Goal: Transaction & Acquisition: Purchase product/service

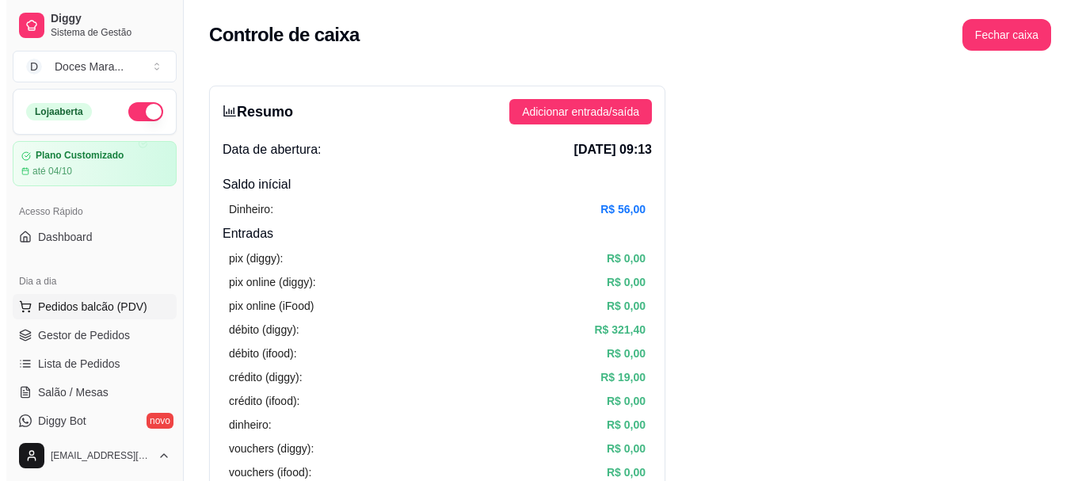
scroll to position [554, 0]
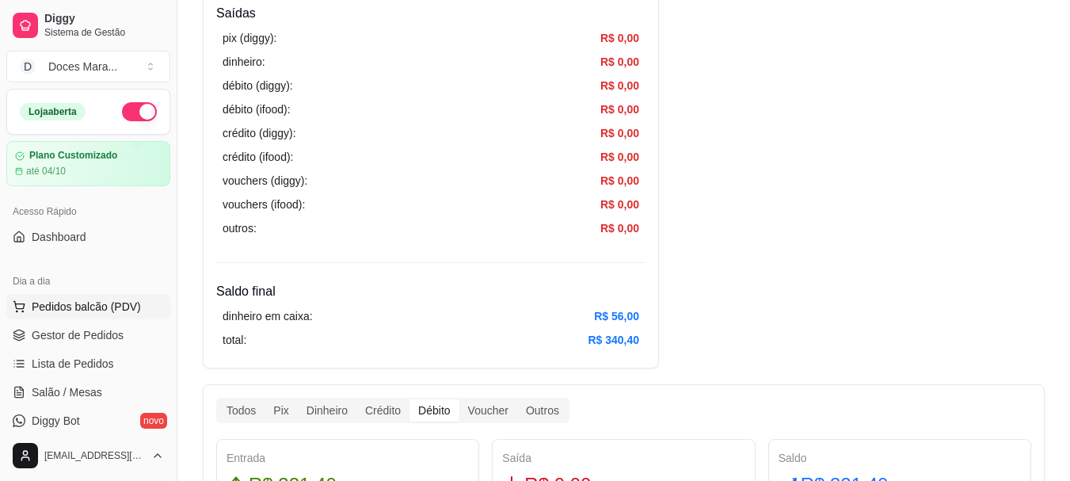
click at [82, 305] on span "Pedidos balcão (PDV)" at bounding box center [86, 307] width 109 height 16
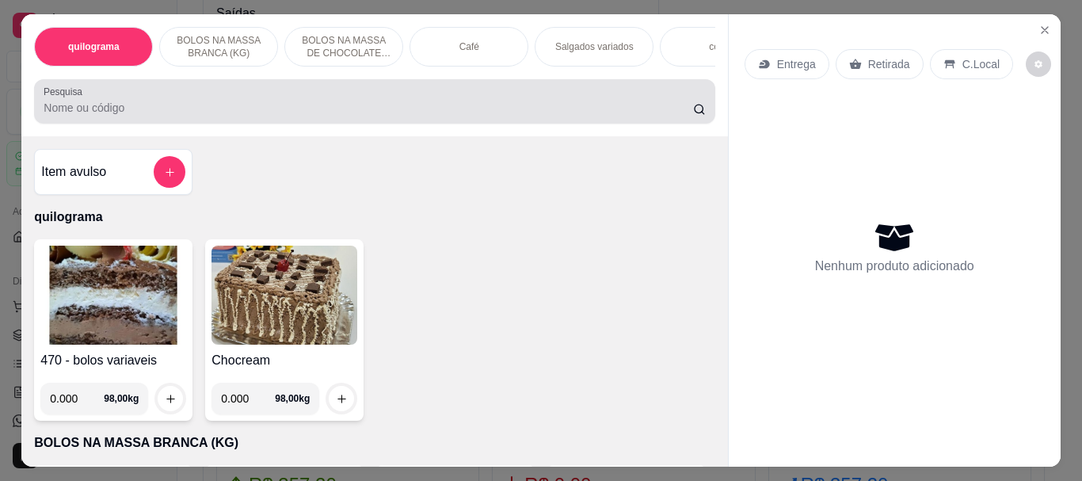
click at [105, 109] on input "Pesquisa" at bounding box center [368, 108] width 649 height 16
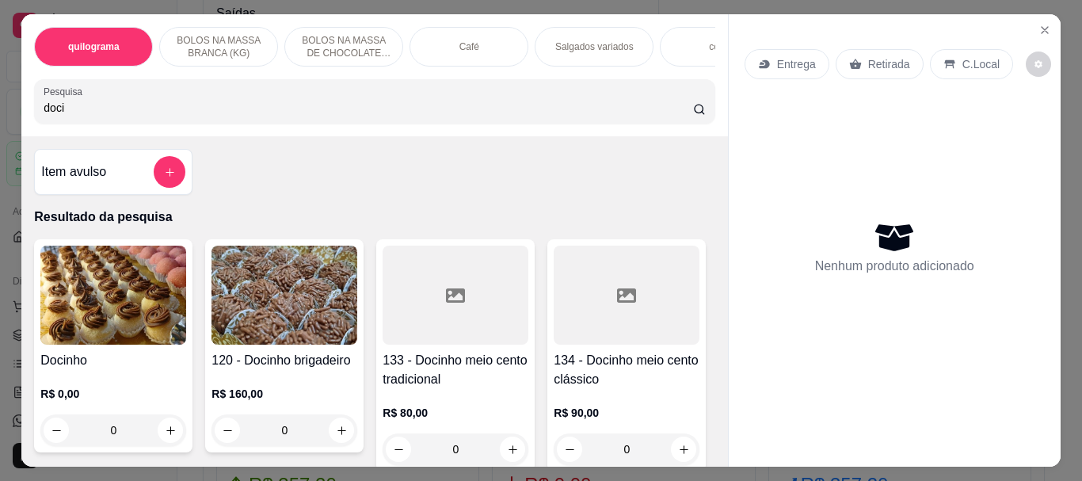
type input "doci"
click at [101, 315] on img at bounding box center [113, 295] width 146 height 99
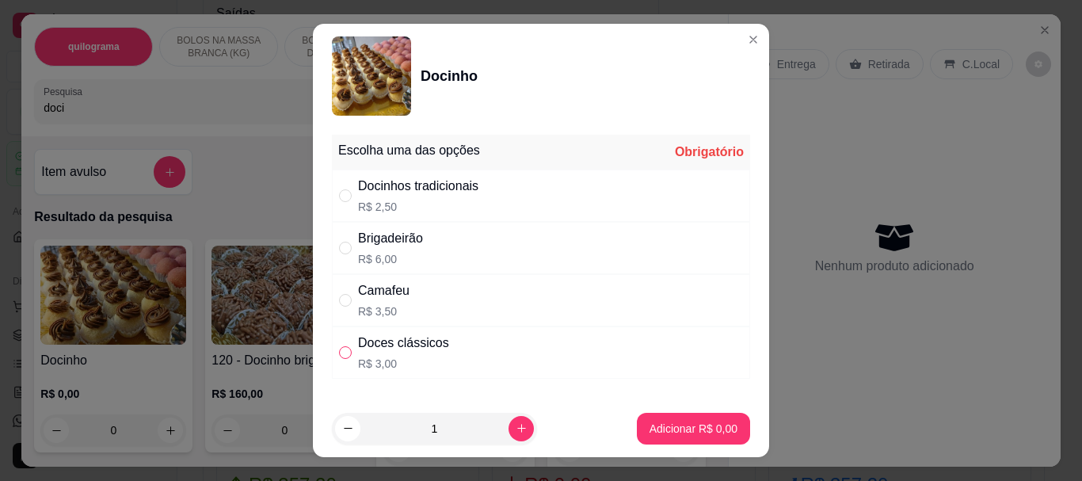
click at [341, 349] on input "" at bounding box center [345, 352] width 13 height 13
radio input "true"
click at [672, 423] on p "Adicionar R$ 3,00" at bounding box center [693, 429] width 88 height 16
type input "1"
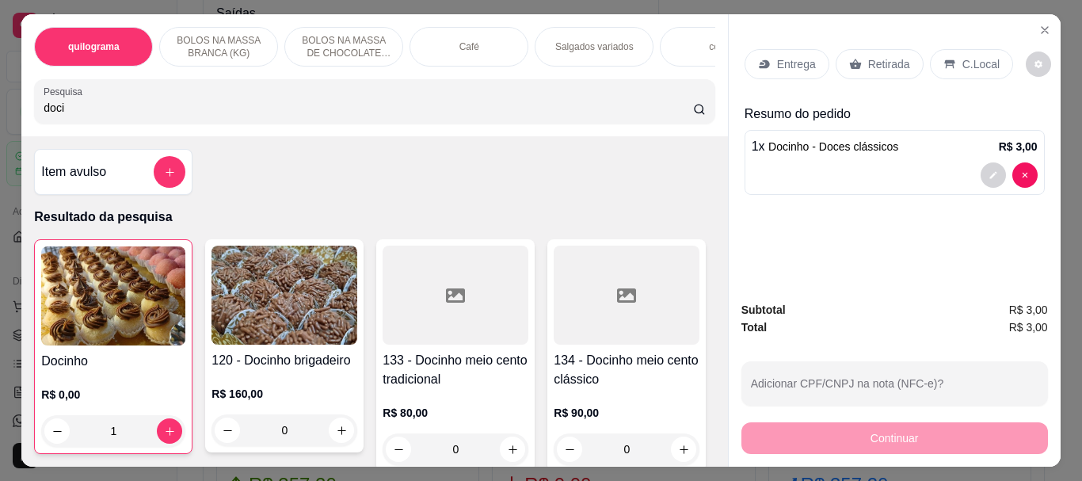
click at [116, 289] on img at bounding box center [113, 295] width 144 height 99
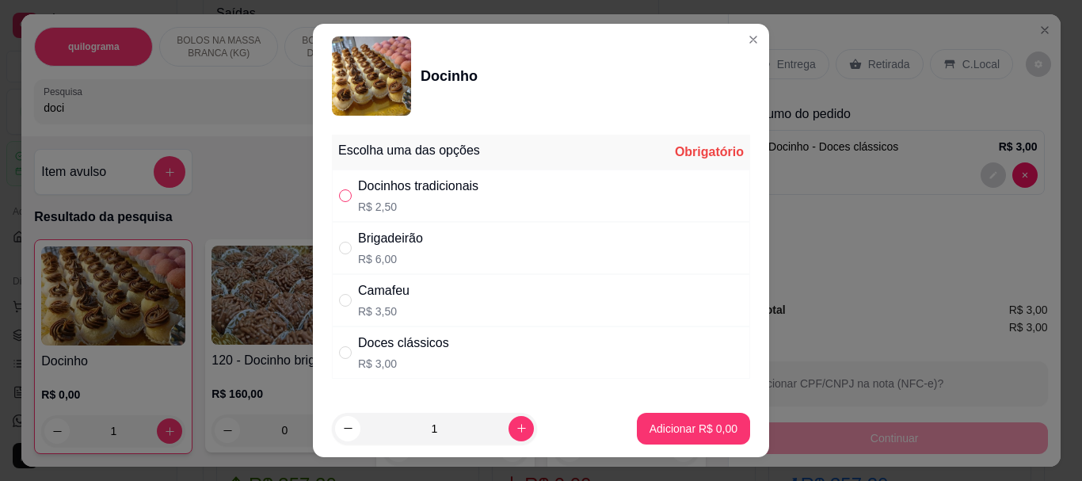
click at [339, 198] on input "" at bounding box center [345, 195] width 13 height 13
radio input "true"
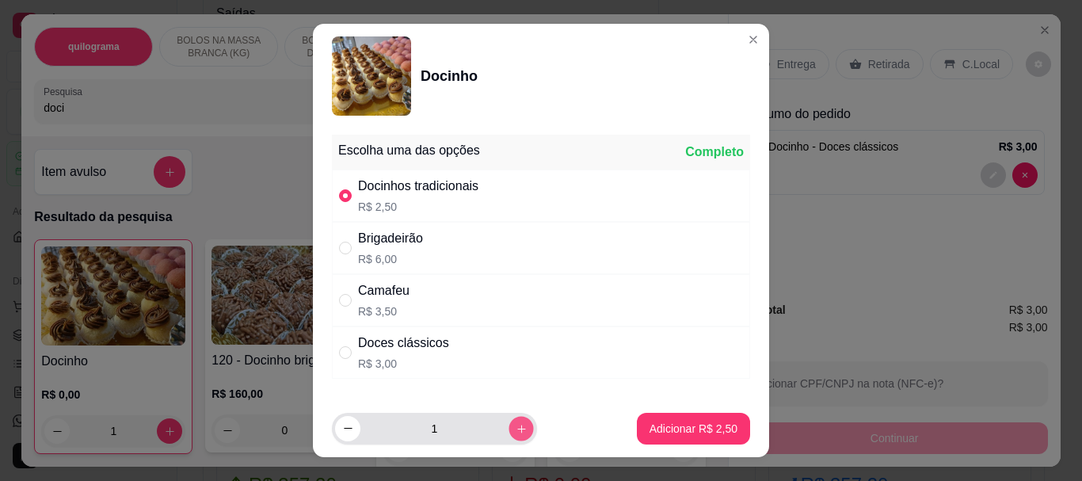
click at [516, 427] on icon "increase-product-quantity" at bounding box center [522, 428] width 12 height 12
type input "2"
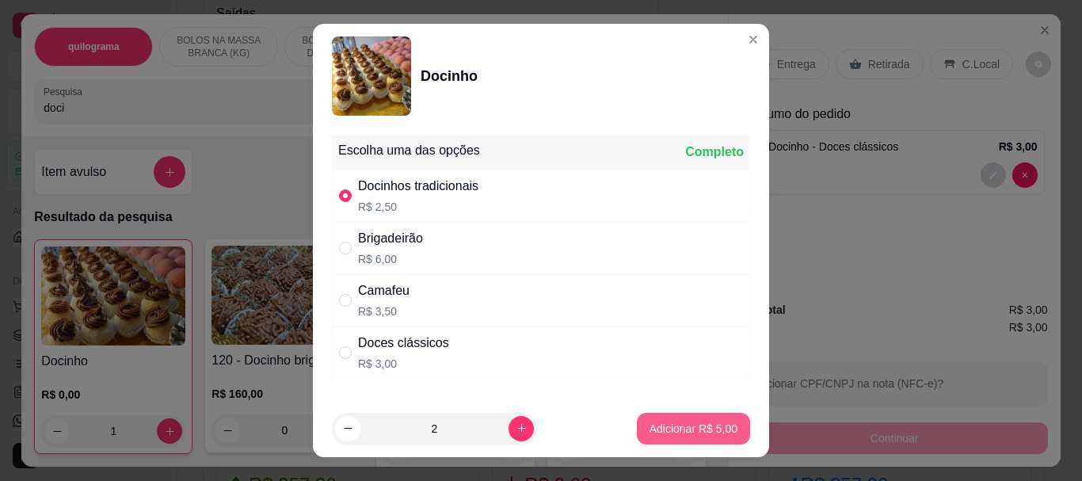
click at [692, 424] on p "Adicionar R$ 5,00" at bounding box center [693, 429] width 88 height 16
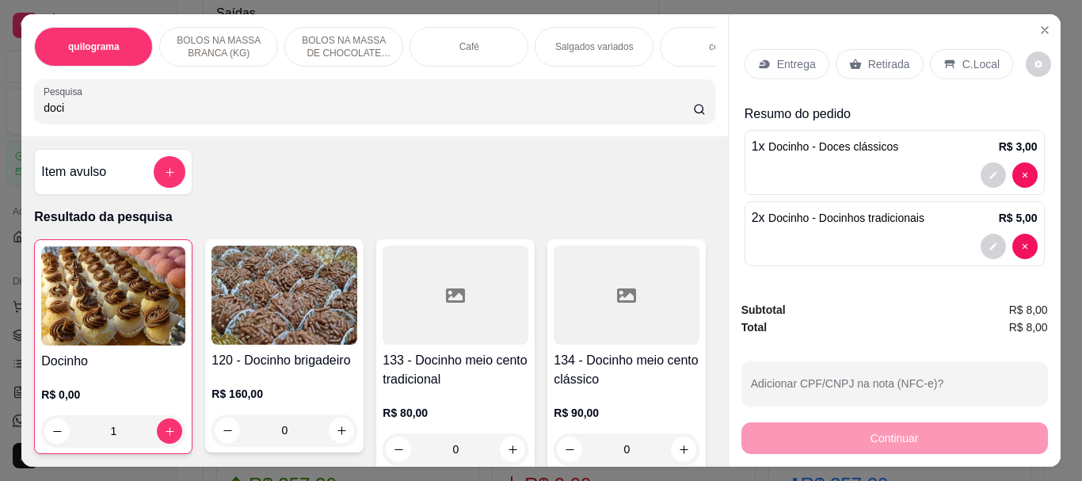
click at [868, 66] on p "Retirada" at bounding box center [889, 64] width 42 height 16
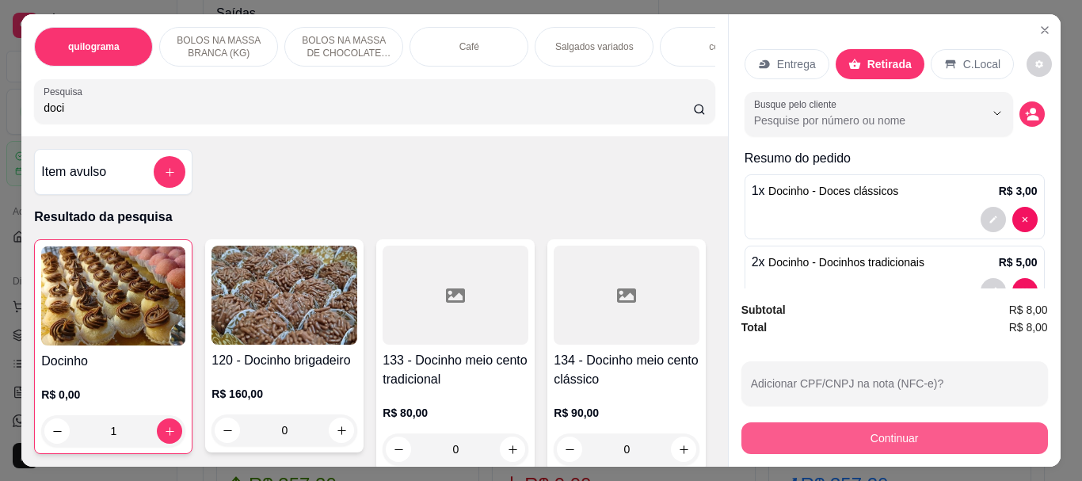
click at [880, 424] on button "Continuar" at bounding box center [894, 438] width 307 height 32
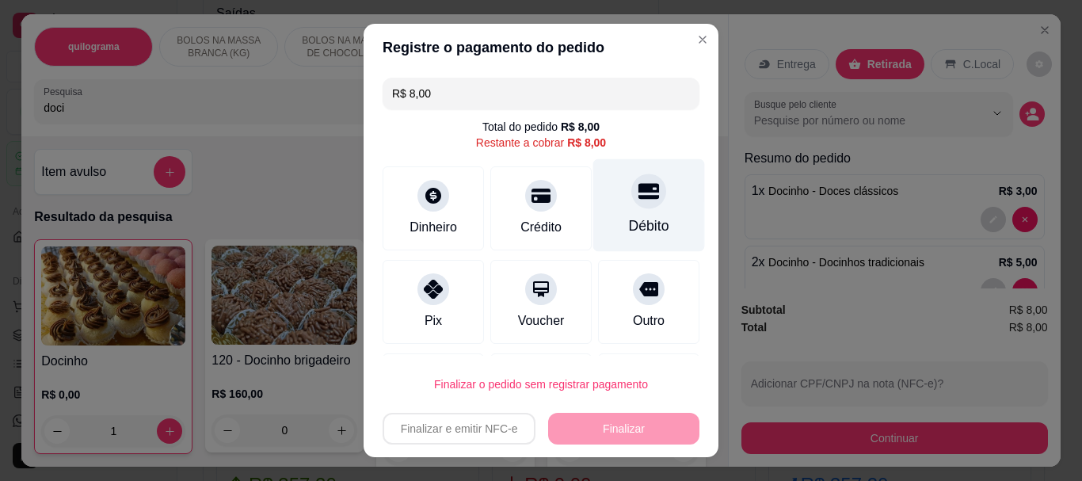
click at [631, 202] on div at bounding box center [648, 191] width 35 height 35
type input "R$ 0,00"
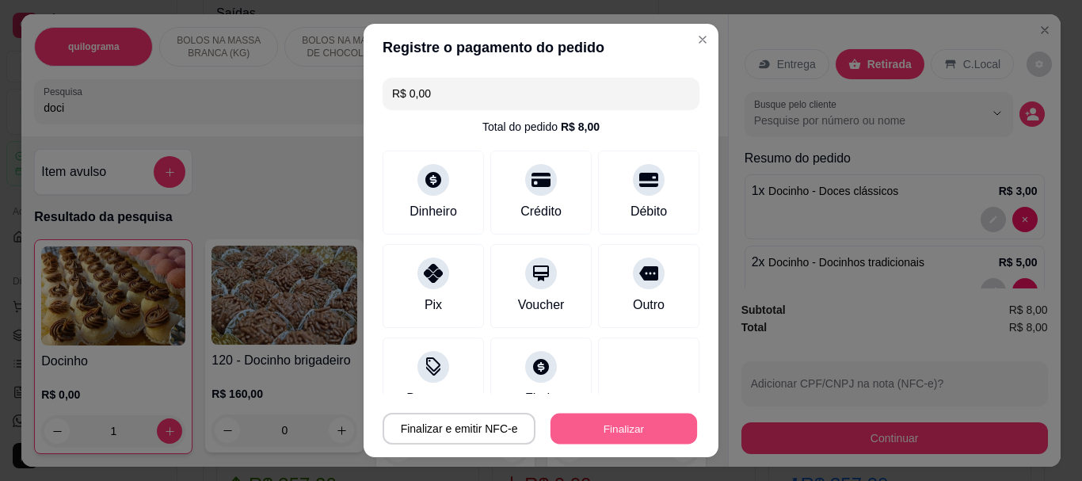
click at [630, 425] on button "Finalizar" at bounding box center [623, 428] width 147 height 31
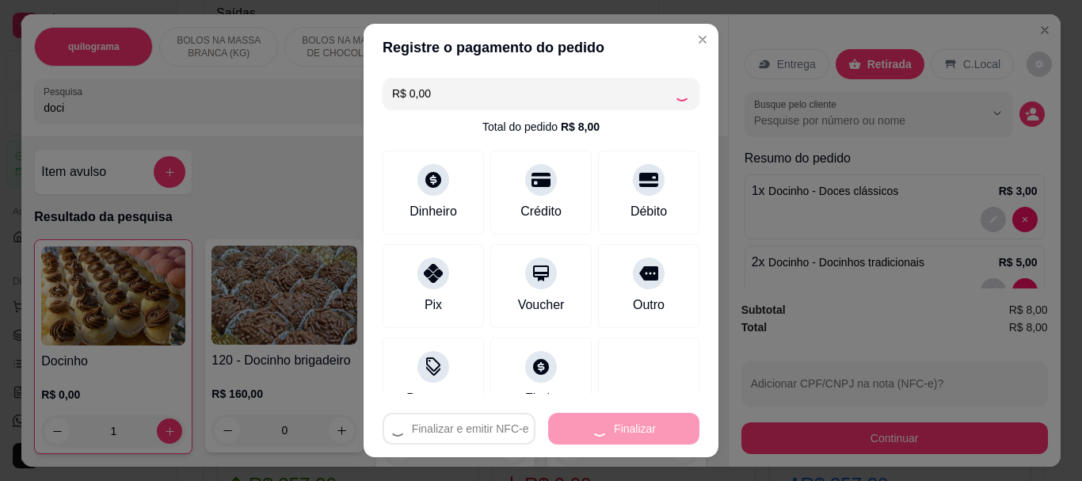
type input "0"
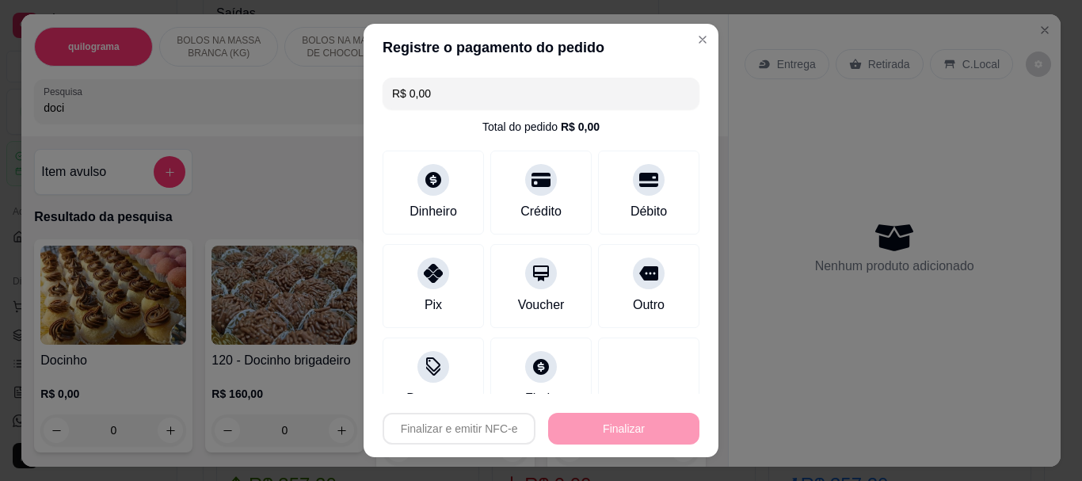
type input "-R$ 8,00"
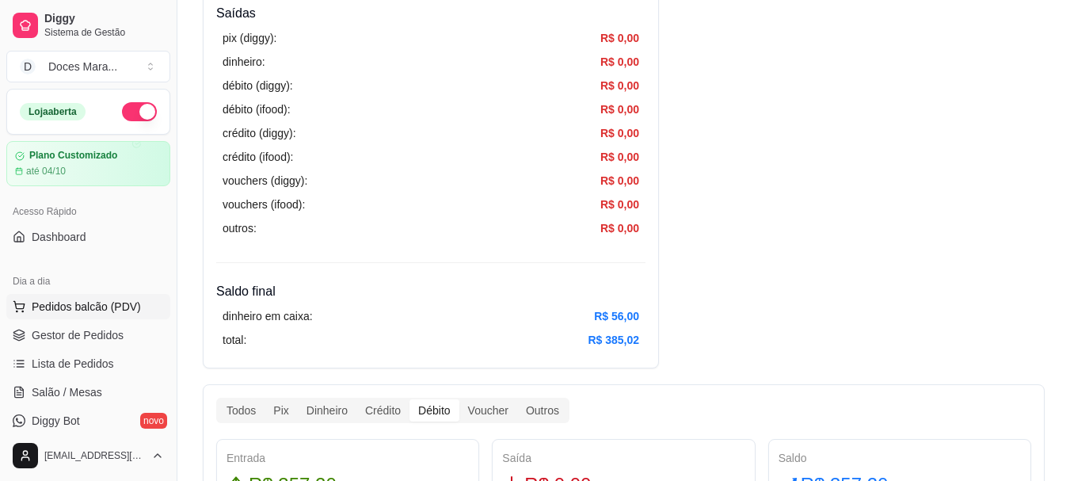
click at [128, 307] on span "Pedidos balcão (PDV)" at bounding box center [86, 307] width 109 height 16
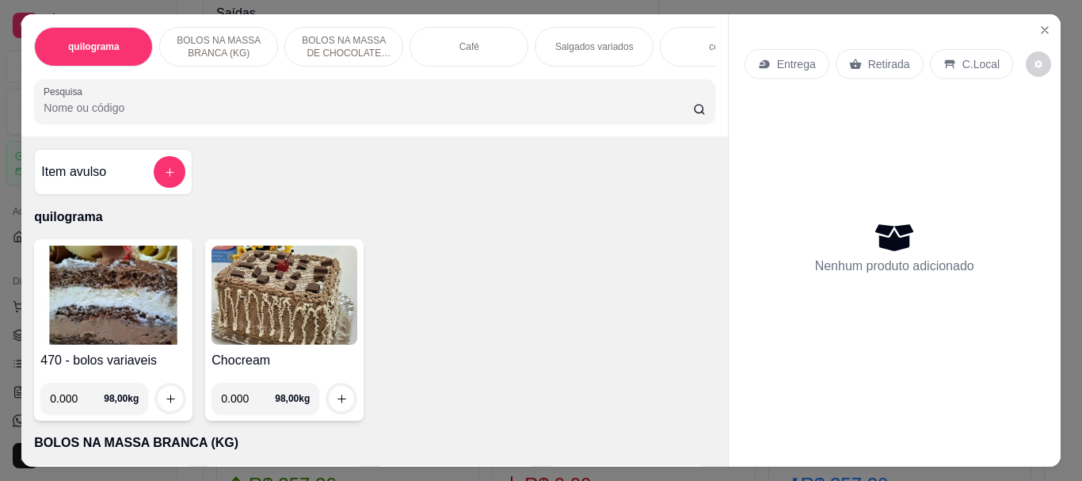
click at [176, 116] on input "Pesquisa" at bounding box center [368, 108] width 649 height 16
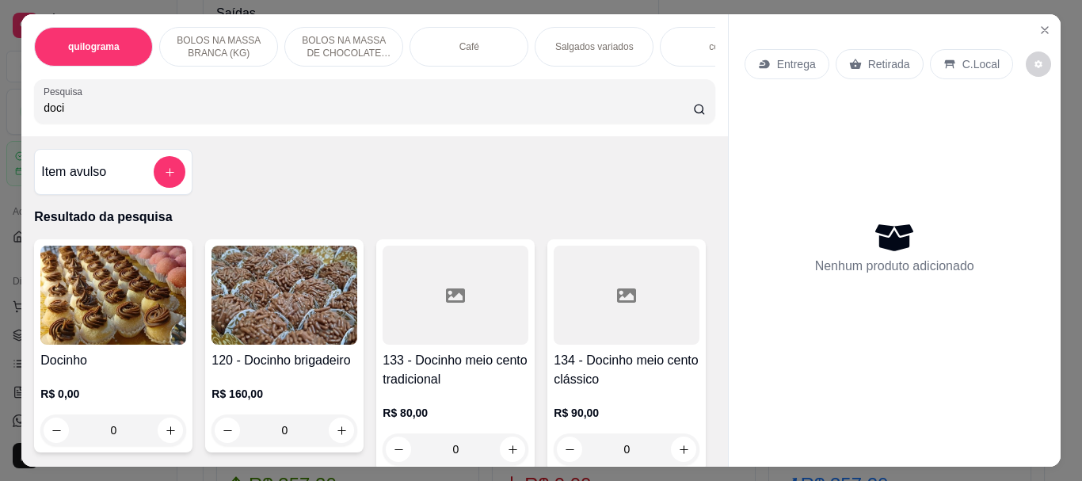
type input "doci"
click at [80, 306] on img at bounding box center [113, 295] width 146 height 99
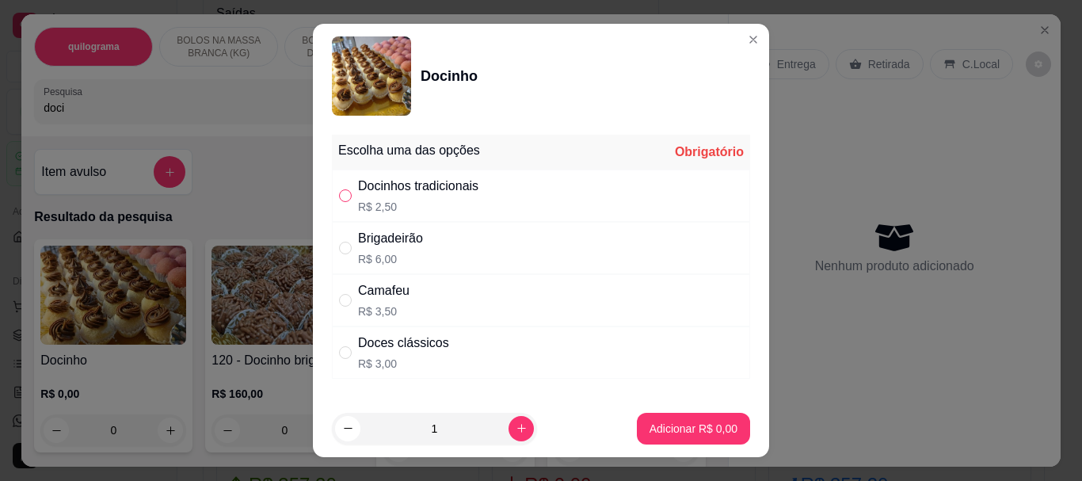
click at [343, 194] on input "" at bounding box center [345, 195] width 13 height 13
radio input "true"
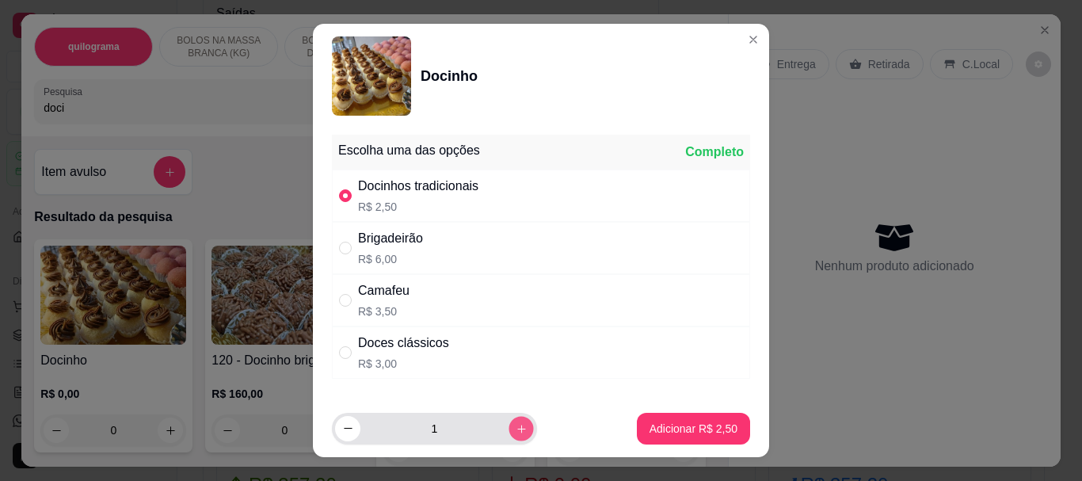
click at [516, 432] on icon "increase-product-quantity" at bounding box center [522, 428] width 12 height 12
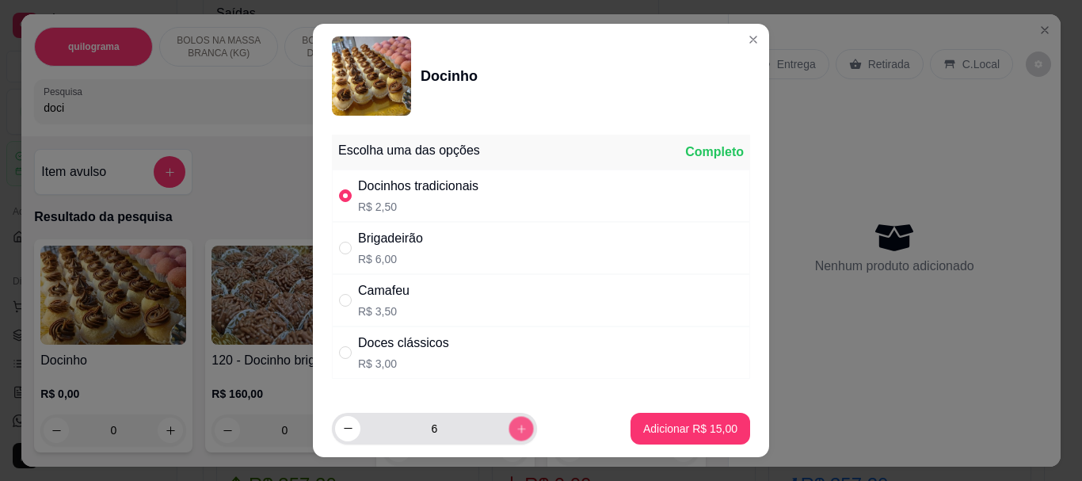
click at [516, 432] on icon "increase-product-quantity" at bounding box center [522, 428] width 12 height 12
click at [346, 436] on button "decrease-product-quantity" at bounding box center [347, 428] width 25 height 25
type input "7"
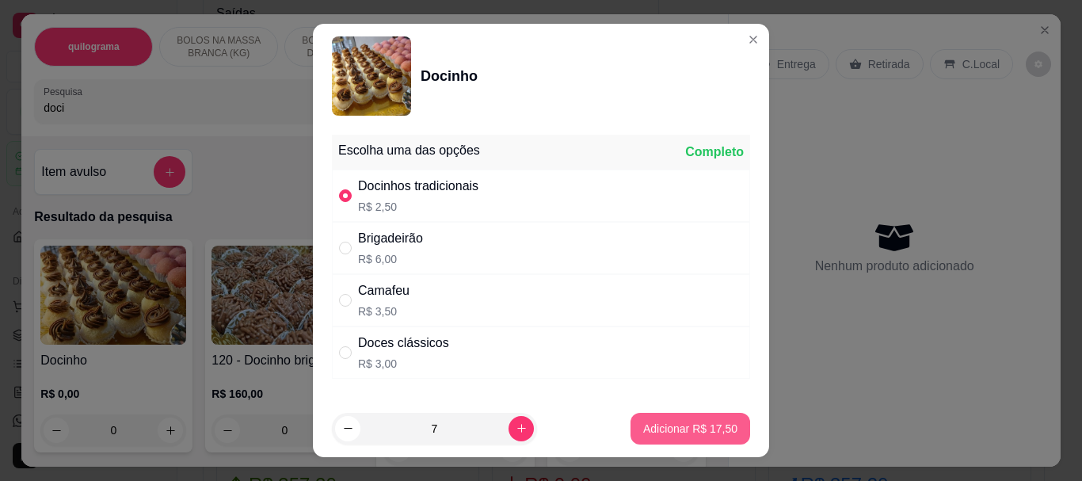
click at [660, 432] on p "Adicionar R$ 17,50" at bounding box center [690, 429] width 94 height 16
type input "7"
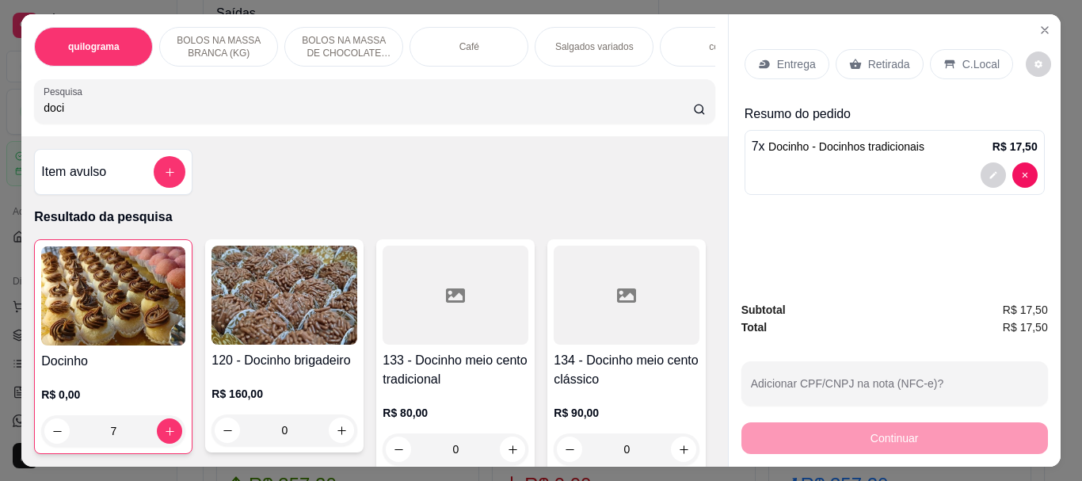
click at [124, 265] on img at bounding box center [113, 295] width 144 height 99
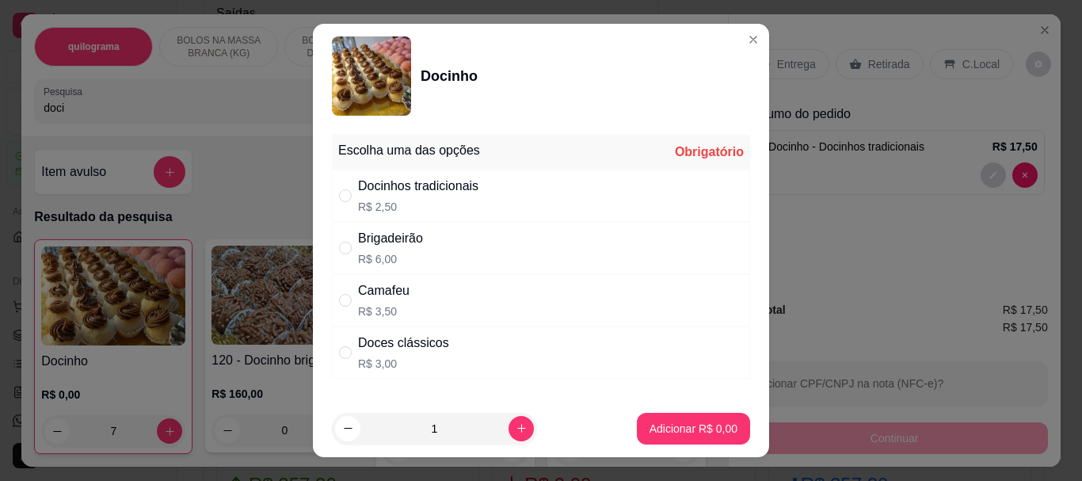
drag, startPoint x: 341, startPoint y: 348, endPoint x: 446, endPoint y: 396, distance: 115.2
click at [341, 347] on input "" at bounding box center [345, 352] width 13 height 13
radio input "true"
click at [695, 422] on p "Adicionar R$ 3,00" at bounding box center [693, 428] width 86 height 15
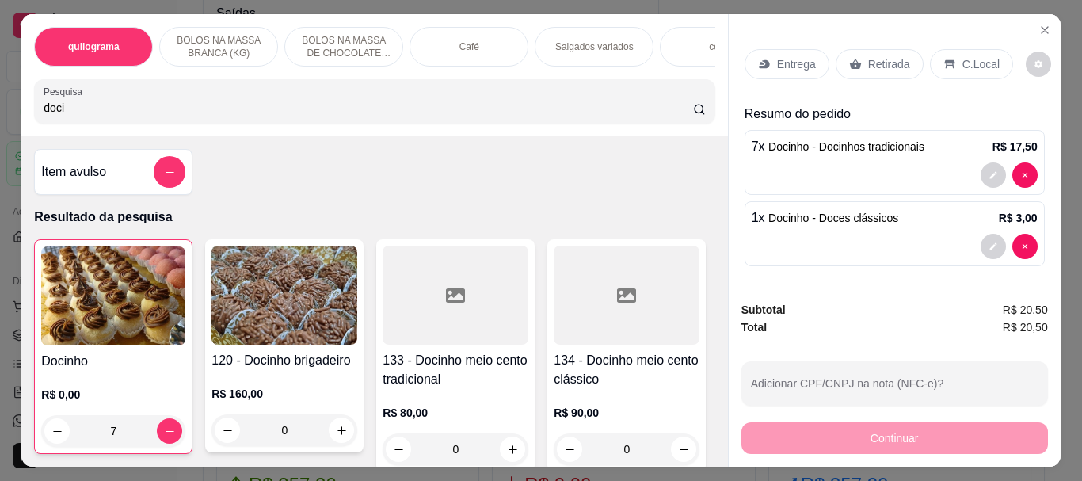
drag, startPoint x: 887, startPoint y: 62, endPoint x: 853, endPoint y: 254, distance: 195.5
click at [885, 63] on p "Retirada" at bounding box center [889, 64] width 42 height 16
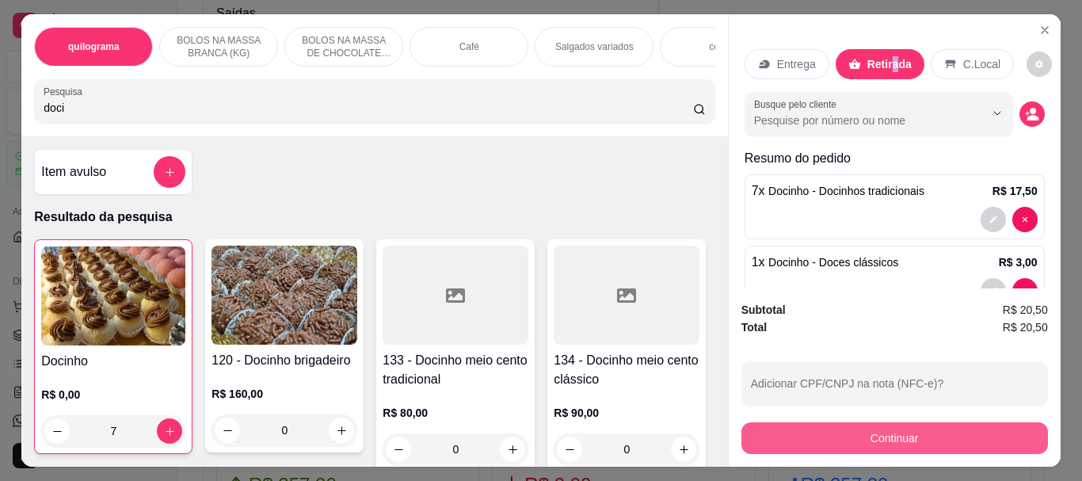
click at [870, 432] on button "Continuar" at bounding box center [894, 438] width 307 height 32
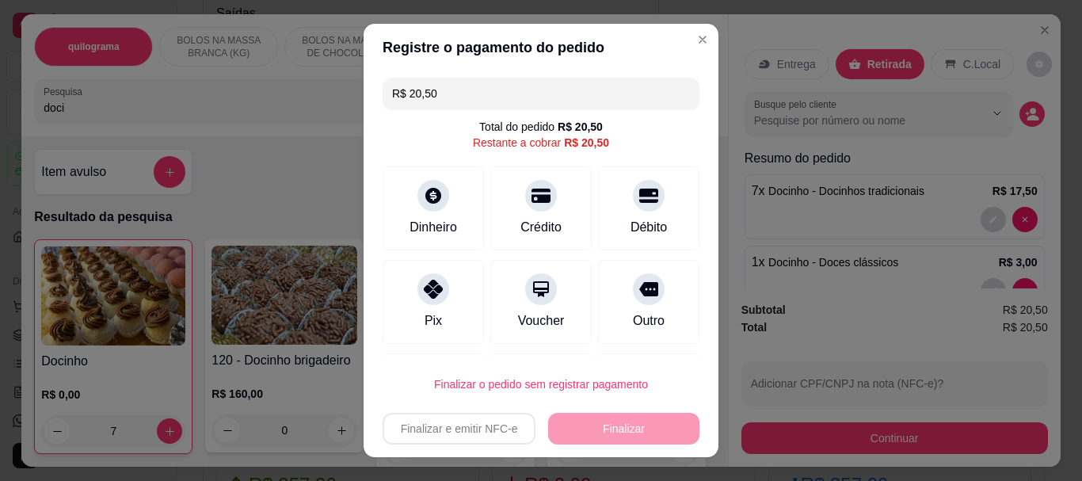
drag, startPoint x: 531, startPoint y: 196, endPoint x: 608, endPoint y: 419, distance: 235.5
click at [531, 198] on icon at bounding box center [540, 196] width 19 height 14
type input "R$ 0,00"
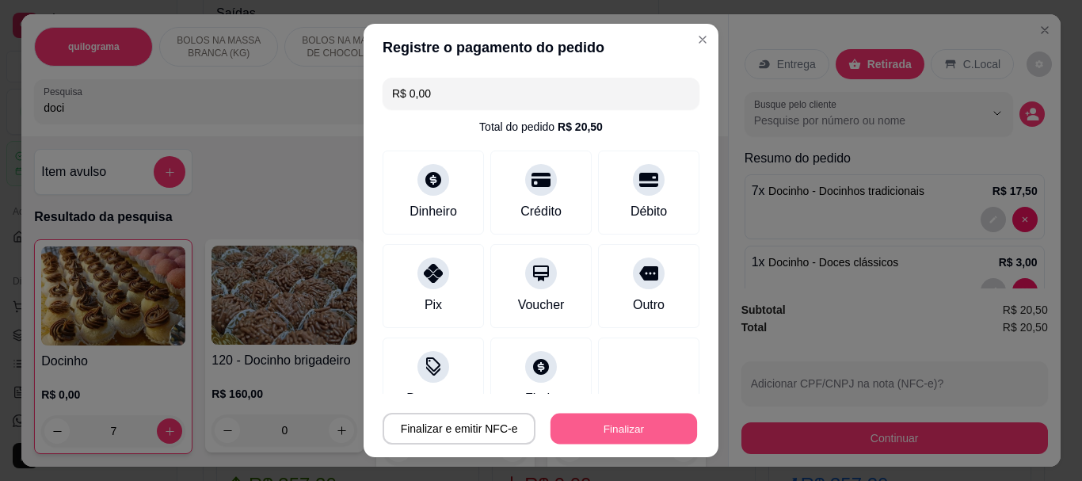
click at [620, 431] on button "Finalizar" at bounding box center [623, 428] width 147 height 31
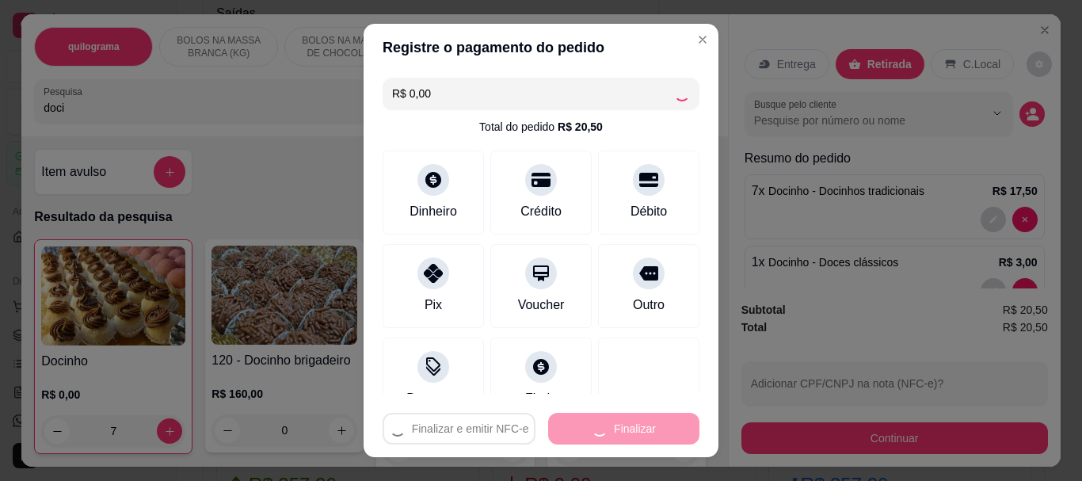
type input "0"
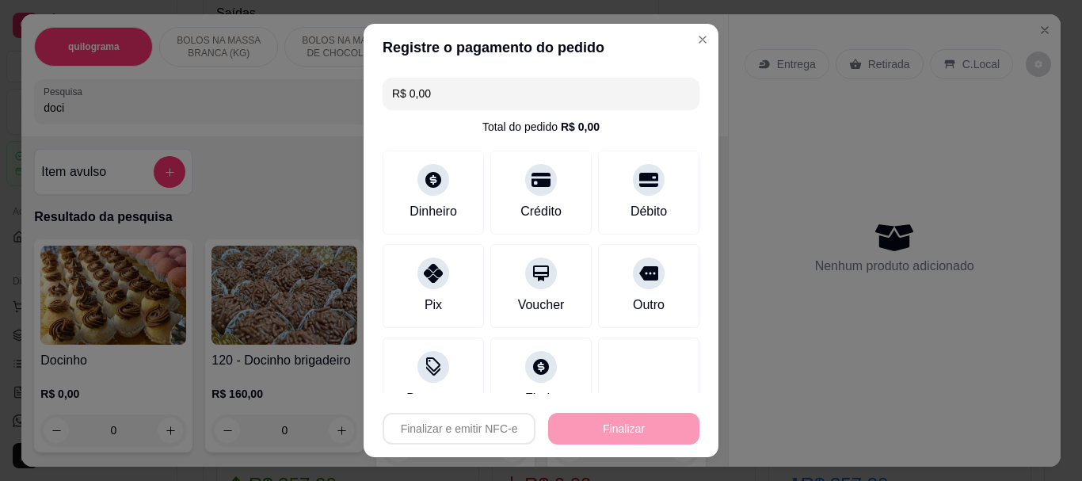
type input "-R$ 20,50"
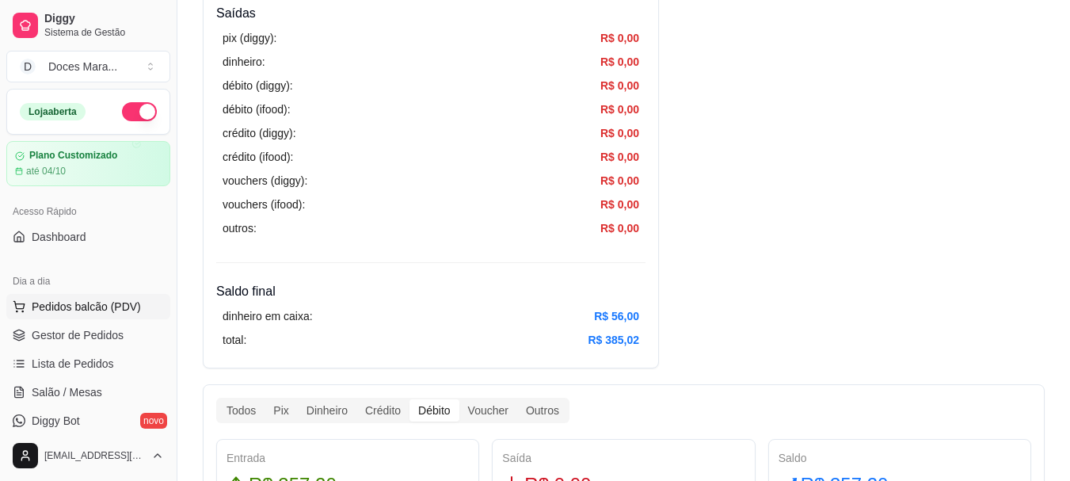
click at [62, 307] on span "Pedidos balcão (PDV)" at bounding box center [86, 307] width 109 height 16
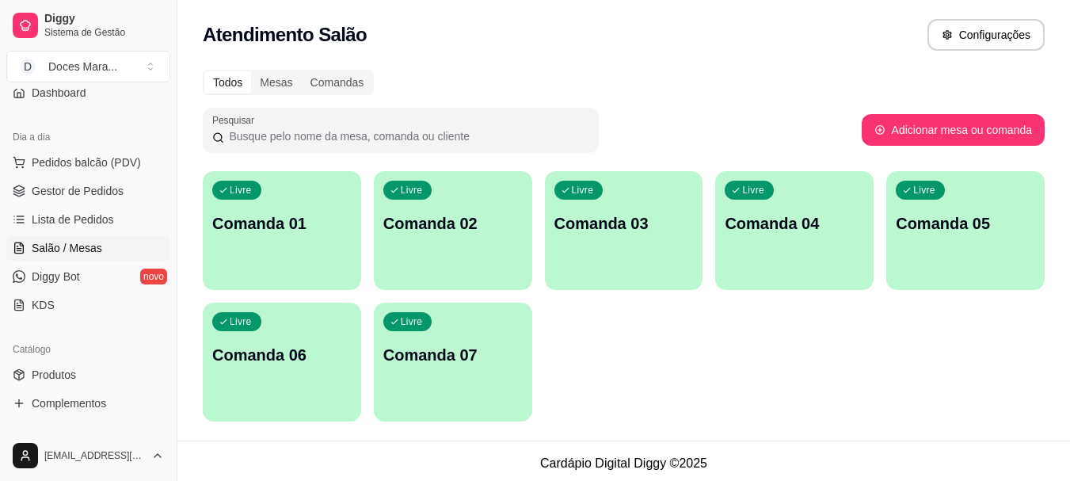
scroll to position [317, 0]
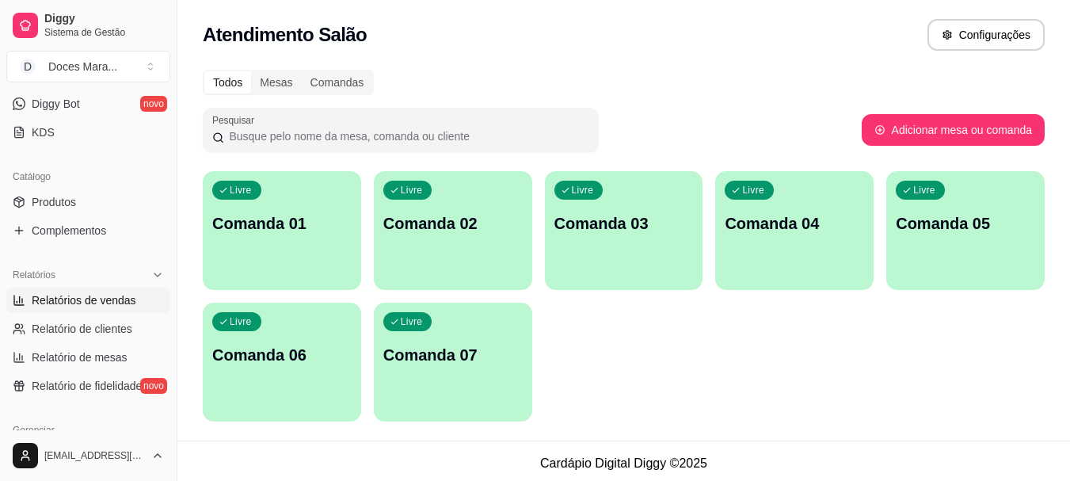
click at [89, 300] on span "Relatórios de vendas" at bounding box center [84, 300] width 105 height 16
select select "ALL"
select select "0"
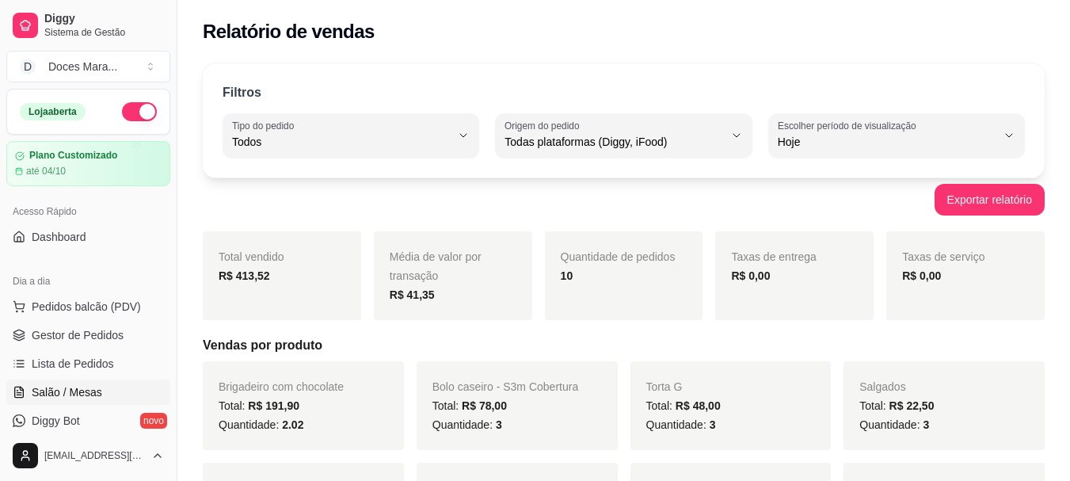
click at [96, 394] on span "Salão / Mesas" at bounding box center [67, 392] width 70 height 16
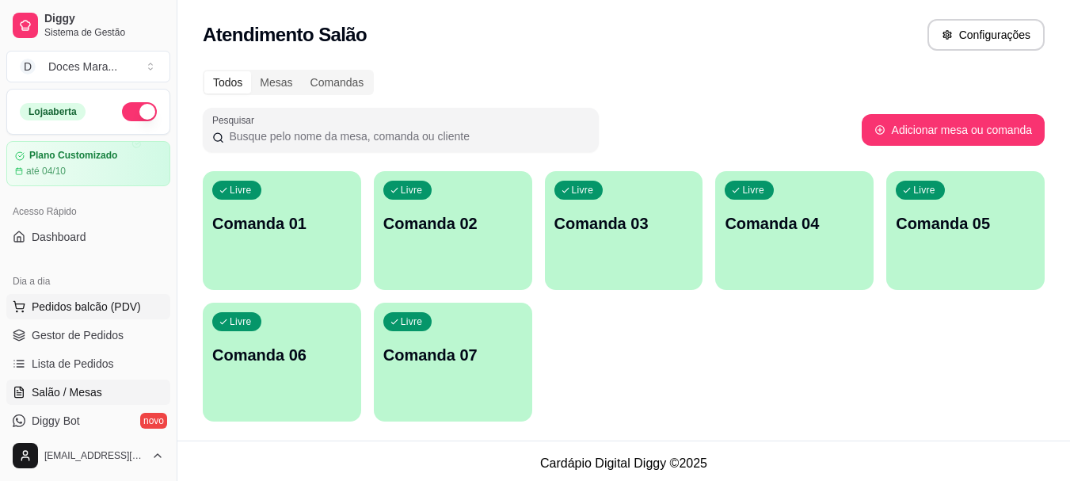
click at [78, 301] on span "Pedidos balcão (PDV)" at bounding box center [86, 307] width 109 height 16
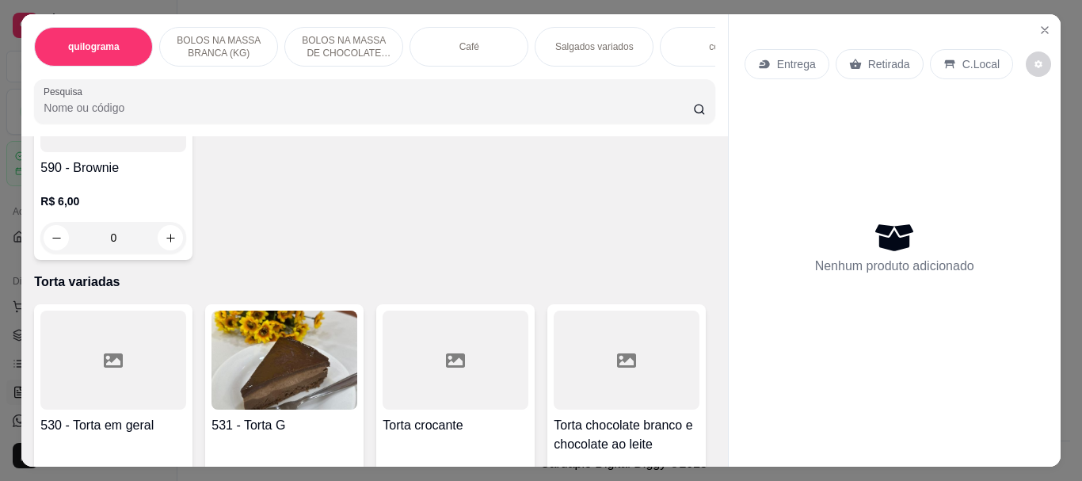
scroll to position [5148, 0]
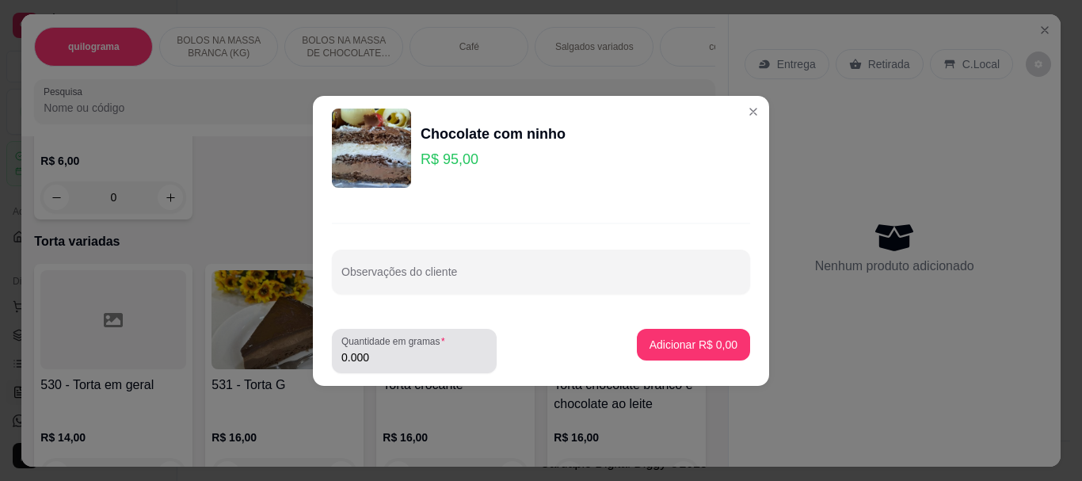
click at [379, 351] on input "0.000" at bounding box center [414, 357] width 146 height 16
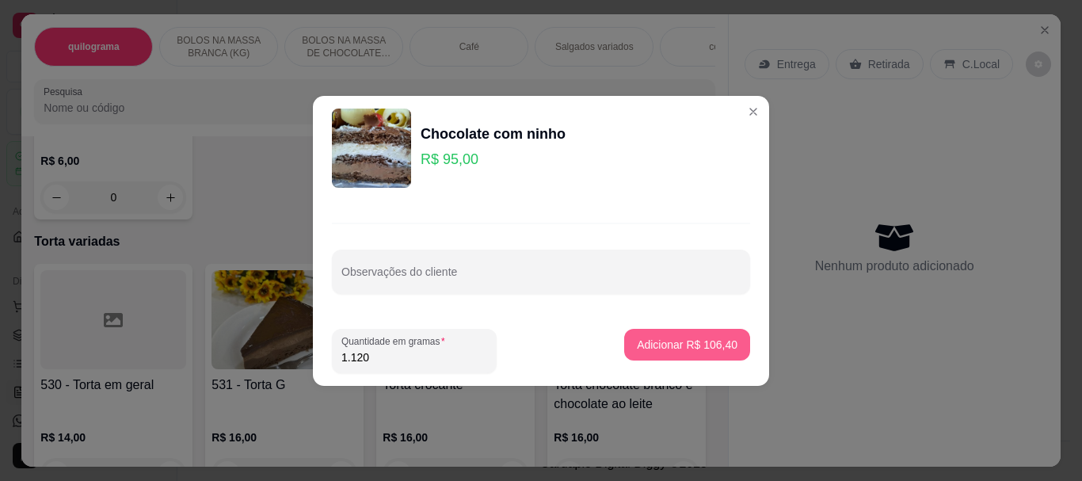
type input "1.120"
click at [654, 345] on p "Adicionar R$ 106,40" at bounding box center [686, 344] width 97 height 15
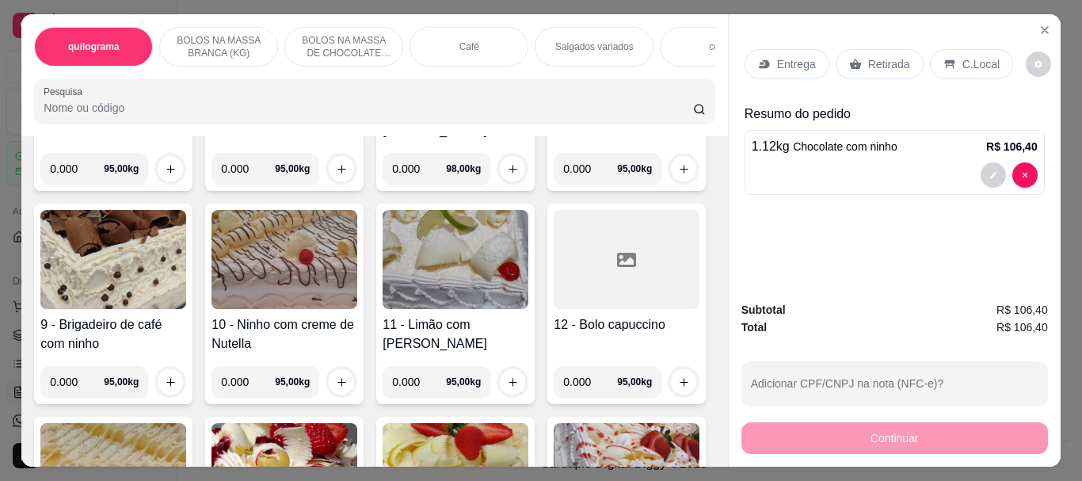
scroll to position [713, 0]
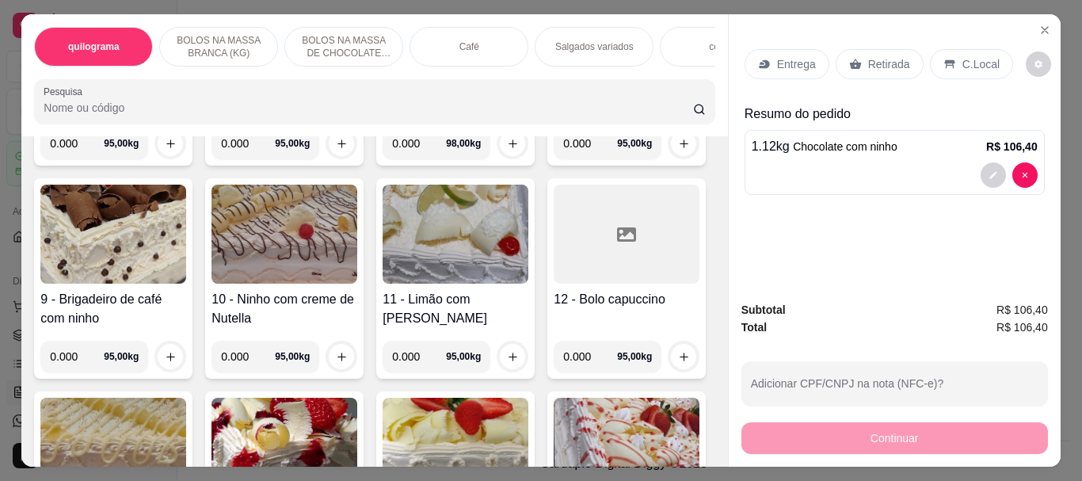
click at [383, 70] on img at bounding box center [456, 20] width 146 height 99
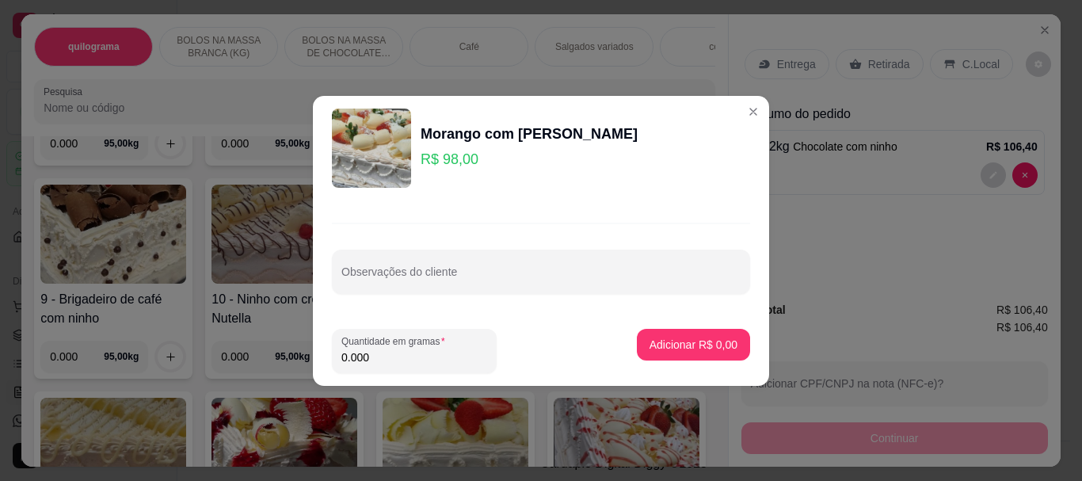
click at [414, 360] on input "0.000" at bounding box center [414, 357] width 146 height 16
type input "1.090"
click at [717, 343] on p "Adicionar R$ 106,82" at bounding box center [687, 345] width 101 height 16
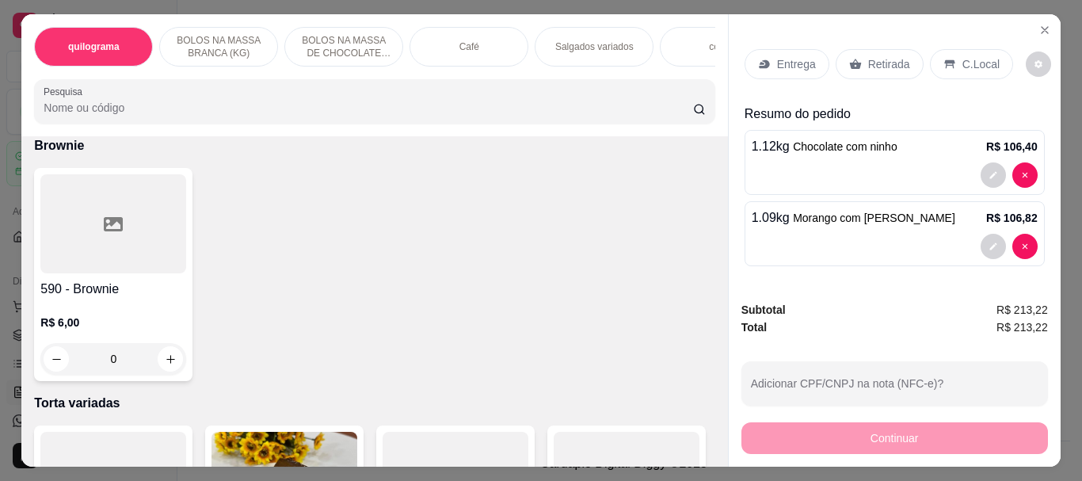
scroll to position [5069, 0]
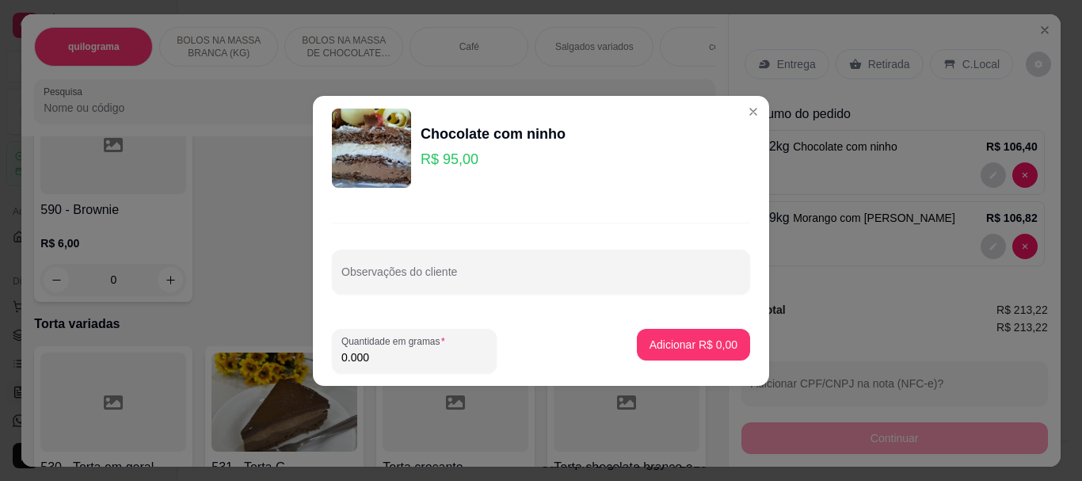
click at [452, 357] on input "0.000" at bounding box center [414, 357] width 146 height 16
type input "1.610"
click at [676, 343] on p "Adicionar R$ 152,95" at bounding box center [687, 345] width 101 height 16
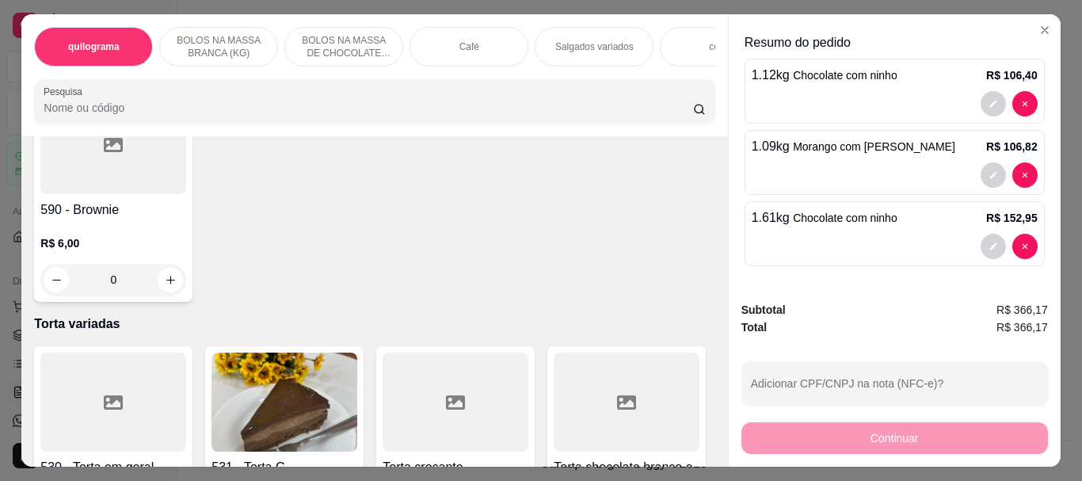
scroll to position [0, 0]
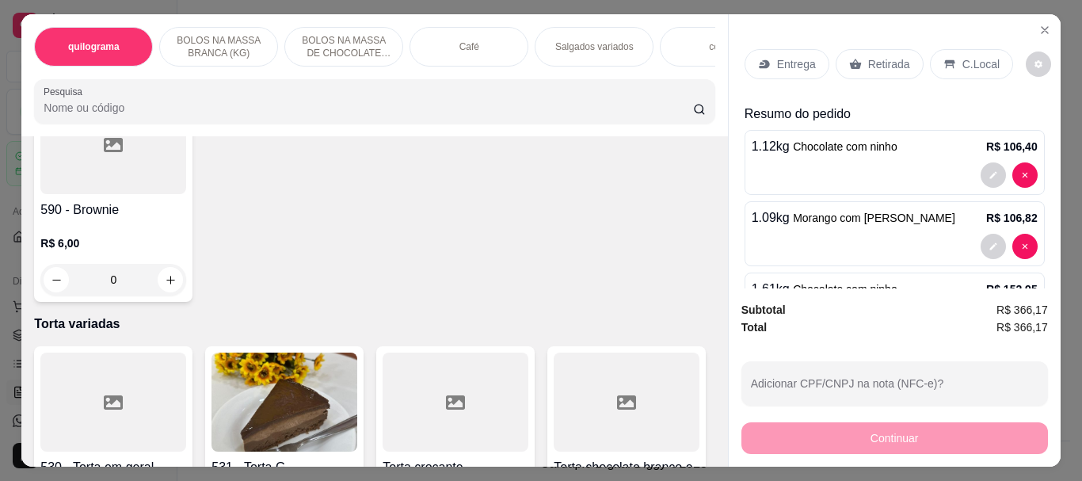
click at [885, 59] on p "Retirada" at bounding box center [889, 64] width 42 height 16
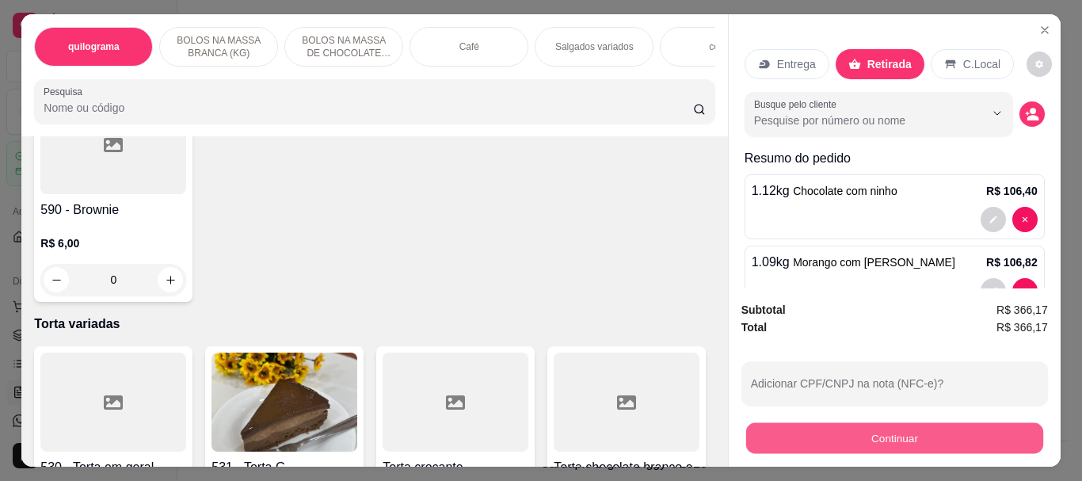
click at [912, 424] on button "Continuar" at bounding box center [893, 437] width 297 height 31
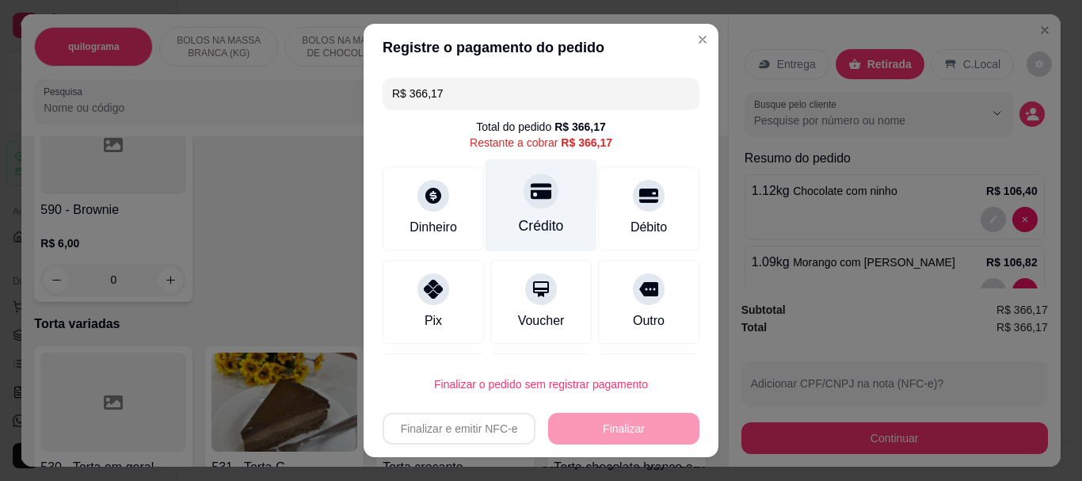
click at [528, 209] on div "Crédito" at bounding box center [542, 205] width 112 height 93
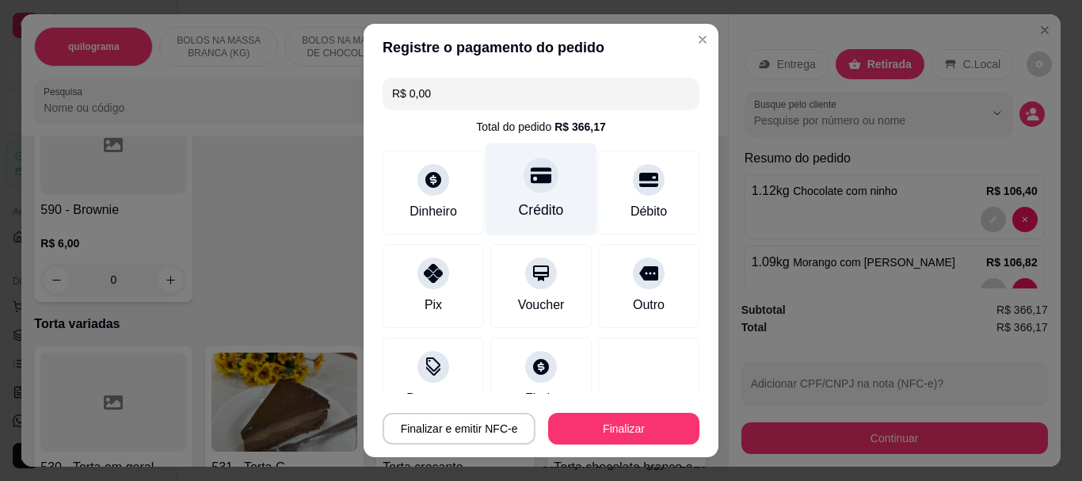
click at [519, 202] on div "Crédito" at bounding box center [541, 210] width 45 height 21
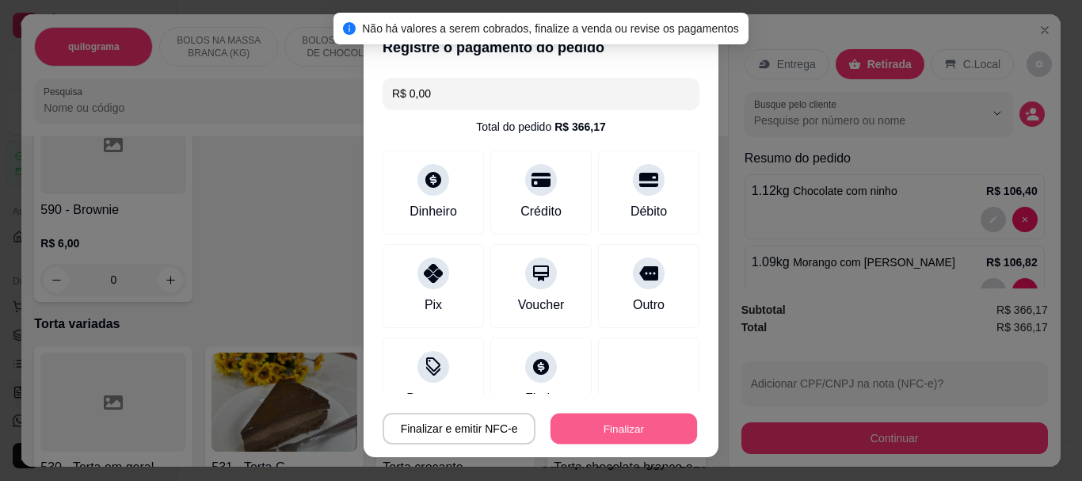
click at [610, 429] on button "Finalizar" at bounding box center [623, 428] width 147 height 31
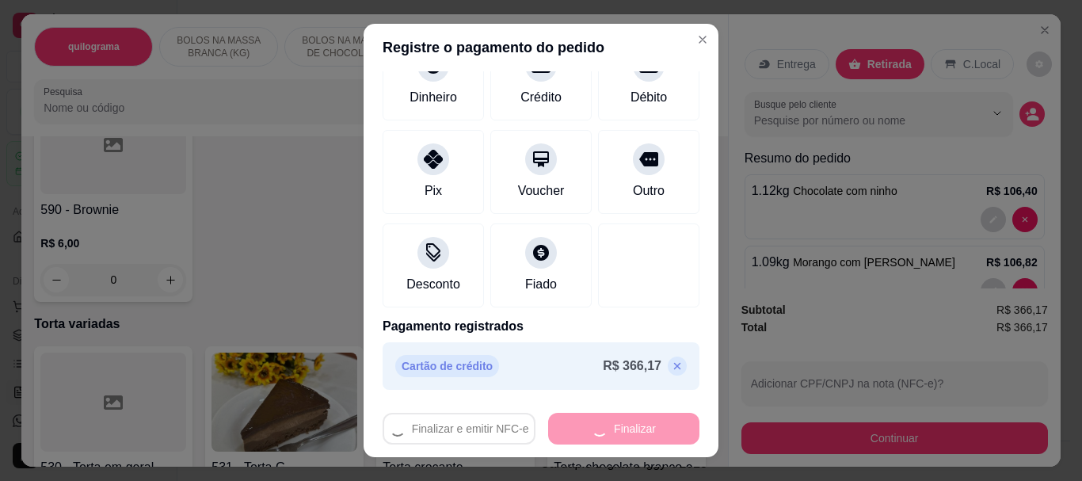
scroll to position [116, 0]
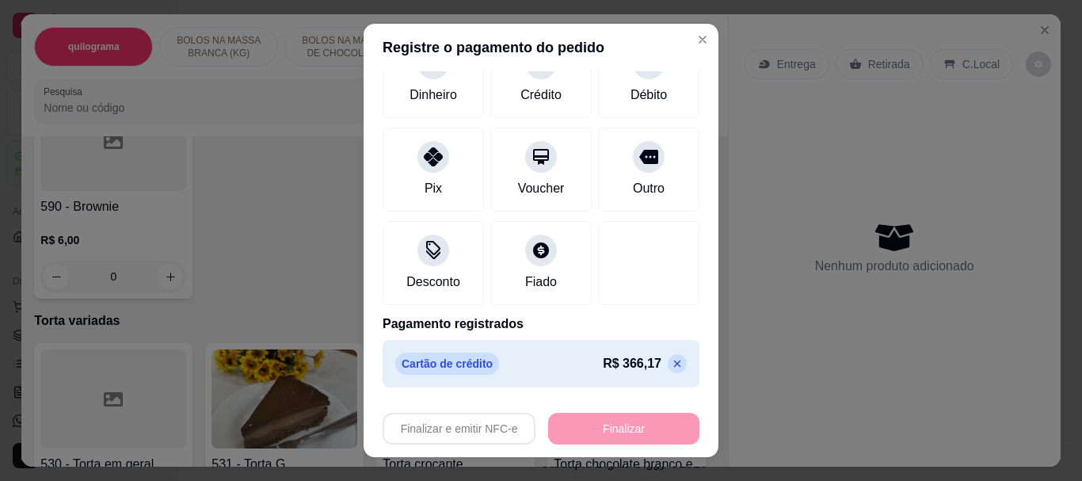
type input "-R$ 366,17"
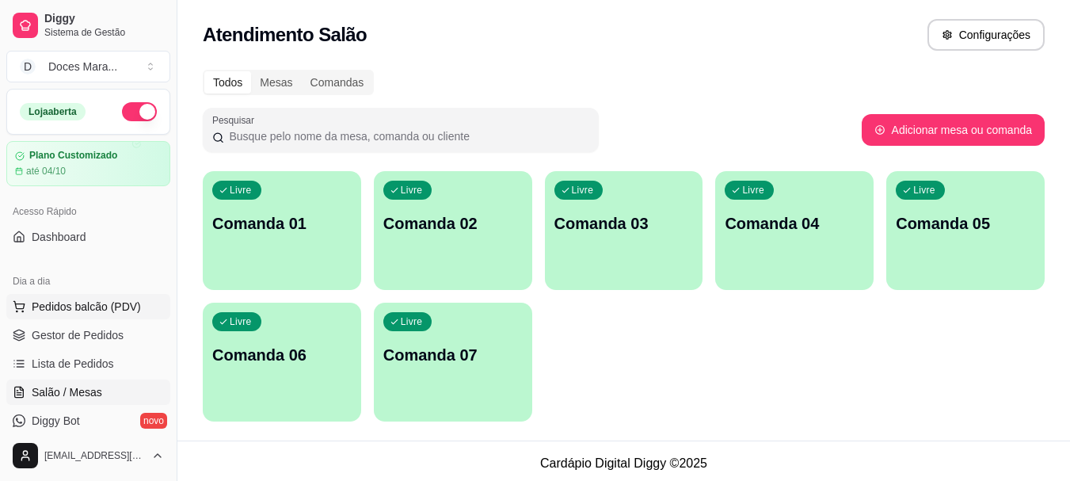
click at [107, 310] on span "Pedidos balcão (PDV)" at bounding box center [86, 307] width 109 height 16
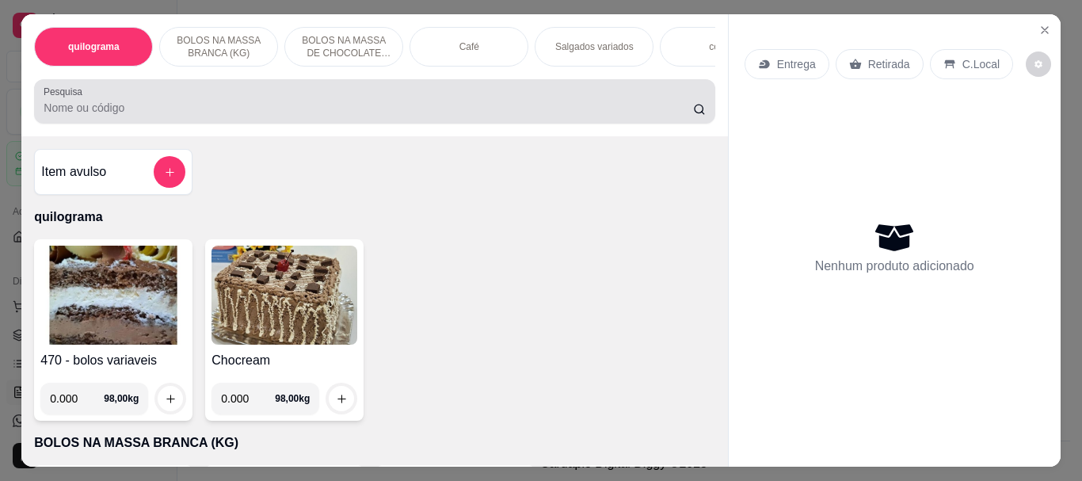
click at [127, 101] on div at bounding box center [374, 102] width 661 height 32
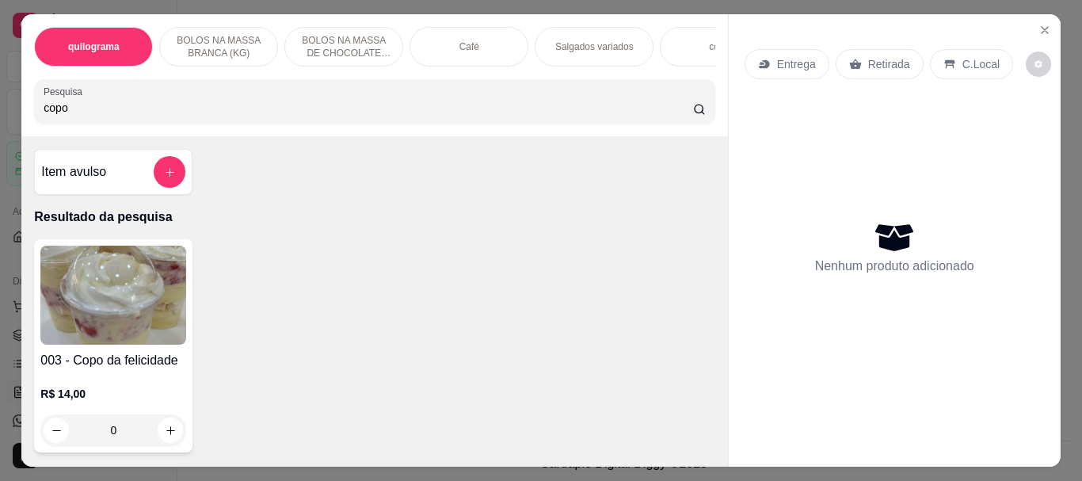
type input "copo"
click at [107, 269] on img at bounding box center [113, 295] width 146 height 99
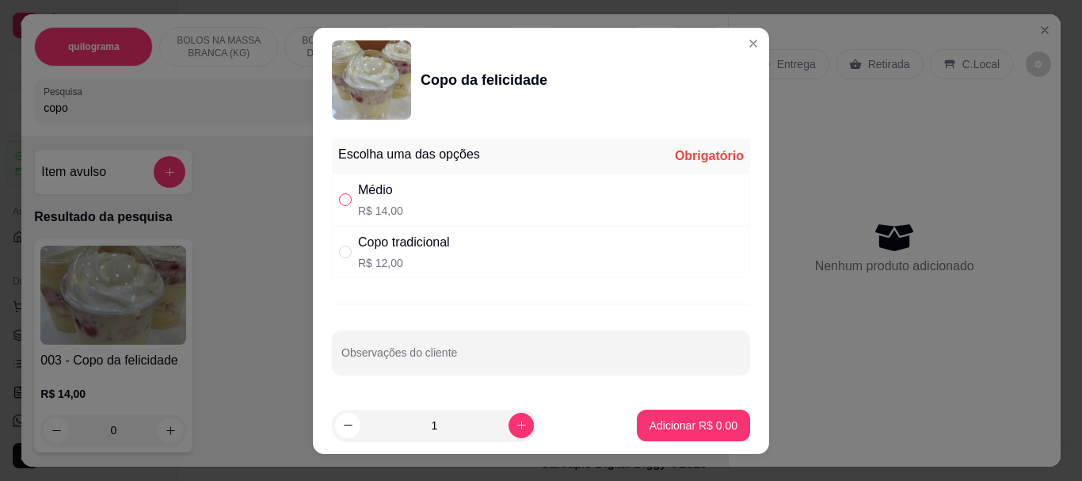
click at [345, 205] on input "" at bounding box center [345, 199] width 13 height 13
radio input "true"
click at [693, 425] on p "Adicionar R$ 14,00" at bounding box center [690, 425] width 94 height 16
type input "1"
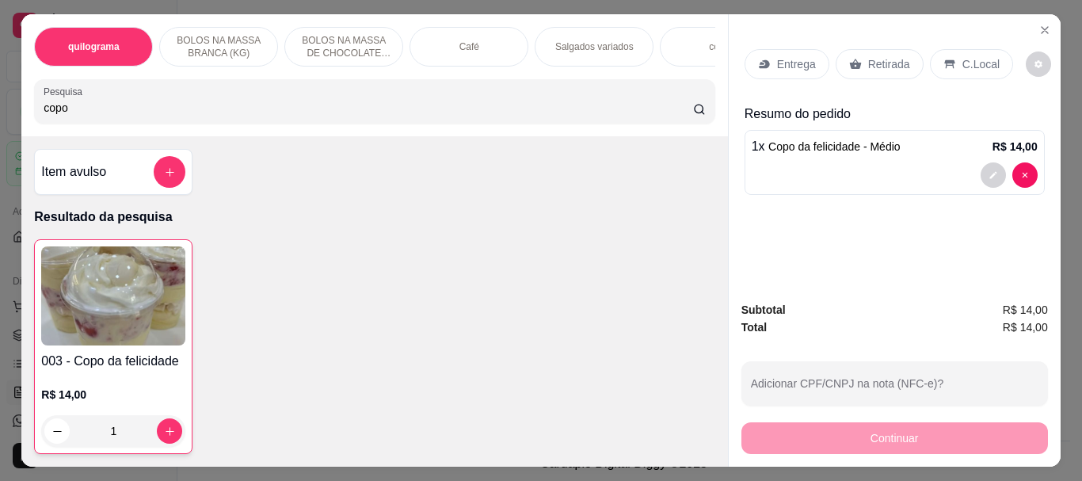
drag, startPoint x: 854, startPoint y: 61, endPoint x: 873, endPoint y: 467, distance: 406.0
click at [851, 60] on icon at bounding box center [855, 64] width 13 height 13
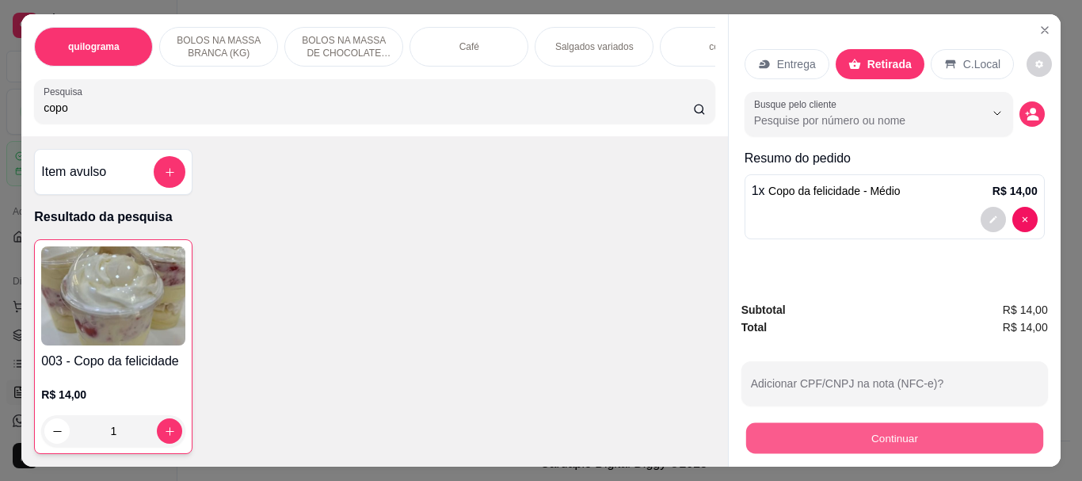
click at [859, 418] on div "Continuar" at bounding box center [894, 436] width 307 height 36
click at [824, 435] on button "Continuar" at bounding box center [894, 438] width 307 height 32
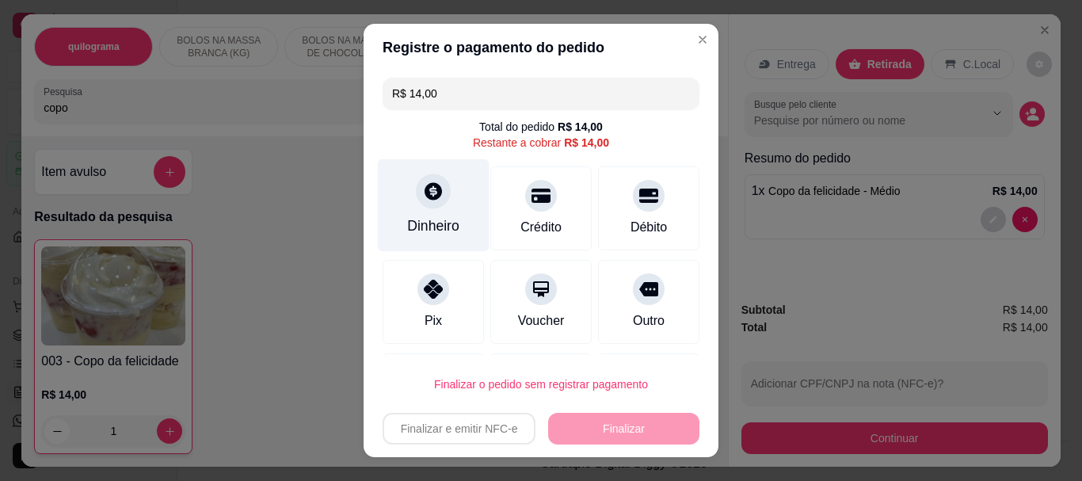
click at [412, 209] on div "Dinheiro" at bounding box center [434, 205] width 112 height 93
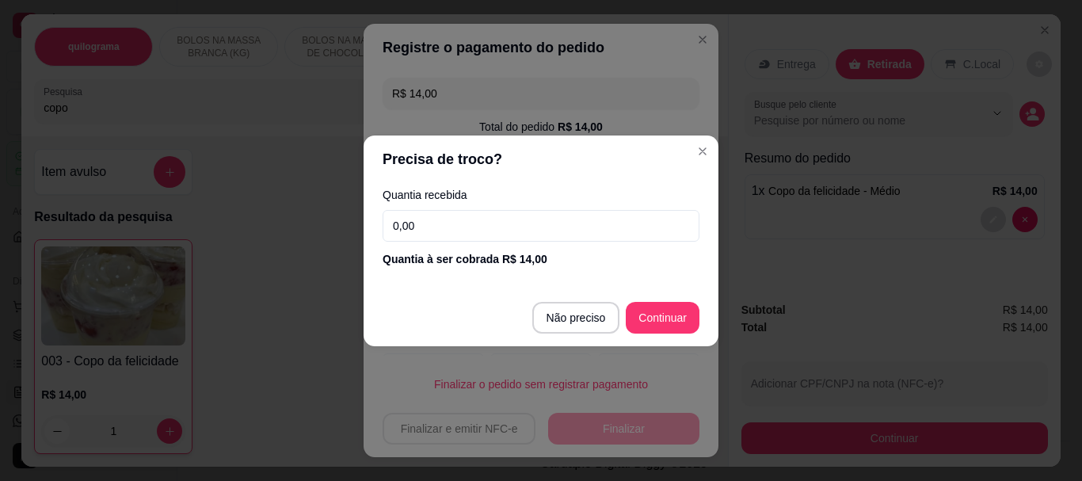
drag, startPoint x: 440, startPoint y: 225, endPoint x: 148, endPoint y: 229, distance: 291.5
click at [166, 229] on div "Precisa de troco? Quantia recebida 0,00 Quantia à ser cobrada R$ 14,00 Não prec…" at bounding box center [541, 240] width 1082 height 481
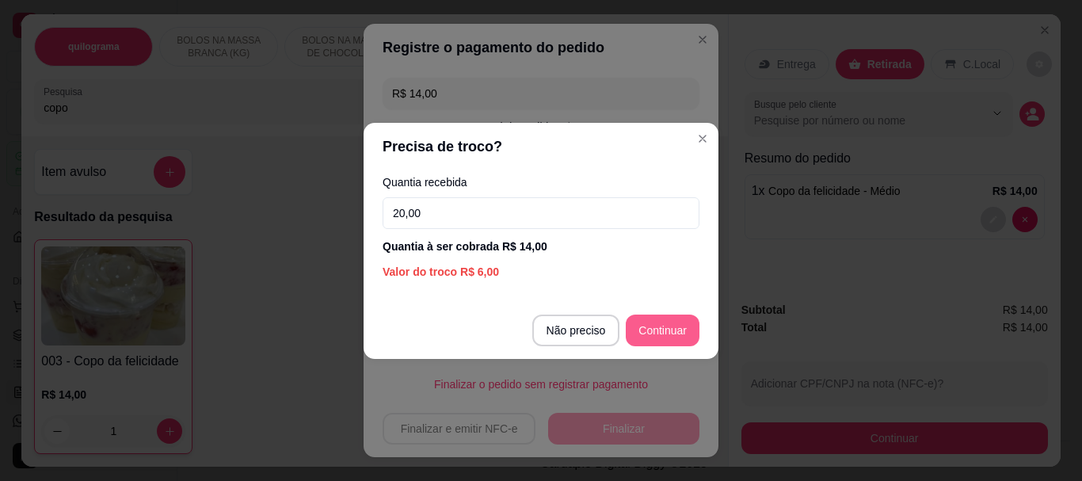
type input "20,00"
type input "R$ 0,00"
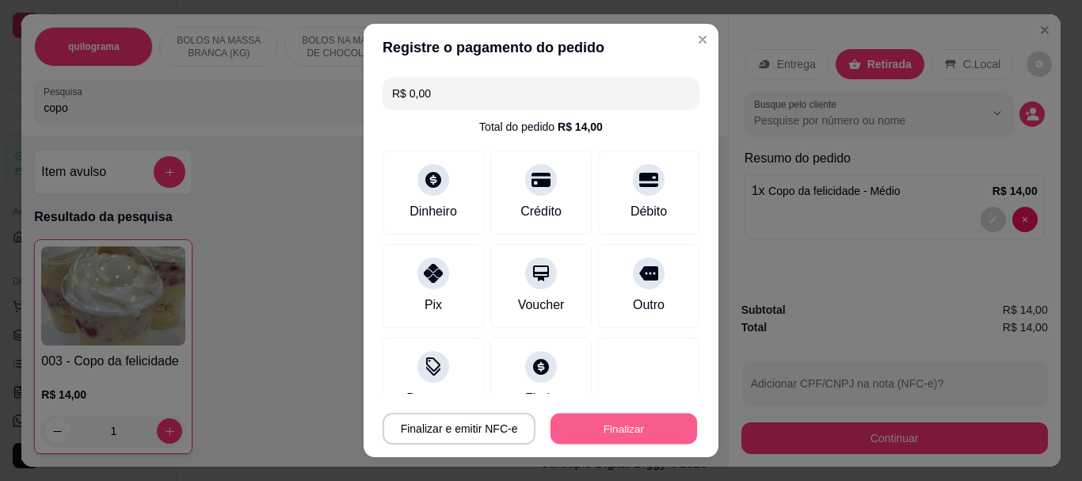
click at [611, 429] on button "Finalizar" at bounding box center [623, 428] width 147 height 31
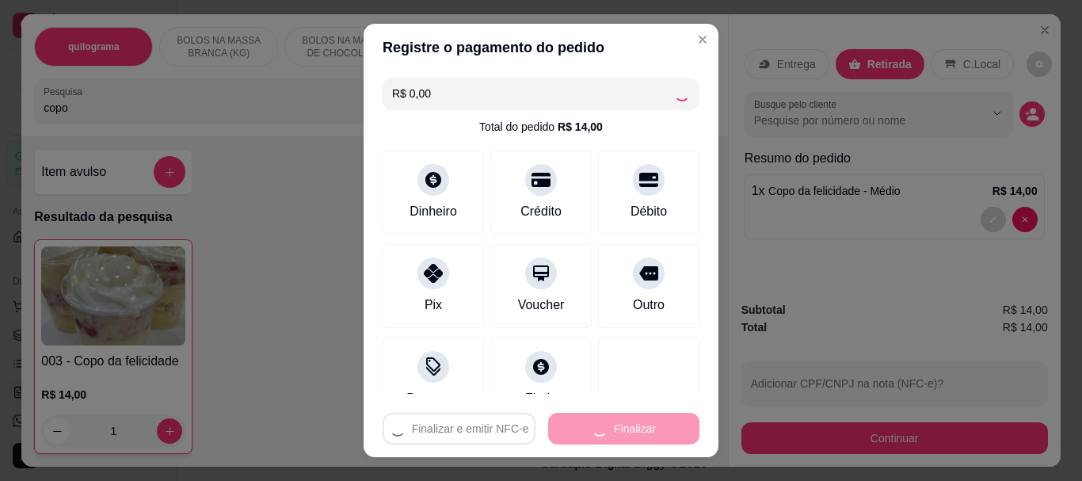
type input "0"
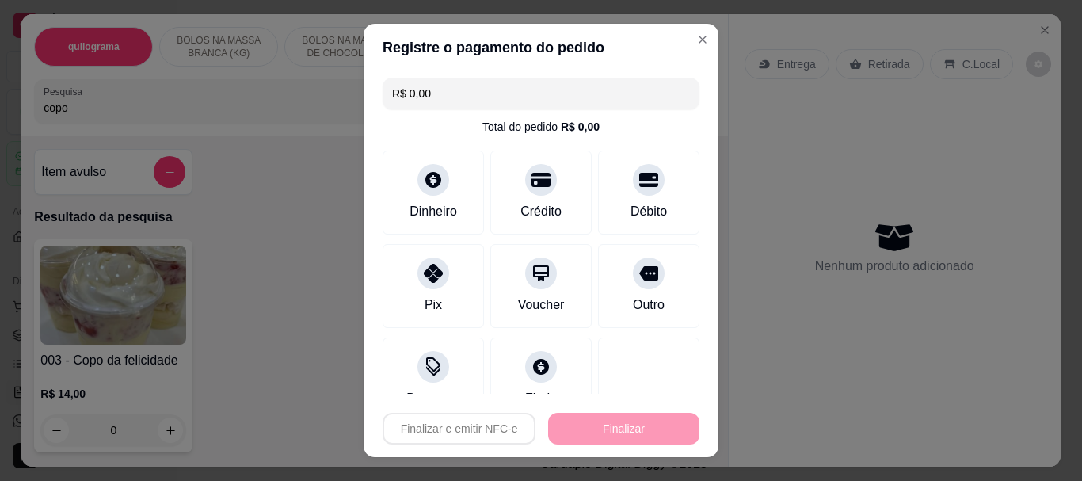
type input "-R$ 14,00"
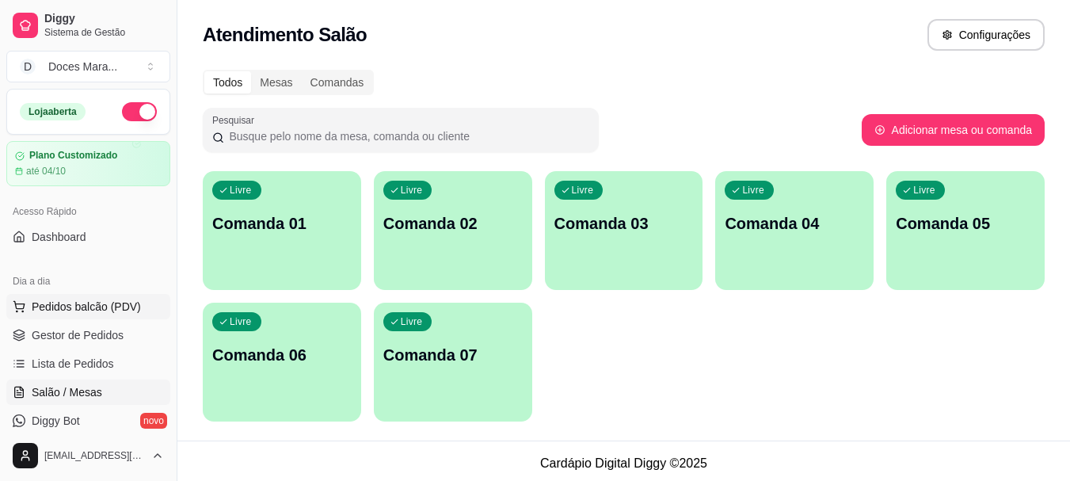
click at [135, 304] on span "Pedidos balcão (PDV)" at bounding box center [86, 307] width 109 height 16
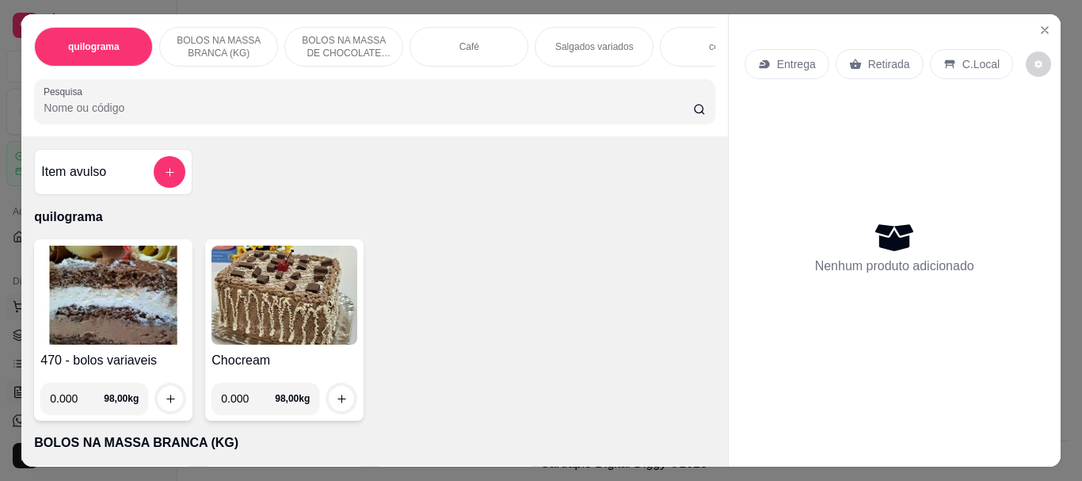
click at [135, 304] on img at bounding box center [113, 295] width 146 height 99
click at [82, 113] on input "Pesquisa" at bounding box center [368, 108] width 649 height 16
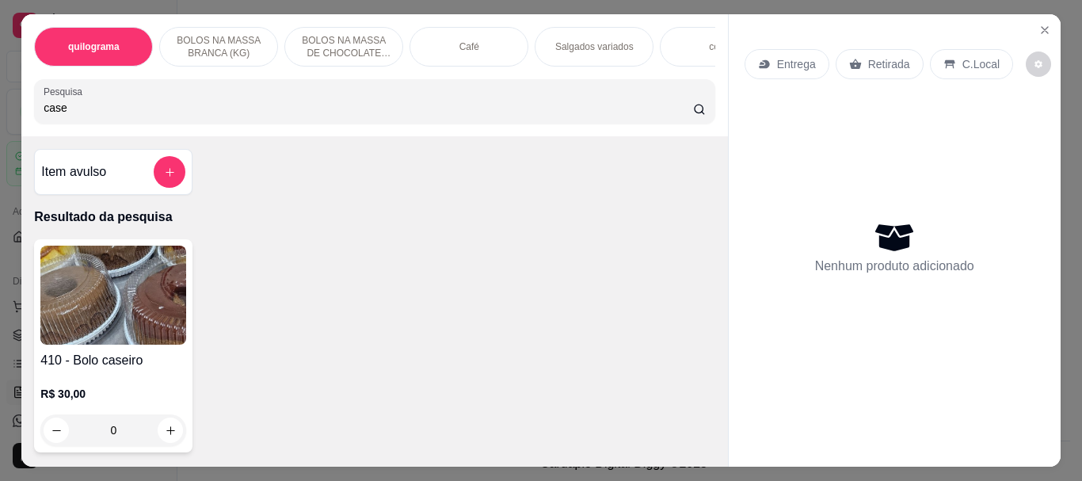
type input "case"
click at [98, 317] on img at bounding box center [113, 295] width 146 height 99
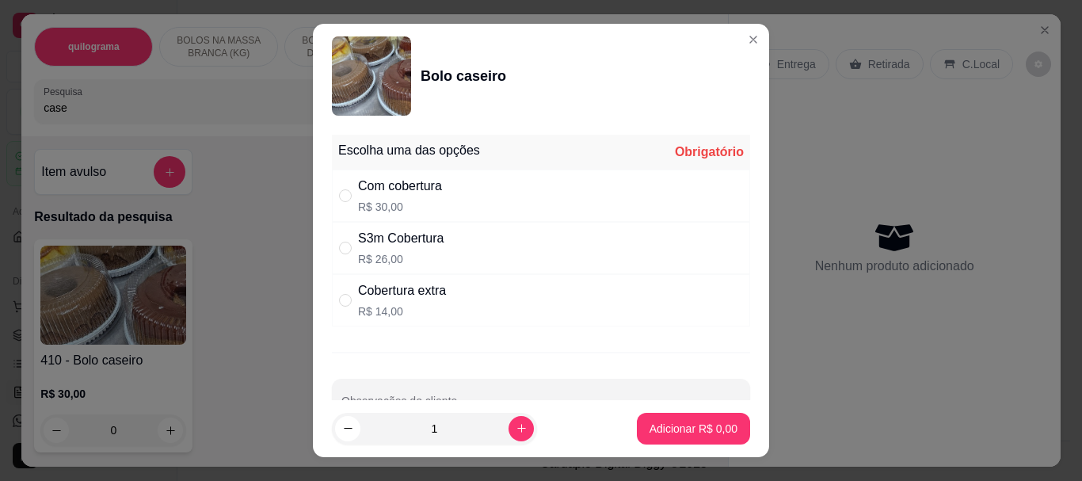
drag, startPoint x: 339, startPoint y: 196, endPoint x: 354, endPoint y: 213, distance: 23.0
click at [339, 196] on input "" at bounding box center [345, 195] width 13 height 13
radio input "true"
click at [643, 428] on p "Adicionar R$ 30,00" at bounding box center [690, 429] width 94 height 16
type input "1"
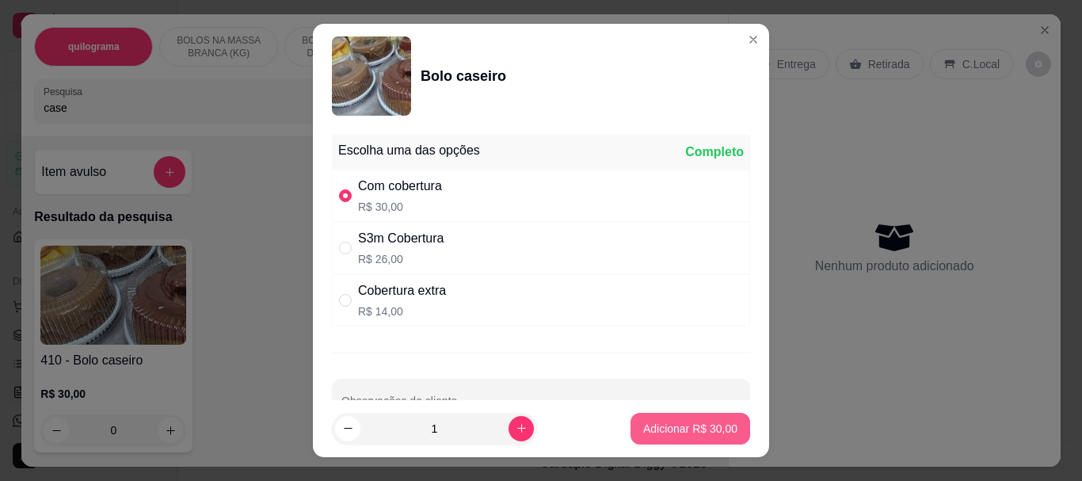
type input "1"
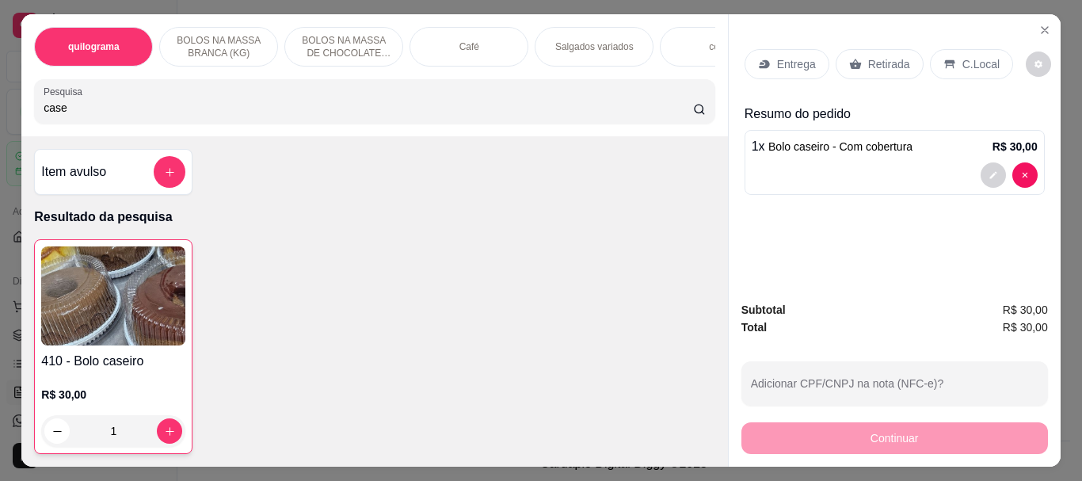
drag, startPoint x: 882, startPoint y: 59, endPoint x: 875, endPoint y: 433, distance: 374.7
click at [871, 61] on p "Retirada" at bounding box center [889, 64] width 42 height 16
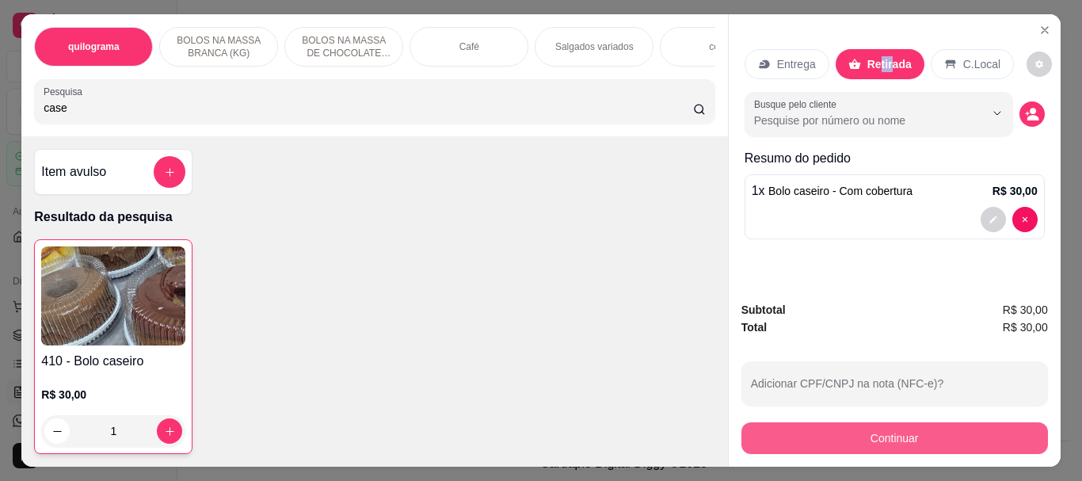
click at [842, 422] on button "Continuar" at bounding box center [894, 438] width 307 height 32
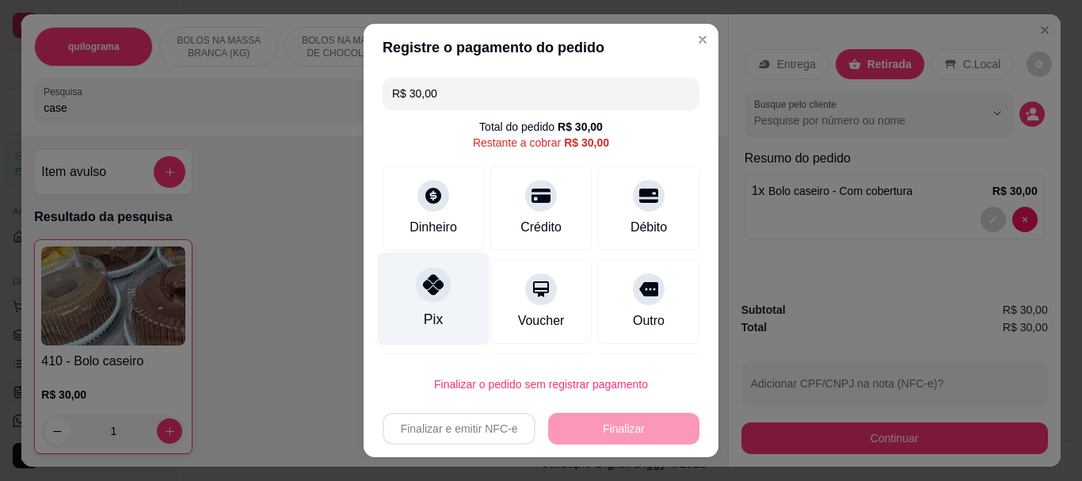
click at [423, 298] on div at bounding box center [433, 285] width 35 height 35
type input "R$ 0,00"
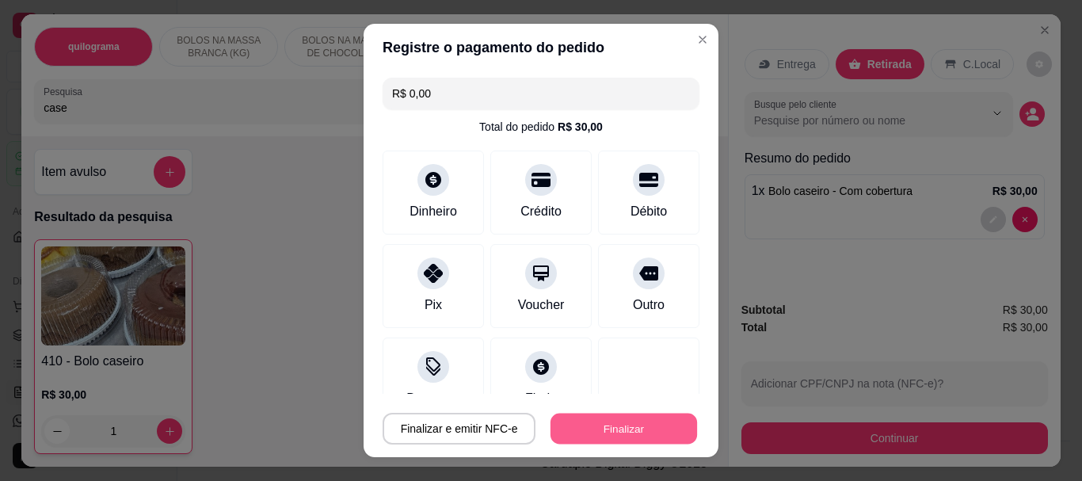
click at [619, 421] on button "Finalizar" at bounding box center [623, 428] width 147 height 31
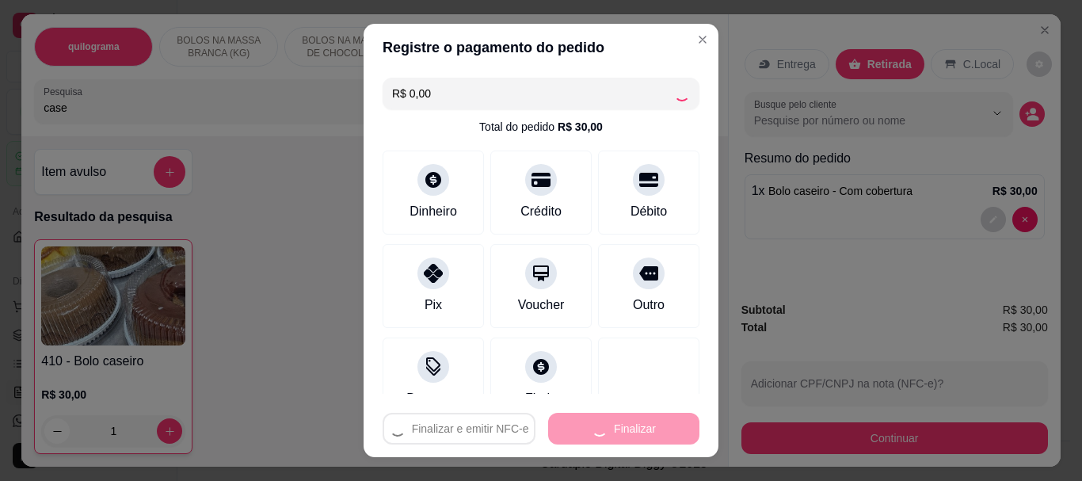
type input "0"
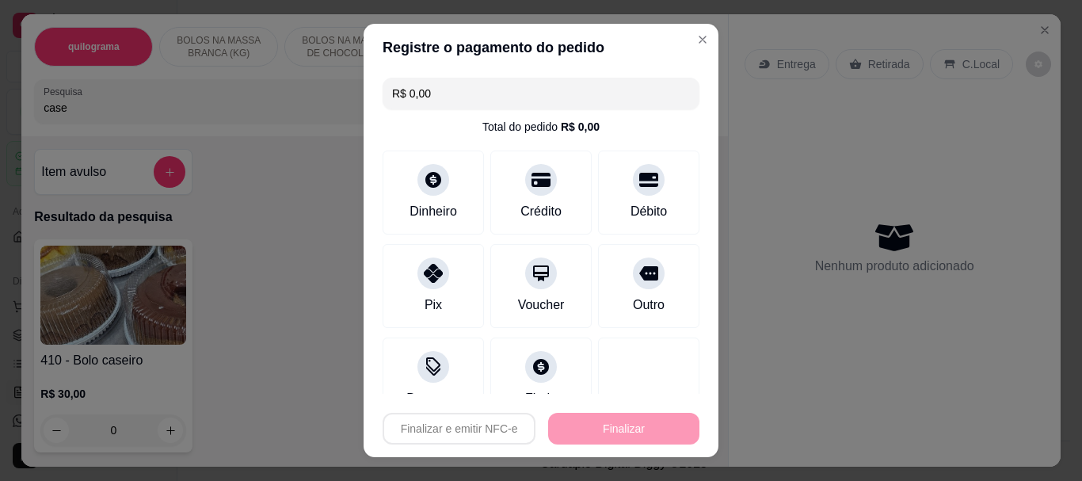
type input "-R$ 30,00"
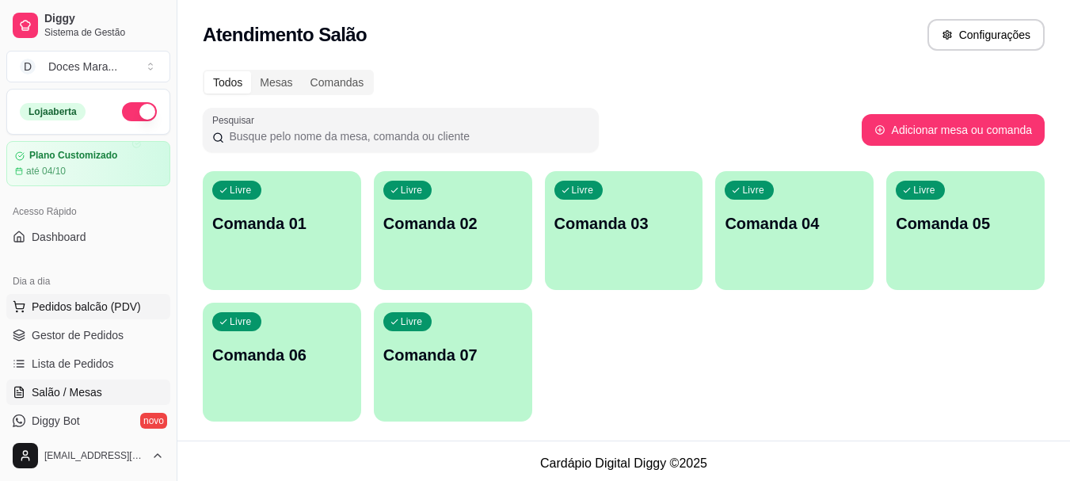
click at [98, 310] on span "Pedidos balcão (PDV)" at bounding box center [86, 307] width 109 height 16
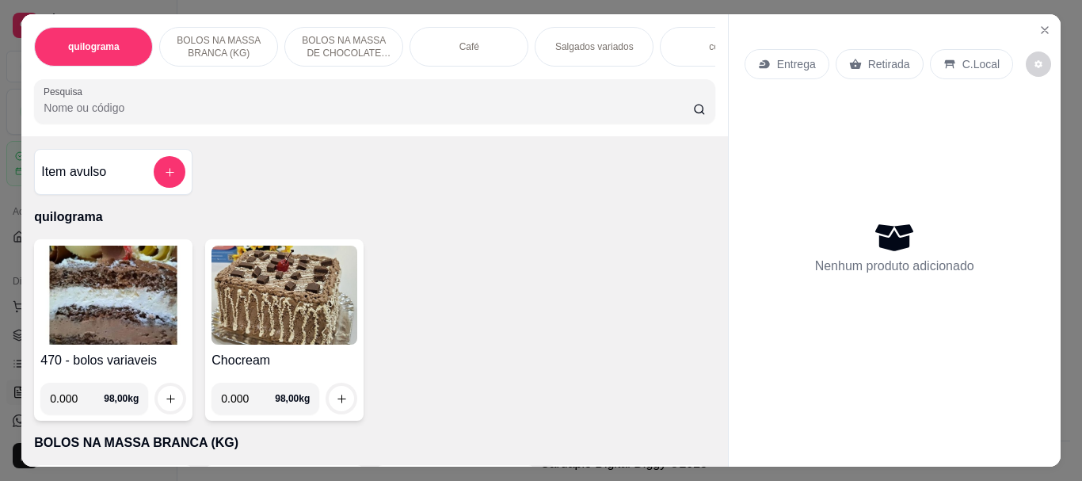
drag, startPoint x: 136, startPoint y: 119, endPoint x: 128, endPoint y: 124, distance: 10.3
click at [135, 116] on input "Pesquisa" at bounding box center [368, 108] width 649 height 16
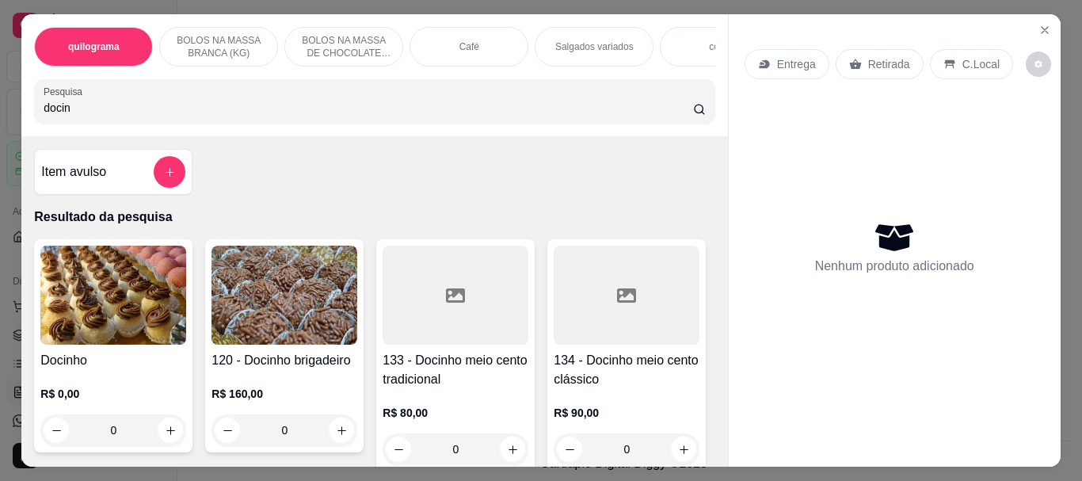
type input "docin"
click at [162, 312] on img at bounding box center [113, 295] width 146 height 99
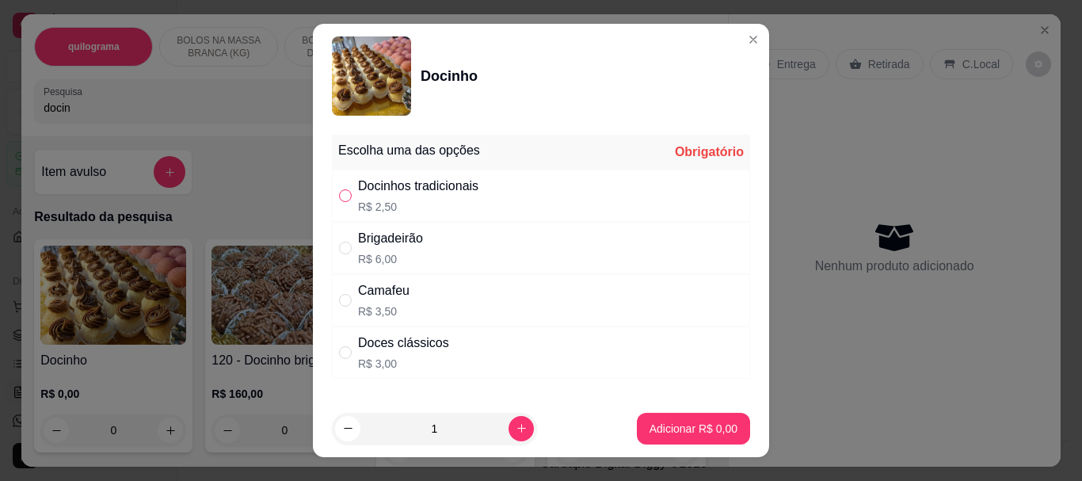
click at [345, 189] on input "" at bounding box center [345, 195] width 13 height 13
radio input "true"
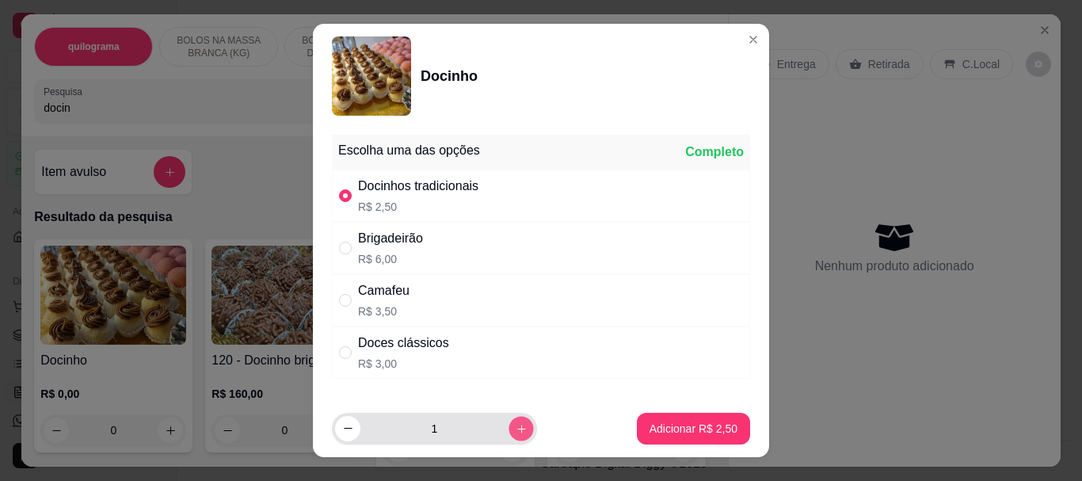
click at [510, 426] on button "increase-product-quantity" at bounding box center [521, 428] width 25 height 25
type input "2"
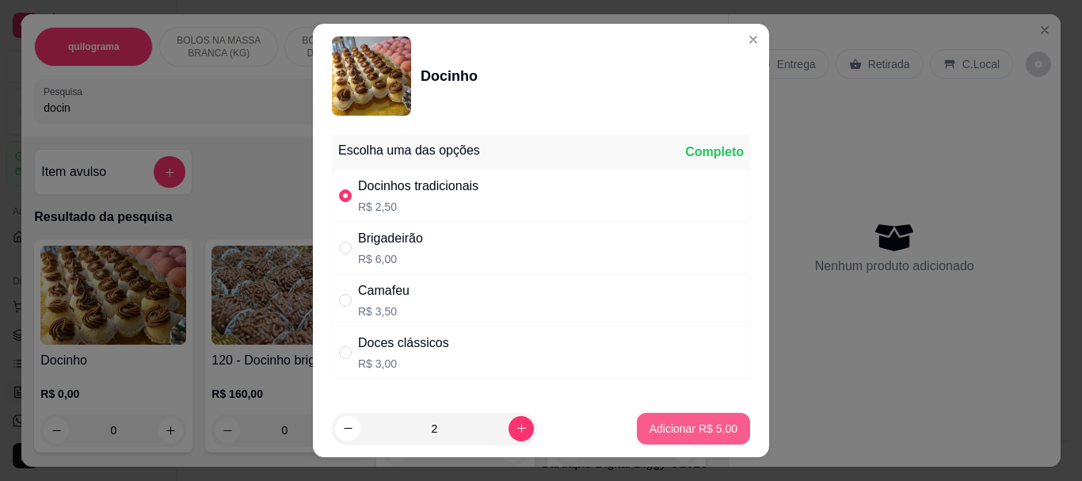
click at [660, 425] on p "Adicionar R$ 5,00" at bounding box center [693, 429] width 88 height 16
type input "2"
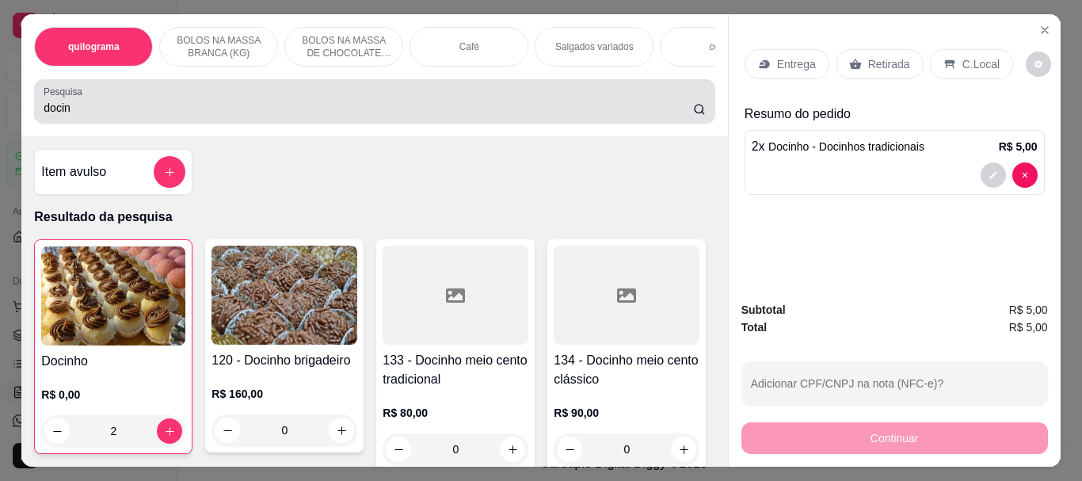
click at [188, 105] on div "docin" at bounding box center [374, 102] width 661 height 32
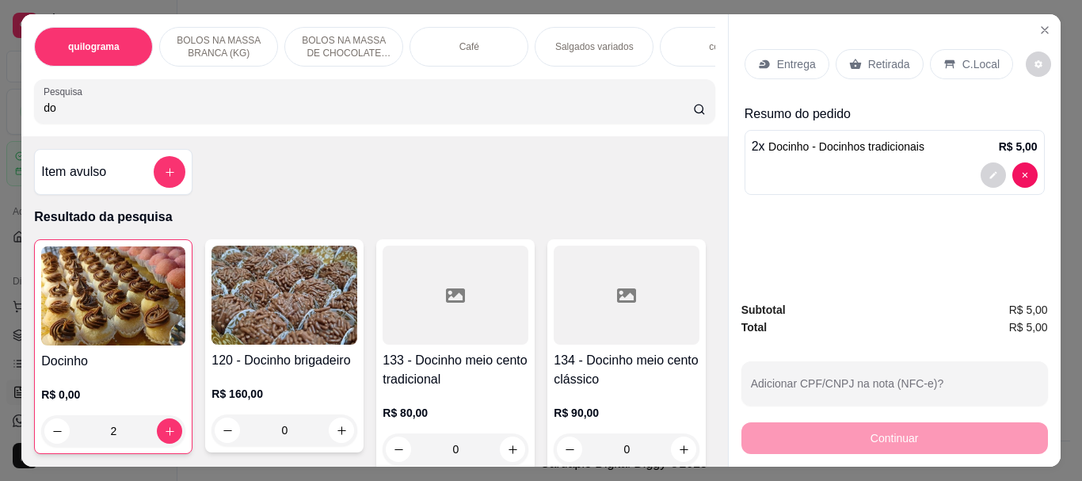
type input "d"
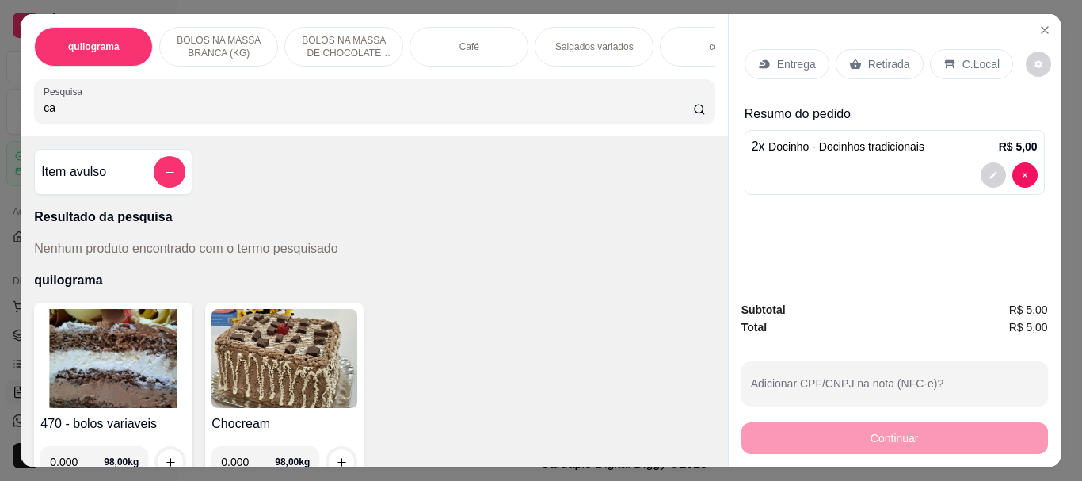
type input "c"
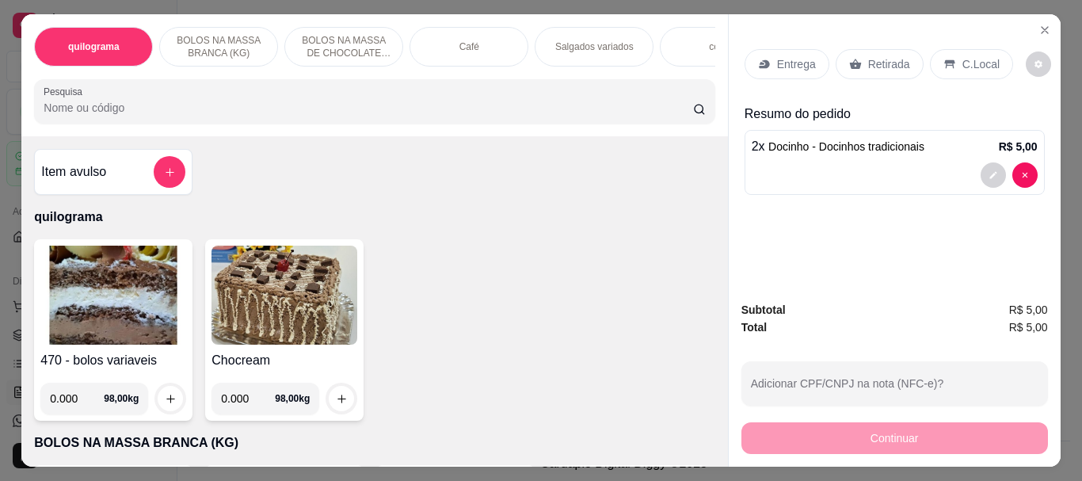
click at [474, 46] on div "Café" at bounding box center [469, 47] width 119 height 40
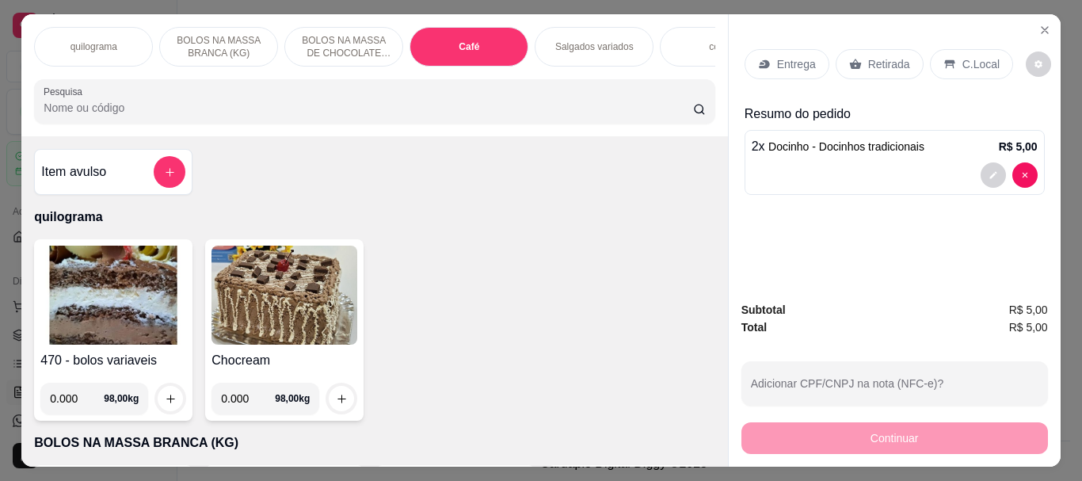
scroll to position [42, 0]
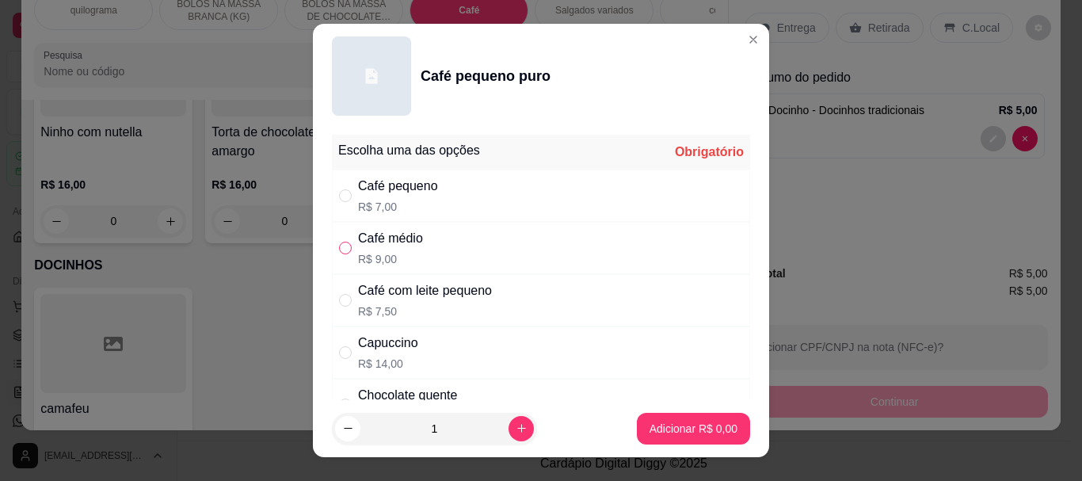
click at [339, 250] on input "" at bounding box center [345, 248] width 13 height 13
radio input "true"
click at [675, 436] on p "Adicionar R$ 9,00" at bounding box center [693, 429] width 88 height 16
type input "1"
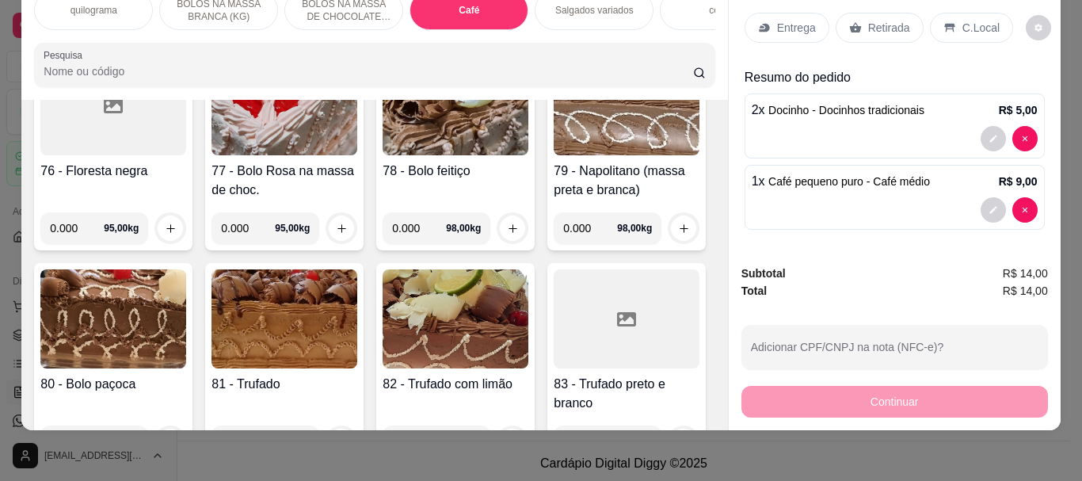
scroll to position [0, 0]
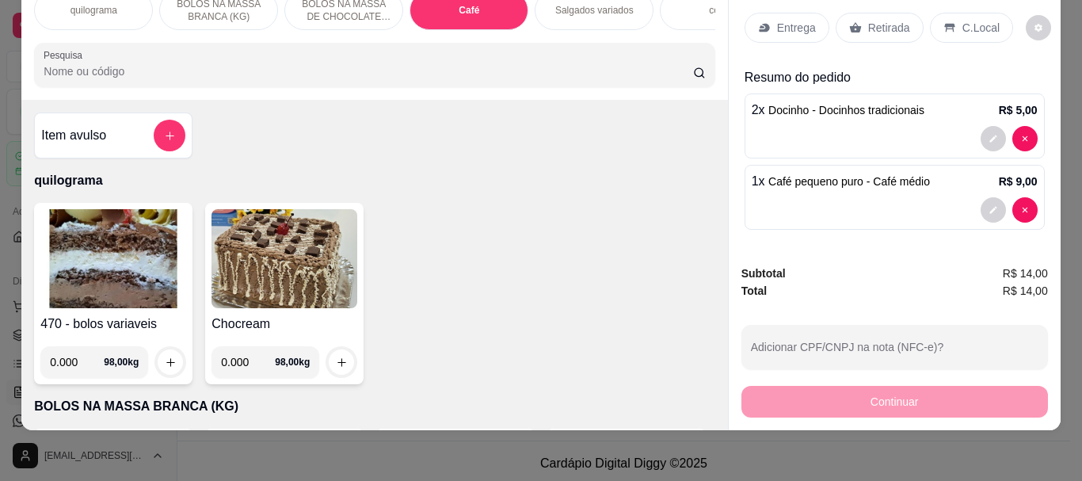
click at [139, 257] on img at bounding box center [113, 258] width 146 height 99
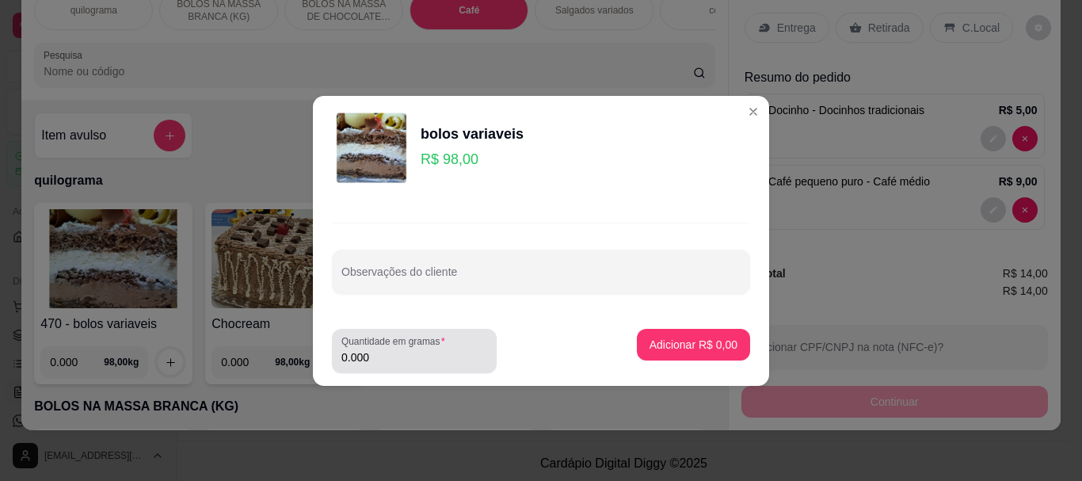
drag, startPoint x: 369, startPoint y: 356, endPoint x: 432, endPoint y: 349, distance: 63.7
click at [386, 353] on input "0.000" at bounding box center [414, 357] width 146 height 16
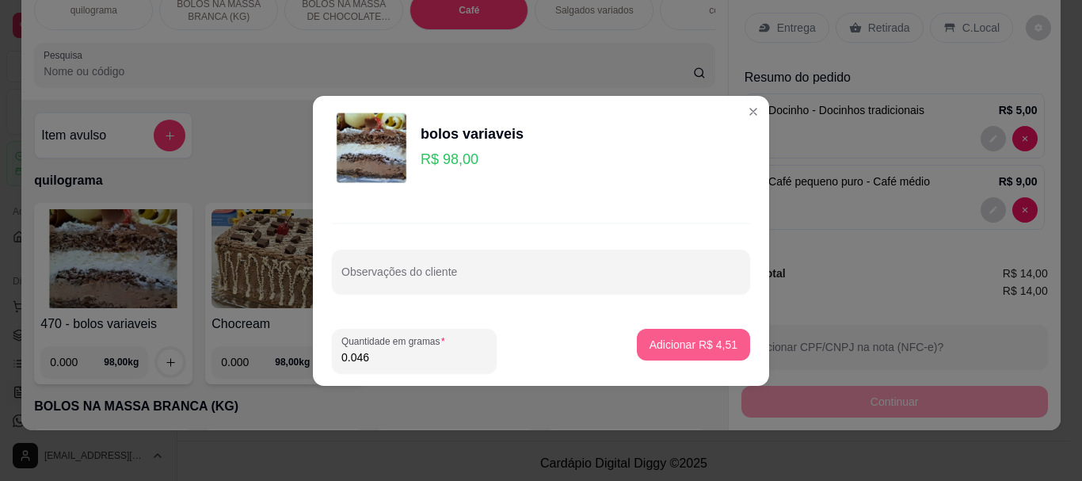
type input "0.046"
click at [665, 331] on button "Adicionar R$ 4,51" at bounding box center [693, 345] width 113 height 32
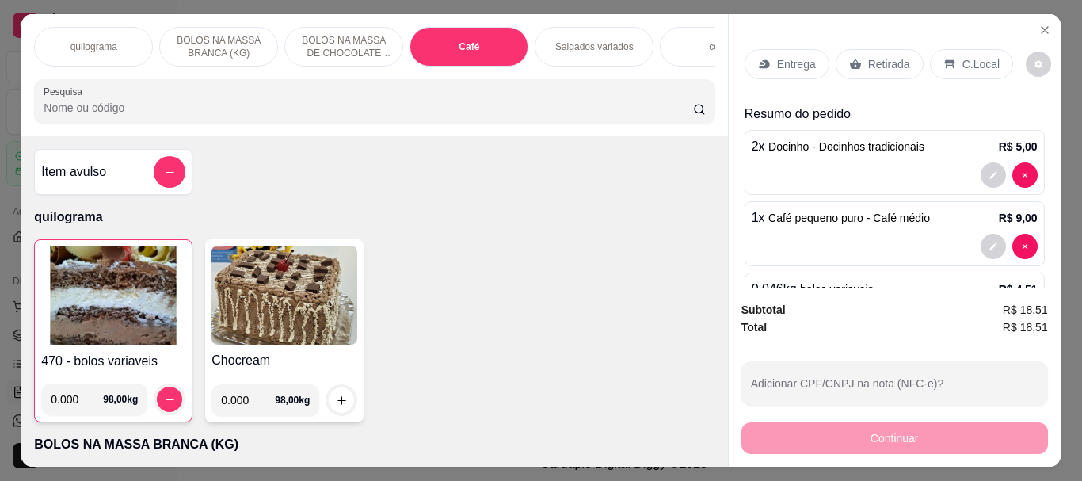
click at [868, 63] on p "Retirada" at bounding box center [889, 64] width 42 height 16
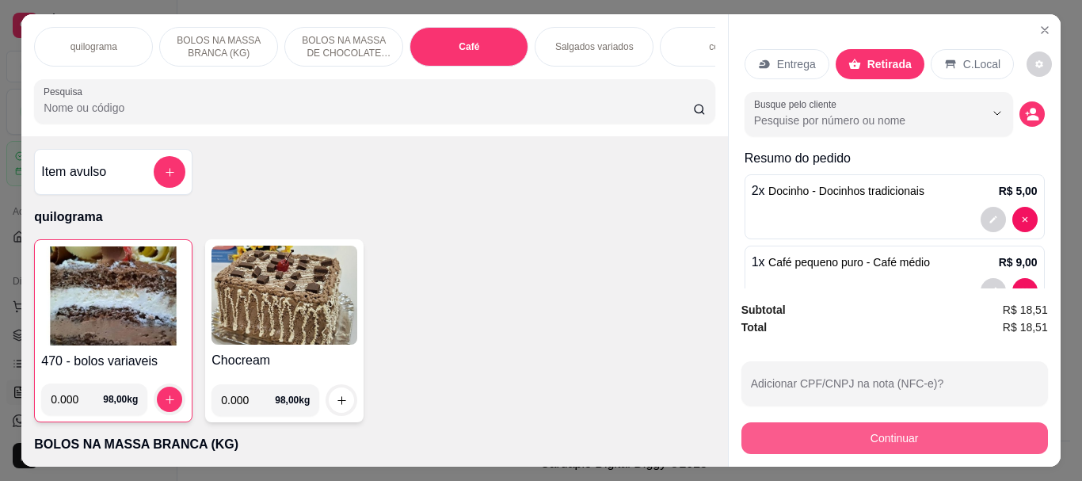
click at [928, 424] on button "Continuar" at bounding box center [894, 438] width 307 height 32
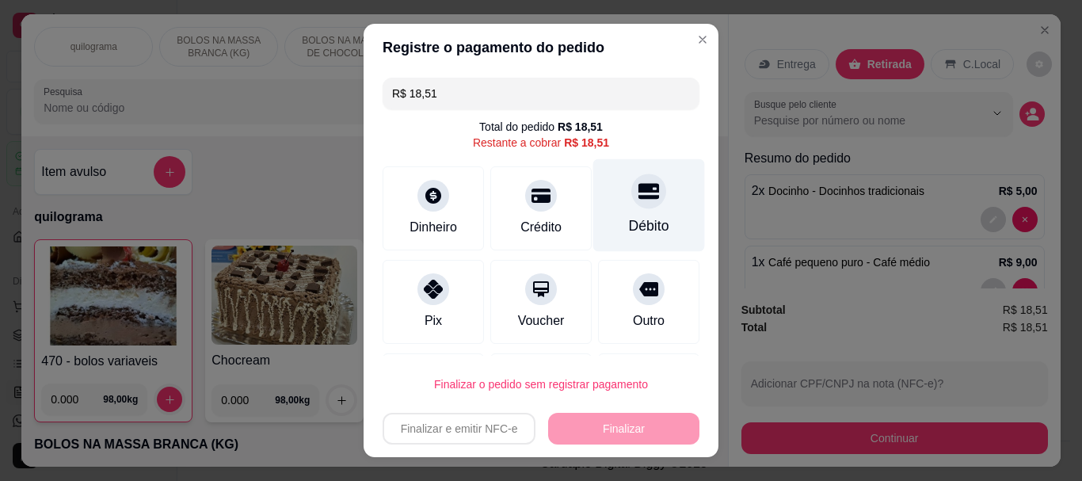
drag, startPoint x: 616, startPoint y: 195, endPoint x: 608, endPoint y: 196, distance: 8.1
click at [631, 195] on div at bounding box center [648, 191] width 35 height 35
type input "R$ 0,00"
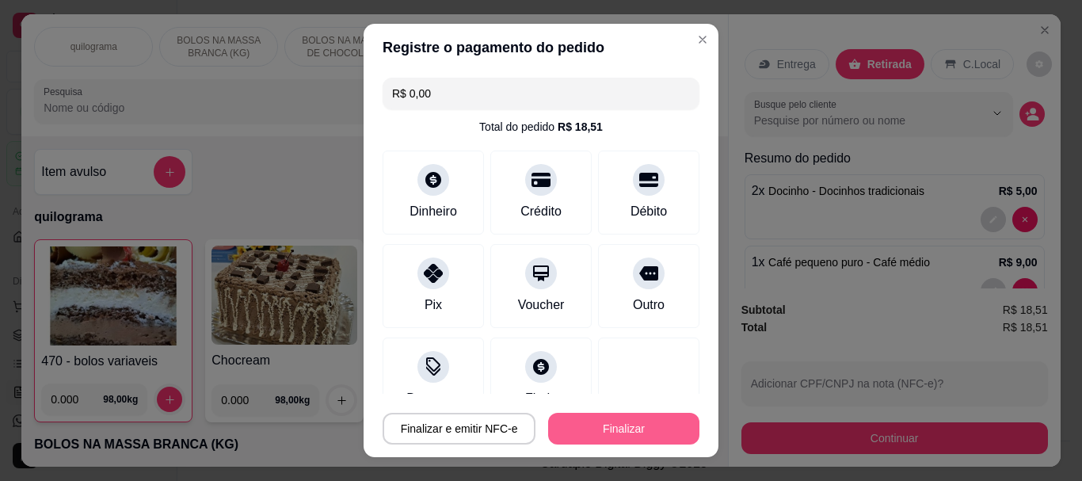
click at [607, 420] on button "Finalizar" at bounding box center [623, 429] width 151 height 32
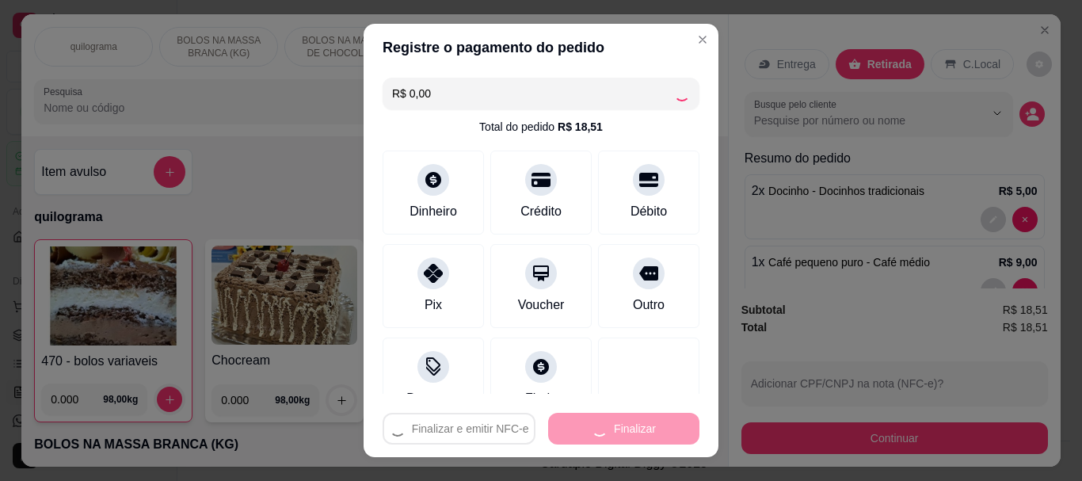
type input "0"
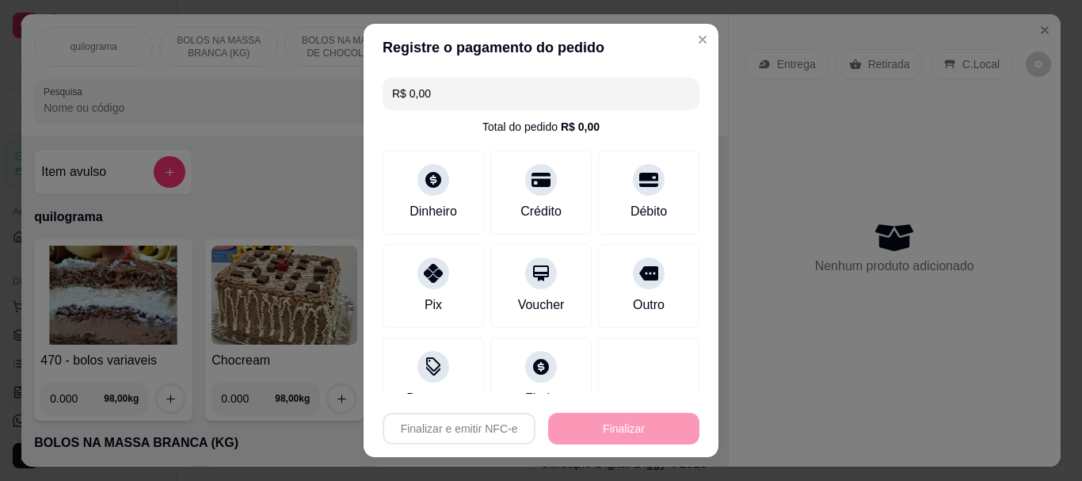
type input "-R$ 18,51"
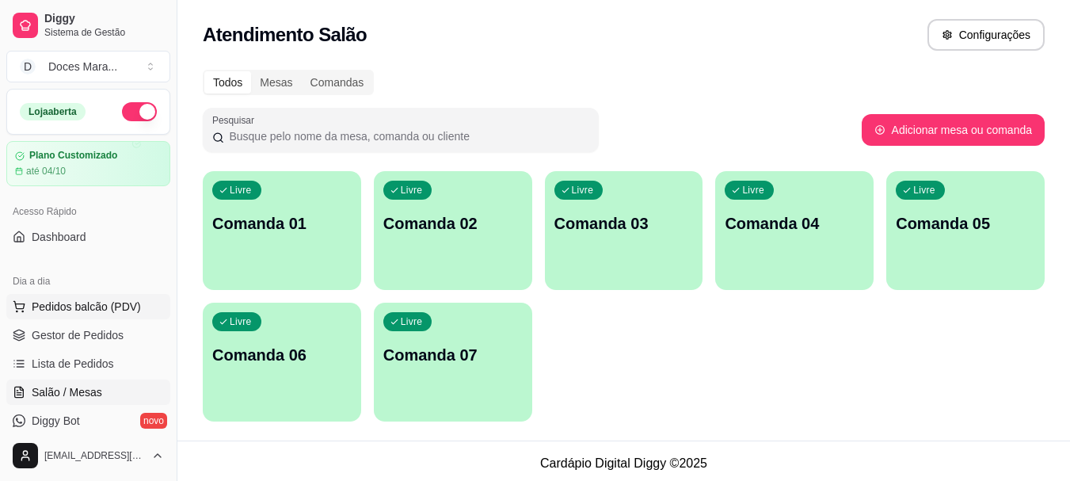
click at [112, 303] on span "Pedidos balcão (PDV)" at bounding box center [86, 307] width 109 height 16
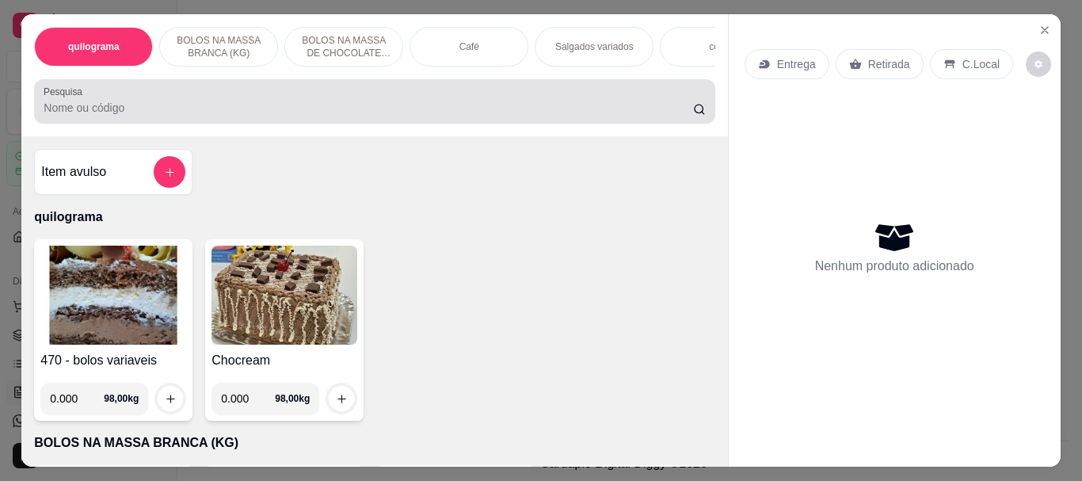
click at [126, 109] on input "Pesquisa" at bounding box center [368, 108] width 649 height 16
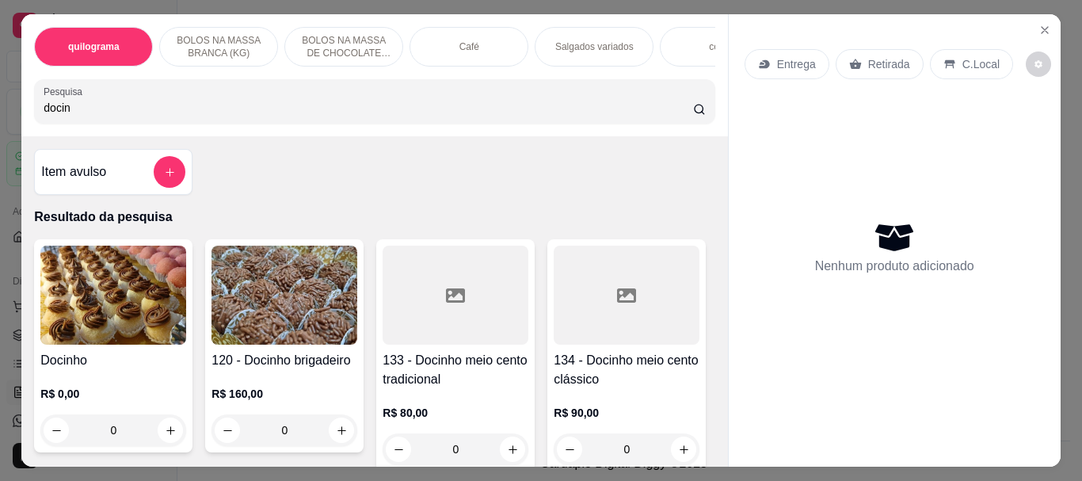
type input "docin"
click at [126, 294] on img at bounding box center [113, 295] width 146 height 99
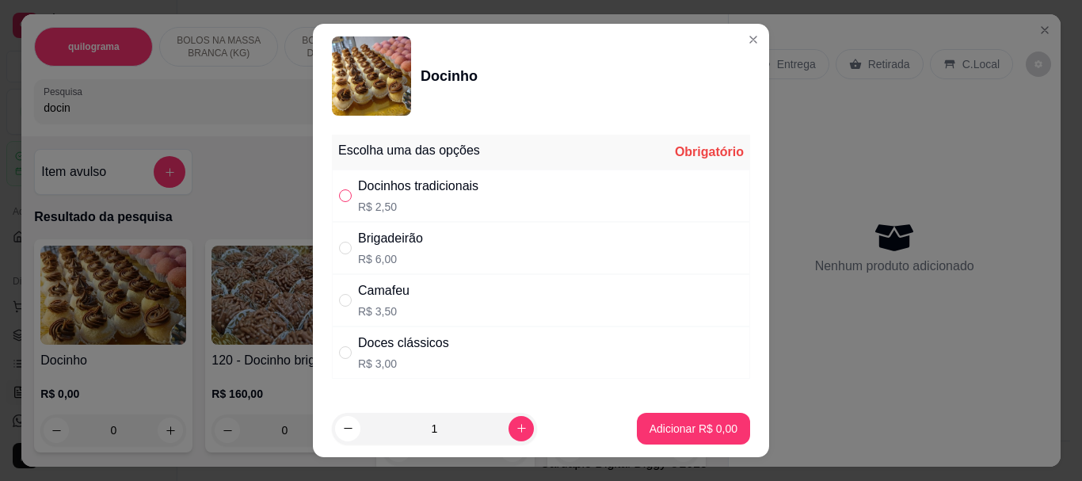
click at [339, 193] on input "" at bounding box center [345, 195] width 13 height 13
radio input "true"
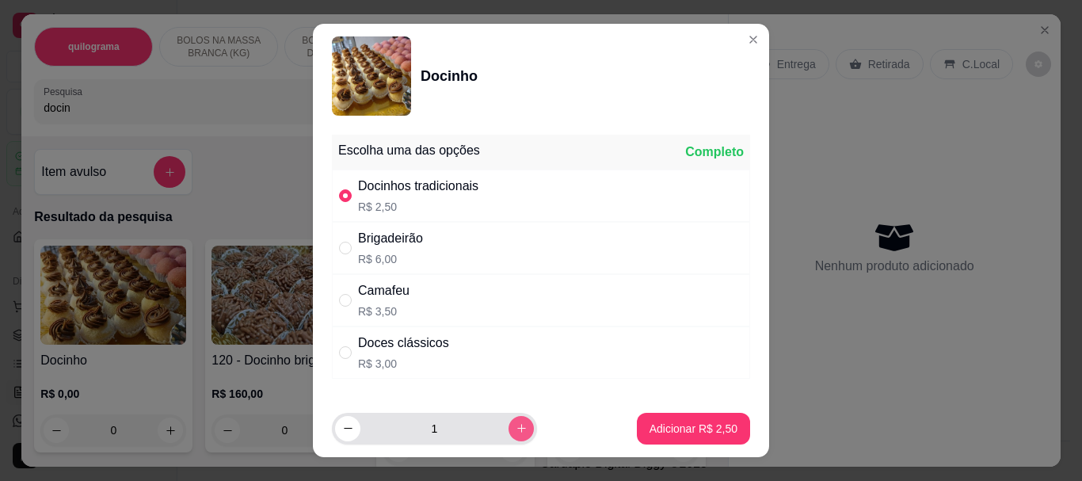
click at [509, 418] on button "increase-product-quantity" at bounding box center [521, 428] width 25 height 25
type input "2"
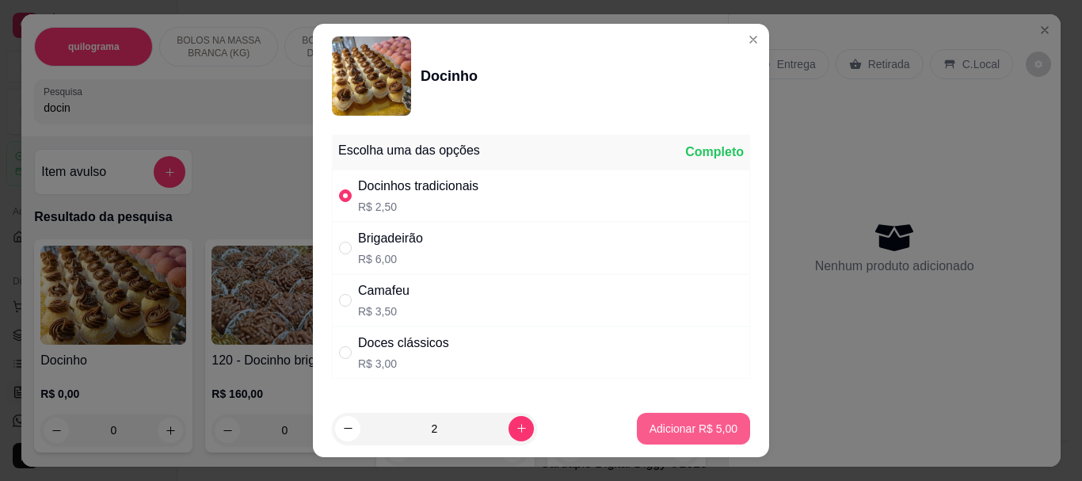
click at [708, 414] on button "Adicionar R$ 5,00" at bounding box center [693, 429] width 113 height 32
type input "2"
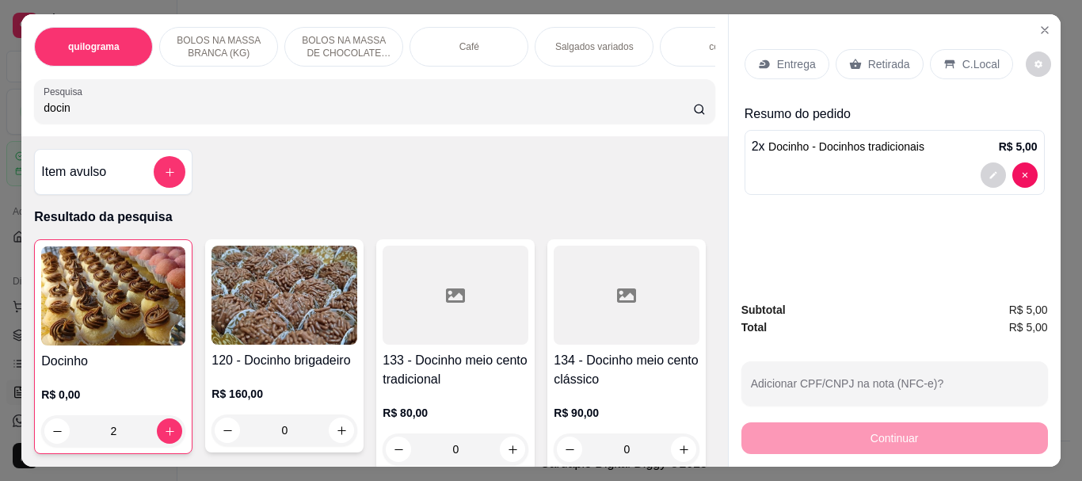
click at [874, 57] on p "Retirada" at bounding box center [889, 64] width 42 height 16
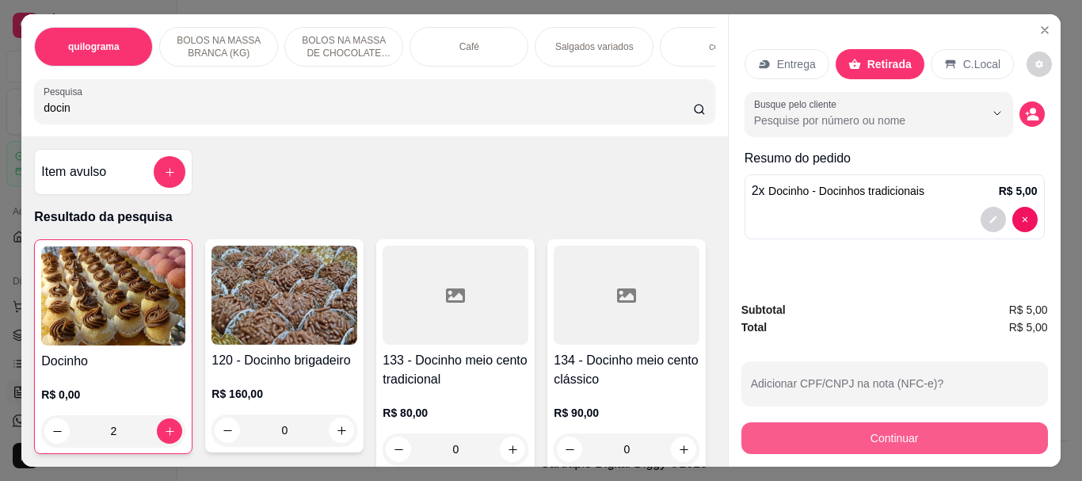
click at [855, 429] on button "Continuar" at bounding box center [894, 438] width 307 height 32
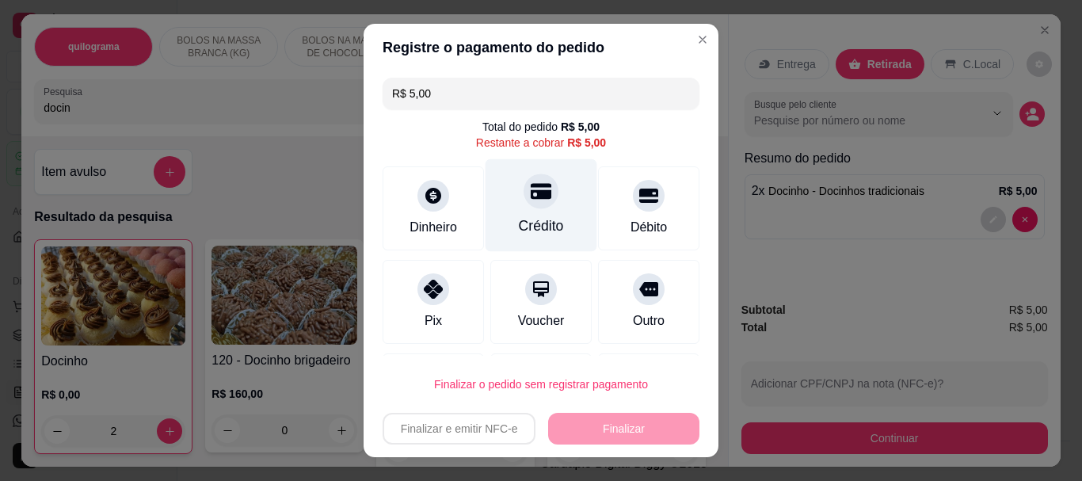
click at [531, 195] on icon at bounding box center [541, 192] width 21 height 16
type input "R$ 0,00"
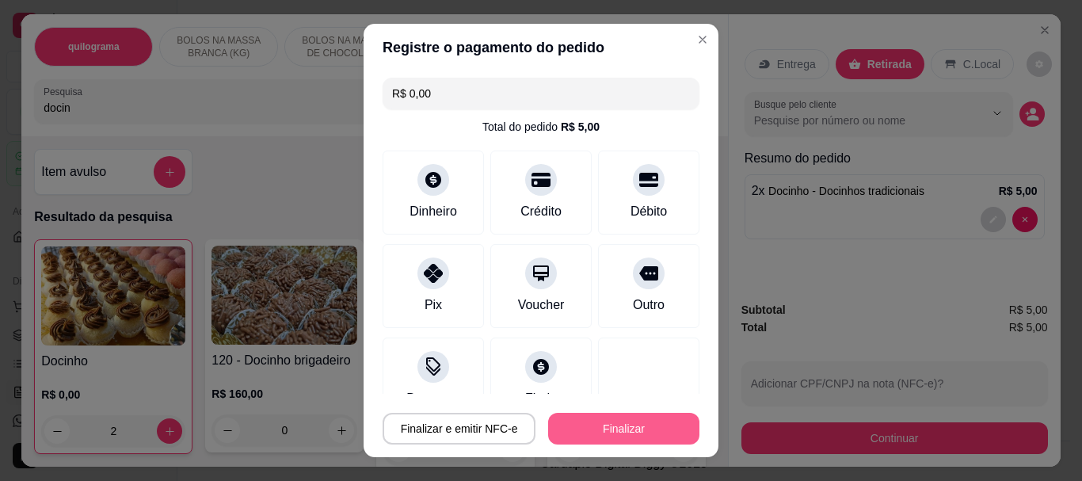
click at [613, 421] on button "Finalizar" at bounding box center [623, 429] width 151 height 32
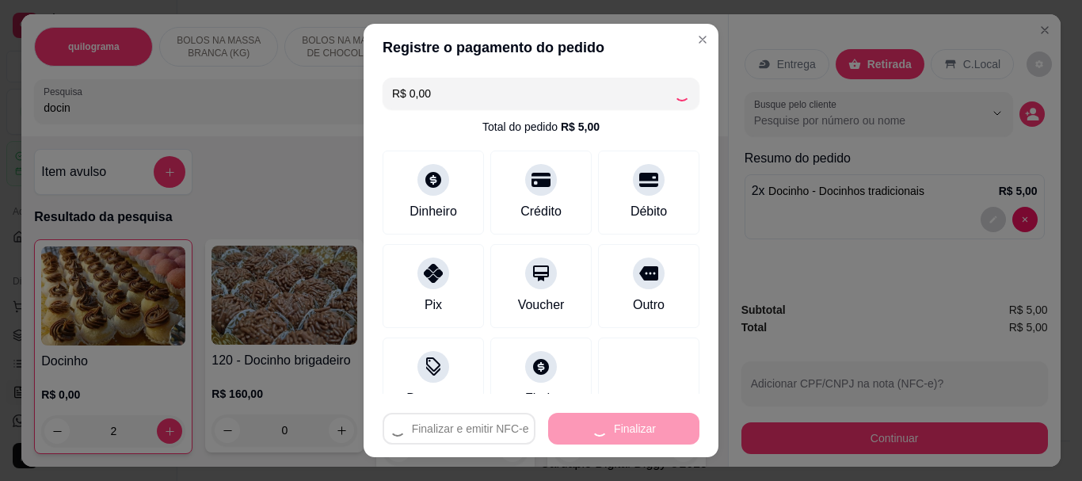
type input "0"
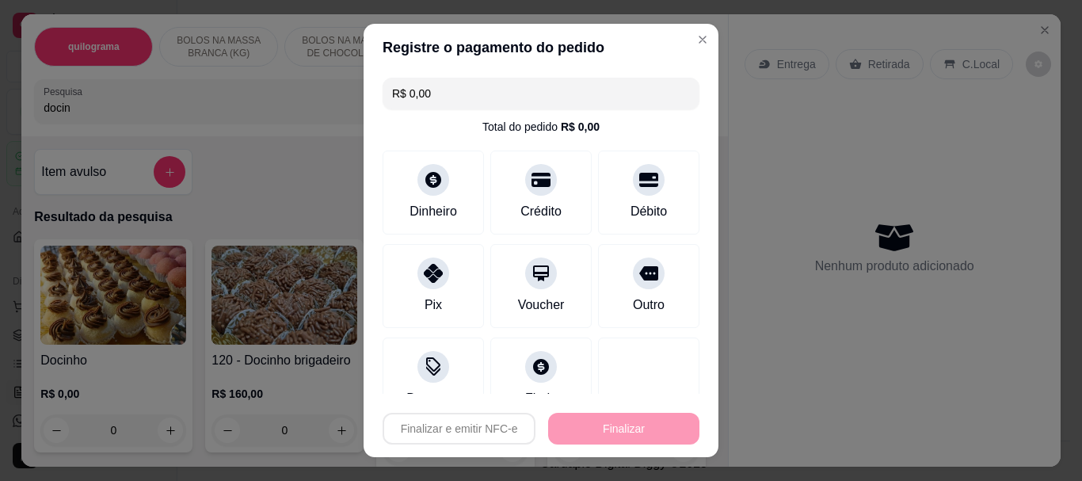
type input "-R$ 5,00"
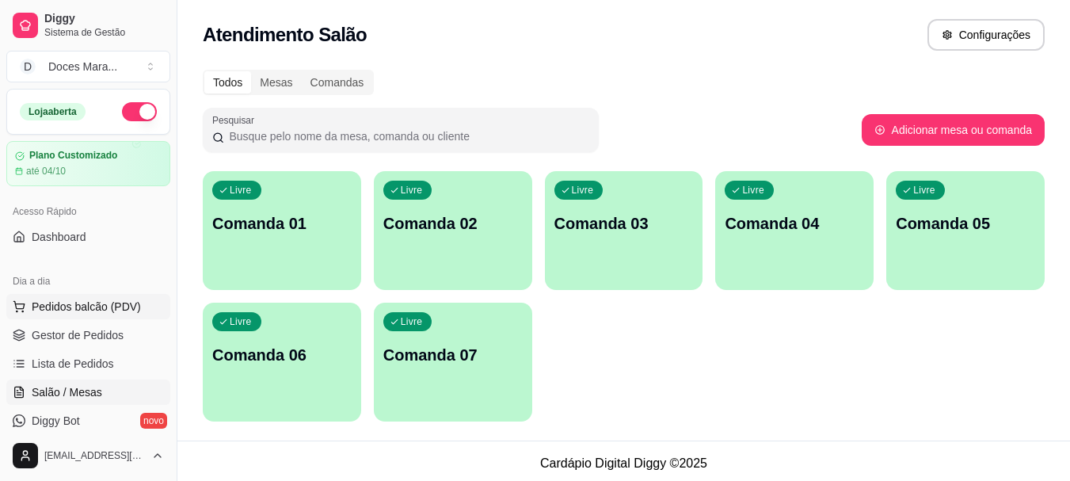
click at [108, 303] on span "Pedidos balcão (PDV)" at bounding box center [86, 307] width 109 height 16
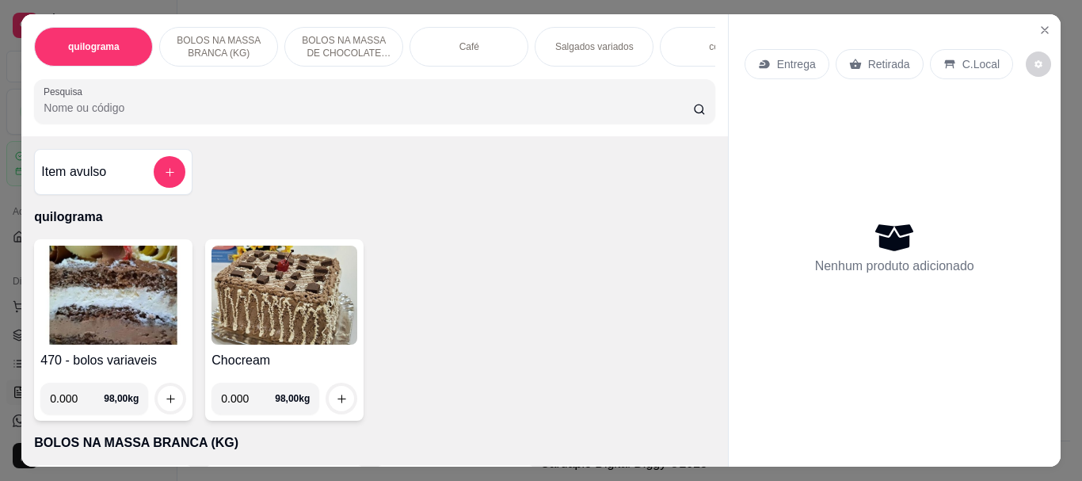
click at [95, 116] on input "Pesquisa" at bounding box center [368, 108] width 649 height 16
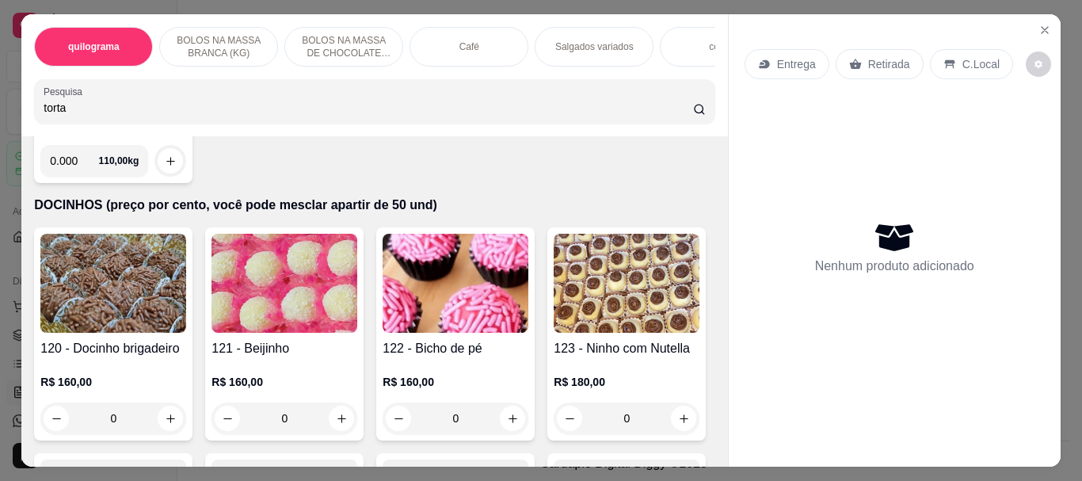
scroll to position [10851, 0]
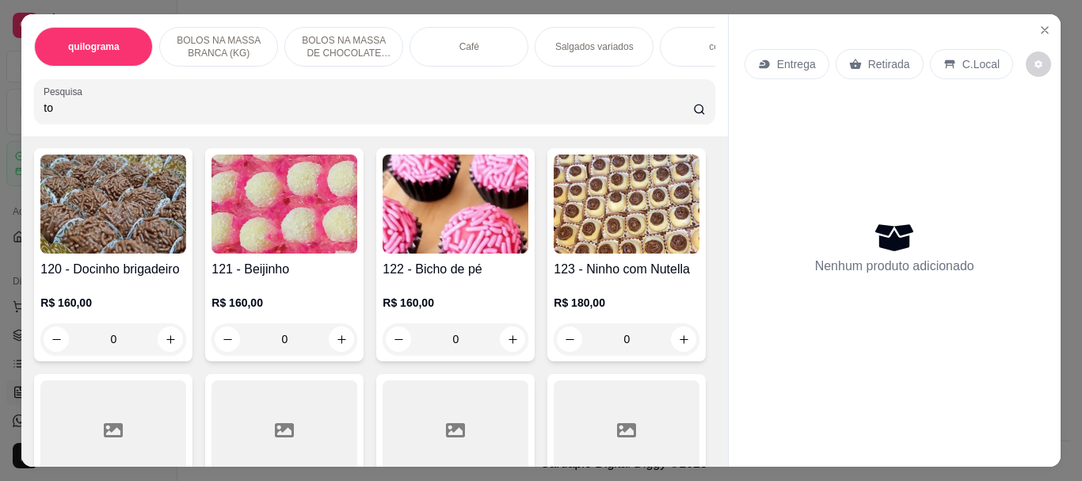
type input "t"
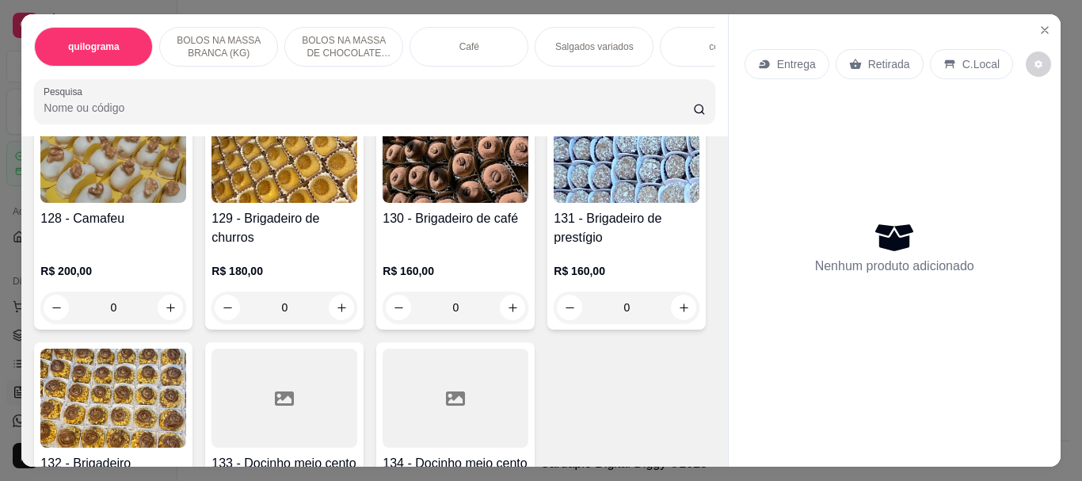
scroll to position [10104, 0]
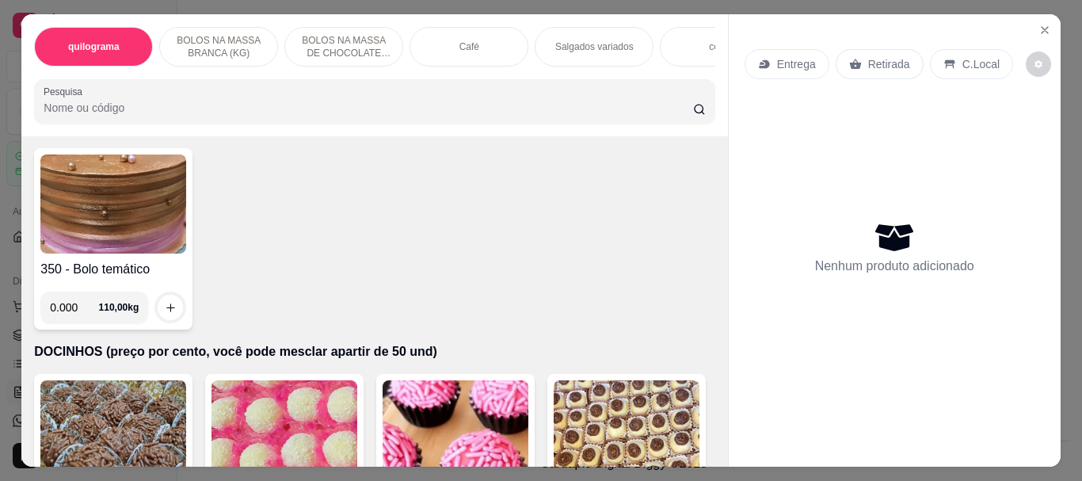
click at [72, 112] on input "Pesquisa" at bounding box center [368, 108] width 649 height 16
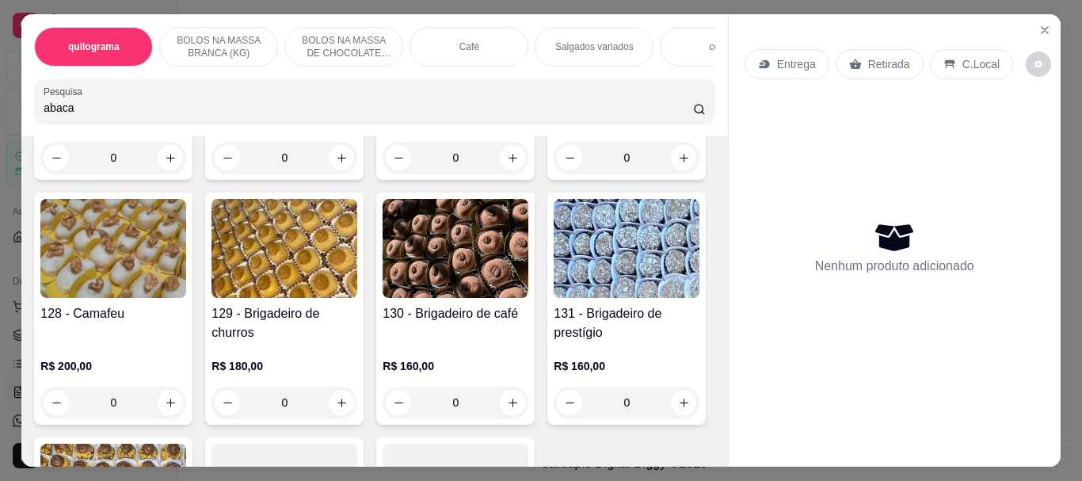
scroll to position [10756, 0]
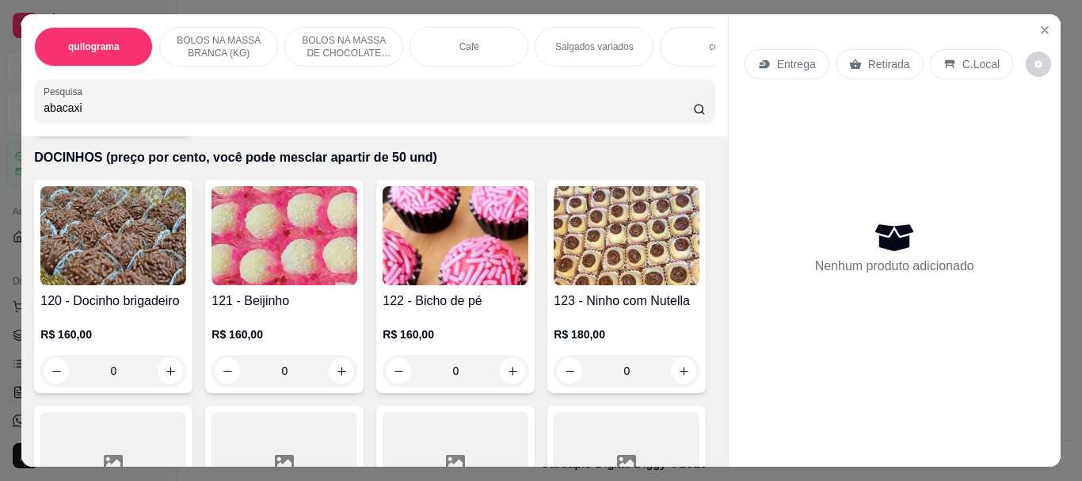
click at [105, 106] on input "abacaxi" at bounding box center [368, 108] width 649 height 16
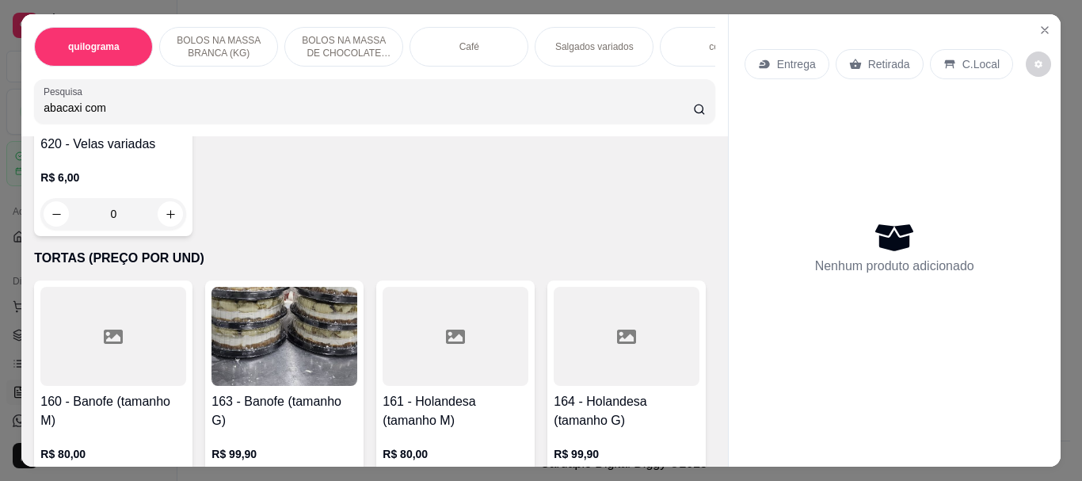
scroll to position [7394, 0]
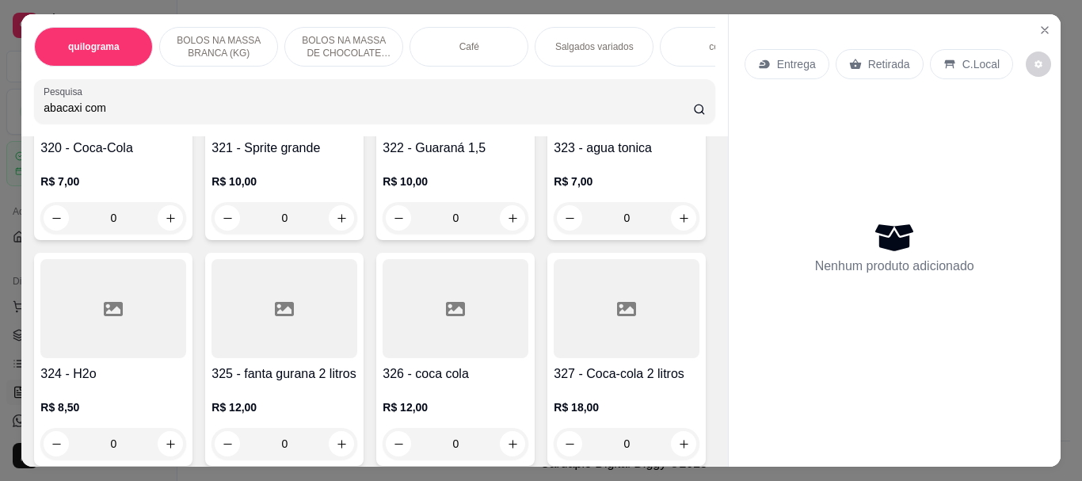
click at [238, 37] on p "BOLOS NA MASSA BRANCA (KG)" at bounding box center [219, 46] width 92 height 25
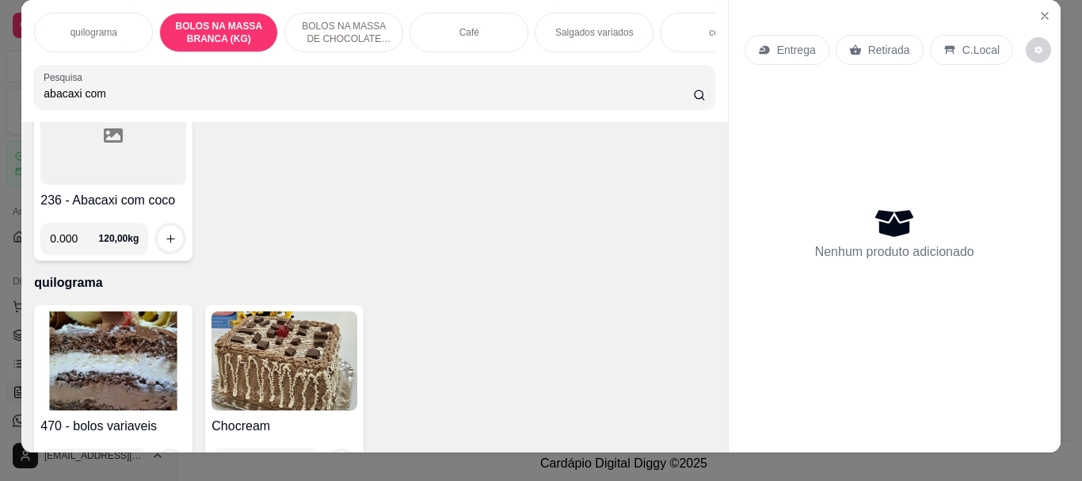
scroll to position [0, 0]
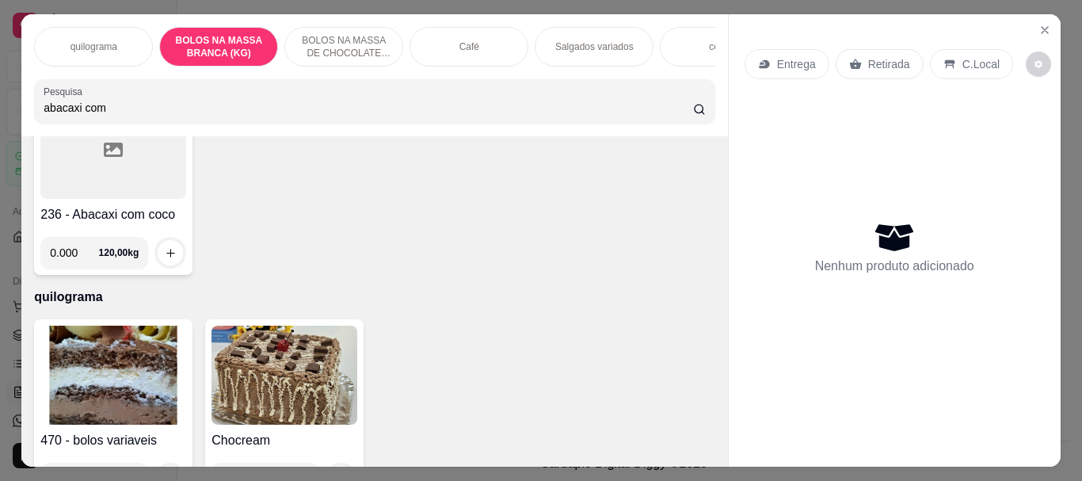
click at [496, 32] on div "Café" at bounding box center [469, 47] width 119 height 40
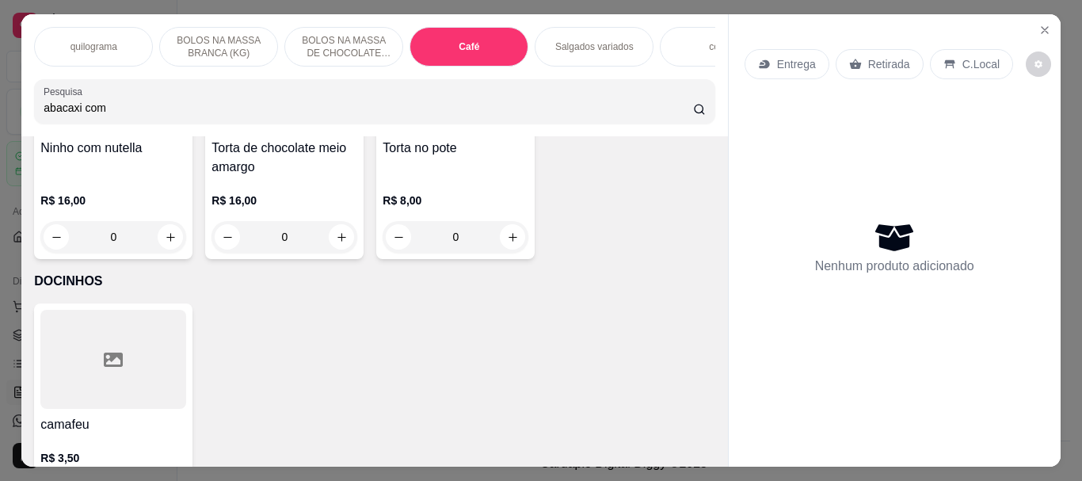
scroll to position [42, 0]
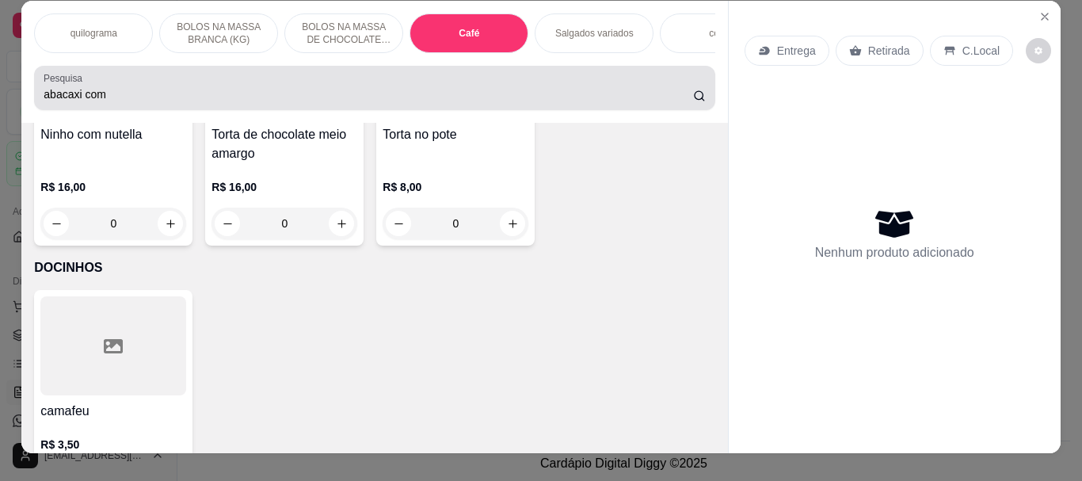
scroll to position [0, 0]
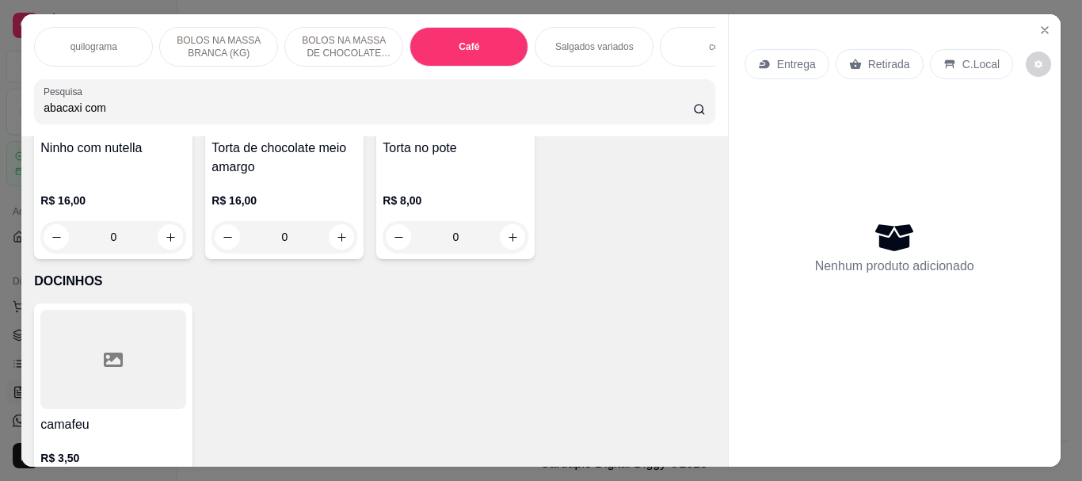
drag, startPoint x: 121, startPoint y: 115, endPoint x: 51, endPoint y: 110, distance: 69.9
click at [0, 99] on div "quilograma BOLOS NA MASSA BRANCA (KG) BOLOS NA MASSA DE CHOCOLATE preço por (KG…" at bounding box center [541, 240] width 1082 height 481
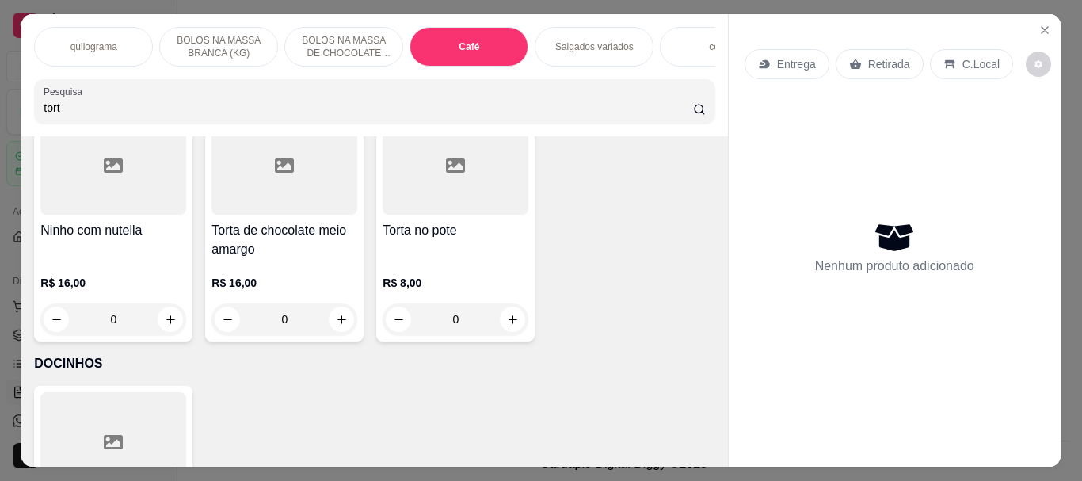
scroll to position [6358, 0]
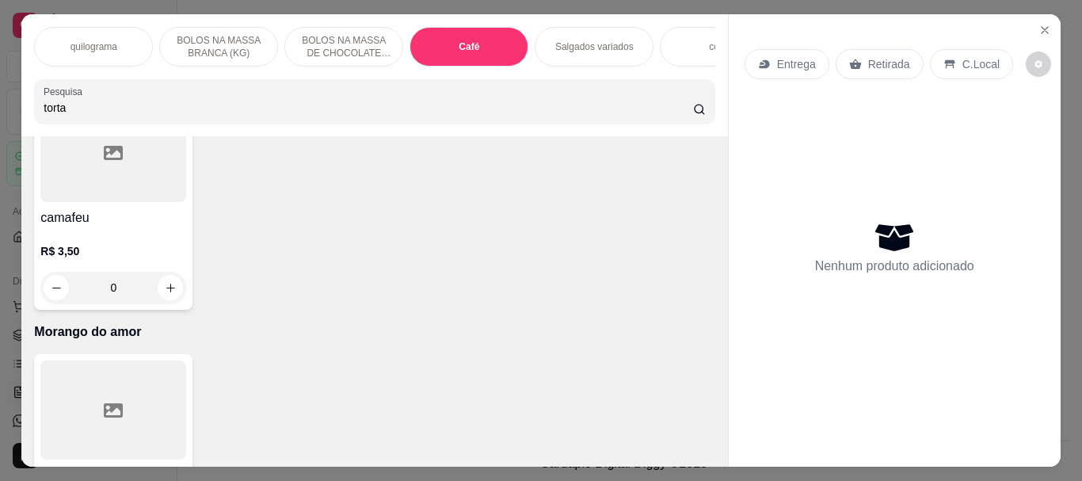
type input "torta"
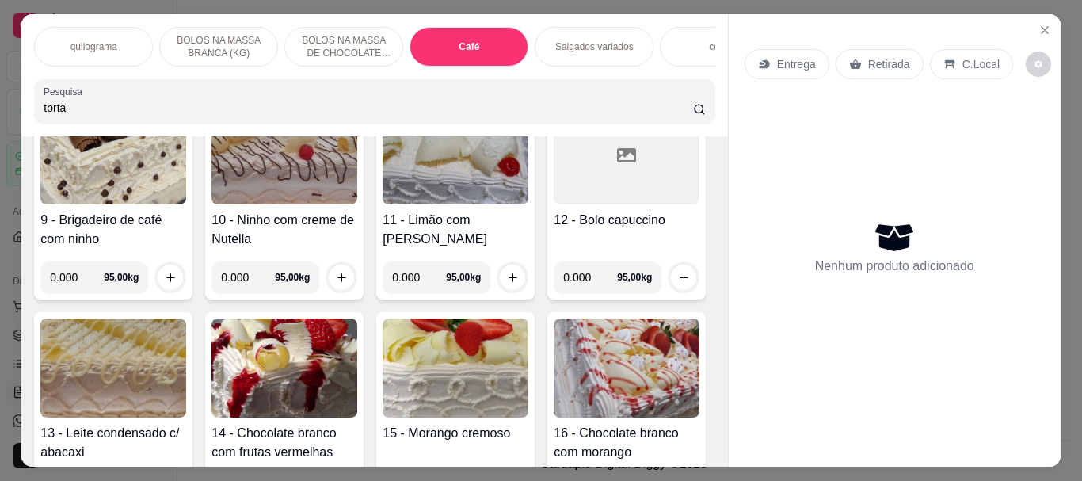
scroll to position [0, 0]
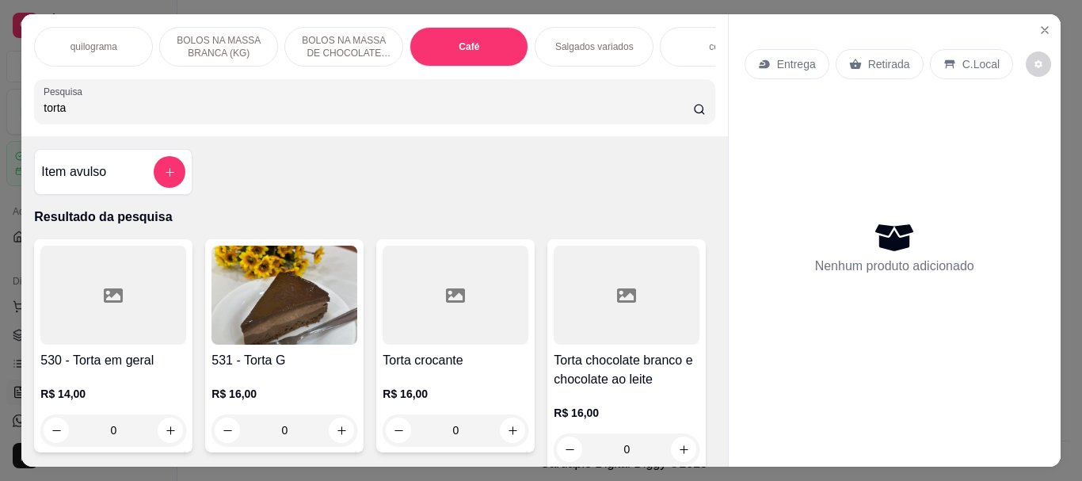
click at [261, 323] on img at bounding box center [284, 295] width 146 height 99
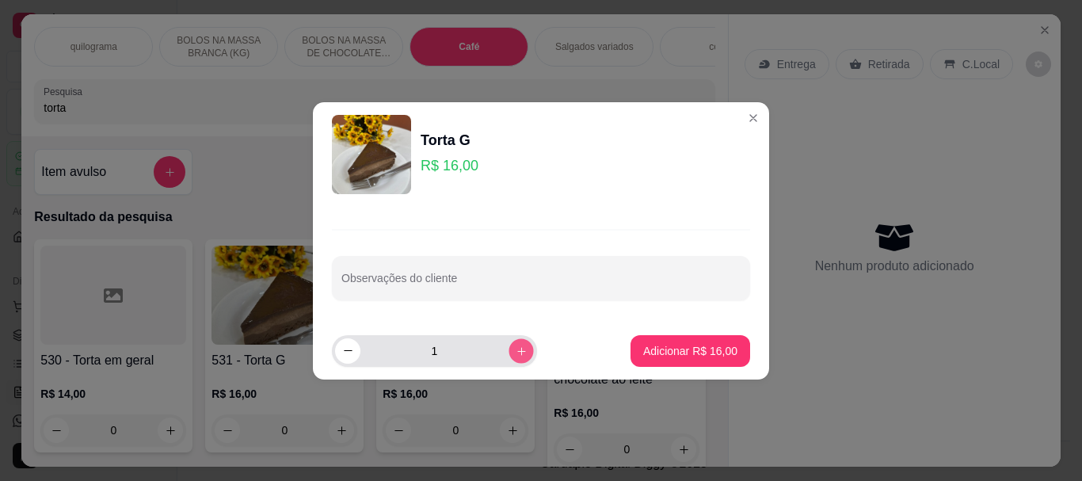
click at [517, 346] on button "increase-product-quantity" at bounding box center [521, 350] width 25 height 25
type input "2"
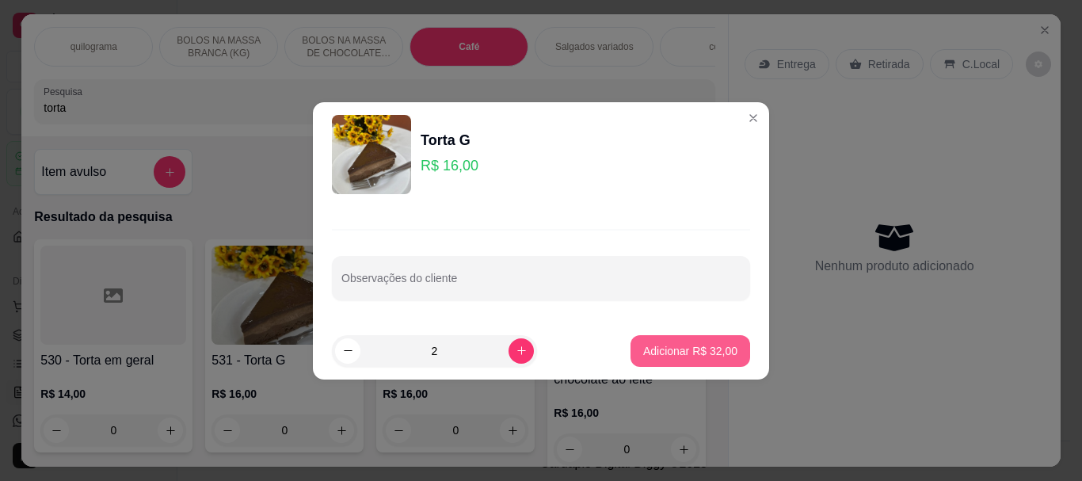
click at [670, 344] on p "Adicionar R$ 32,00" at bounding box center [690, 351] width 94 height 16
type input "2"
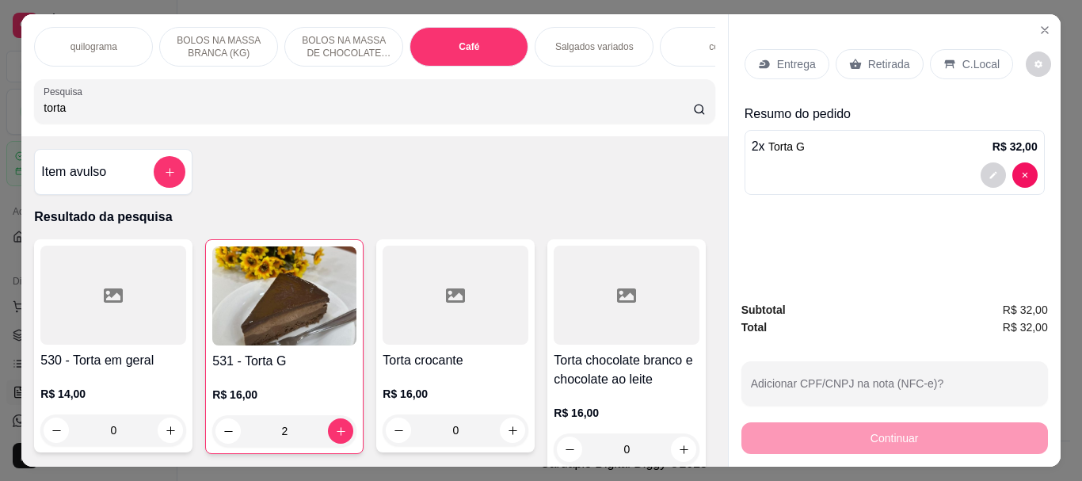
click at [459, 40] on p "Café" at bounding box center [469, 46] width 21 height 13
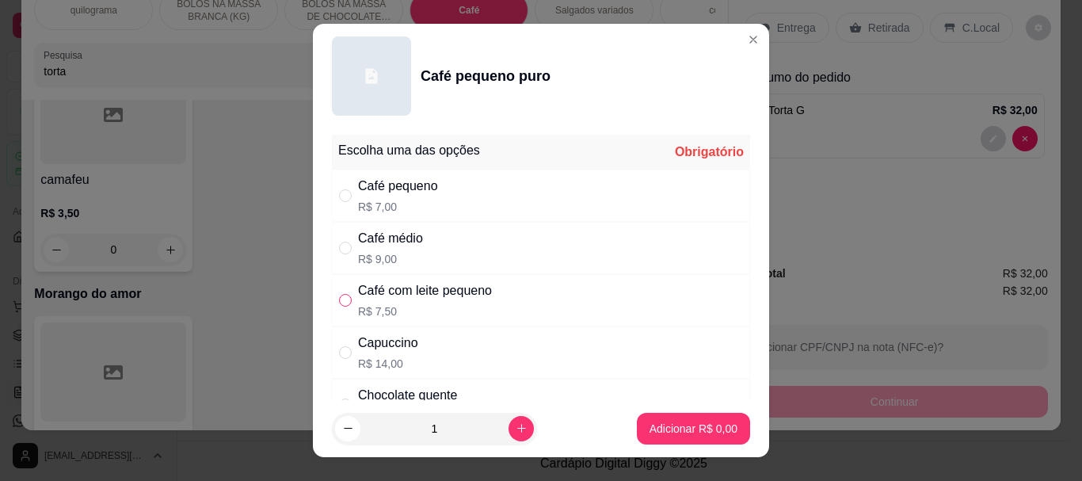
click at [339, 305] on input "" at bounding box center [345, 300] width 13 height 13
radio input "true"
click at [661, 437] on button "Adicionar R$ 7,50" at bounding box center [693, 429] width 113 height 32
type input "1"
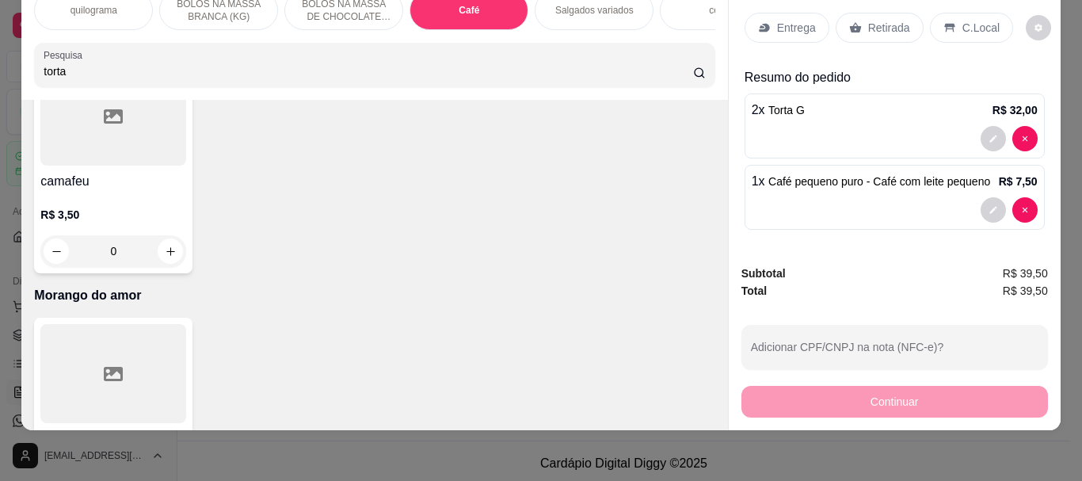
drag, startPoint x: 884, startPoint y: 13, endPoint x: 884, endPoint y: 304, distance: 291.5
click at [883, 20] on p "Retirada" at bounding box center [889, 28] width 42 height 16
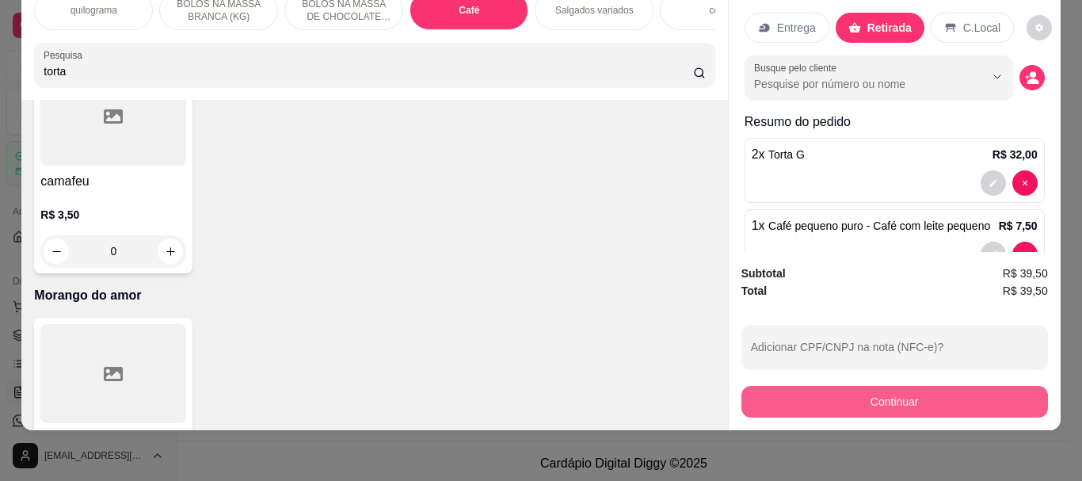
click at [881, 386] on button "Continuar" at bounding box center [894, 402] width 307 height 32
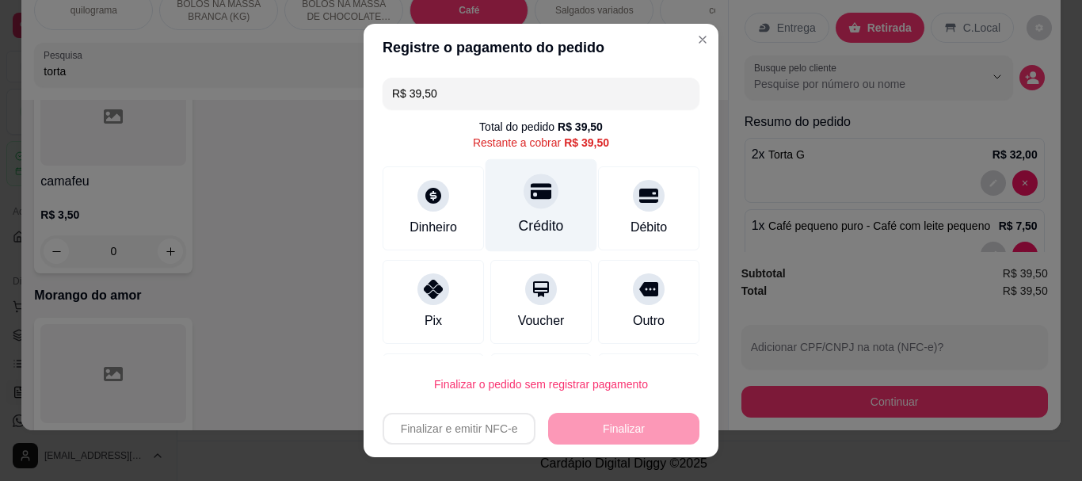
click at [534, 200] on icon at bounding box center [541, 191] width 21 height 21
type input "R$ 0,00"
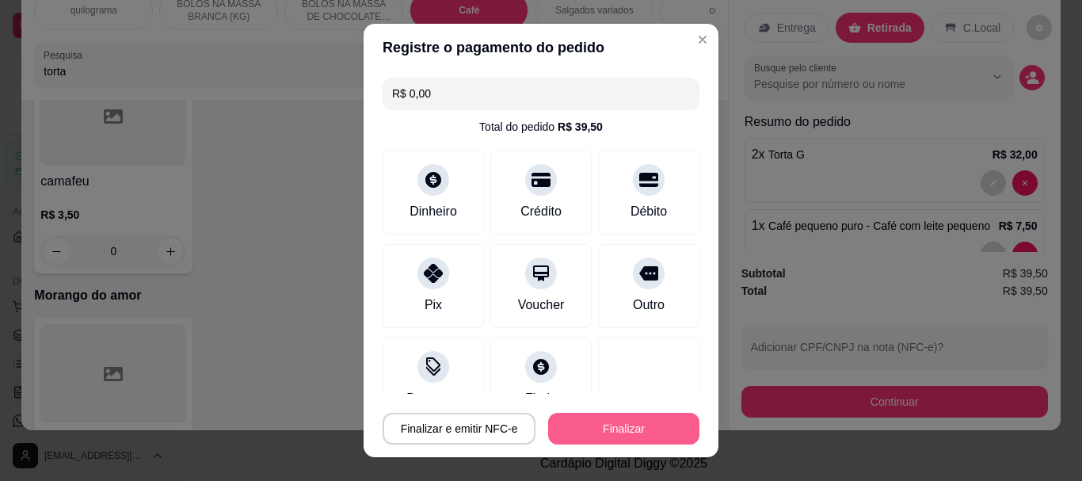
click at [619, 421] on button "Finalizar" at bounding box center [623, 429] width 151 height 32
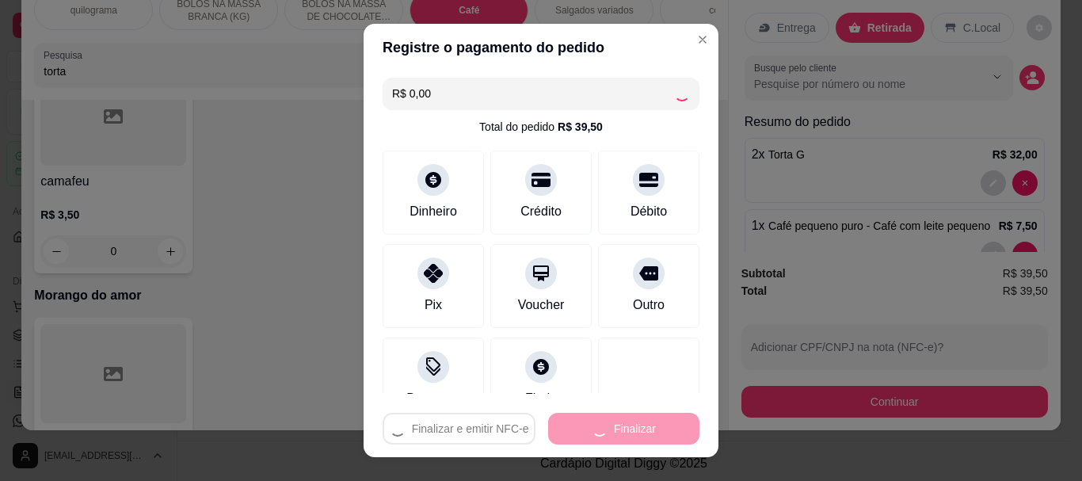
type input "0"
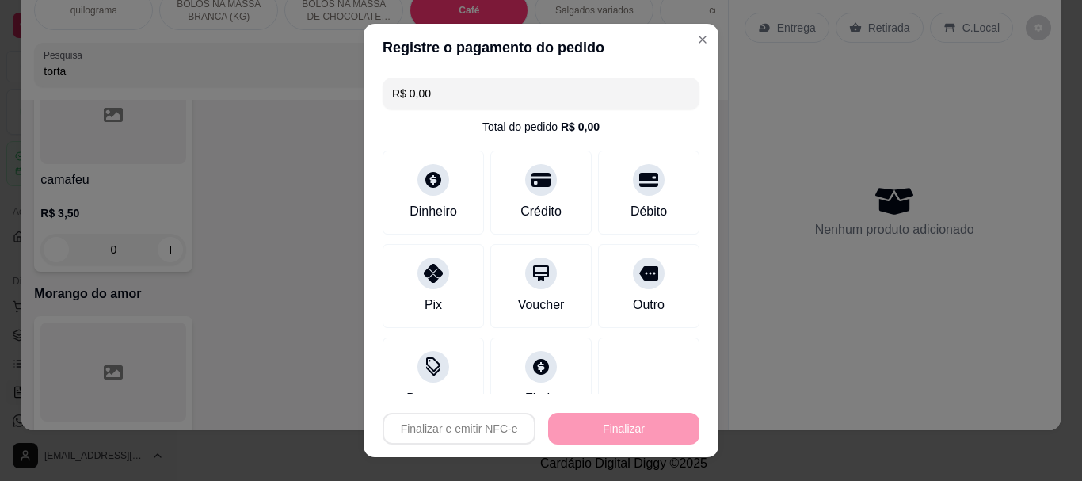
type input "-R$ 39,50"
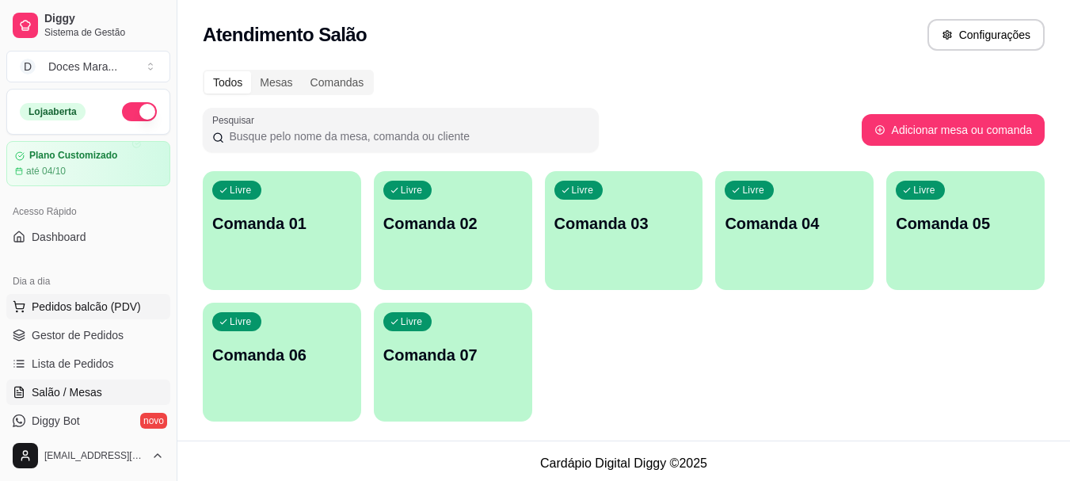
click at [137, 313] on button "Pedidos balcão (PDV)" at bounding box center [88, 306] width 164 height 25
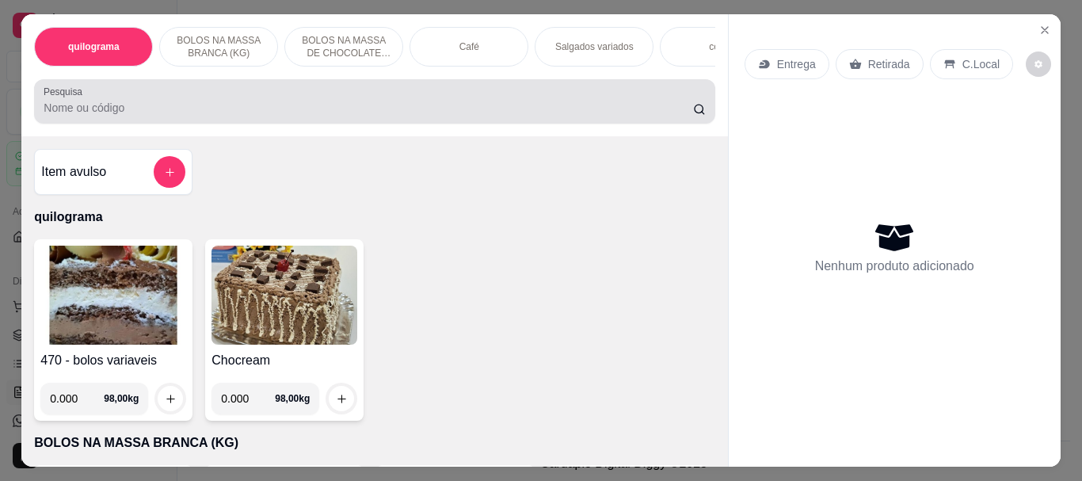
drag, startPoint x: 112, startPoint y: 116, endPoint x: 94, endPoint y: 120, distance: 18.8
click at [101, 116] on input "Pesquisa" at bounding box center [368, 108] width 649 height 16
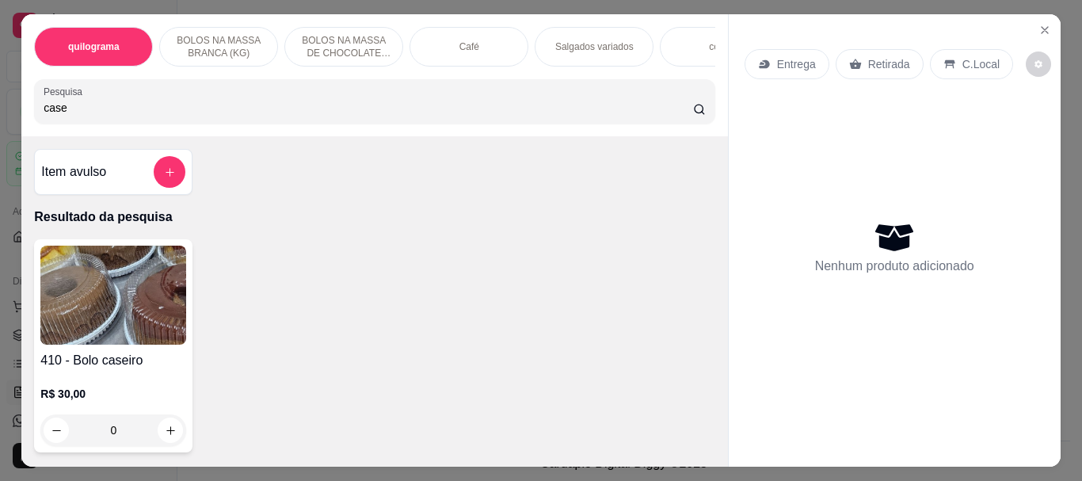
type input "case"
click at [137, 261] on img at bounding box center [113, 295] width 146 height 99
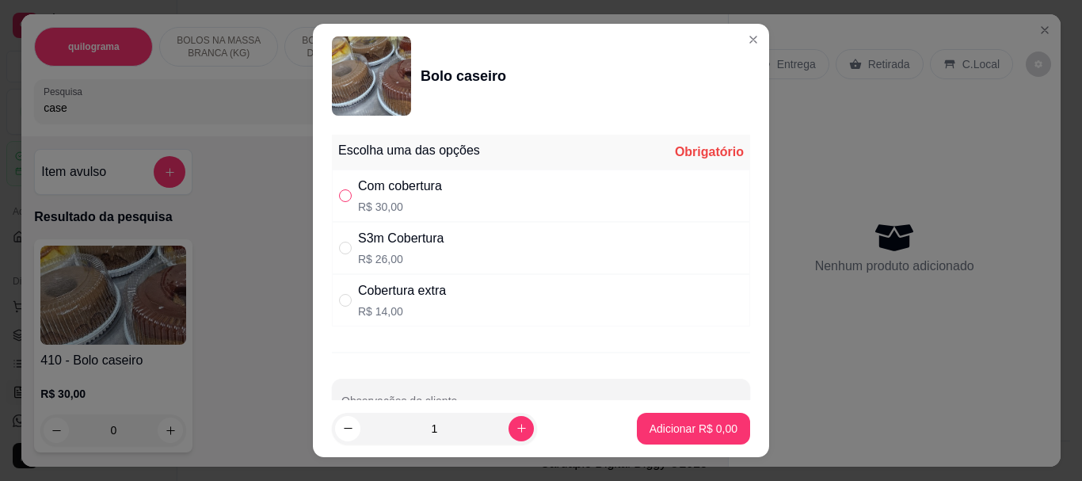
click at [339, 204] on label "" at bounding box center [345, 195] width 13 height 17
click at [339, 202] on input "" at bounding box center [345, 195] width 13 height 13
click at [339, 192] on input "" at bounding box center [345, 195] width 13 height 13
radio input "true"
click at [643, 436] on p "Adicionar R$ 30,00" at bounding box center [690, 429] width 94 height 16
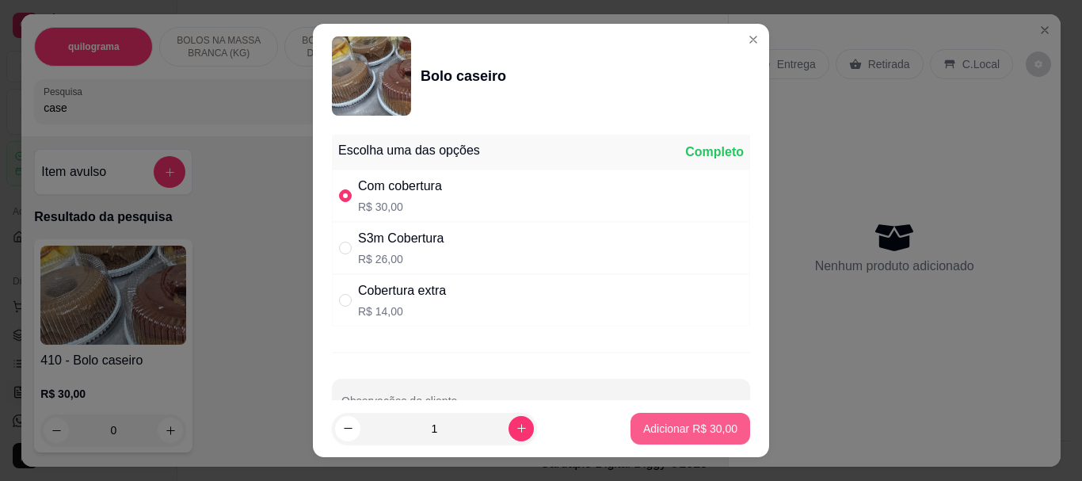
type input "1"
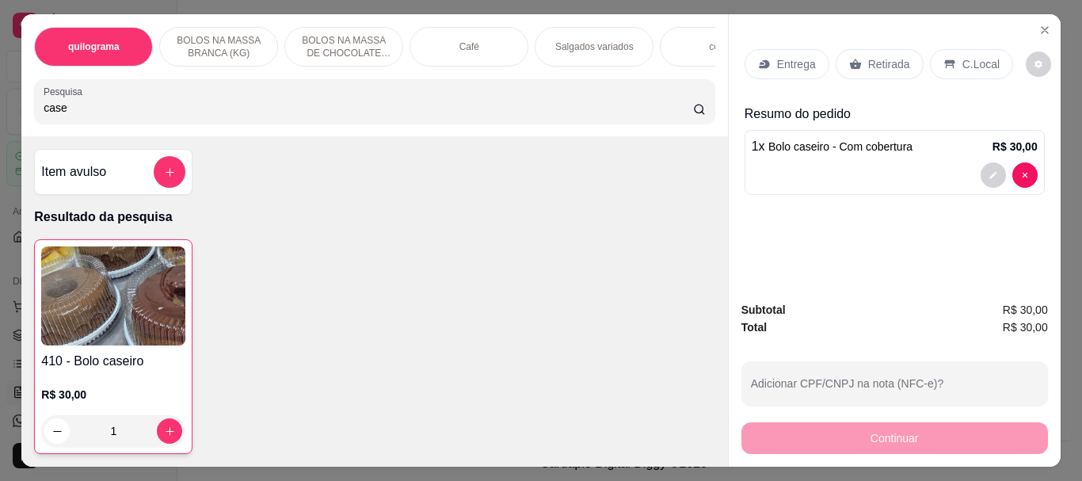
click at [882, 56] on p "Retirada" at bounding box center [889, 64] width 42 height 16
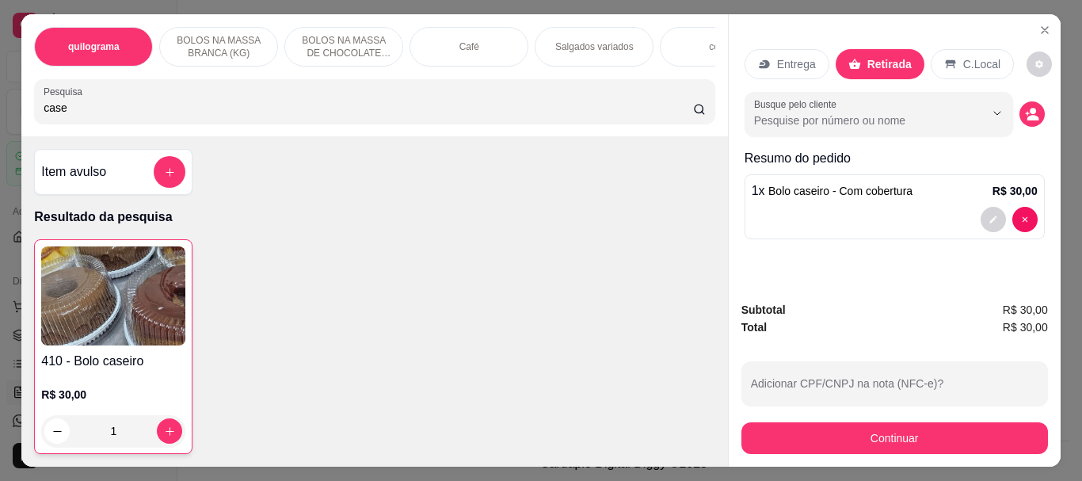
click at [90, 107] on input "case" at bounding box center [368, 108] width 649 height 16
type input "c"
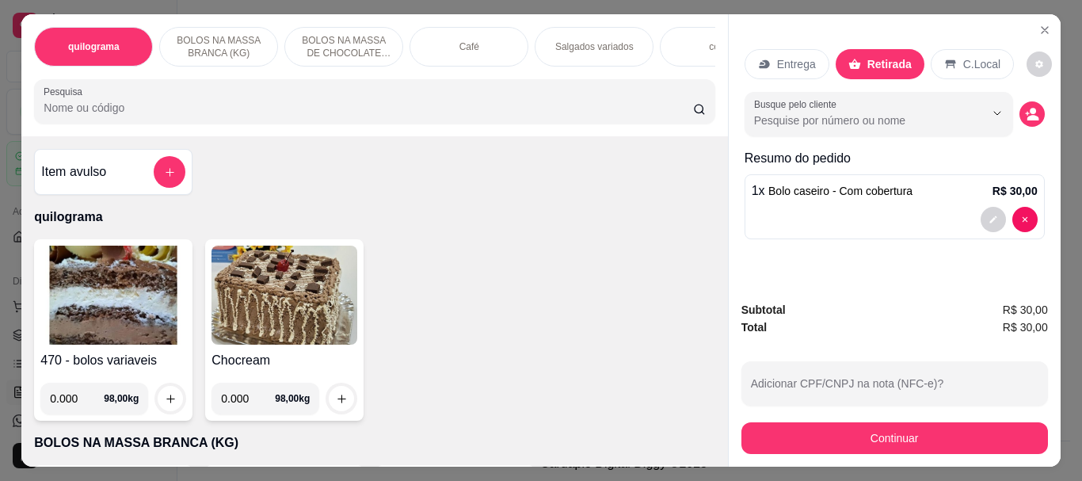
click at [99, 287] on img at bounding box center [113, 295] width 146 height 99
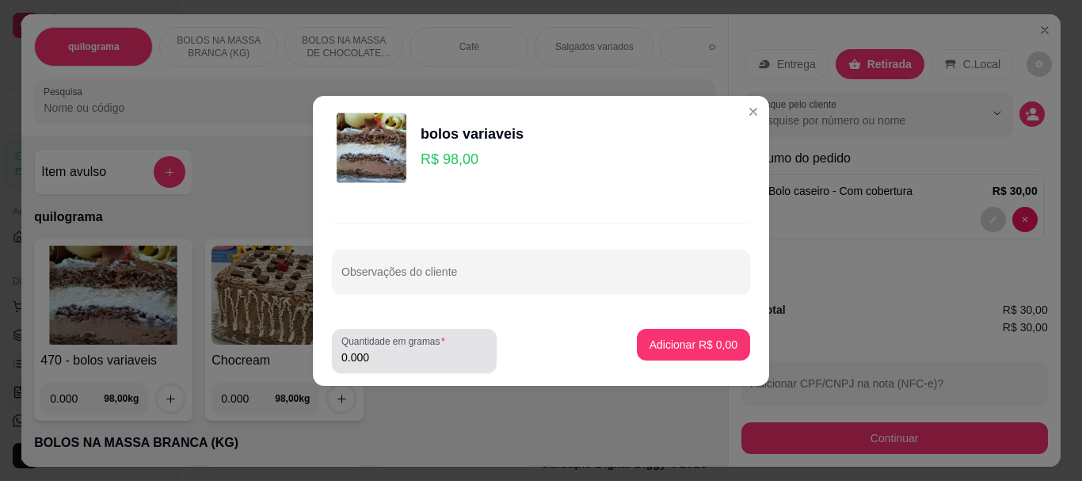
click at [379, 357] on input "0.000" at bounding box center [414, 357] width 146 height 16
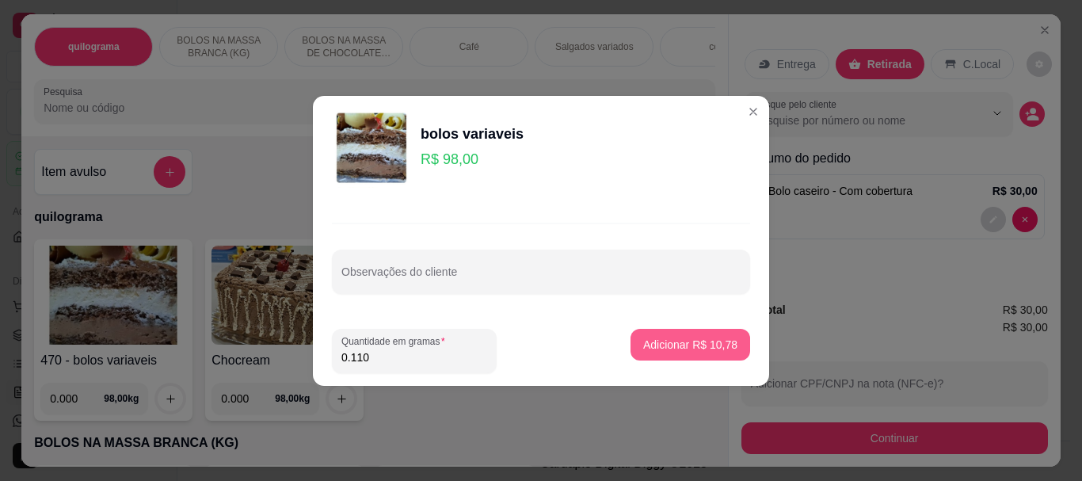
type input "0.110"
click at [665, 351] on p "Adicionar R$ 10,78" at bounding box center [691, 344] width 92 height 15
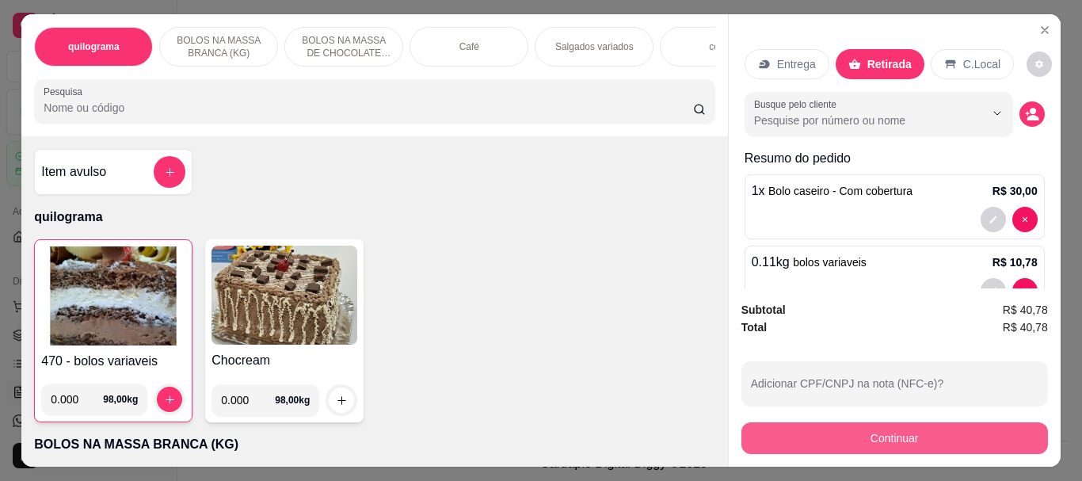
click at [863, 425] on button "Continuar" at bounding box center [894, 438] width 307 height 32
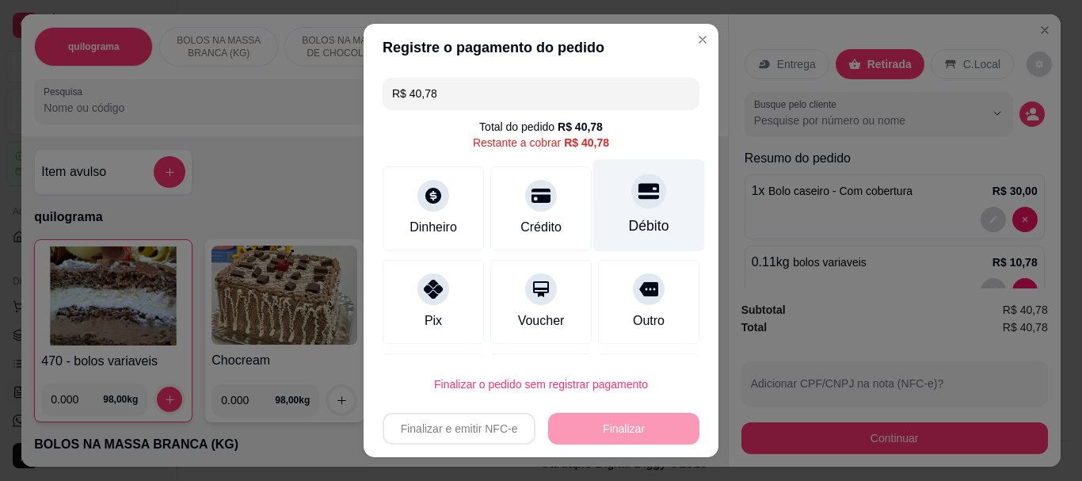
click at [614, 215] on div "Débito" at bounding box center [649, 205] width 112 height 93
type input "R$ 0,00"
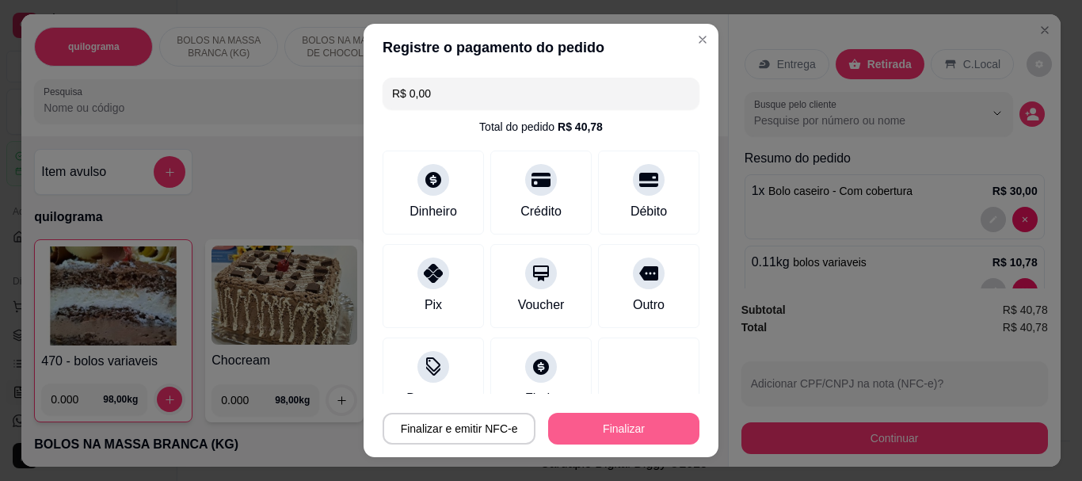
click at [590, 426] on button "Finalizar" at bounding box center [623, 429] width 151 height 32
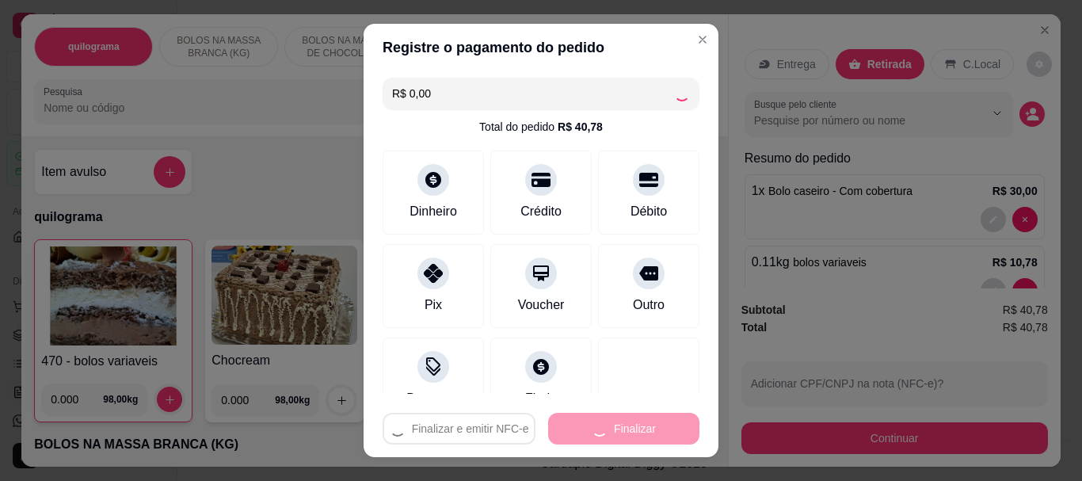
type input "0"
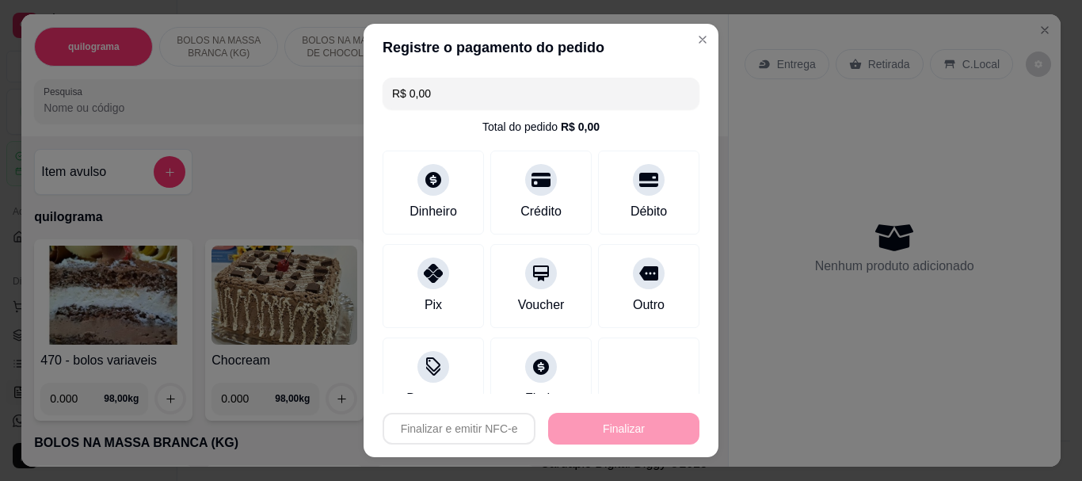
type input "-R$ 40,78"
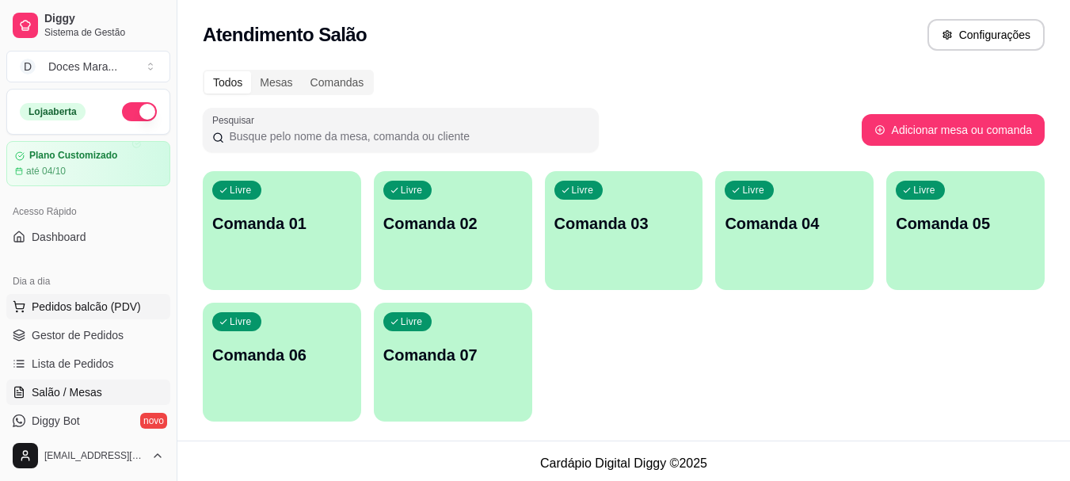
click at [128, 307] on span "Pedidos balcão (PDV)" at bounding box center [86, 307] width 109 height 16
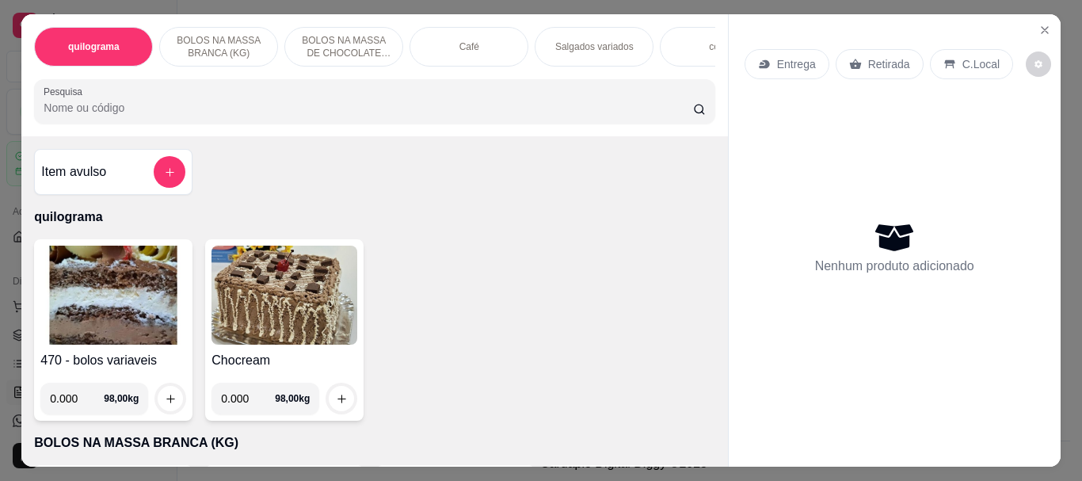
click at [436, 29] on div "Café" at bounding box center [469, 47] width 119 height 40
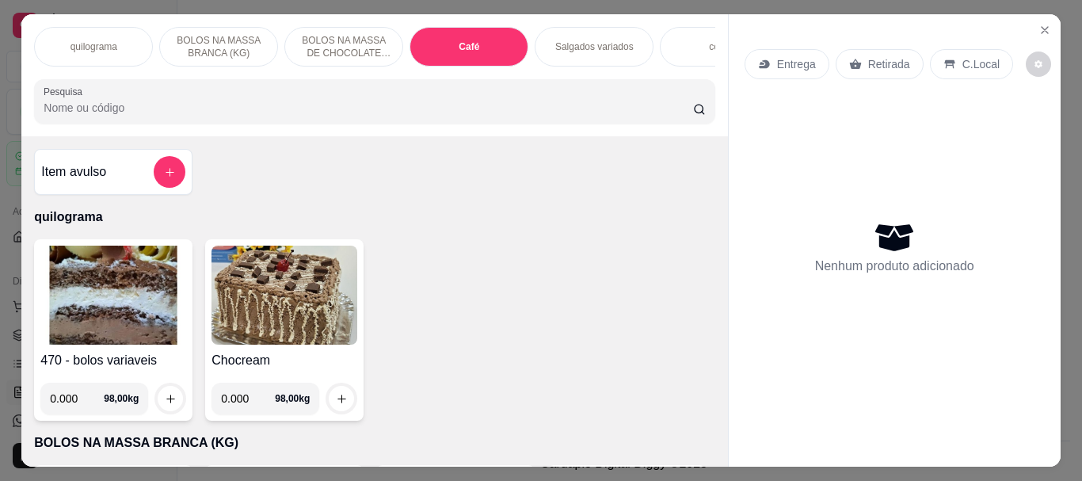
scroll to position [42, 0]
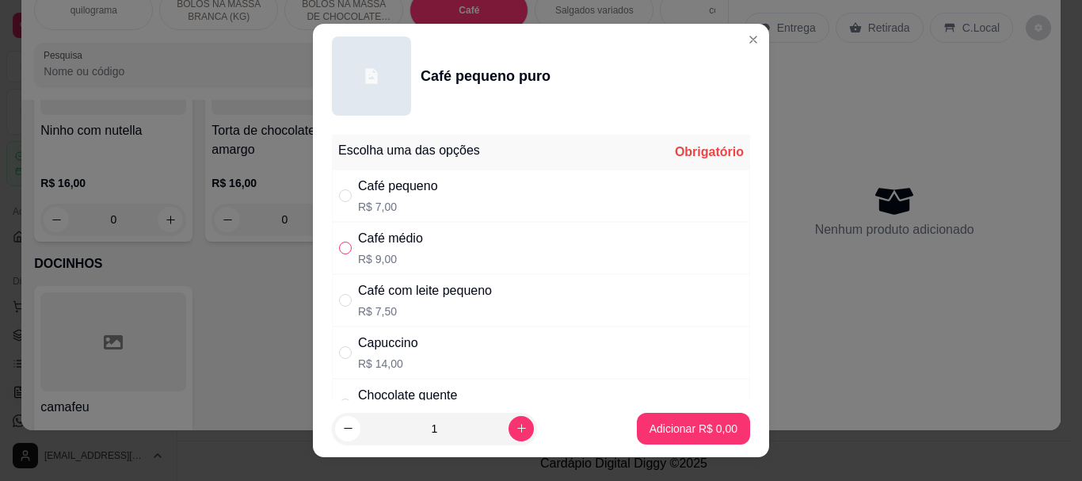
click at [339, 253] on input "" at bounding box center [345, 248] width 13 height 13
radio input "true"
click at [516, 430] on icon "increase-product-quantity" at bounding box center [522, 428] width 12 height 12
type input "2"
click at [676, 431] on p "Adicionar R$ 18,00" at bounding box center [691, 428] width 92 height 15
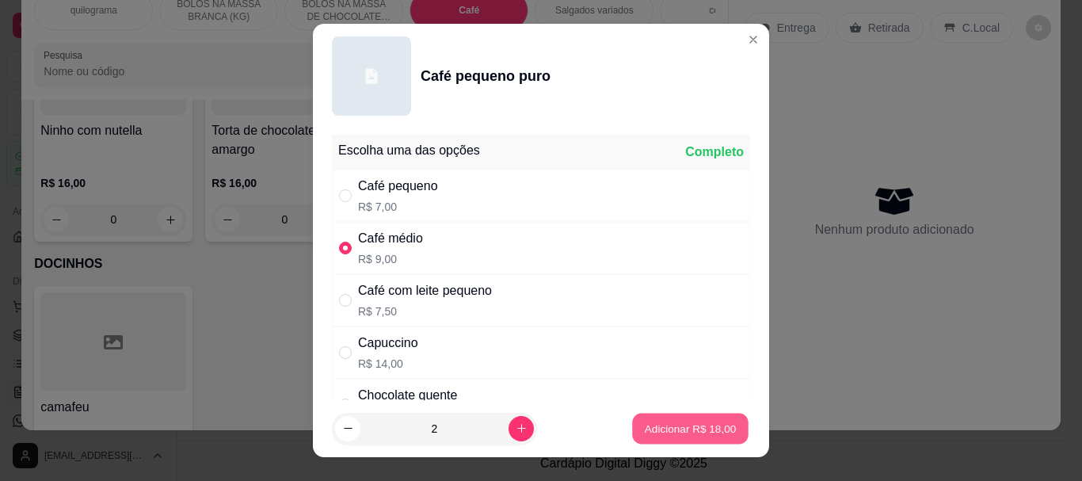
type input "2"
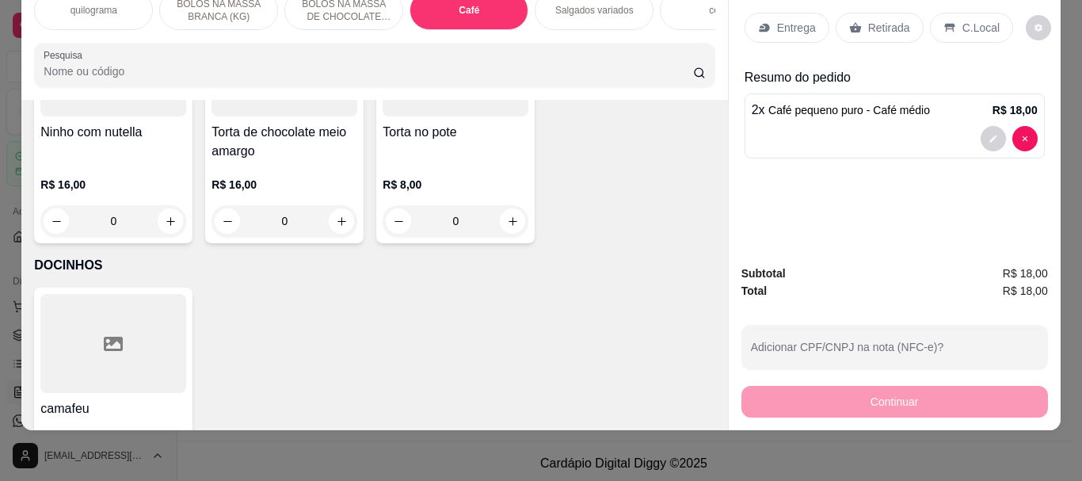
drag, startPoint x: 889, startPoint y: 19, endPoint x: 867, endPoint y: 261, distance: 242.6
click at [889, 20] on p "Retirada" at bounding box center [889, 28] width 42 height 16
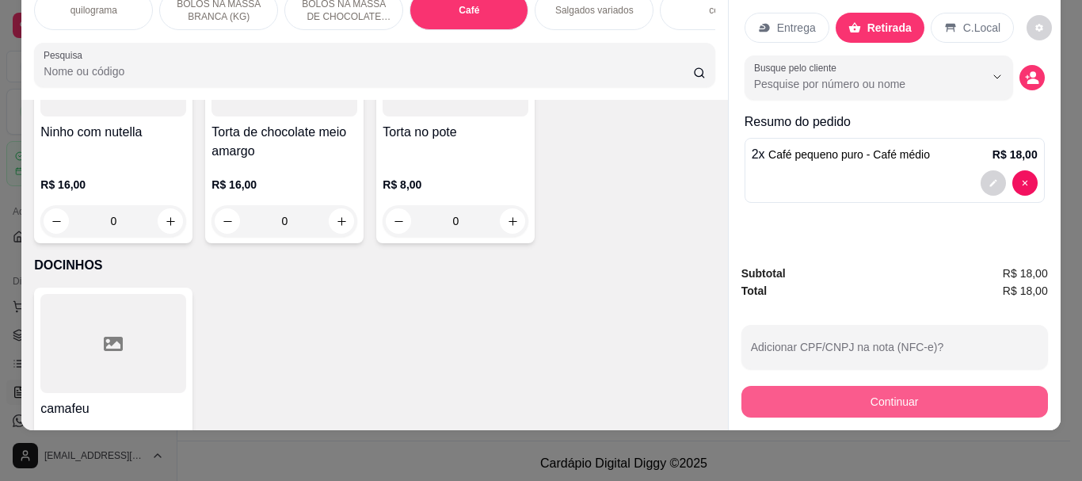
click at [844, 382] on div "Continuar" at bounding box center [894, 400] width 307 height 36
click at [873, 388] on button "Continuar" at bounding box center [893, 401] width 297 height 31
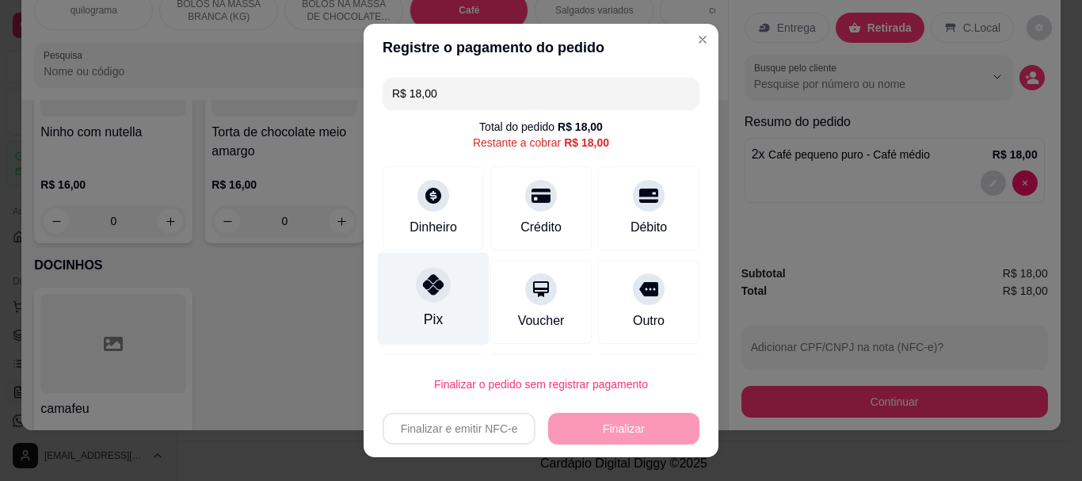
click at [423, 291] on icon at bounding box center [433, 285] width 21 height 21
type input "R$ 0,00"
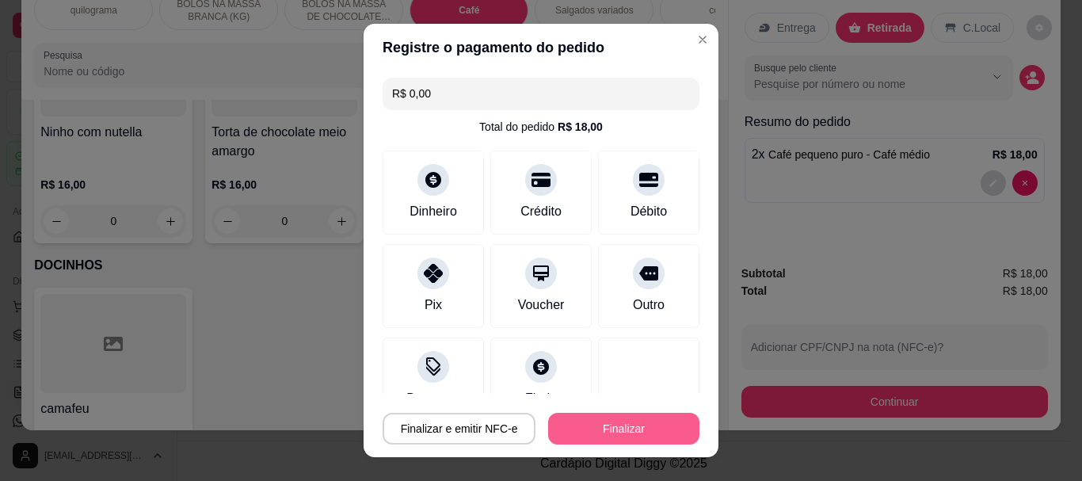
click at [652, 416] on button "Finalizar" at bounding box center [623, 429] width 151 height 32
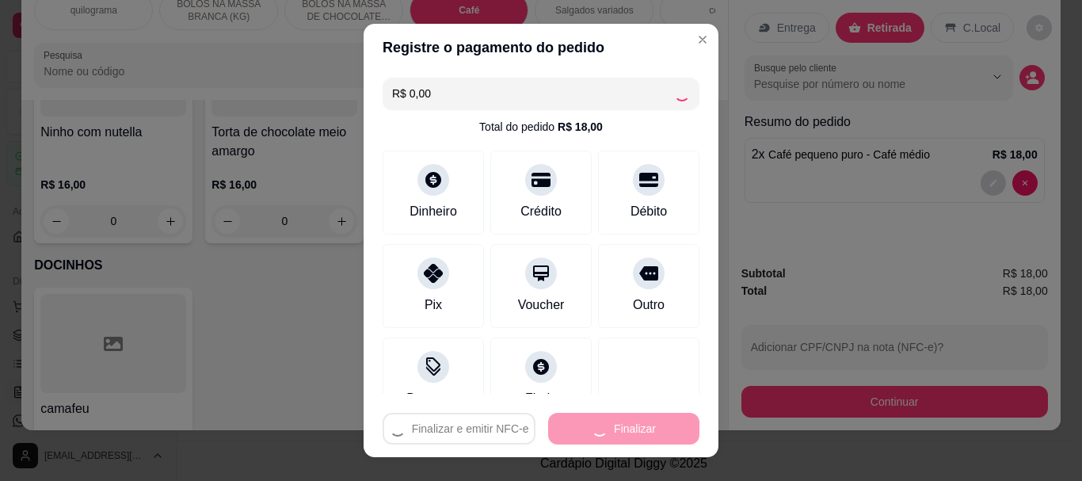
type input "0"
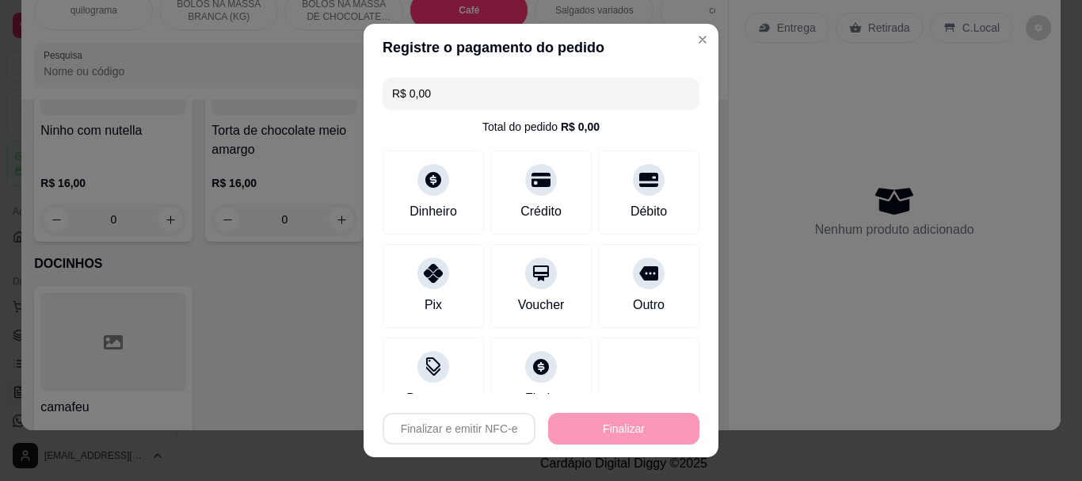
type input "-R$ 18,00"
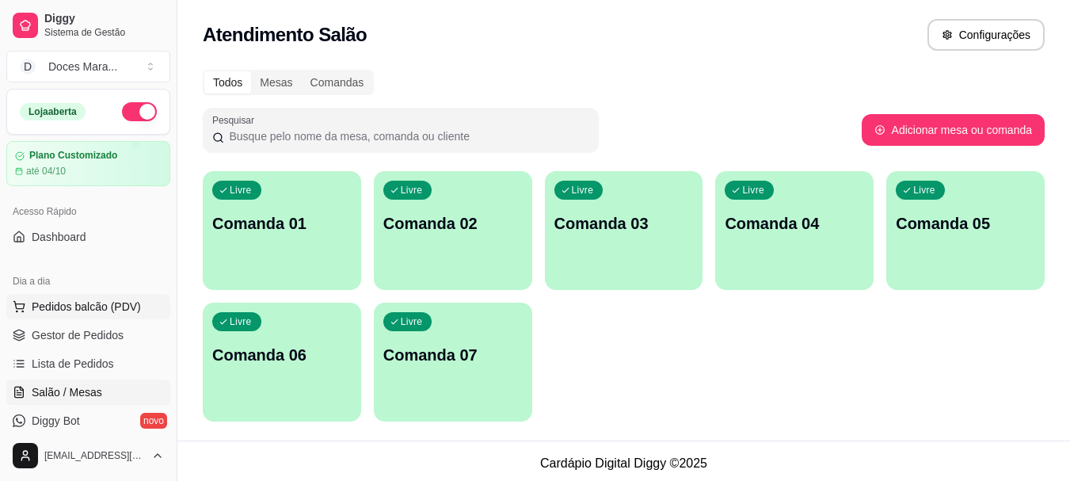
click at [102, 307] on span "Pedidos balcão (PDV)" at bounding box center [86, 307] width 109 height 16
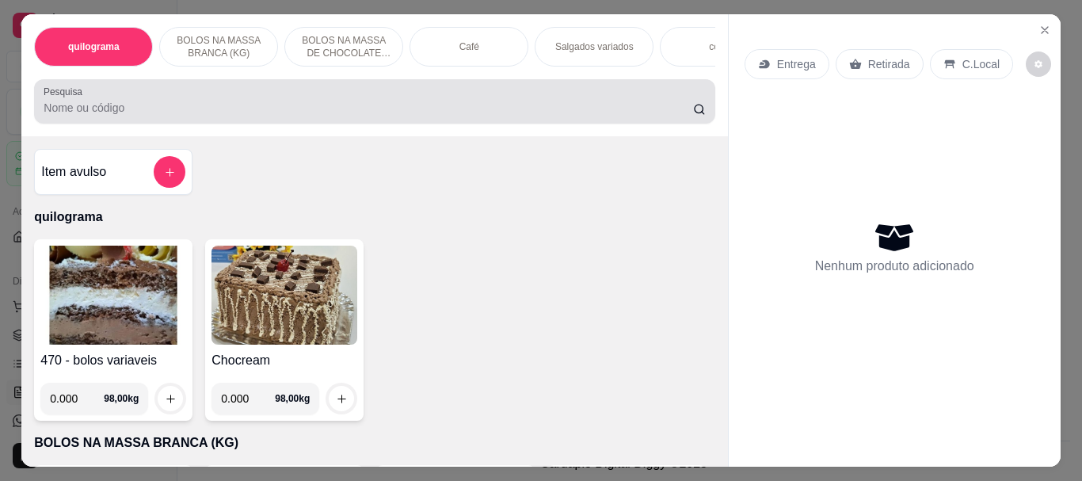
click at [155, 115] on input "Pesquisa" at bounding box center [368, 108] width 649 height 16
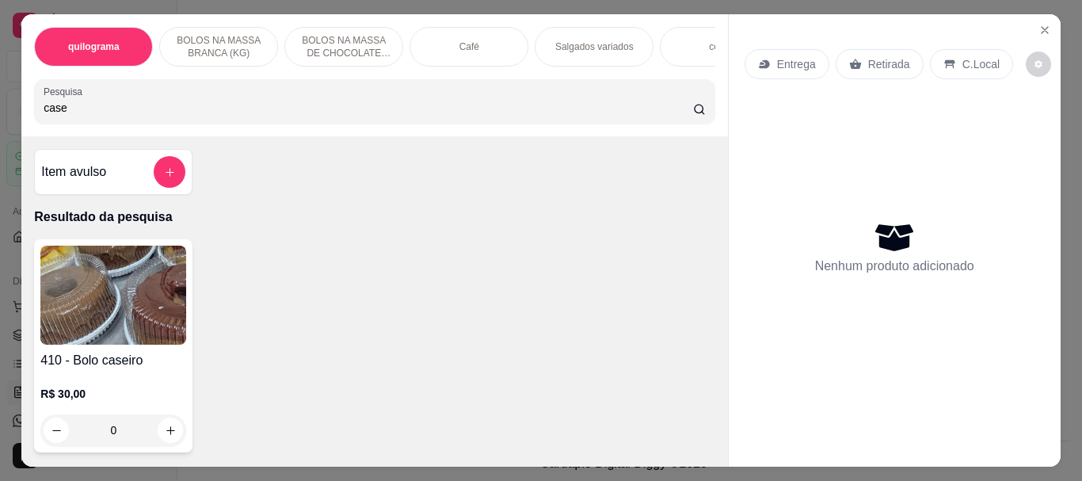
type input "case"
click at [108, 290] on img at bounding box center [113, 295] width 146 height 99
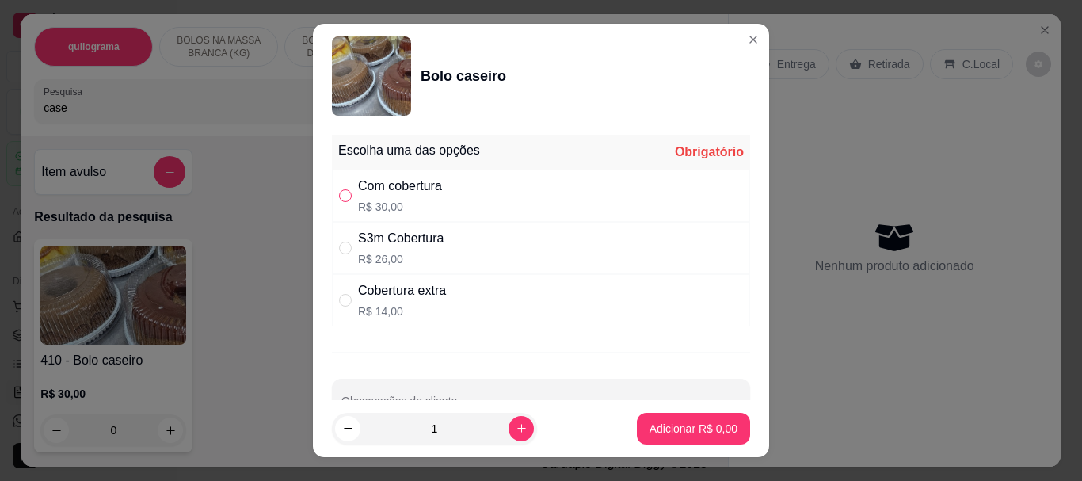
click at [341, 200] on input "" at bounding box center [345, 195] width 13 height 13
radio input "true"
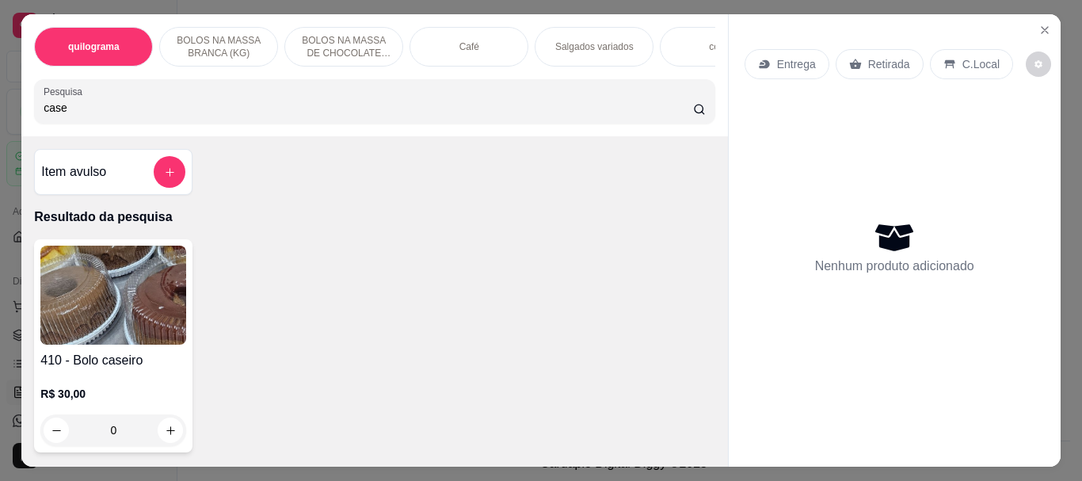
drag, startPoint x: 100, startPoint y: 113, endPoint x: 0, endPoint y: 102, distance: 100.4
click at [0, 102] on div "quilograma BOLOS NA MASSA BRANCA (KG) BOLOS NA MASSA DE CHOCOLATE preço por (KG…" at bounding box center [541, 240] width 1082 height 481
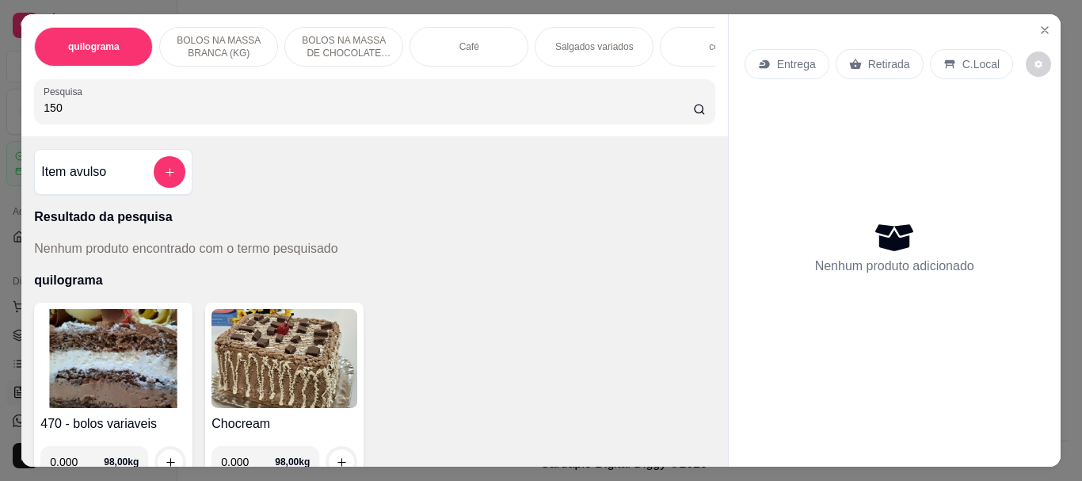
type input "150"
click at [115, 369] on img at bounding box center [113, 358] width 146 height 99
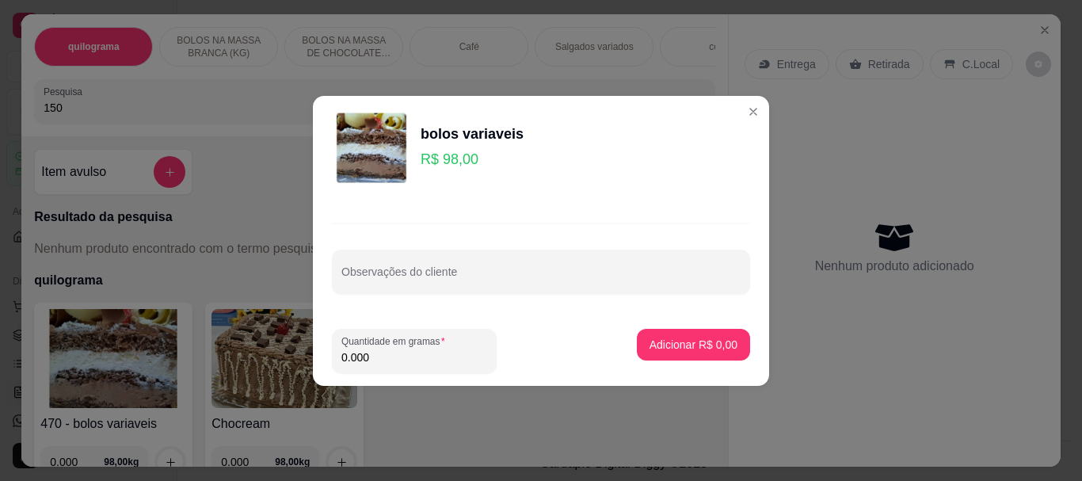
click at [406, 360] on input "0.000" at bounding box center [414, 357] width 146 height 16
type input "0.150"
click at [663, 341] on p "Adicionar R$ 14,70" at bounding box center [690, 345] width 94 height 16
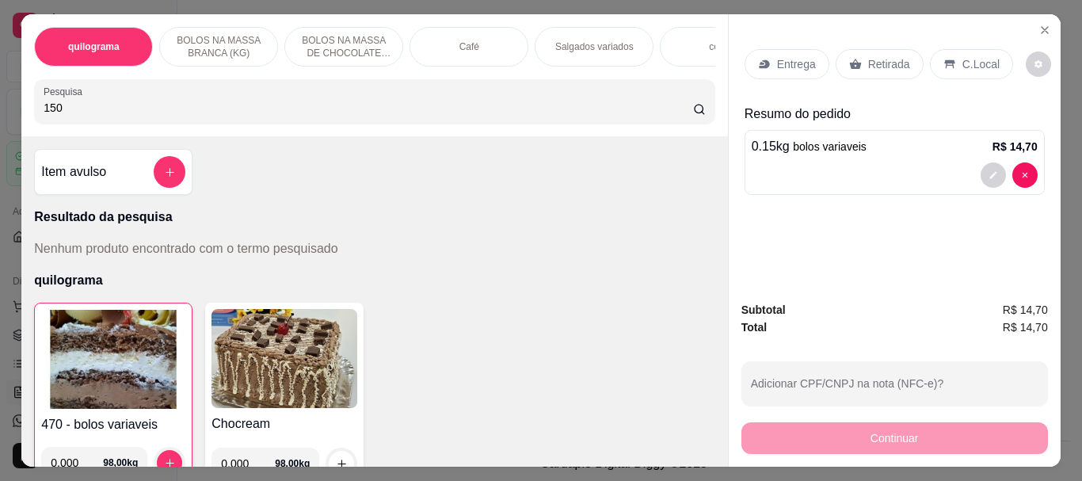
click at [874, 59] on p "Retirada" at bounding box center [889, 64] width 42 height 16
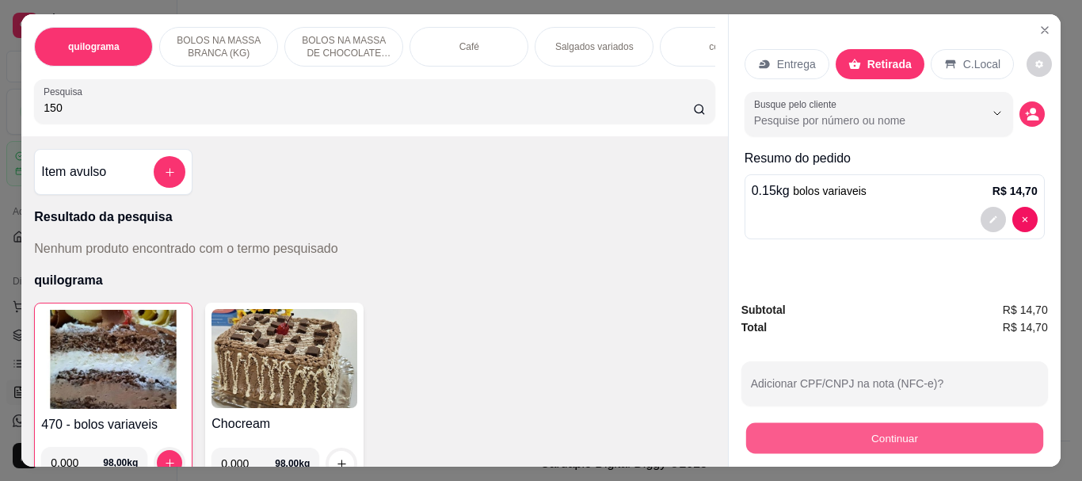
click at [863, 441] on button "Continuar" at bounding box center [893, 437] width 297 height 31
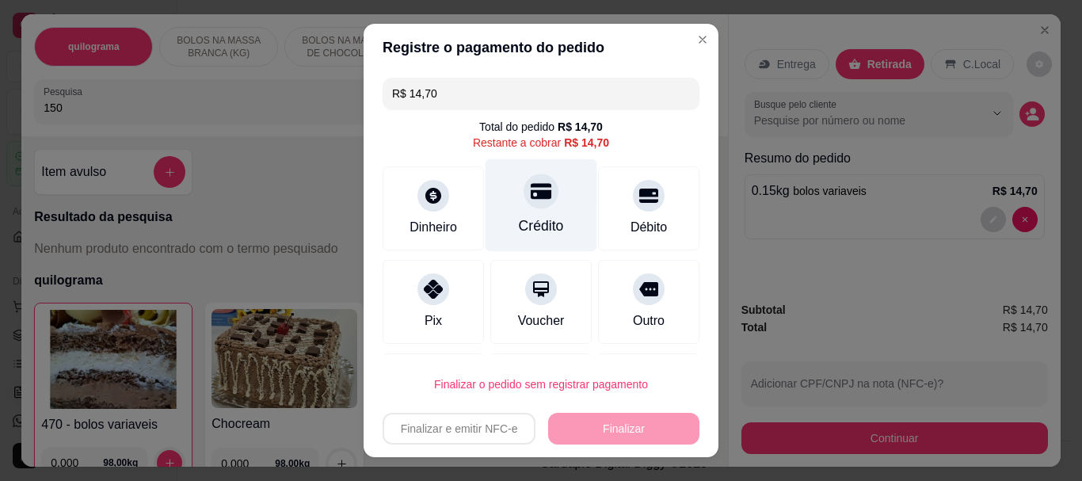
click at [528, 207] on div at bounding box center [541, 191] width 35 height 35
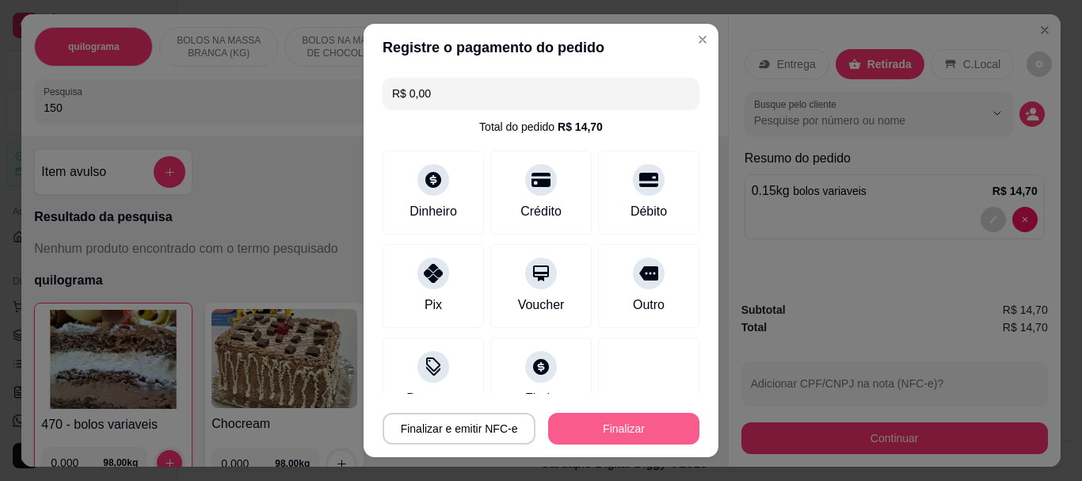
click at [626, 421] on button "Finalizar" at bounding box center [623, 429] width 151 height 32
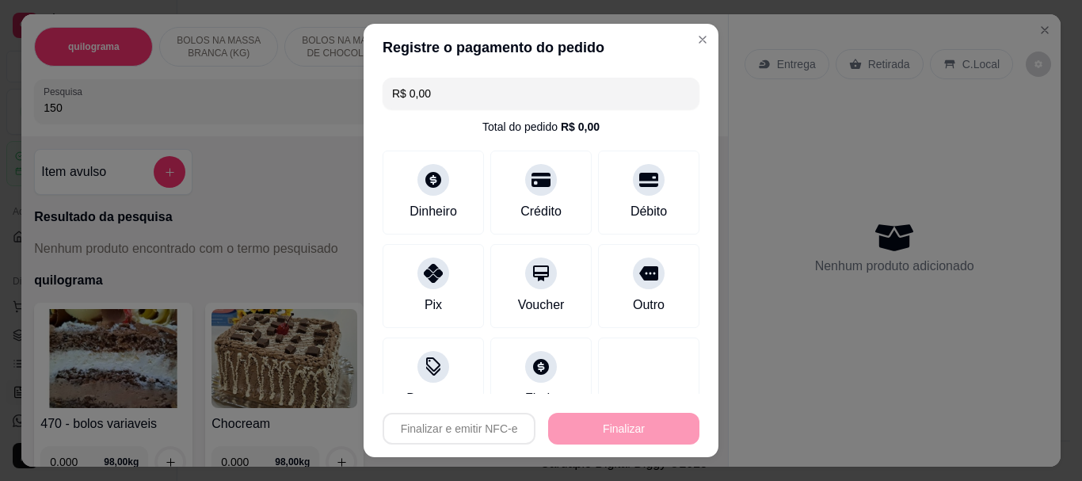
type input "-R$ 14,70"
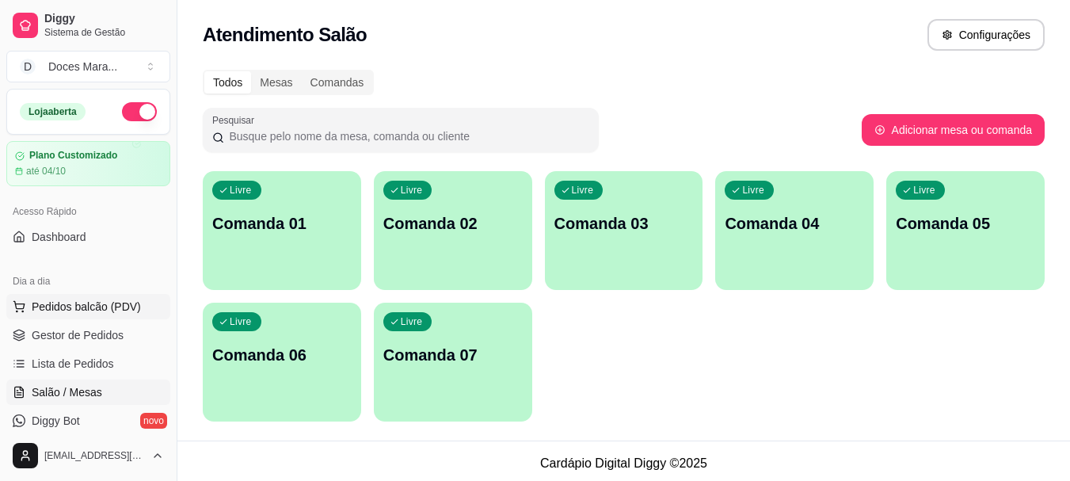
click at [63, 303] on span "Pedidos balcão (PDV)" at bounding box center [86, 307] width 109 height 16
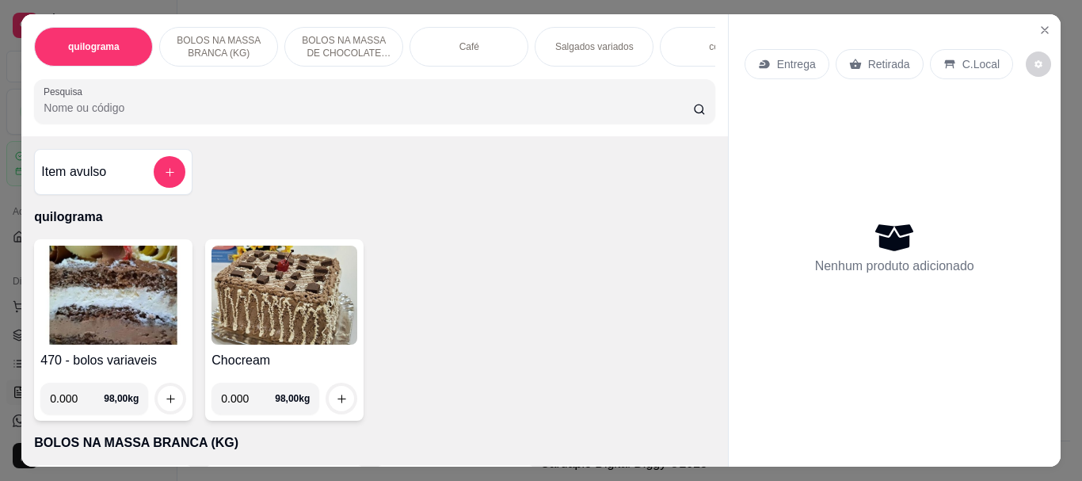
click at [102, 312] on img at bounding box center [113, 295] width 146 height 99
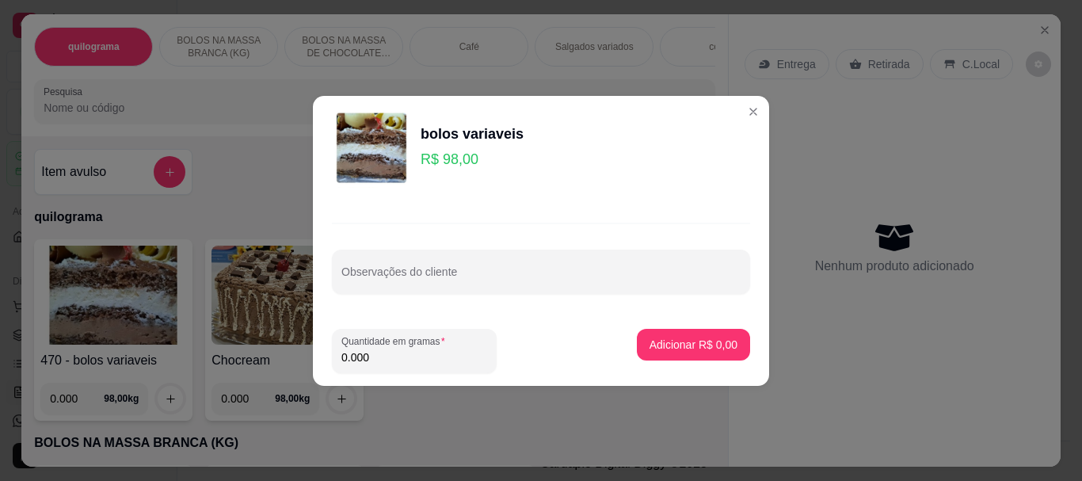
click at [383, 358] on input "0.000" at bounding box center [414, 357] width 146 height 16
type input "0.090"
click at [691, 332] on button "Adicionar R$ 8,82" at bounding box center [693, 345] width 113 height 32
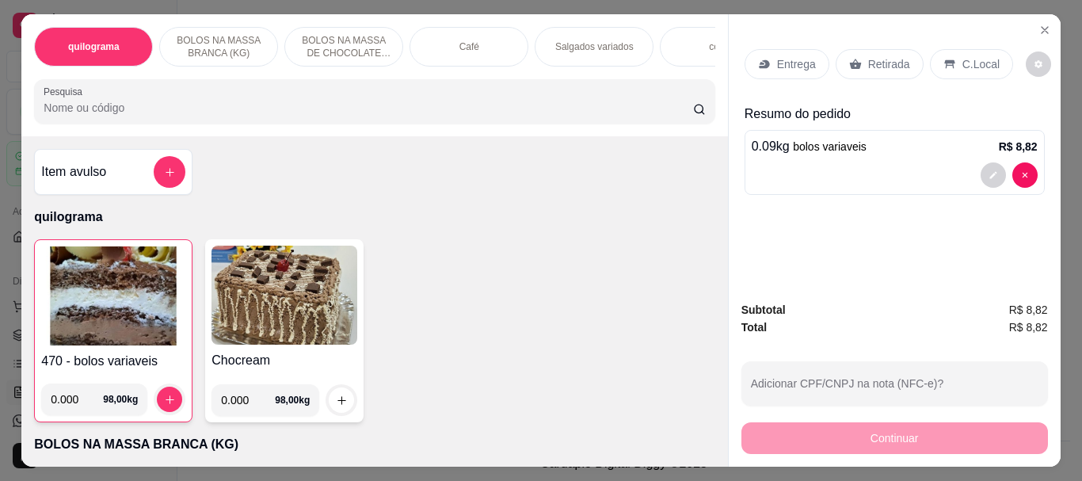
click at [490, 40] on div "Café" at bounding box center [469, 47] width 119 height 40
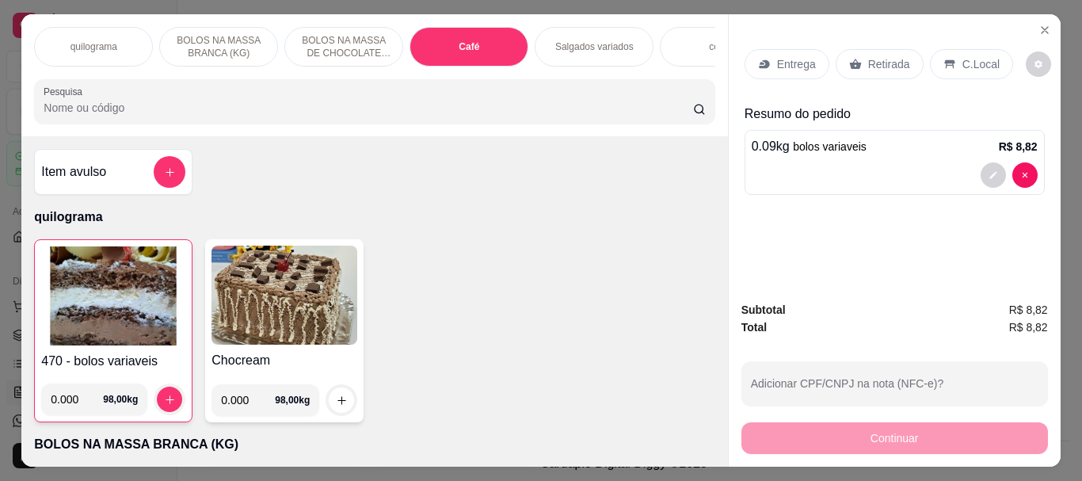
scroll to position [42, 0]
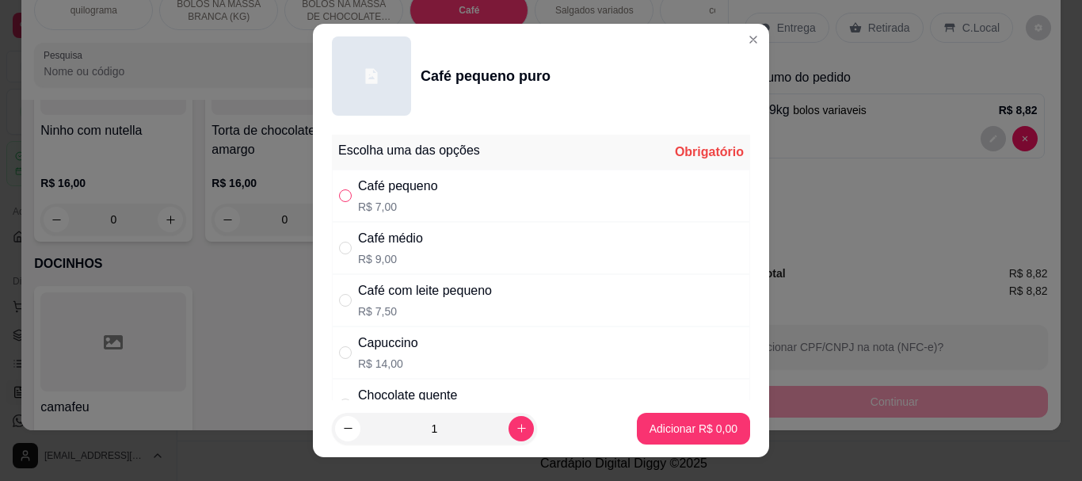
click at [339, 200] on input "" at bounding box center [345, 195] width 13 height 13
radio input "true"
click at [688, 430] on p "Adicionar R$ 7,00" at bounding box center [693, 428] width 86 height 15
type input "1"
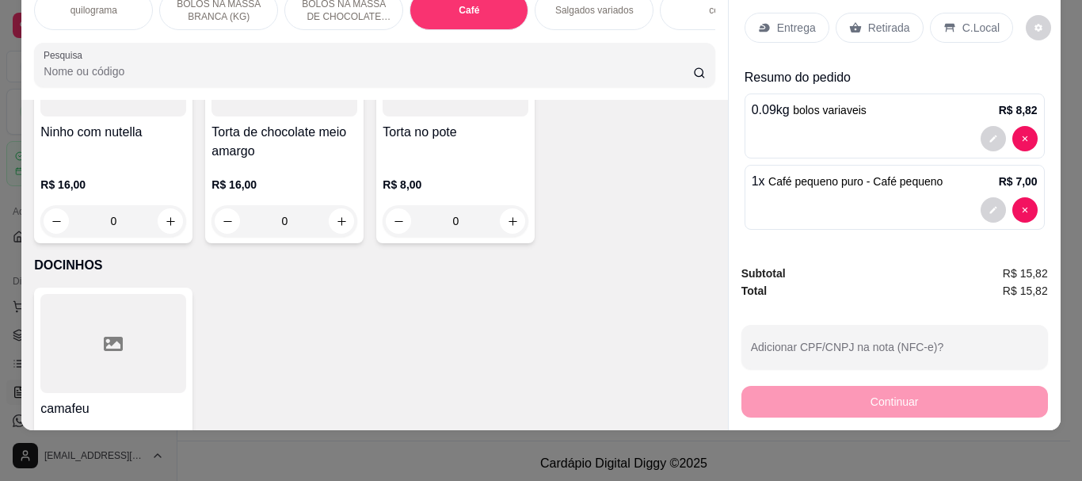
click at [877, 20] on p "Retirada" at bounding box center [889, 28] width 42 height 16
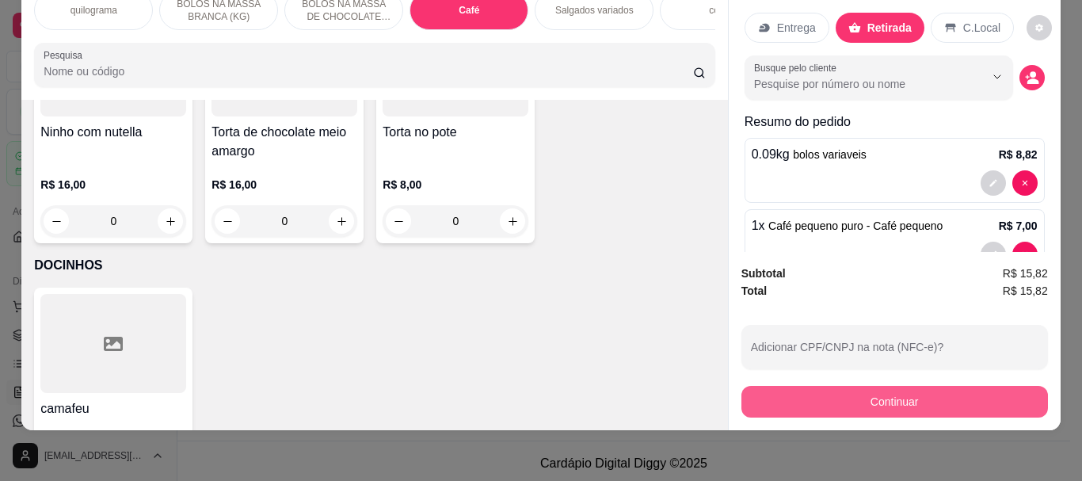
click at [905, 386] on button "Continuar" at bounding box center [894, 402] width 307 height 32
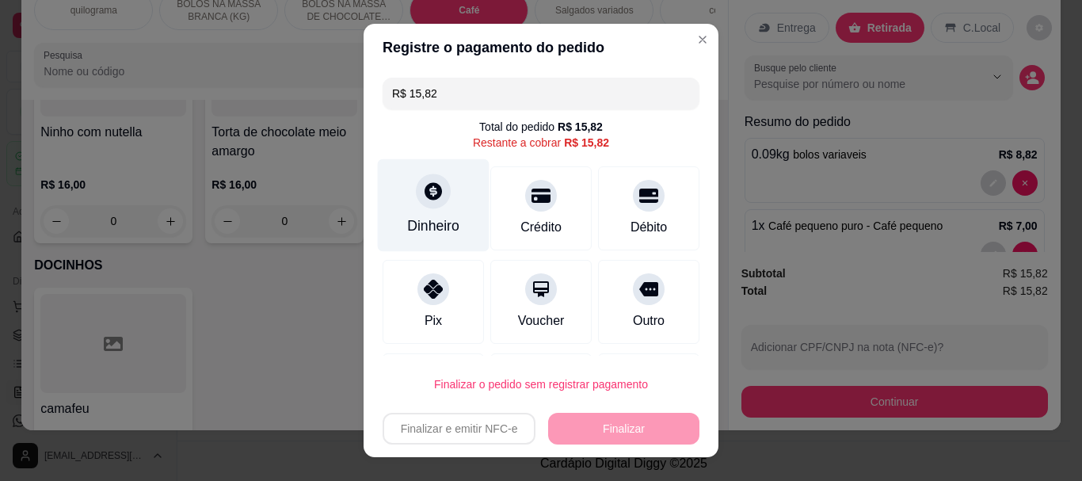
click at [433, 207] on div "Dinheiro" at bounding box center [434, 205] width 112 height 93
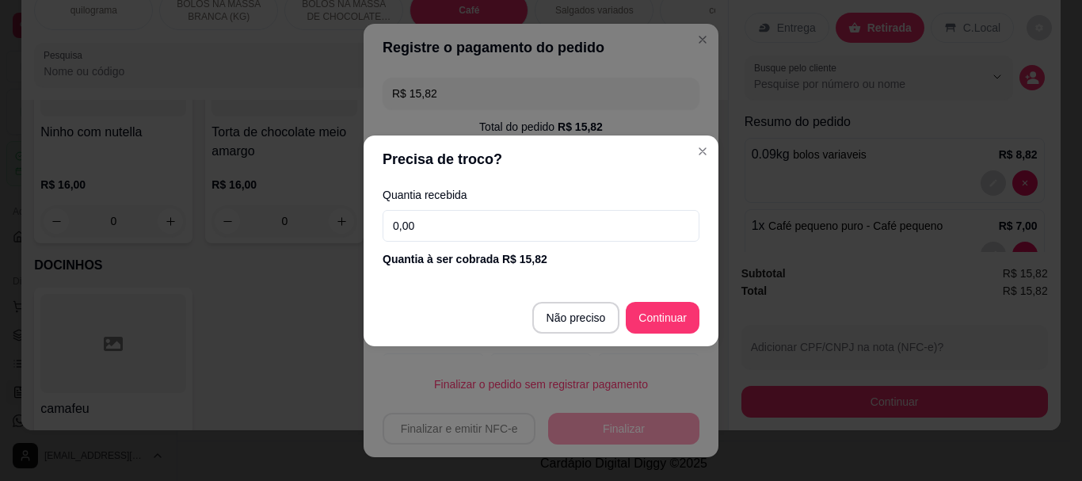
drag, startPoint x: 443, startPoint y: 227, endPoint x: 314, endPoint y: 227, distance: 129.1
click at [314, 227] on div "Precisa de troco? Quantia recebida 0,00 Quantia à ser cobrada R$ 15,82 Não prec…" at bounding box center [541, 240] width 1082 height 481
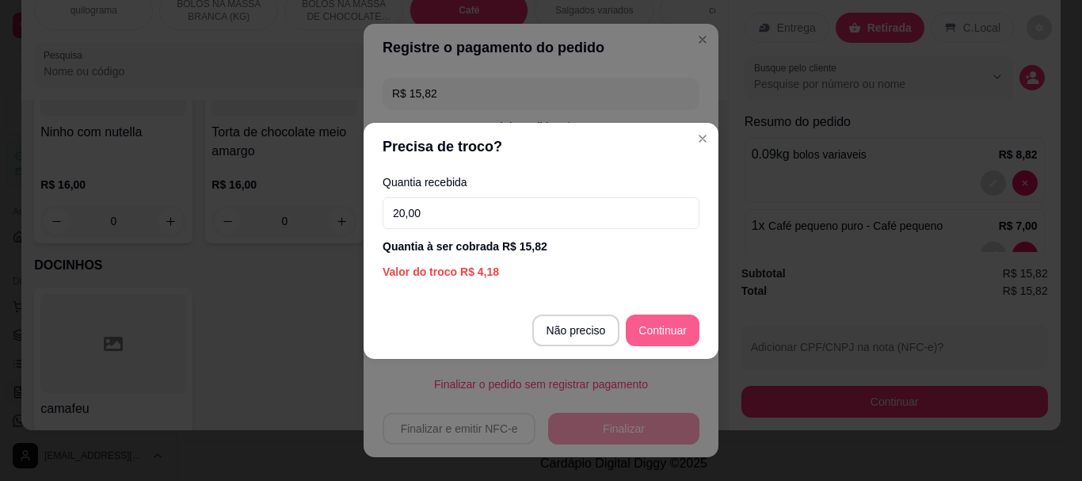
type input "20,00"
type input "R$ 0,00"
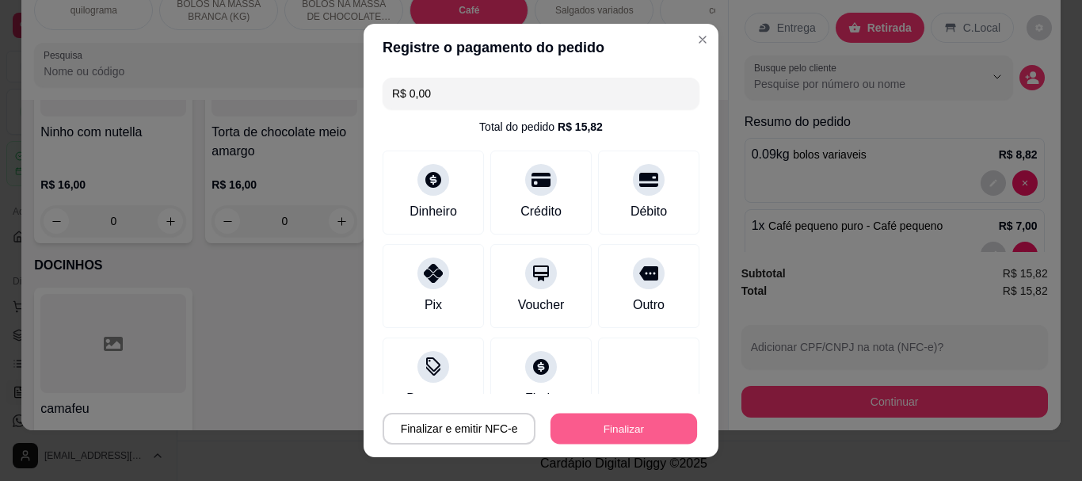
click at [606, 428] on button "Finalizar" at bounding box center [623, 428] width 147 height 31
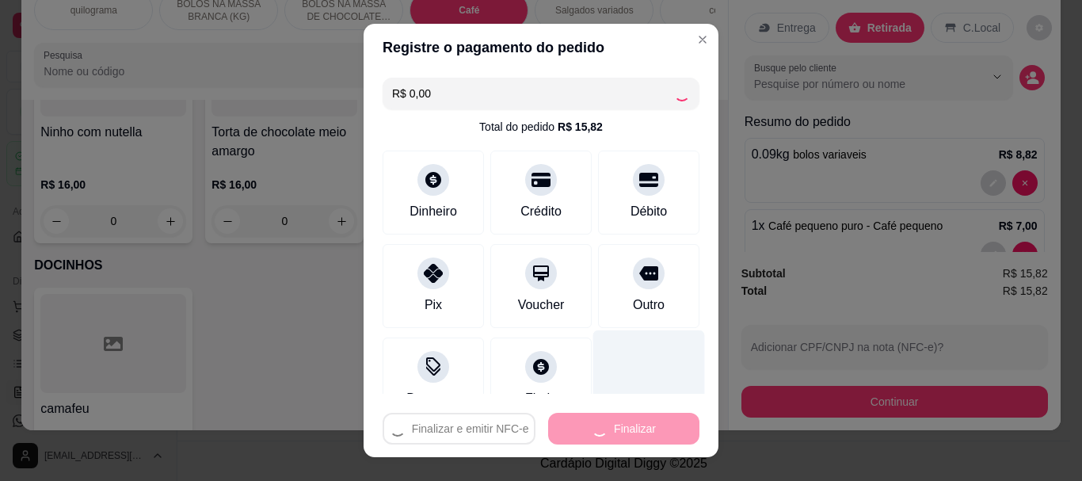
type input "0"
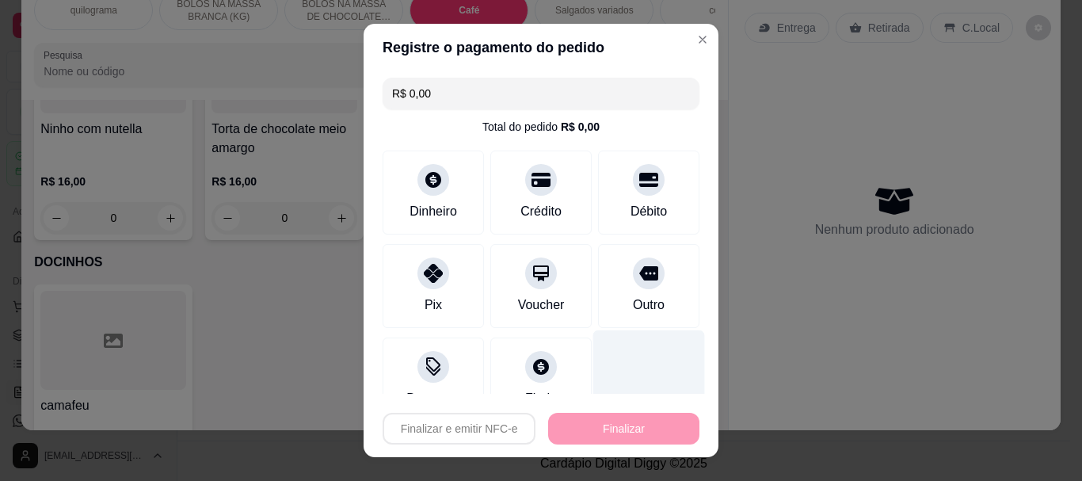
type input "-R$ 15,82"
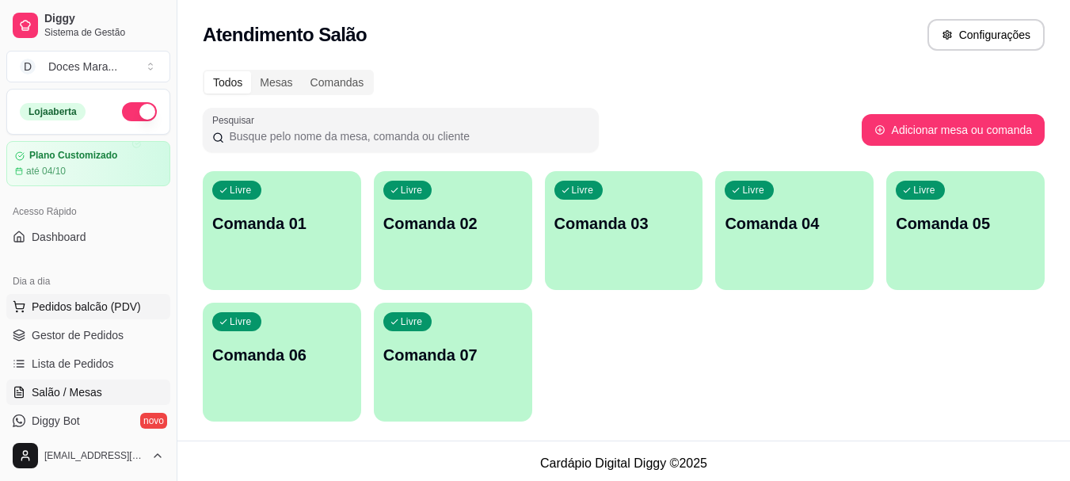
click at [74, 309] on span "Pedidos balcão (PDV)" at bounding box center [86, 307] width 109 height 16
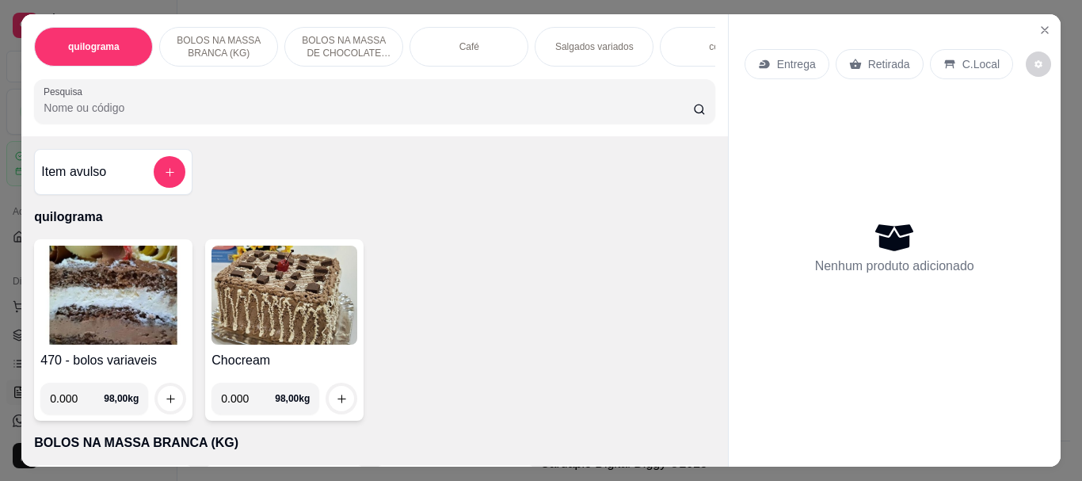
click at [135, 308] on img at bounding box center [113, 295] width 146 height 99
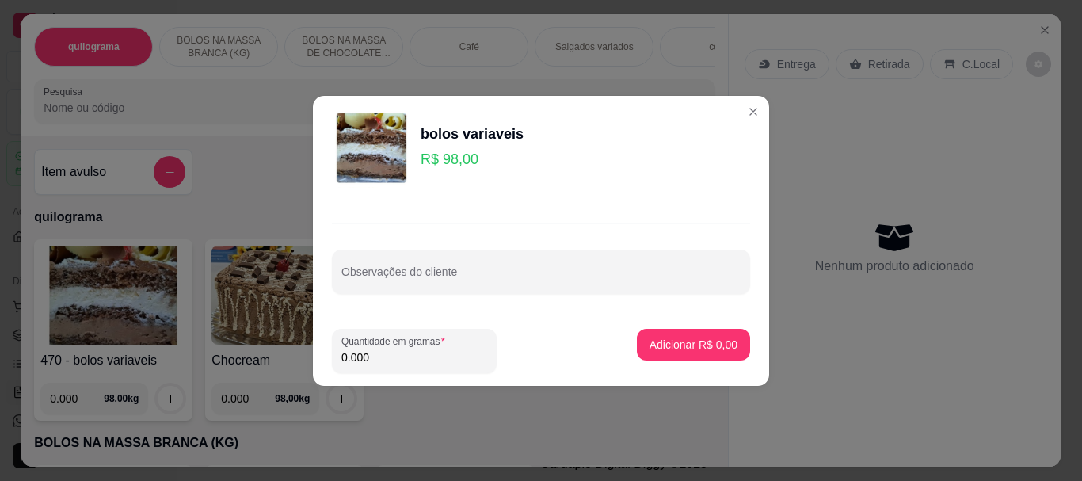
drag, startPoint x: 413, startPoint y: 351, endPoint x: 379, endPoint y: 340, distance: 36.6
click at [408, 352] on input "0.000" at bounding box center [414, 357] width 146 height 16
type input "0.100"
click at [673, 351] on p "Adicionar R$ 9,80" at bounding box center [693, 344] width 86 height 15
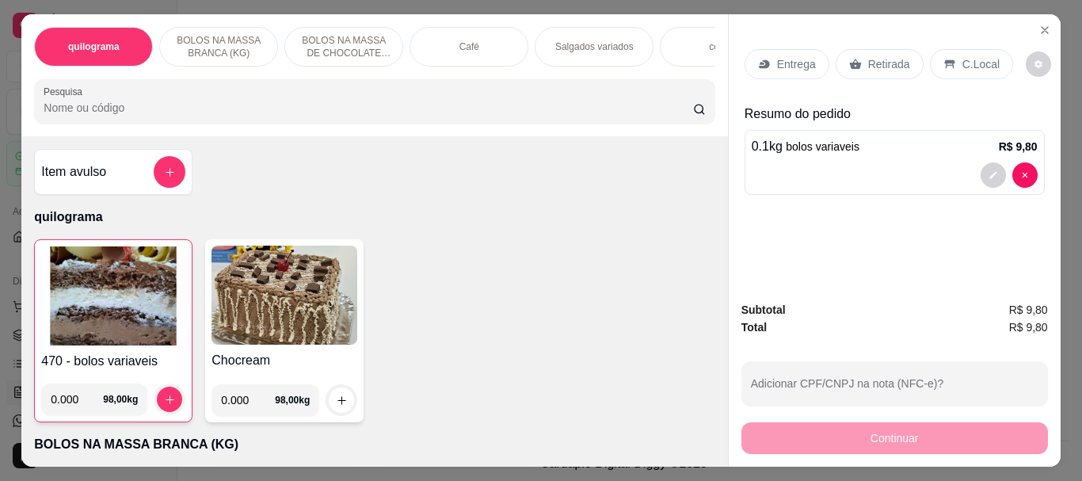
drag, startPoint x: 496, startPoint y: 35, endPoint x: 437, endPoint y: 246, distance: 219.5
click at [472, 38] on div "Café" at bounding box center [469, 47] width 119 height 40
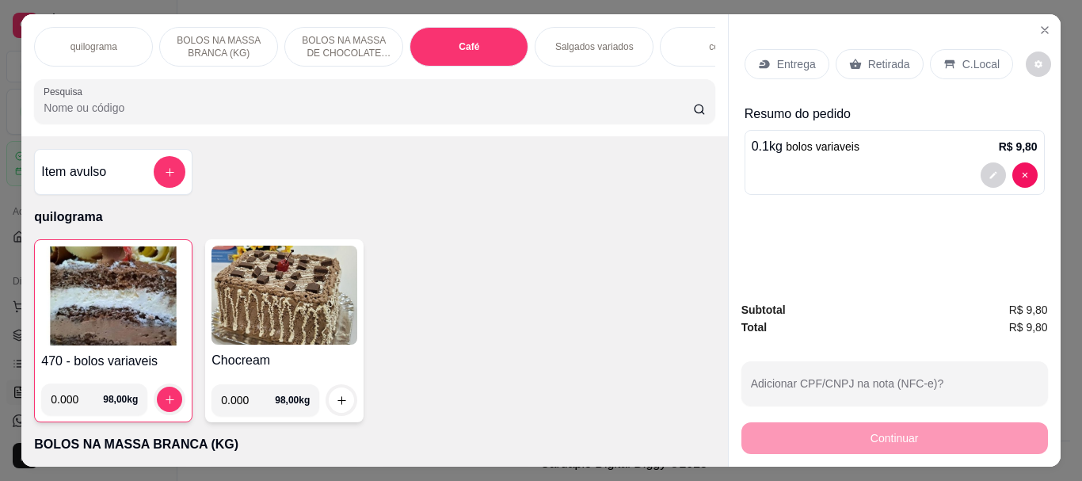
scroll to position [42, 0]
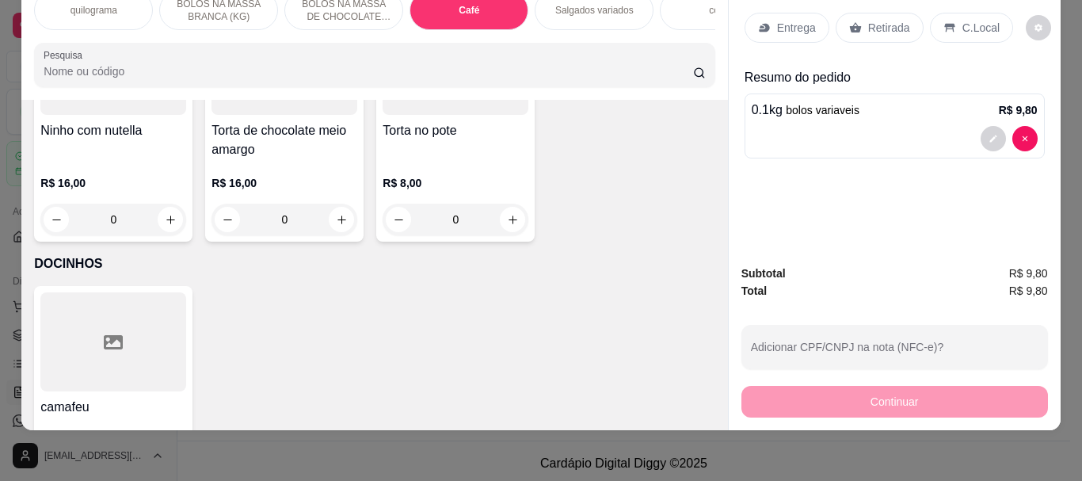
click at [868, 20] on p "Retirada" at bounding box center [889, 28] width 42 height 16
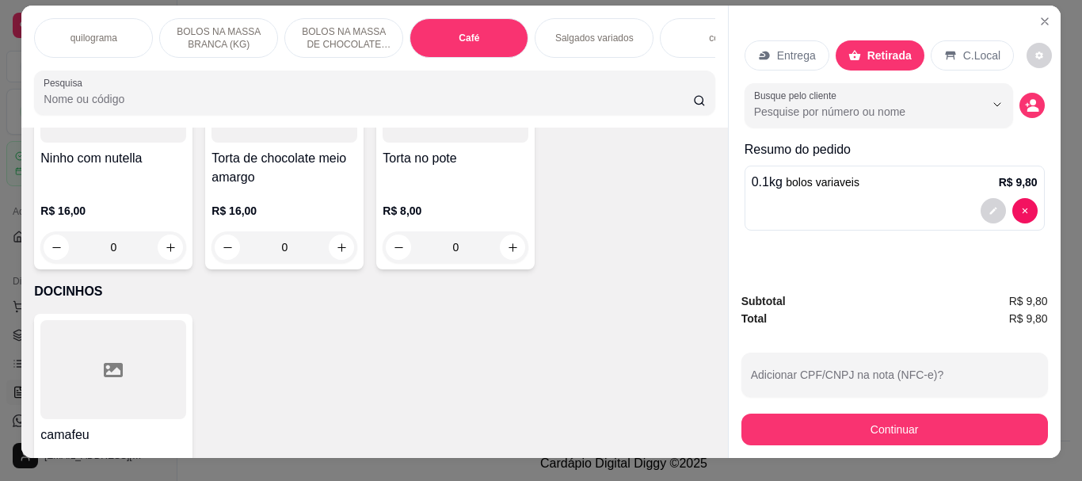
scroll to position [0, 0]
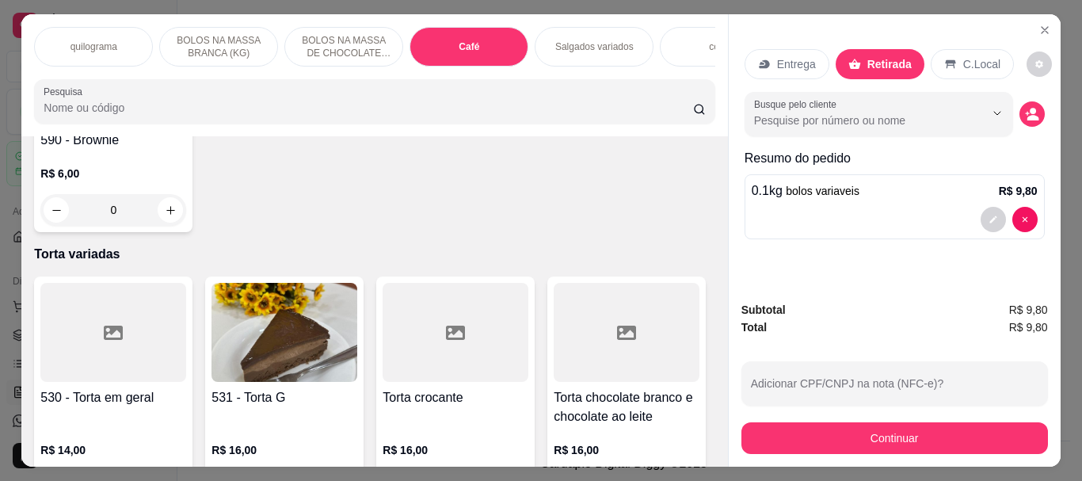
click at [181, 42] on p "BOLOS NA MASSA BRANCA (KG)" at bounding box center [219, 46] width 92 height 25
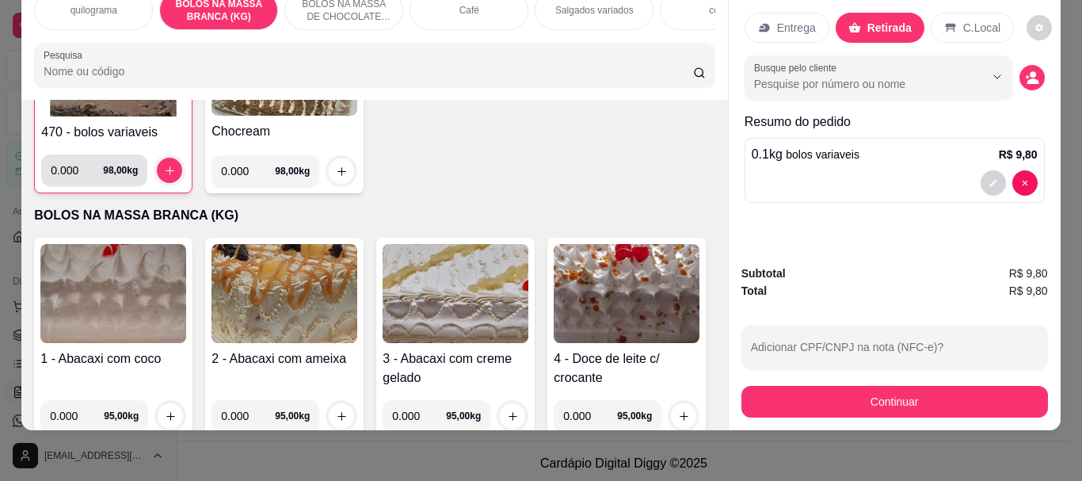
scroll to position [140, 0]
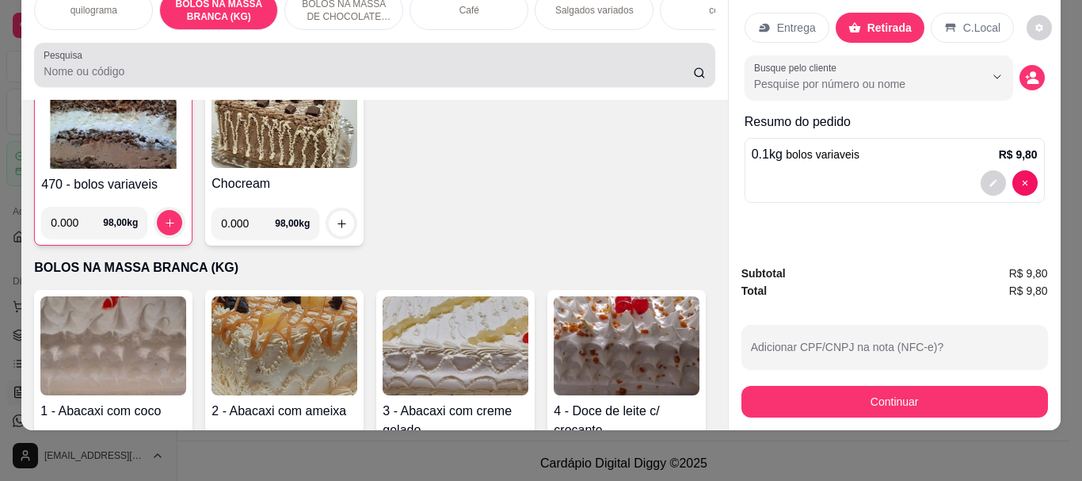
click at [112, 70] on input "Pesquisa" at bounding box center [368, 71] width 649 height 16
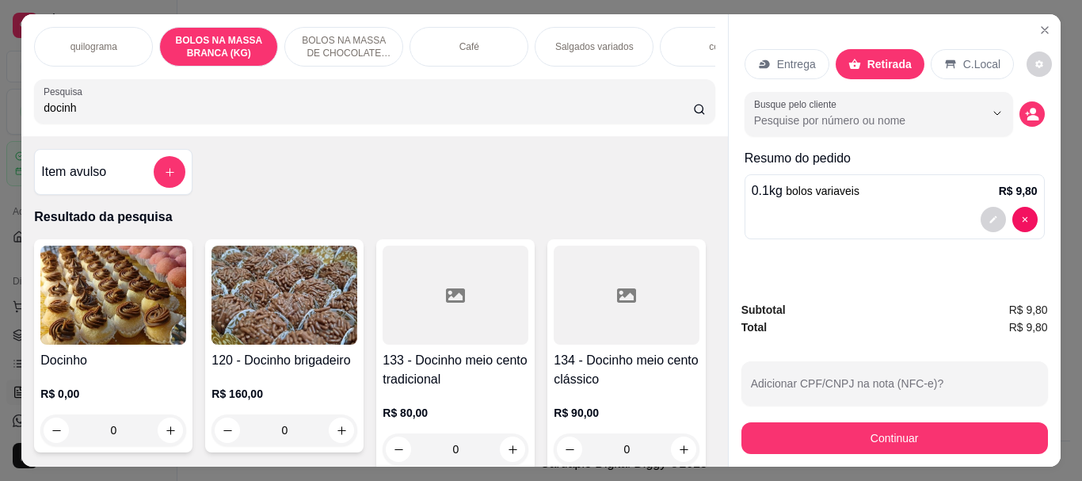
scroll to position [79, 0]
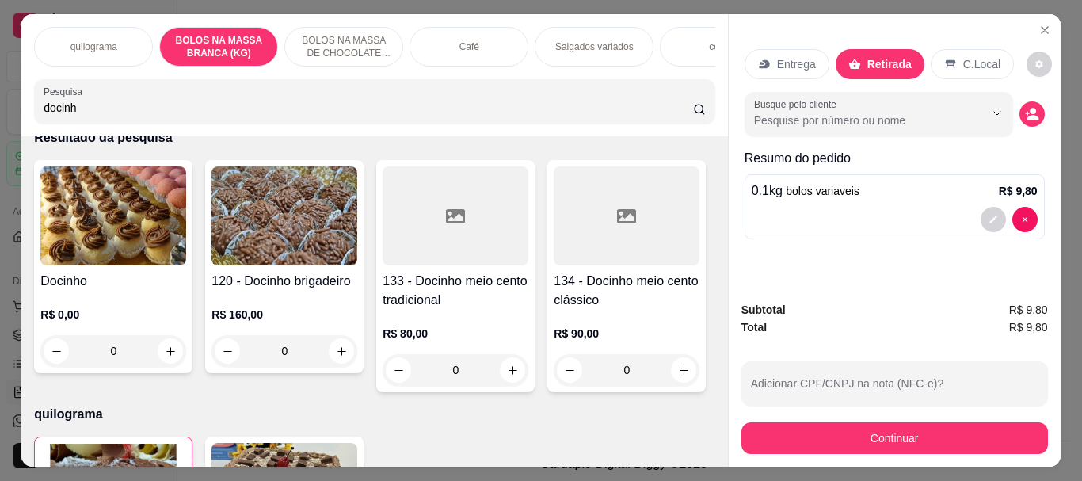
click at [313, 258] on img at bounding box center [284, 215] width 146 height 99
drag, startPoint x: 125, startPoint y: 112, endPoint x: 0, endPoint y: 116, distance: 125.2
click at [0, 116] on div "quilograma BOLOS NA MASSA BRANCA (KG) BOLOS NA MASSA DE CHOCOLATE preço por (KG…" at bounding box center [541, 240] width 1082 height 481
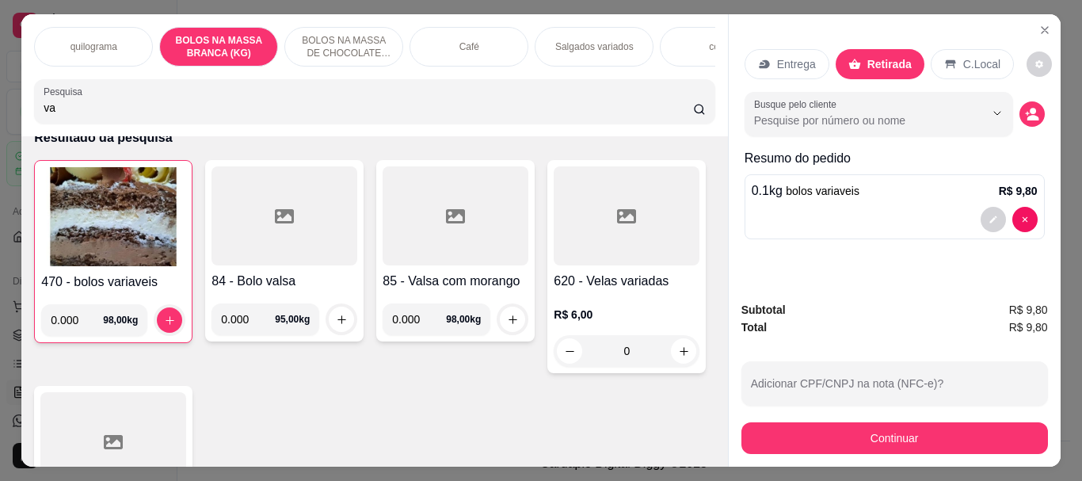
type input "va"
click at [484, 36] on div "Café" at bounding box center [469, 47] width 119 height 40
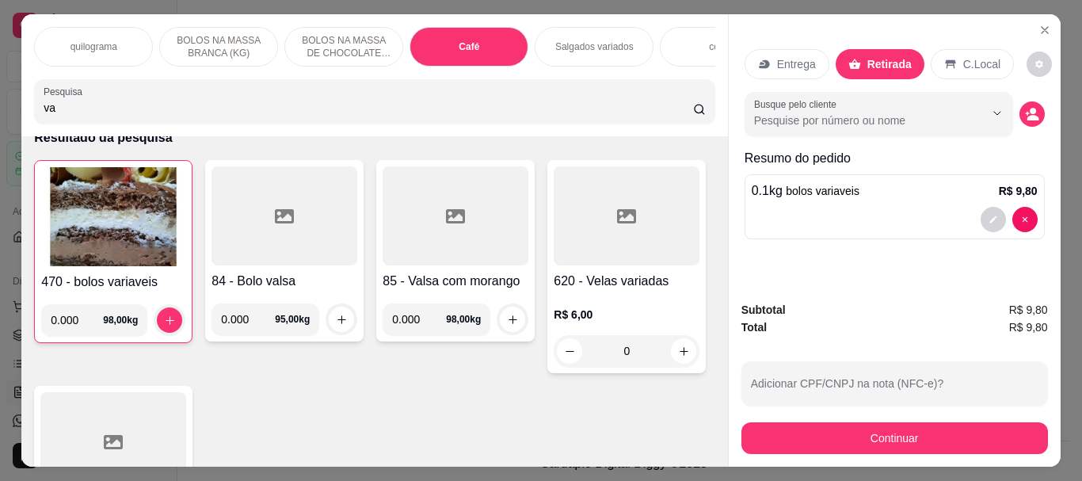
scroll to position [42, 0]
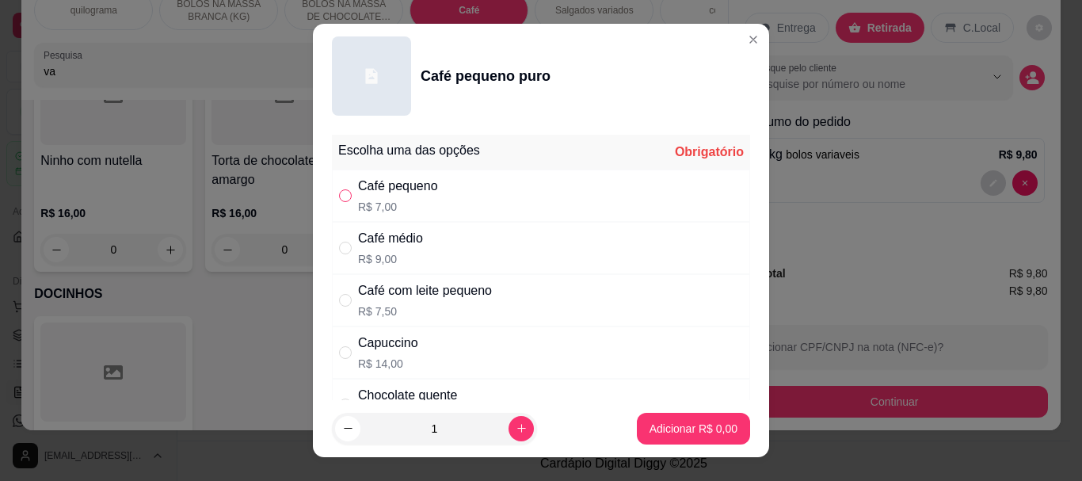
drag, startPoint x: 344, startPoint y: 200, endPoint x: 510, endPoint y: 330, distance: 211.0
click at [345, 200] on input "" at bounding box center [345, 195] width 13 height 13
radio input "true"
click at [705, 436] on button "Adicionar R$ 7,00" at bounding box center [693, 428] width 110 height 31
type input "1"
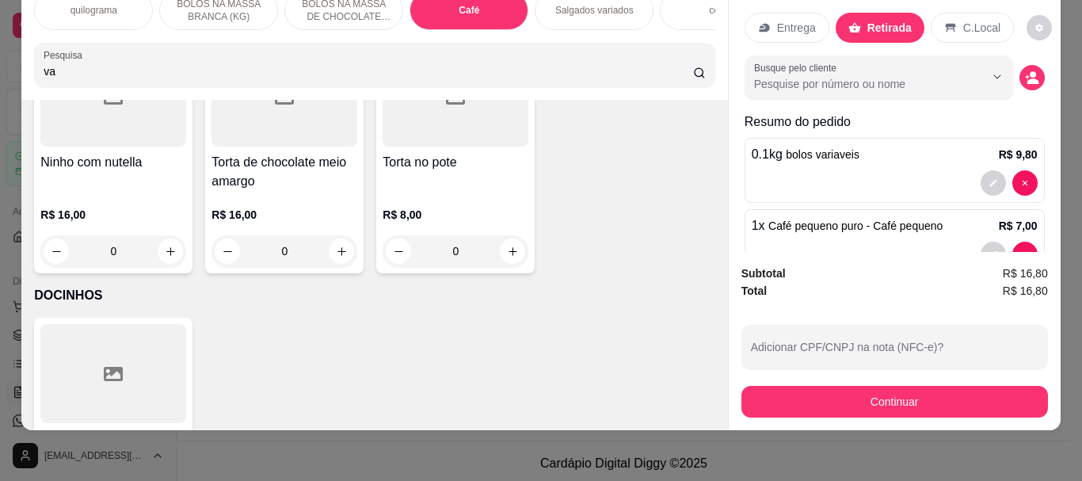
scroll to position [0, 0]
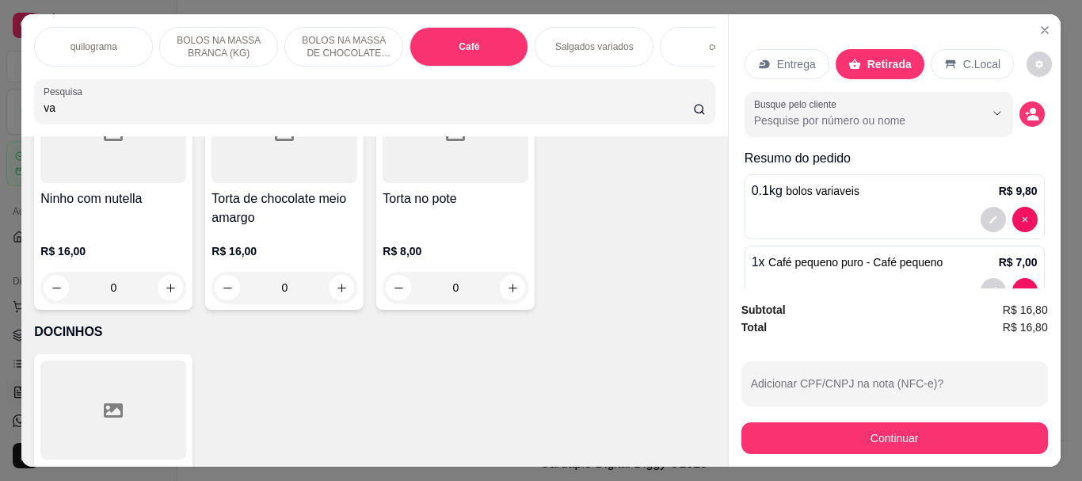
drag, startPoint x: 859, startPoint y: 62, endPoint x: 855, endPoint y: 256, distance: 194.1
click at [857, 61] on div "Retirada" at bounding box center [880, 64] width 89 height 30
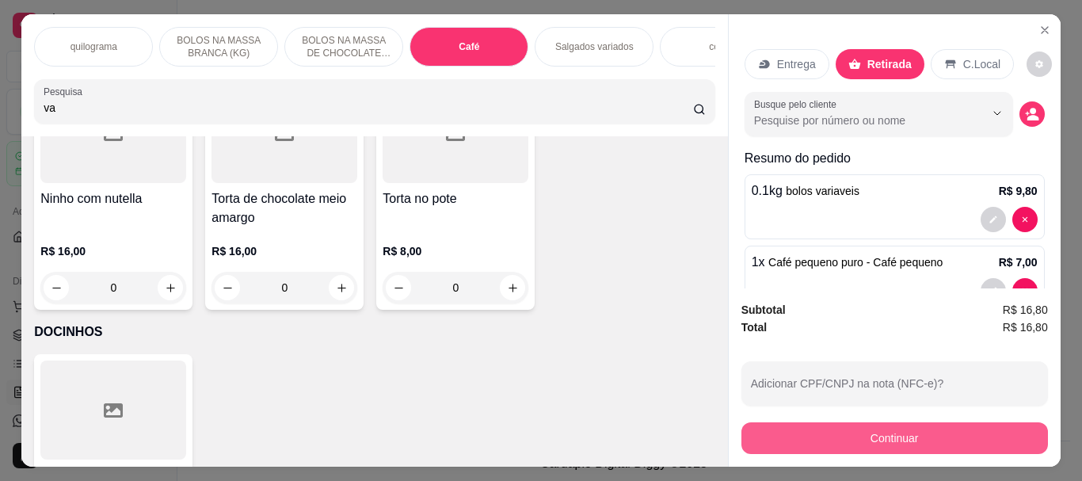
click at [859, 425] on button "Continuar" at bounding box center [894, 438] width 307 height 32
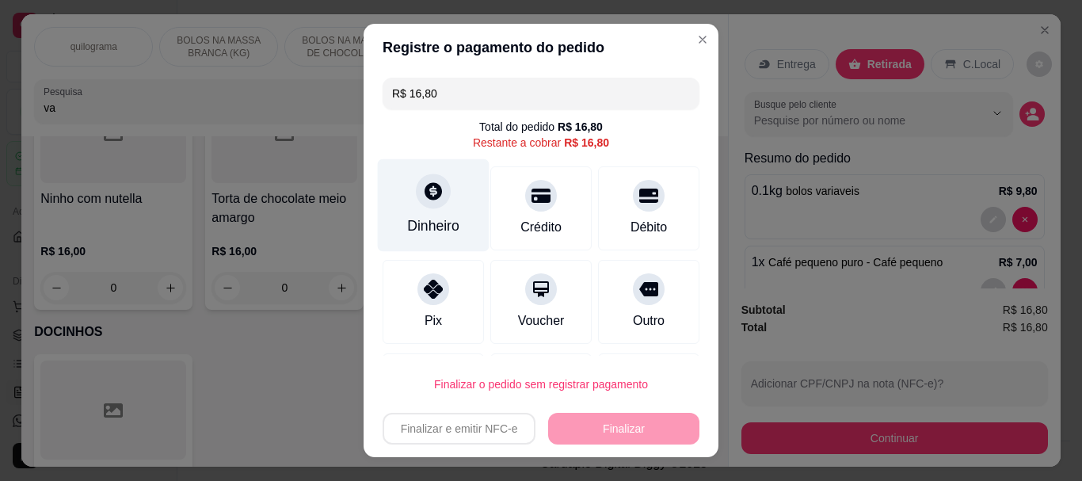
click at [402, 196] on div "Dinheiro" at bounding box center [434, 205] width 112 height 93
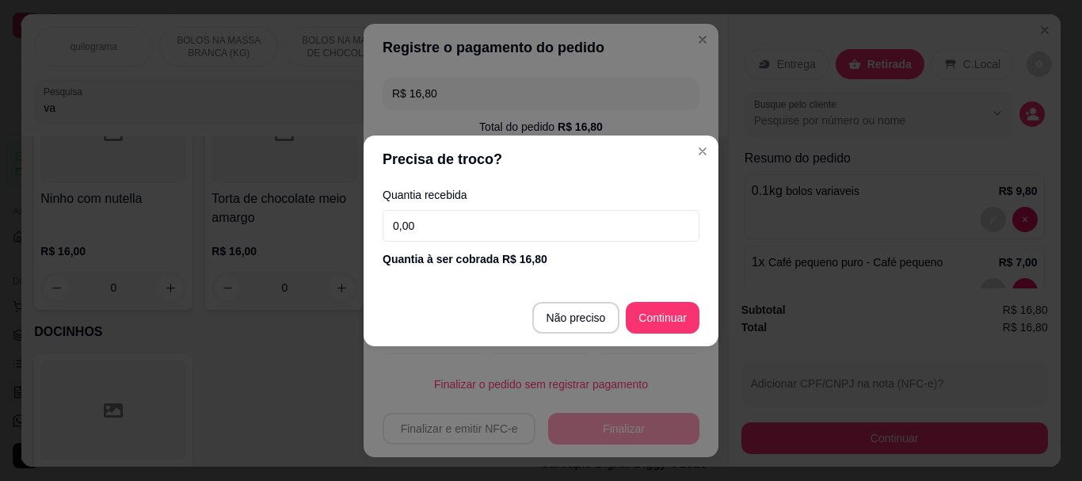
drag, startPoint x: 424, startPoint y: 229, endPoint x: 316, endPoint y: 230, distance: 107.7
click at [317, 229] on div "Precisa de troco? Quantia recebida 0,00 Quantia à ser cobrada R$ 16,80 Não prec…" at bounding box center [541, 240] width 1082 height 481
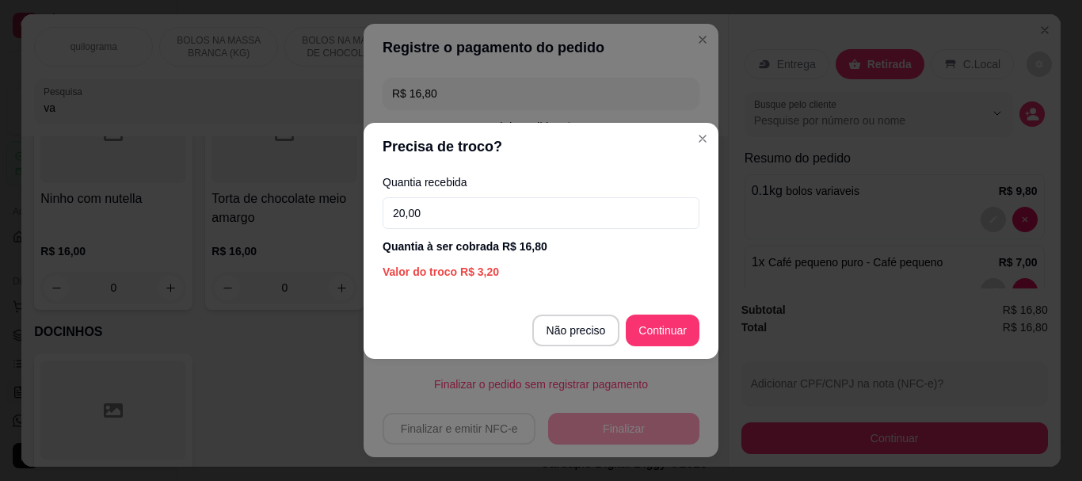
type input "20,00"
type input "R$ 0,00"
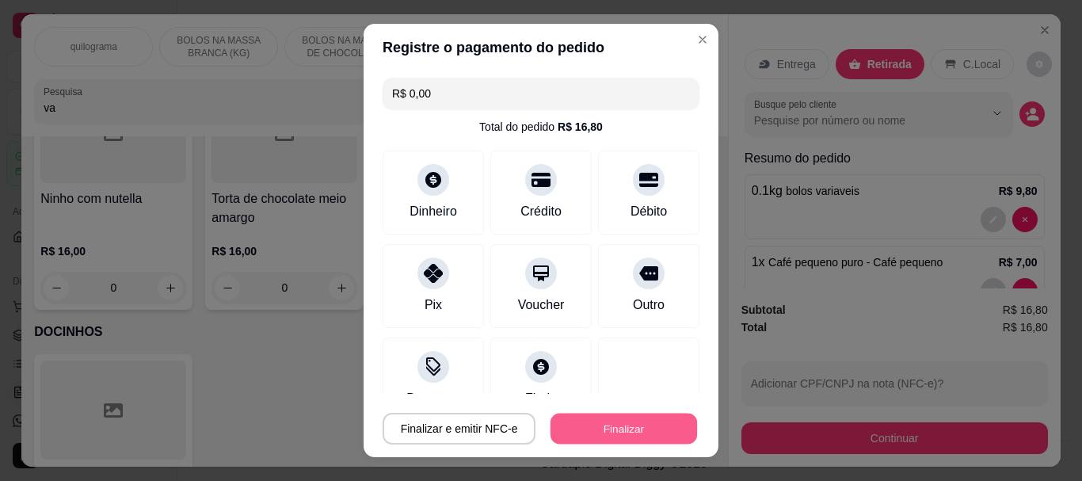
click at [630, 436] on button "Finalizar" at bounding box center [623, 428] width 147 height 31
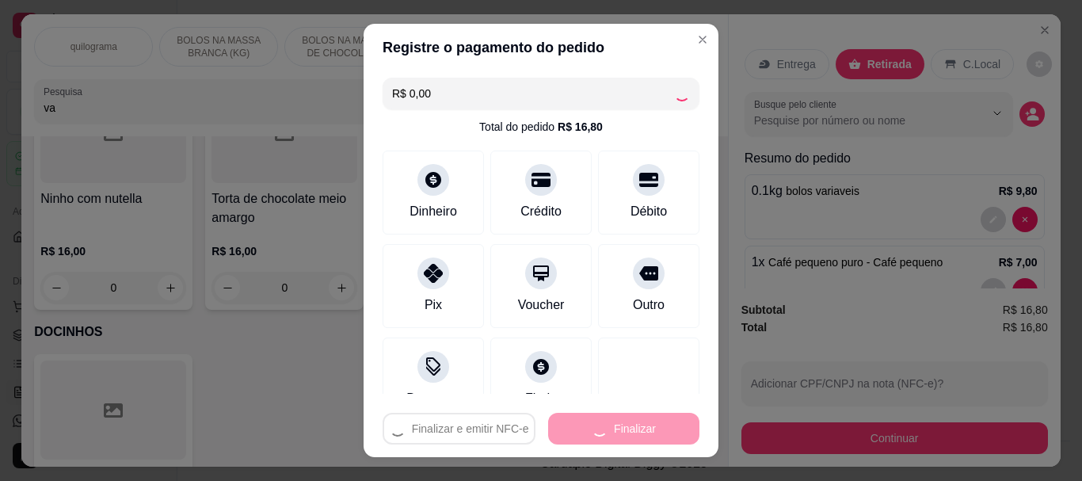
type input "0"
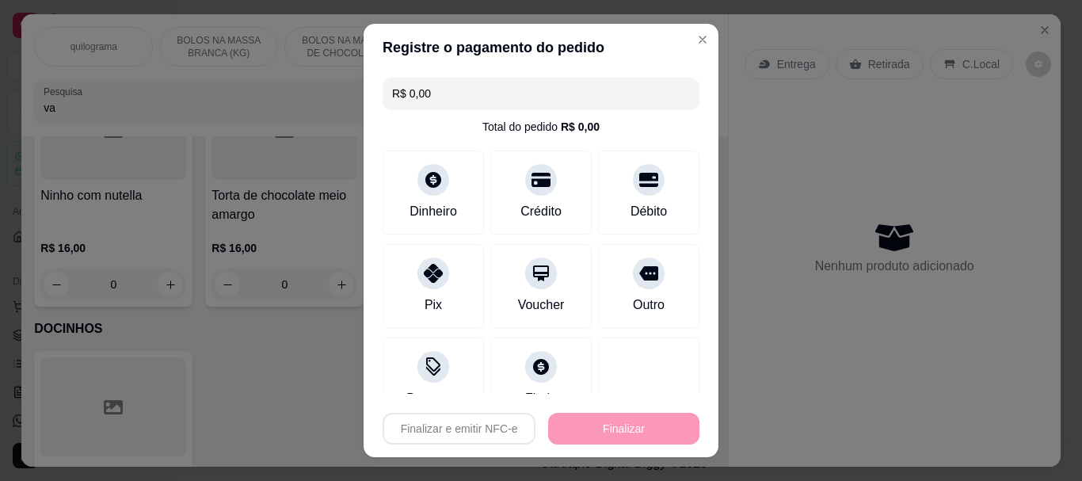
type input "-R$ 16,80"
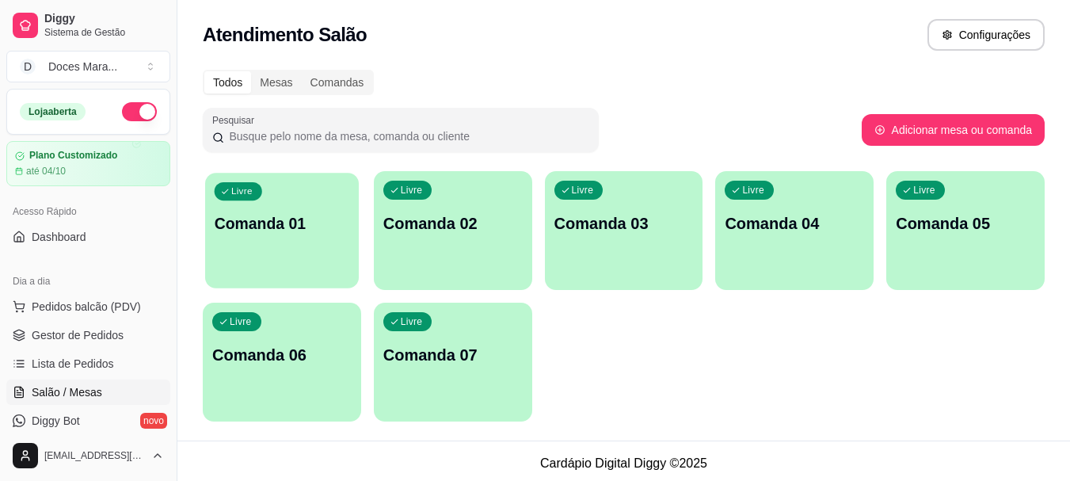
click at [316, 219] on p "Comanda 01" at bounding box center [282, 223] width 135 height 21
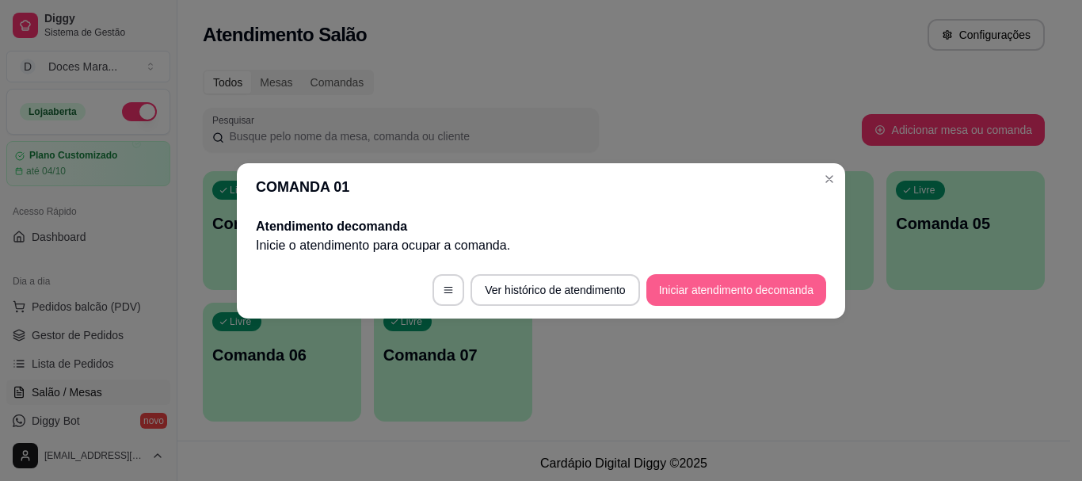
click at [705, 291] on button "Iniciar atendimento de comanda" at bounding box center [736, 290] width 180 height 32
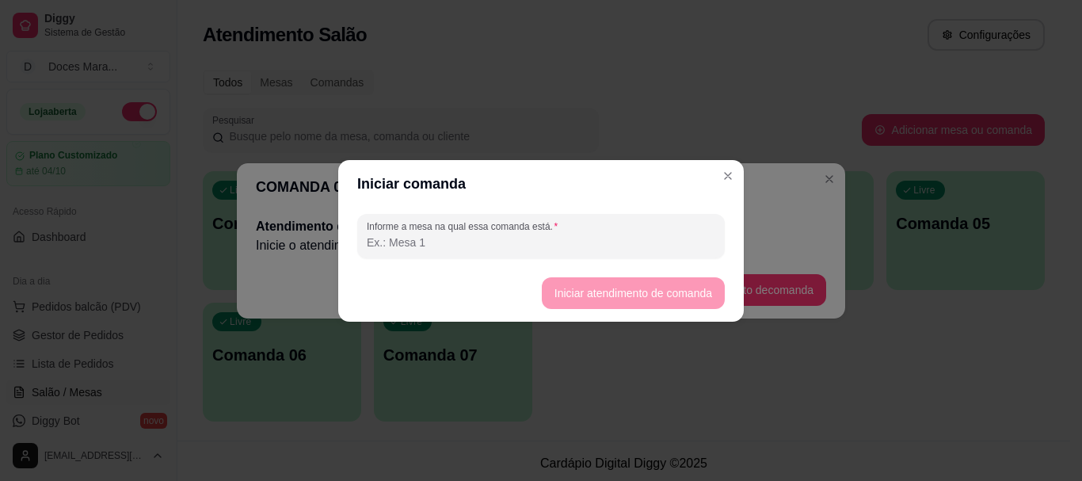
drag, startPoint x: 458, startPoint y: 263, endPoint x: 461, endPoint y: 242, distance: 20.8
click at [457, 255] on div "Informe a mesa na qual essa comanda está." at bounding box center [541, 236] width 406 height 57
click at [463, 241] on input "Informe a mesa na qual essa comanda está." at bounding box center [541, 242] width 349 height 16
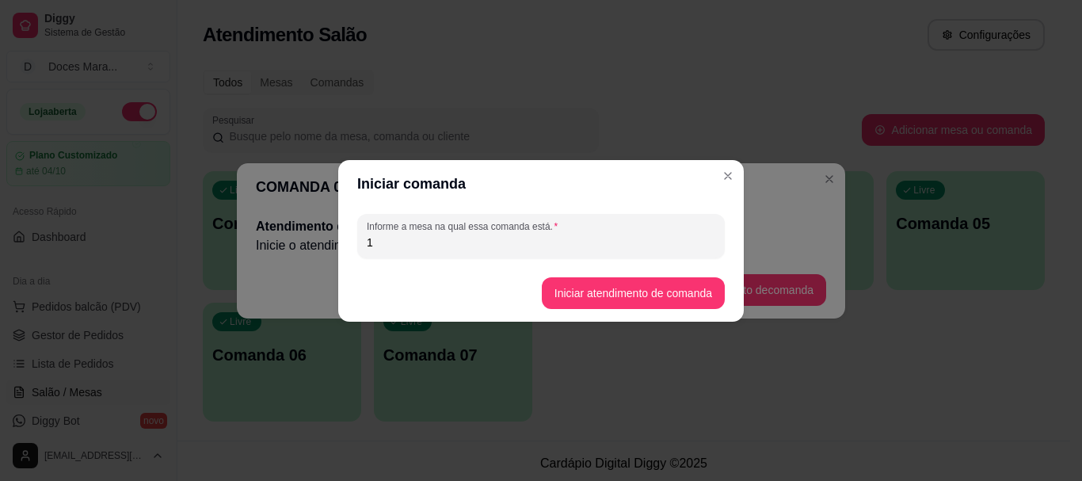
type input "1"
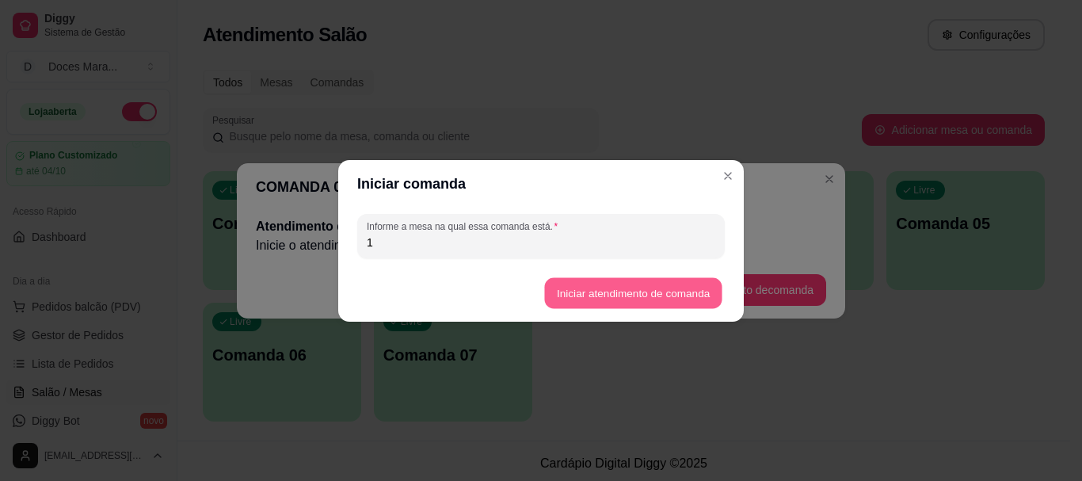
click at [601, 283] on button "Iniciar atendimento de comanda" at bounding box center [632, 292] width 177 height 31
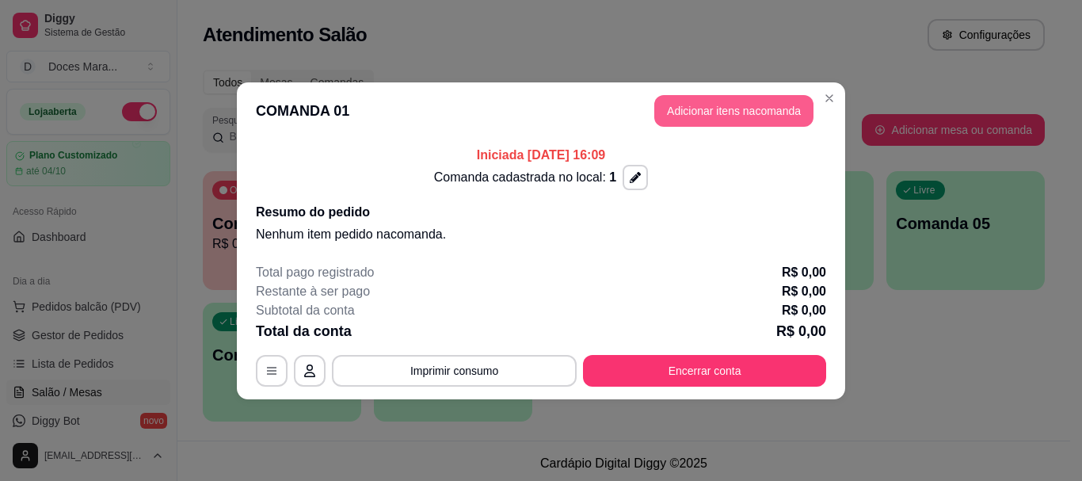
click at [757, 116] on button "Adicionar itens na comanda" at bounding box center [733, 111] width 159 height 32
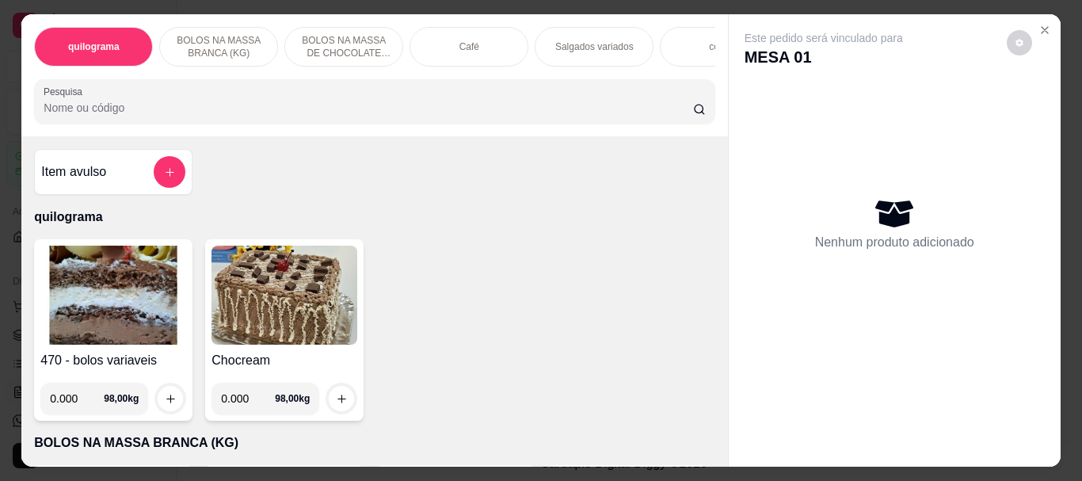
click at [448, 36] on div "Café" at bounding box center [469, 47] width 119 height 40
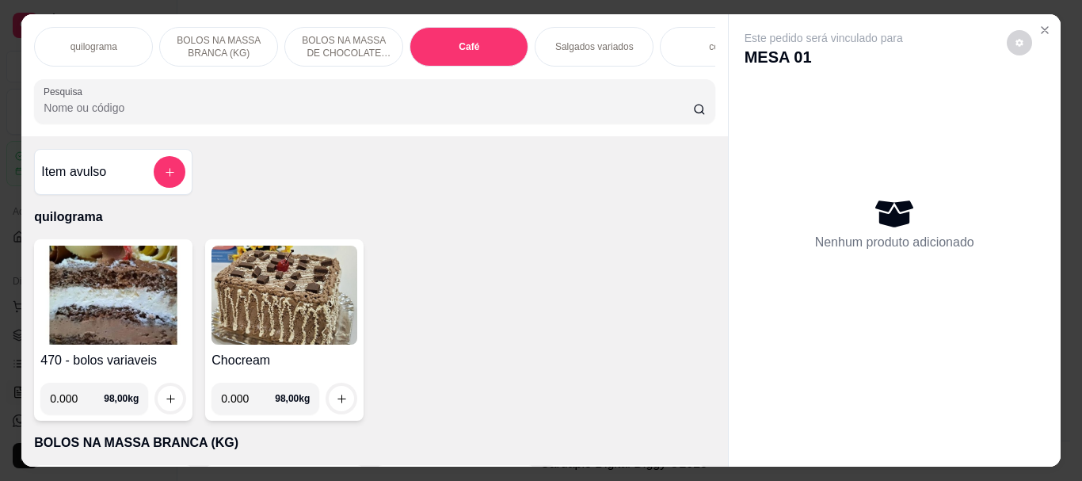
scroll to position [42, 0]
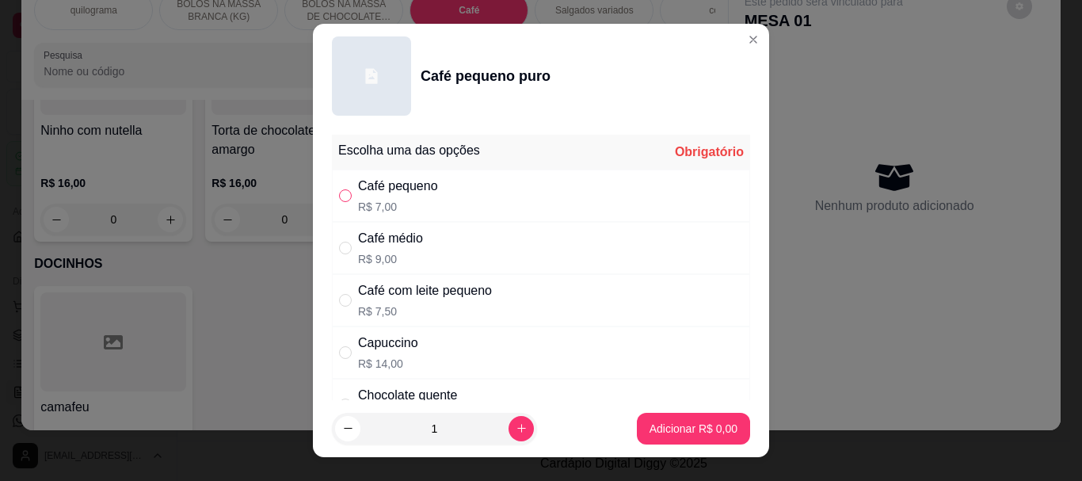
click at [339, 198] on input "" at bounding box center [345, 195] width 13 height 13
radio input "true"
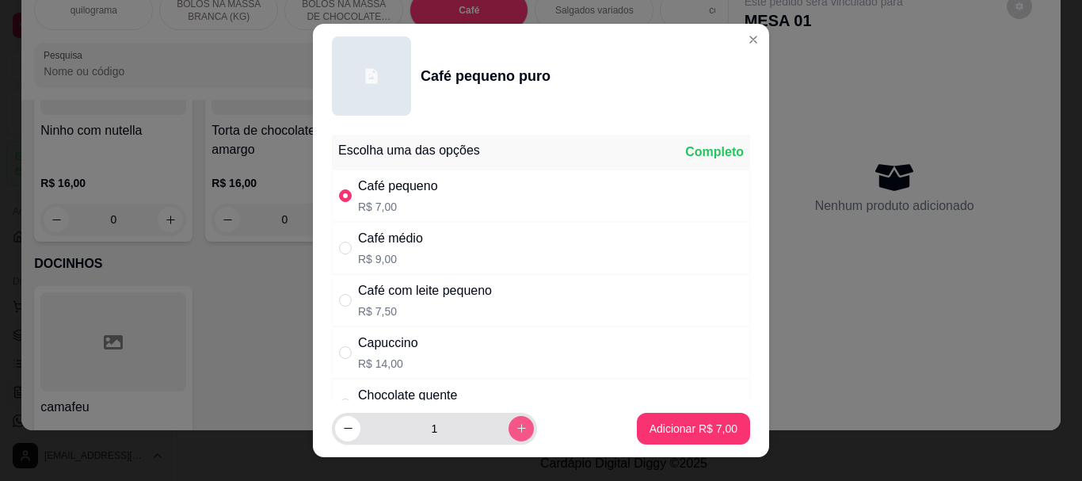
click at [509, 430] on button "increase-product-quantity" at bounding box center [521, 428] width 25 height 25
type input "2"
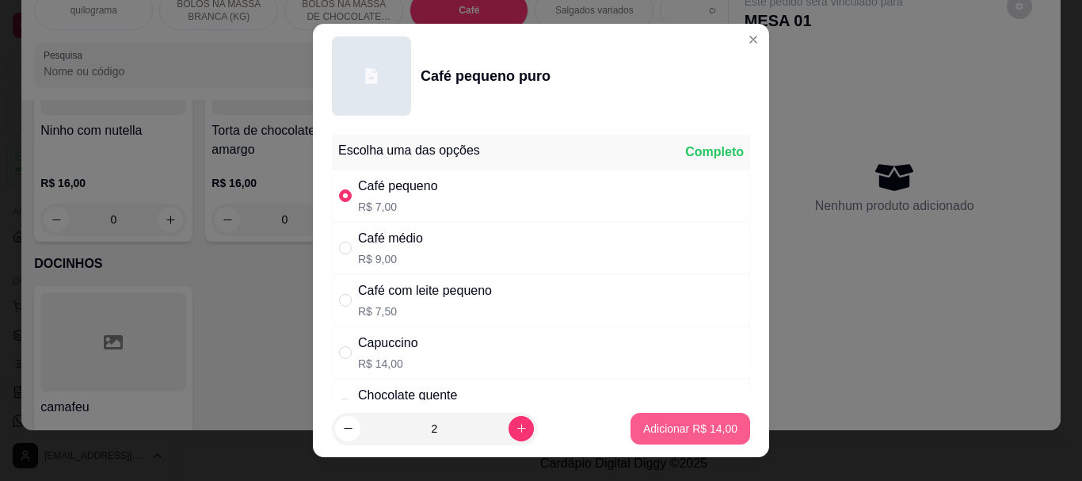
click at [630, 436] on button "Adicionar R$ 14,00" at bounding box center [690, 429] width 120 height 32
type input "2"
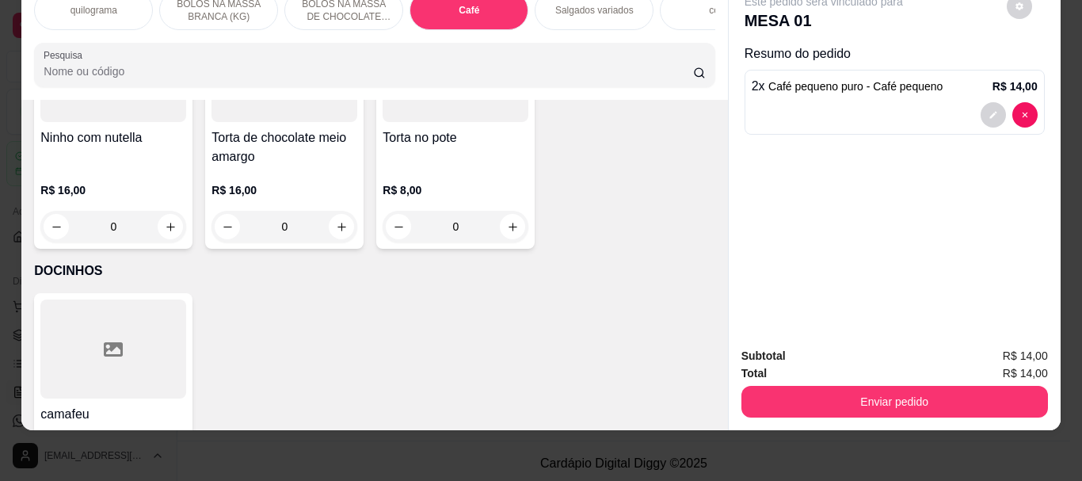
scroll to position [5611, 0]
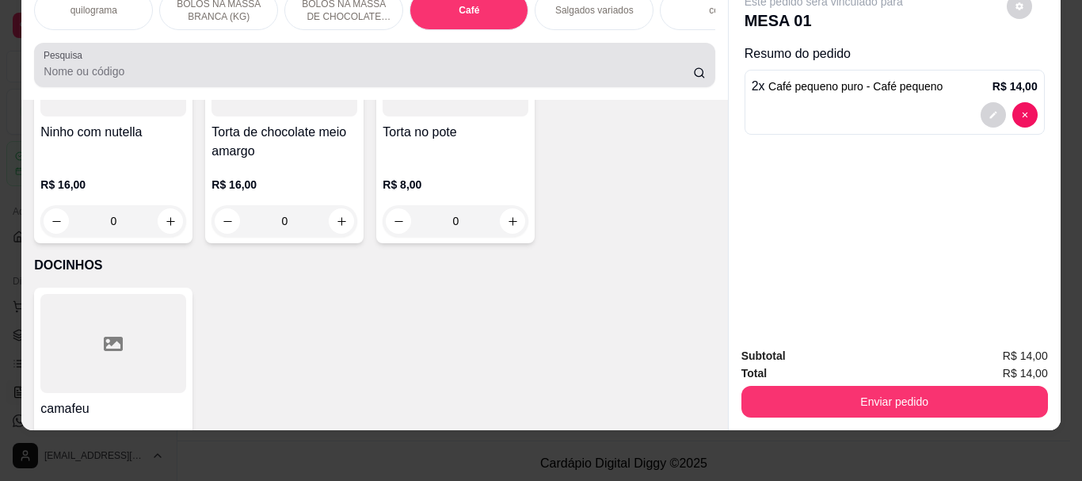
click at [126, 69] on input "Pesquisa" at bounding box center [368, 71] width 649 height 16
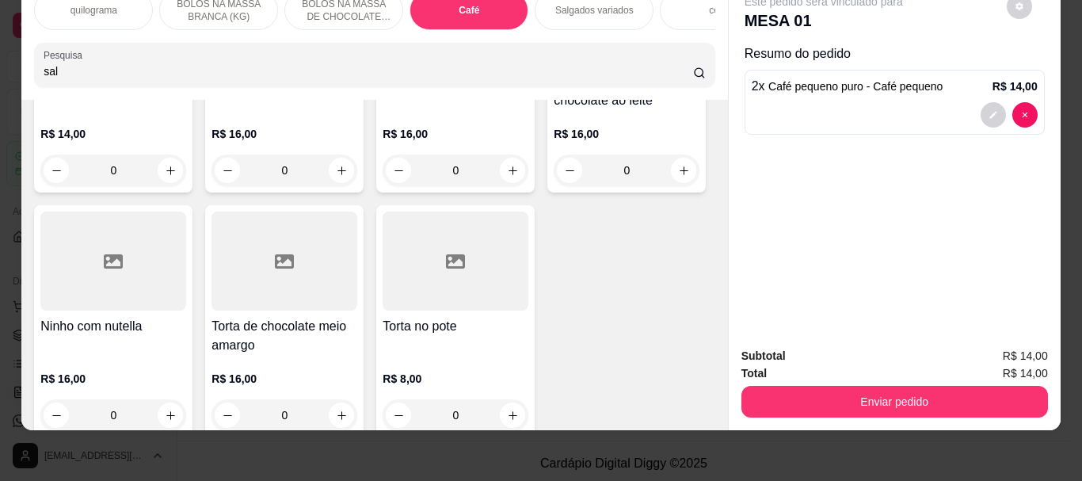
scroll to position [5868, 0]
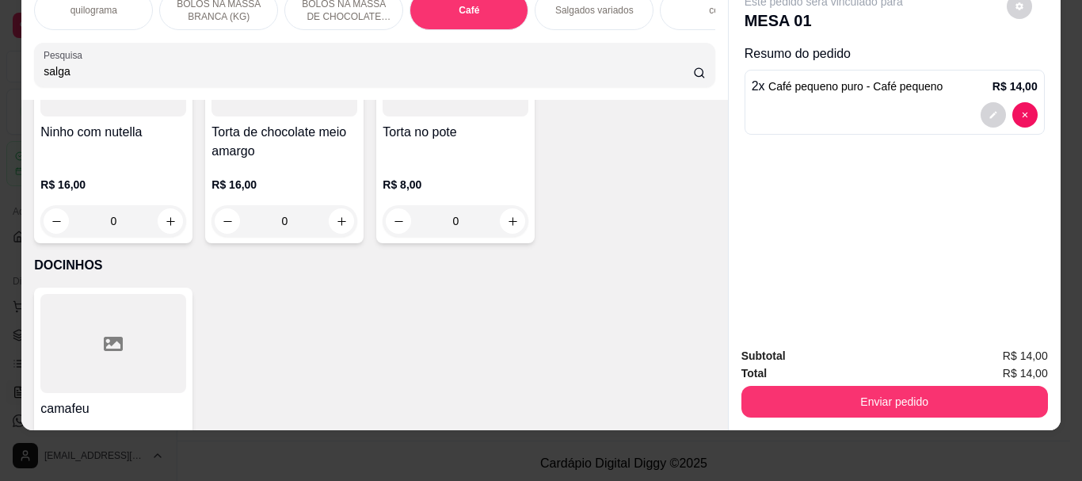
type input "salga"
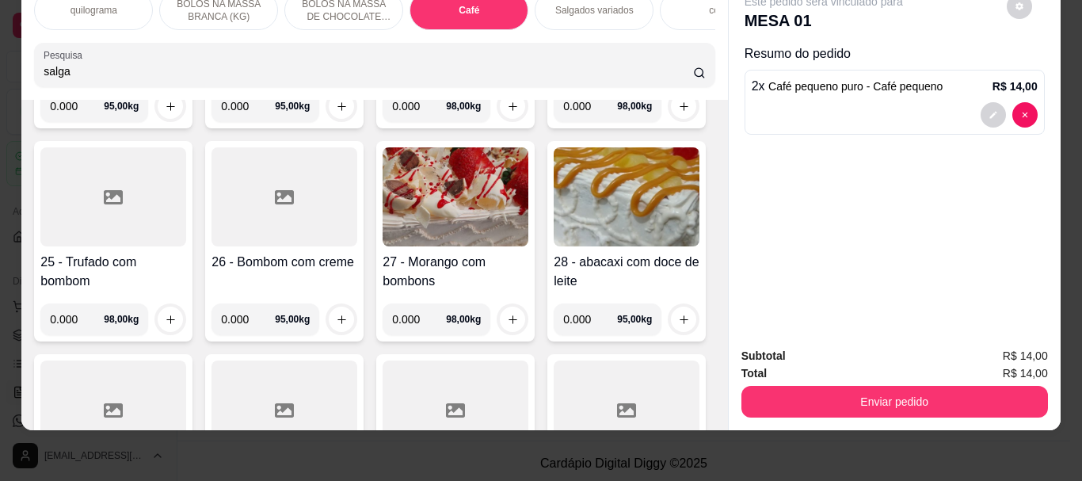
scroll to position [0, 0]
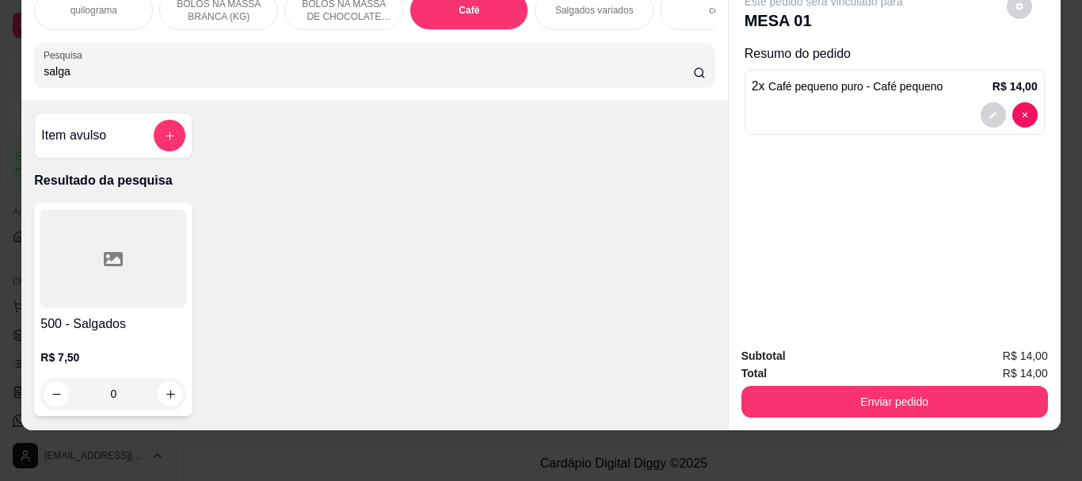
click at [106, 266] on icon at bounding box center [113, 259] width 19 height 14
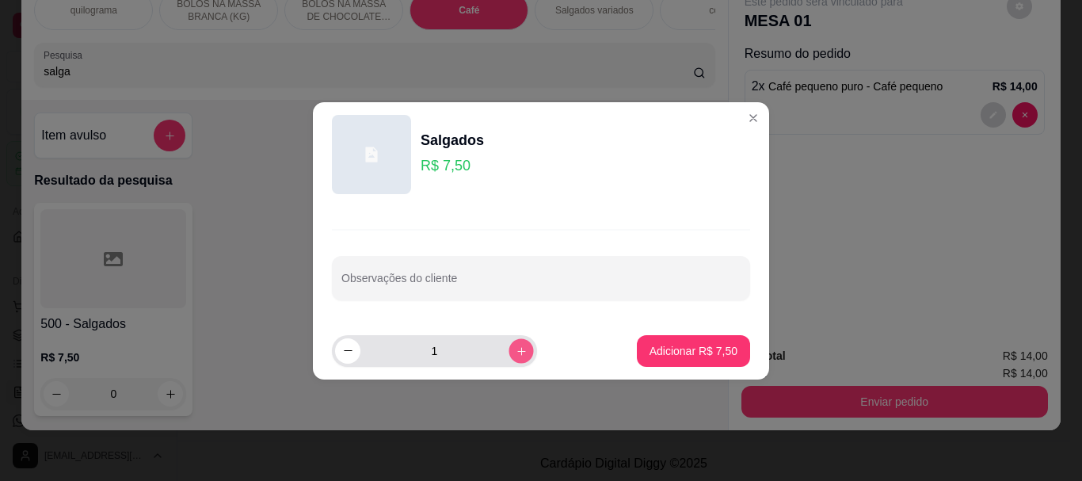
click at [516, 349] on icon "increase-product-quantity" at bounding box center [522, 351] width 12 height 12
type input "2"
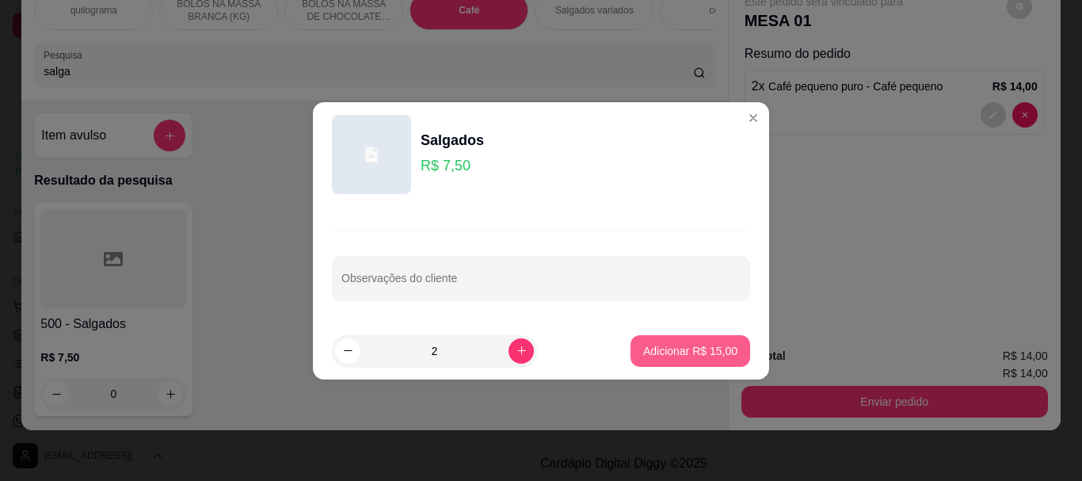
click at [664, 359] on button "Adicionar R$ 15,00" at bounding box center [690, 351] width 120 height 32
type input "2"
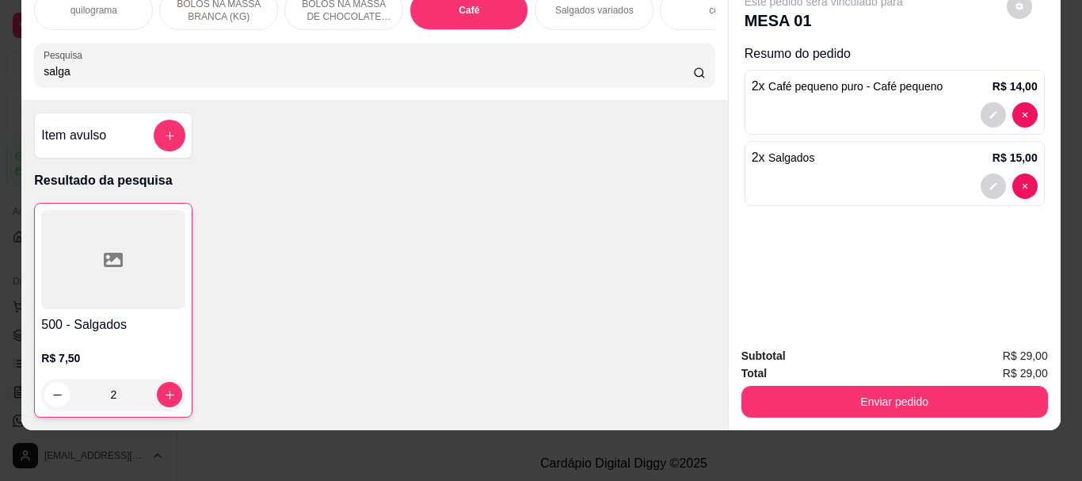
drag, startPoint x: 100, startPoint y: 74, endPoint x: 0, endPoint y: 89, distance: 100.9
click at [0, 89] on div "quilograma BOLOS NA MASSA BRANCA (KG) BOLOS NA MASSA DE CHOCOLATE preço por (KG…" at bounding box center [541, 240] width 1082 height 481
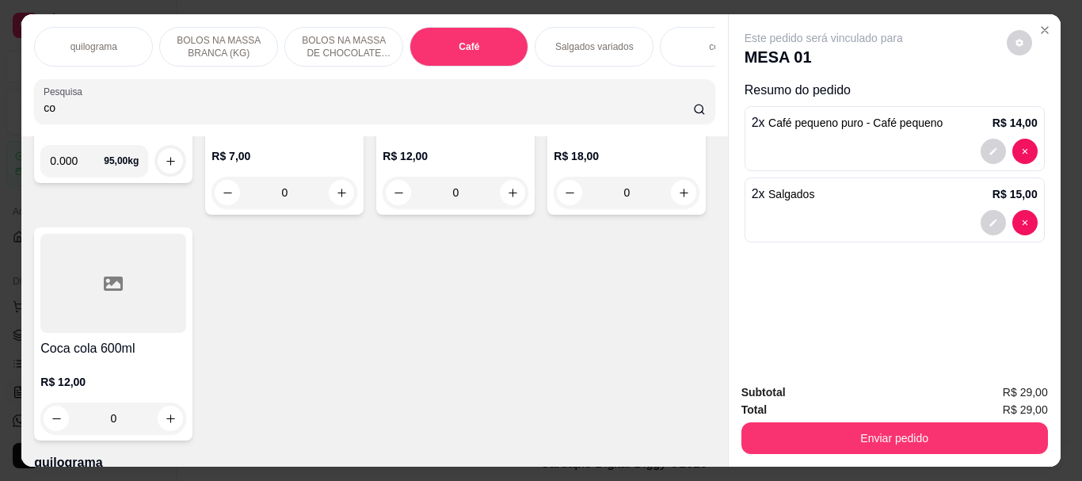
type input "c"
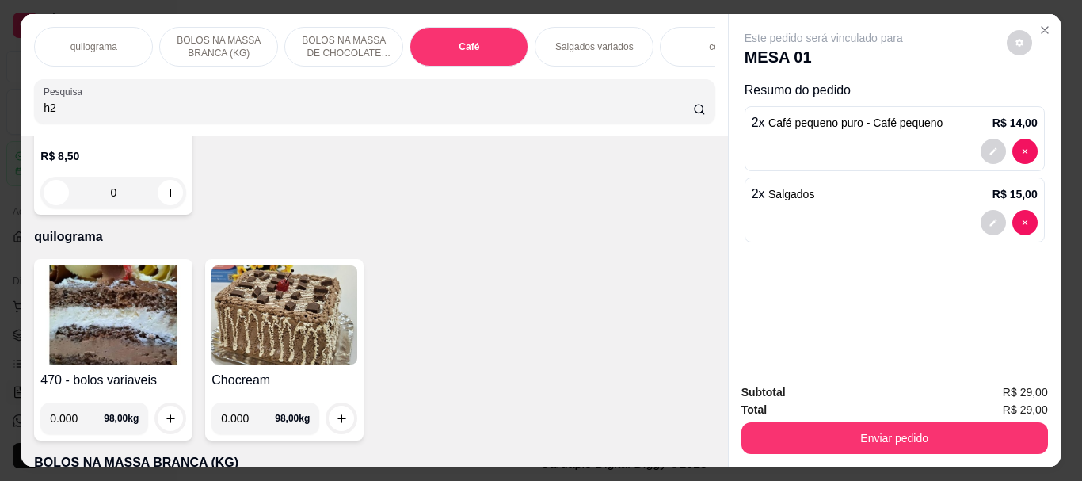
scroll to position [4486, 0]
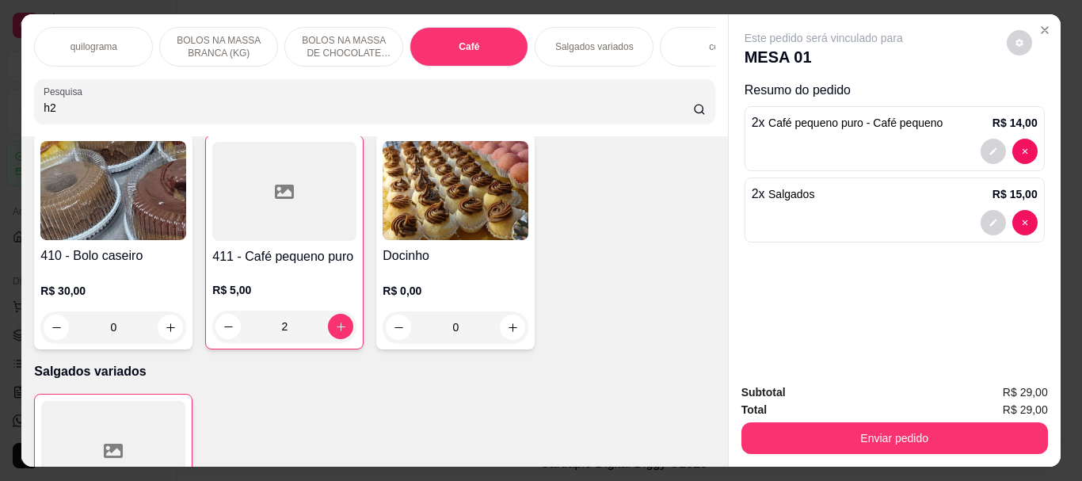
type input "h2"
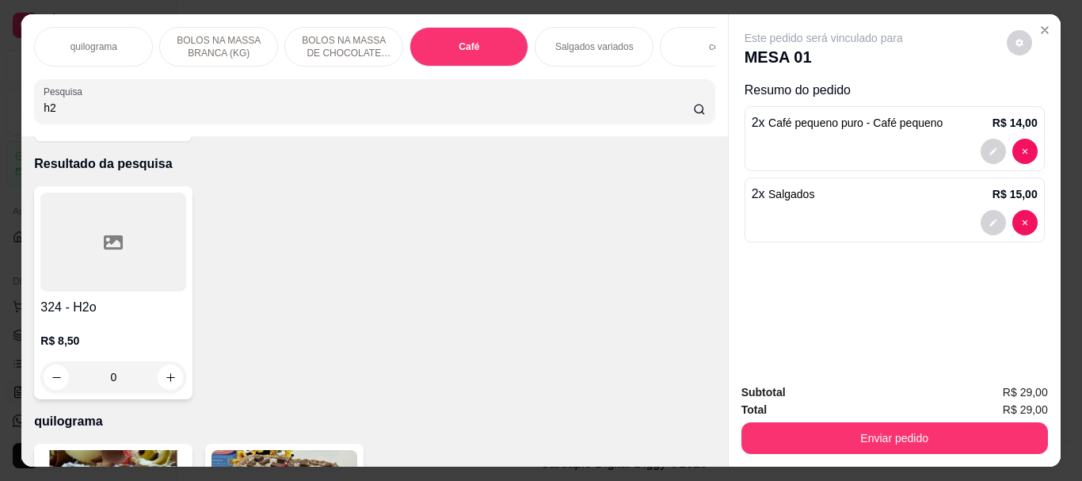
scroll to position [79, 0]
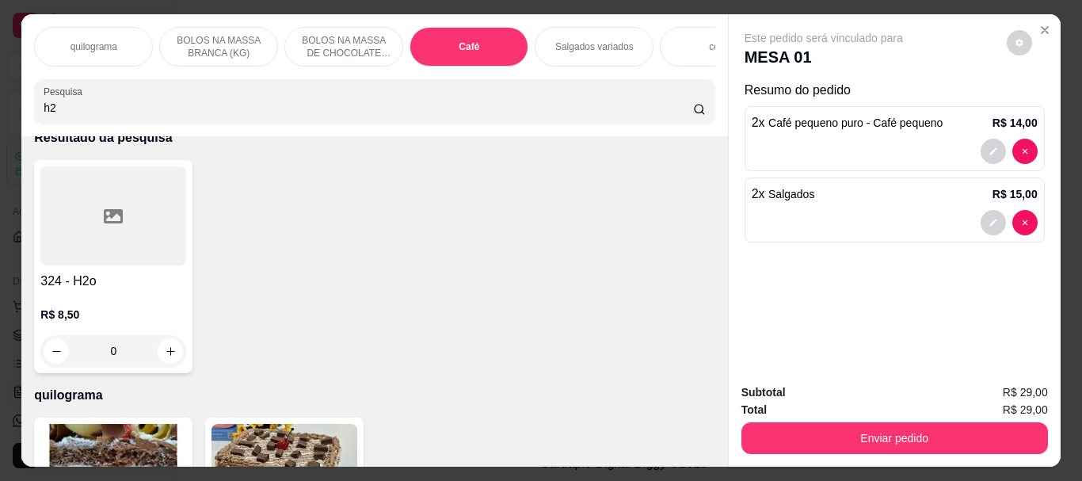
click at [85, 245] on div at bounding box center [113, 215] width 146 height 99
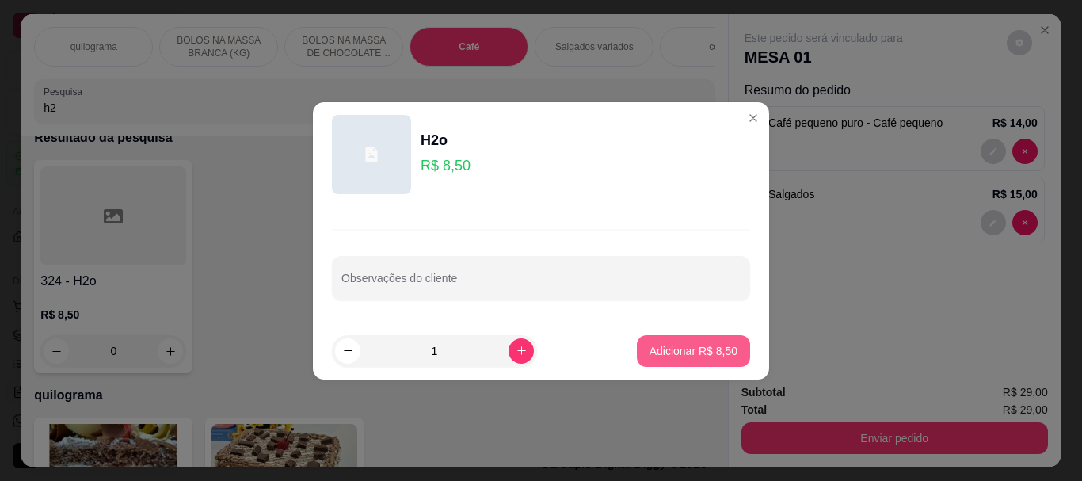
click at [671, 349] on p "Adicionar R$ 8,50" at bounding box center [693, 351] width 88 height 16
type input "1"
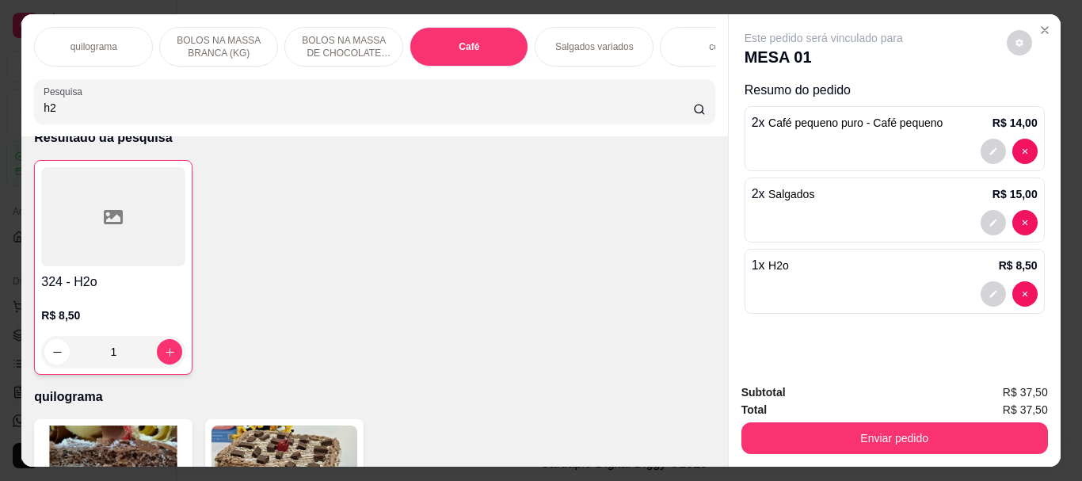
drag, startPoint x: 0, startPoint y: 116, endPoint x: 71, endPoint y: 120, distance: 71.4
click at [0, 116] on div "quilograma BOLOS NA MASSA BRANCA (KG) BOLOS NA MASSA DE CHOCOLATE preço por (KG…" at bounding box center [541, 240] width 1082 height 481
drag, startPoint x: 71, startPoint y: 120, endPoint x: 0, endPoint y: 120, distance: 71.3
click at [0, 120] on div "quilograma BOLOS NA MASSA BRANCA (KG) BOLOS NA MASSA DE CHOCOLATE preço por (KG…" at bounding box center [541, 240] width 1082 height 481
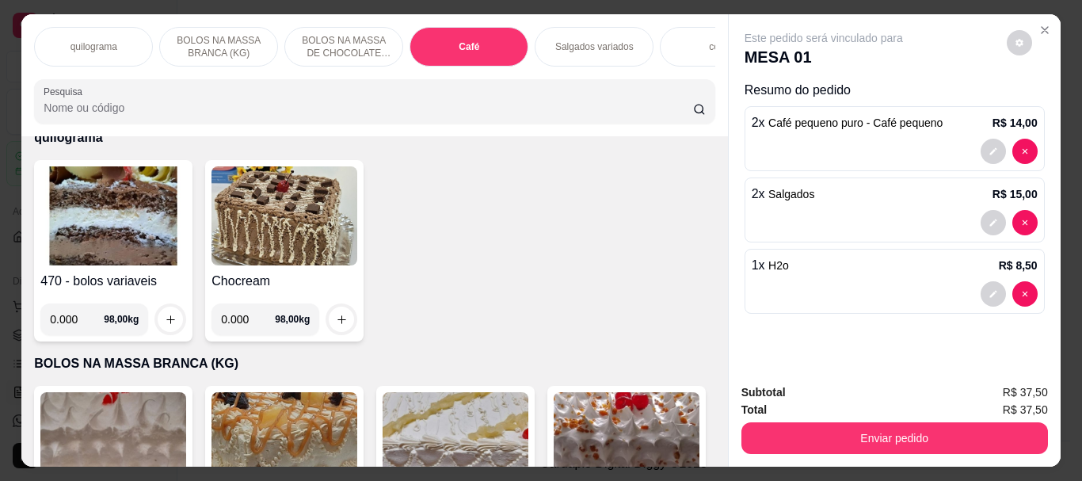
scroll to position [0, 0]
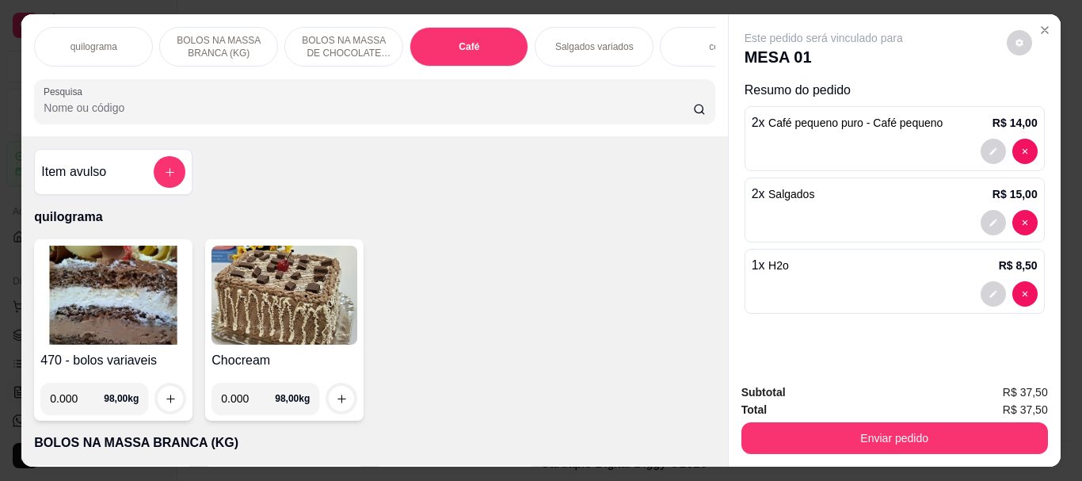
click at [104, 295] on img at bounding box center [113, 295] width 146 height 99
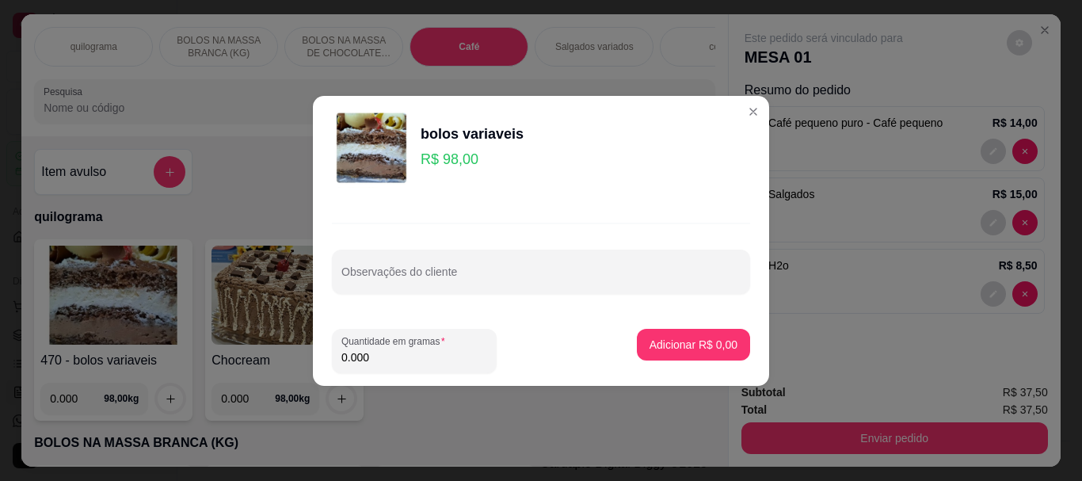
click at [373, 360] on input "0.000" at bounding box center [414, 357] width 146 height 16
type input "0.260"
click at [675, 349] on p "Adicionar R$ 25,48" at bounding box center [691, 344] width 92 height 15
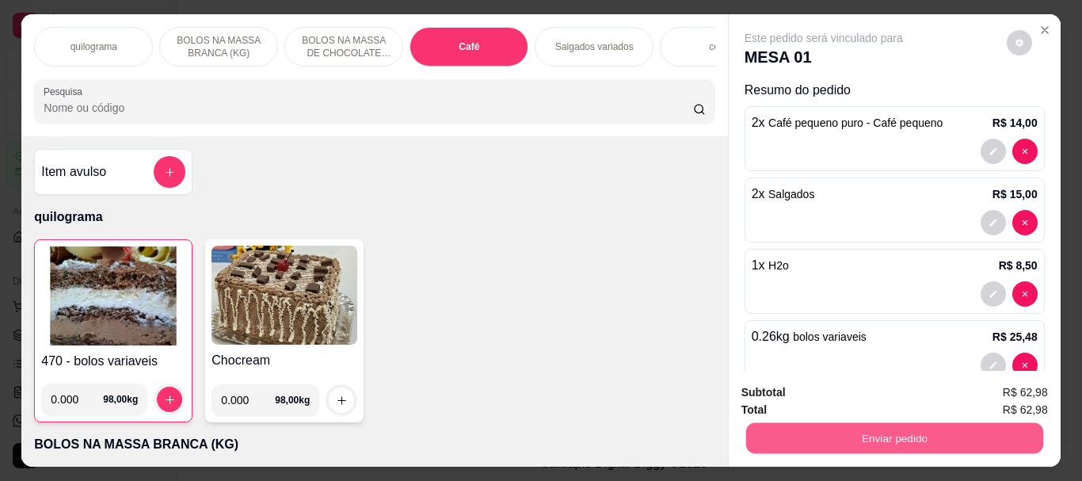
click at [912, 429] on button "Enviar pedido" at bounding box center [893, 437] width 297 height 31
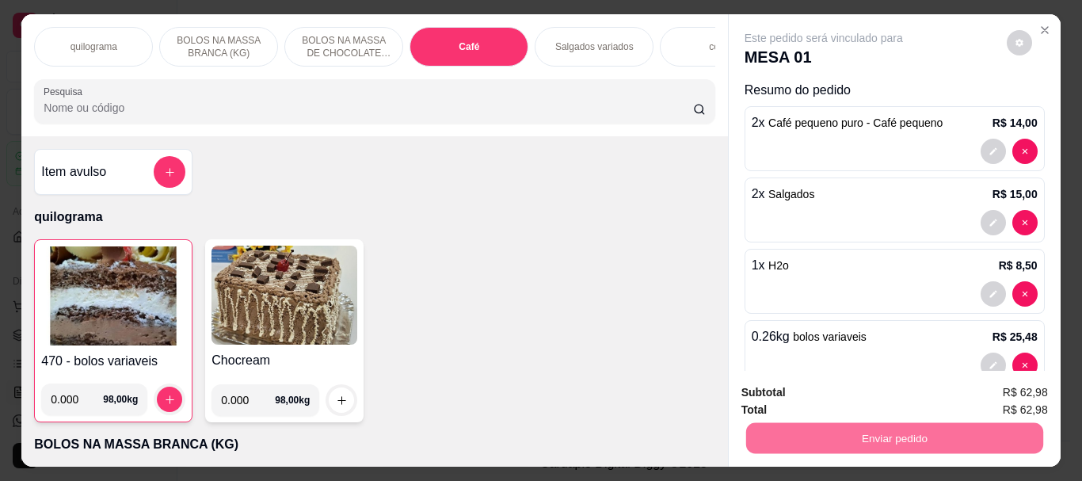
click at [1025, 393] on button "Enviar pedido" at bounding box center [1006, 392] width 87 height 29
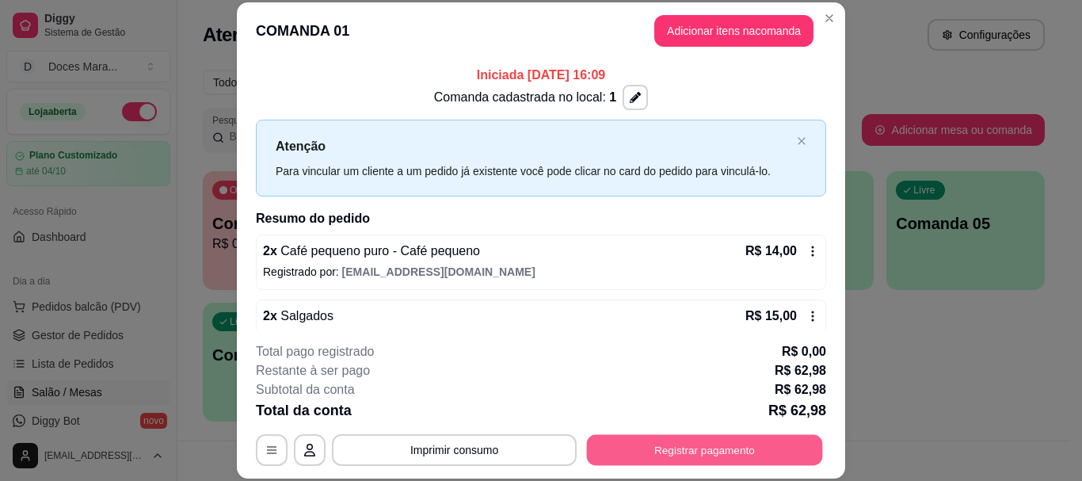
click at [680, 451] on button "Registrar pagamento" at bounding box center [705, 450] width 236 height 31
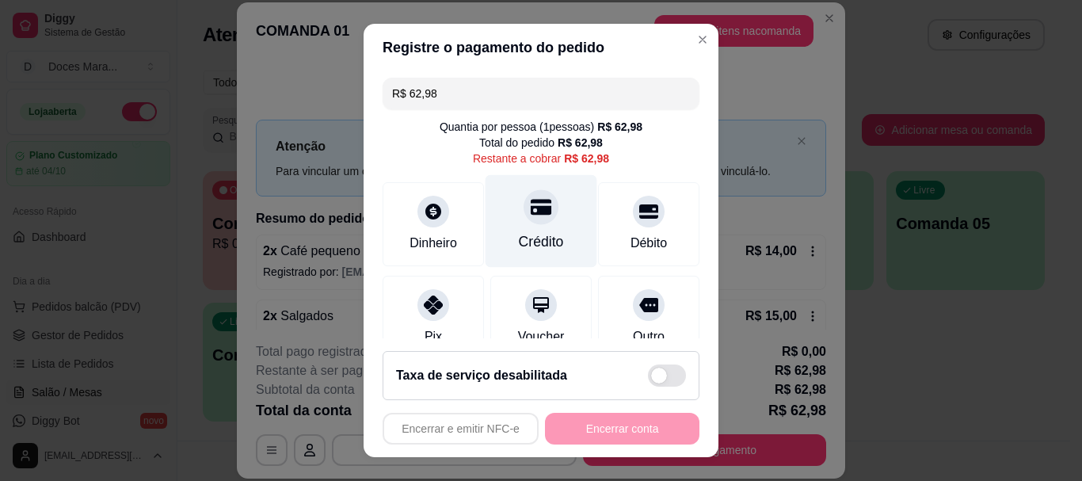
click at [527, 220] on div at bounding box center [541, 207] width 35 height 35
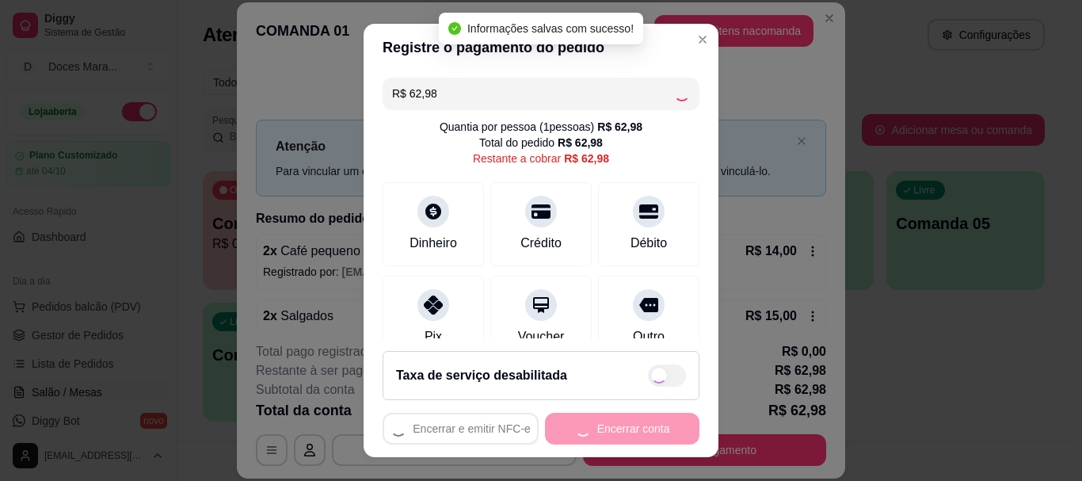
type input "R$ 0,00"
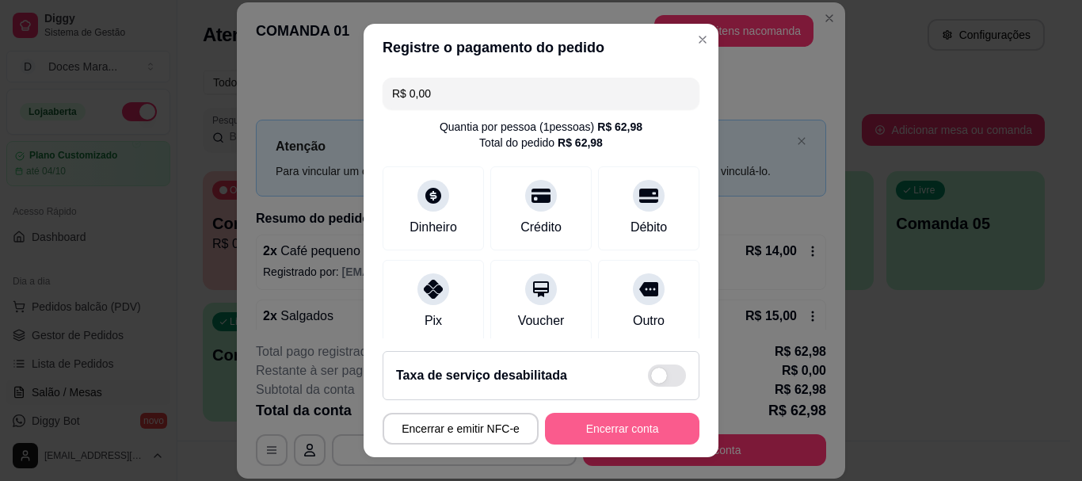
click at [606, 423] on button "Encerrar conta" at bounding box center [622, 429] width 154 height 32
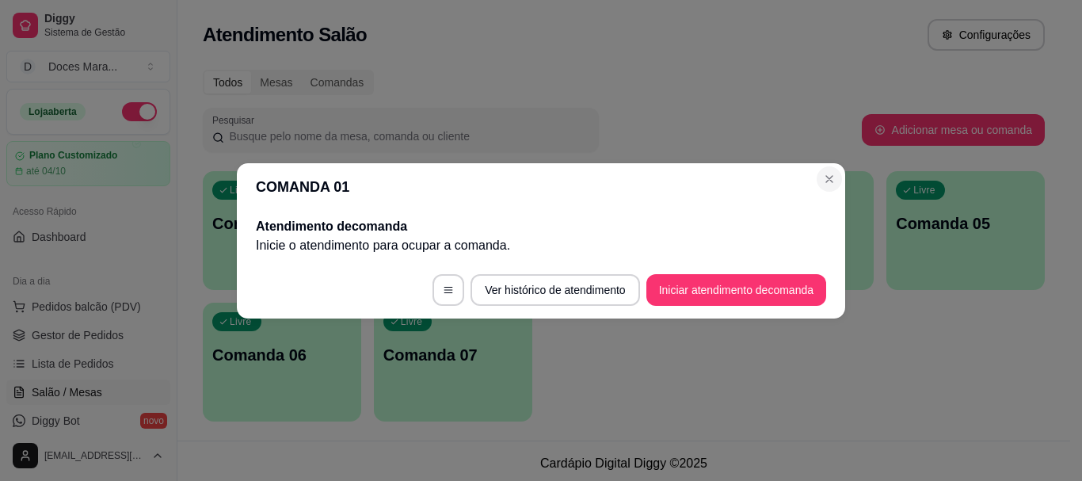
click at [805, 178] on section "COMANDA 01 Atendimento de comanda [PERSON_NAME] o atendimento para ocupar a com…" at bounding box center [541, 240] width 608 height 155
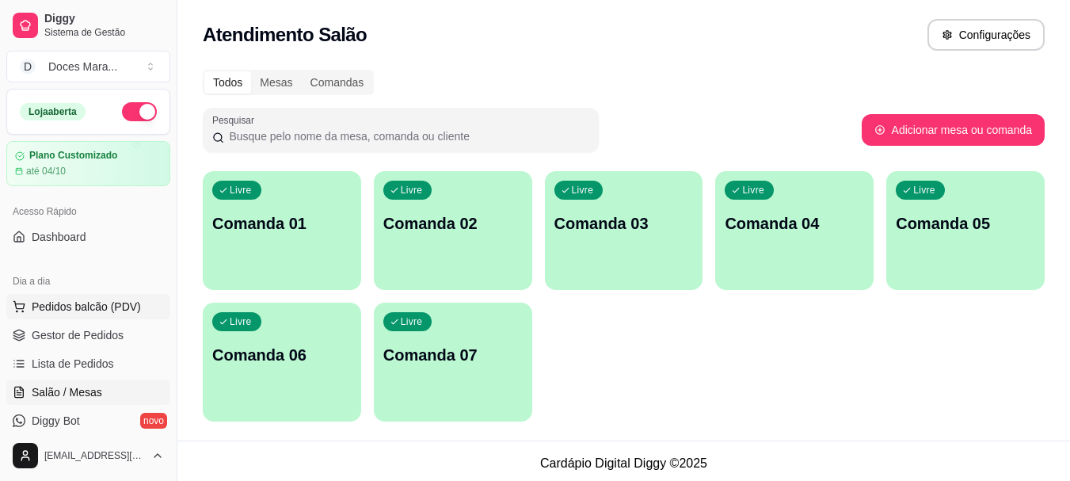
click at [69, 303] on span "Pedidos balcão (PDV)" at bounding box center [86, 307] width 109 height 16
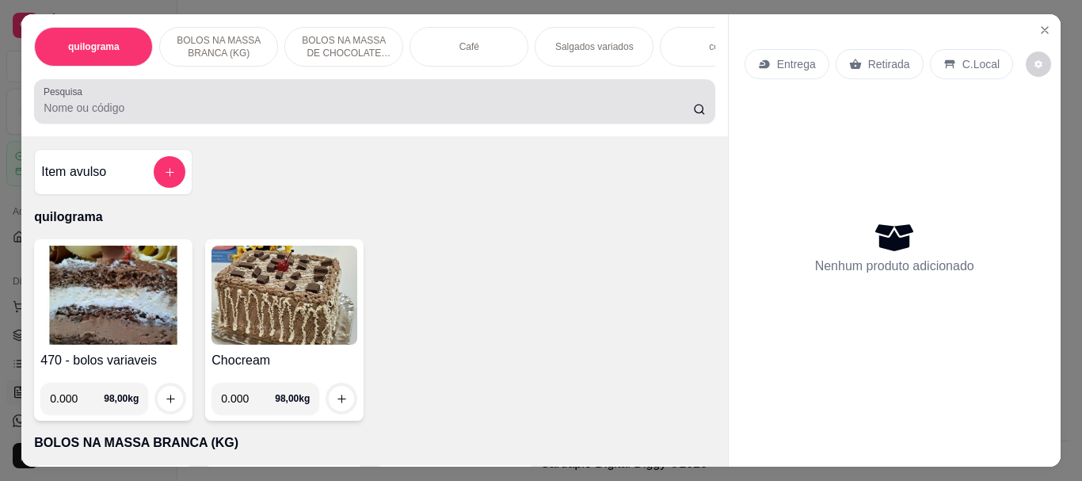
click at [150, 112] on input "Pesquisa" at bounding box center [368, 108] width 649 height 16
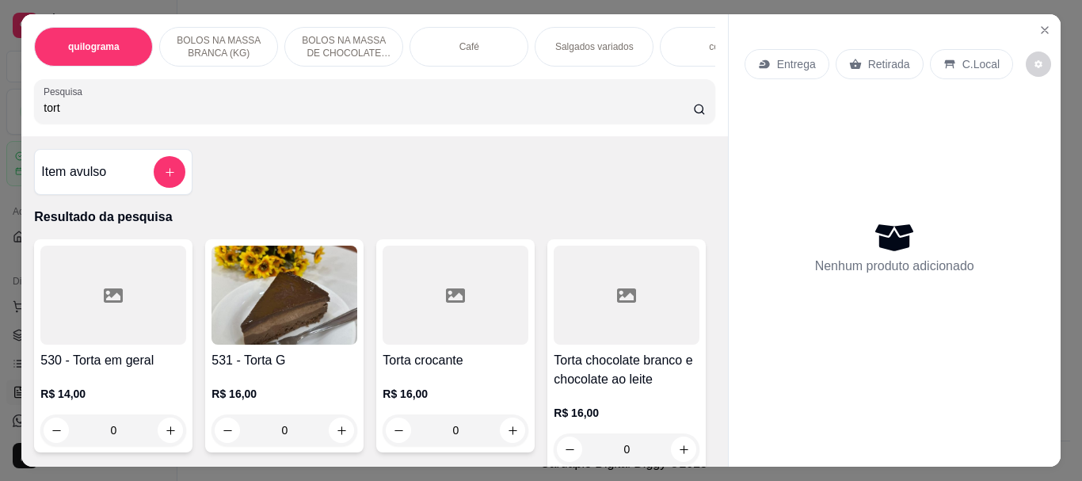
type input "tort"
click at [253, 294] on img at bounding box center [284, 295] width 146 height 99
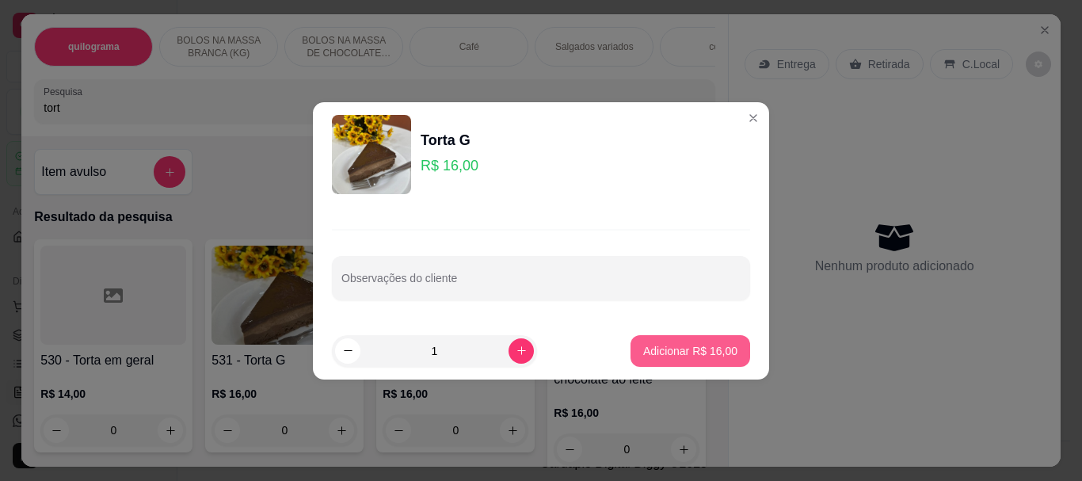
click at [722, 349] on p "Adicionar R$ 16,00" at bounding box center [690, 351] width 94 height 16
type input "1"
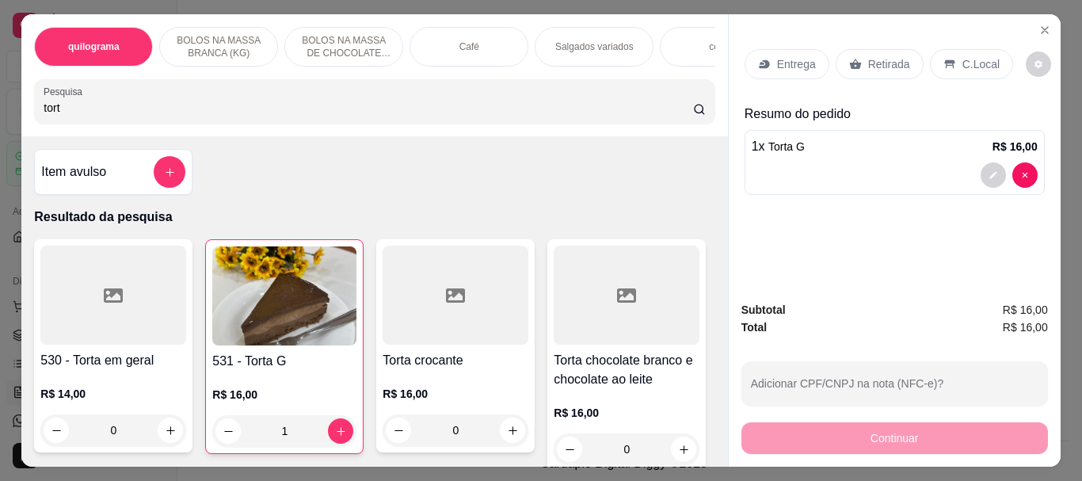
click at [886, 56] on p "Retirada" at bounding box center [889, 64] width 42 height 16
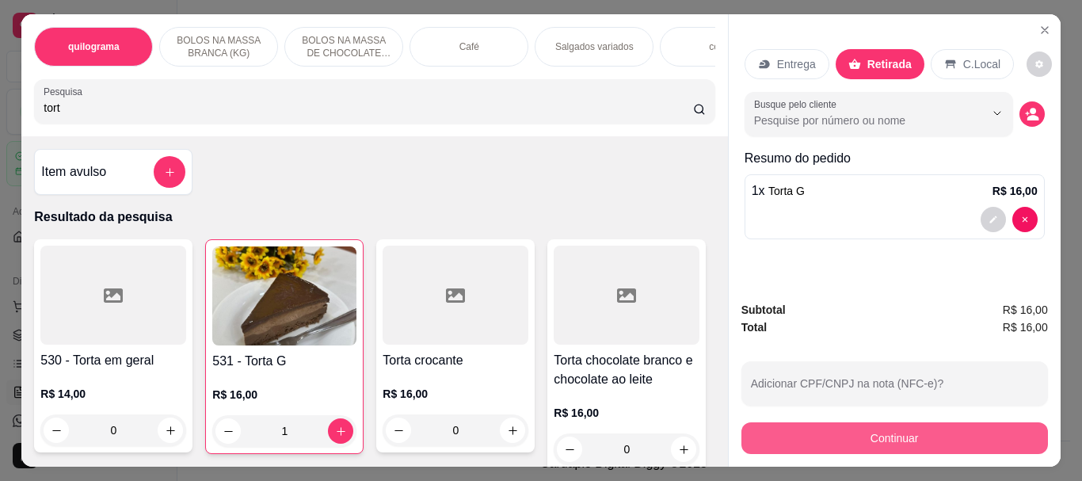
click at [845, 428] on button "Continuar" at bounding box center [894, 438] width 307 height 32
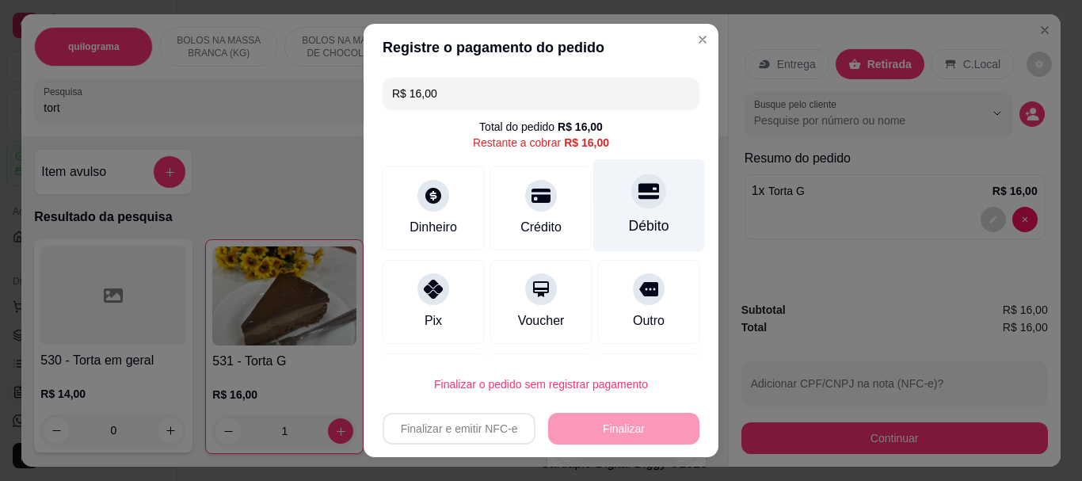
click at [631, 204] on div at bounding box center [648, 191] width 35 height 35
type input "R$ 0,00"
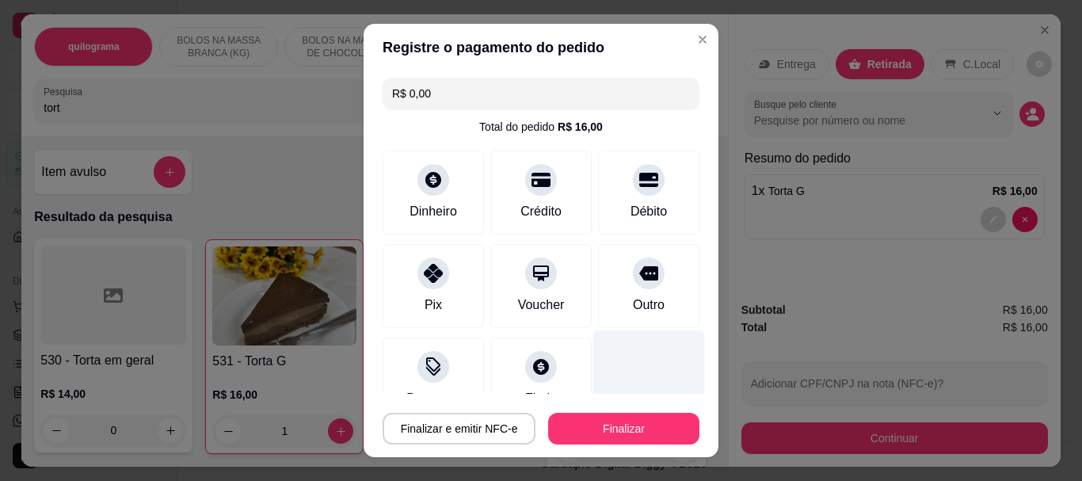
scroll to position [116, 0]
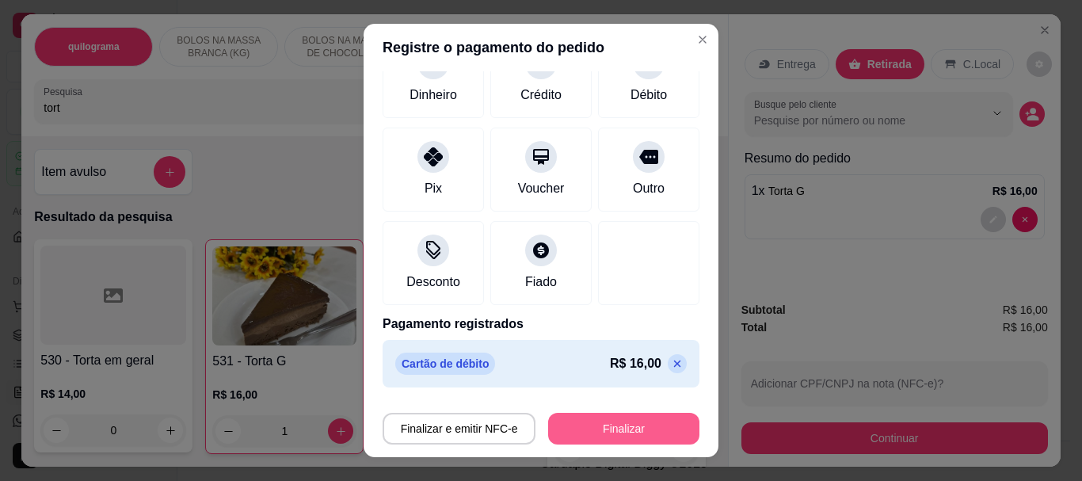
click at [622, 429] on button "Finalizar" at bounding box center [623, 429] width 151 height 32
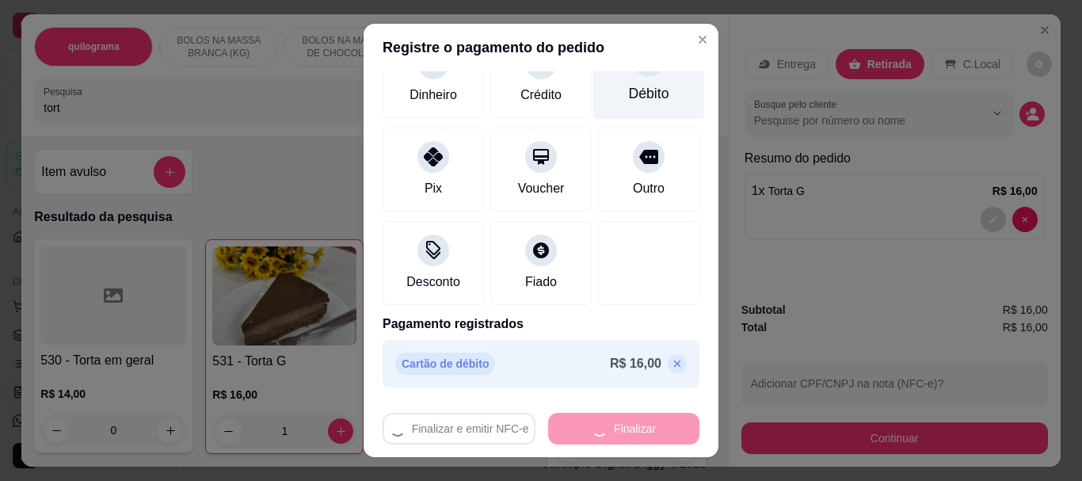
type input "0"
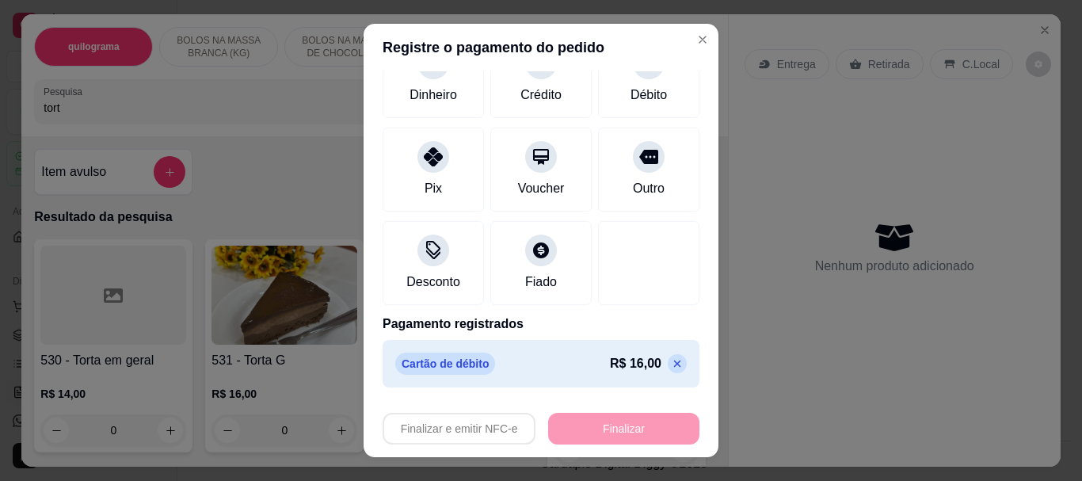
type input "-R$ 16,00"
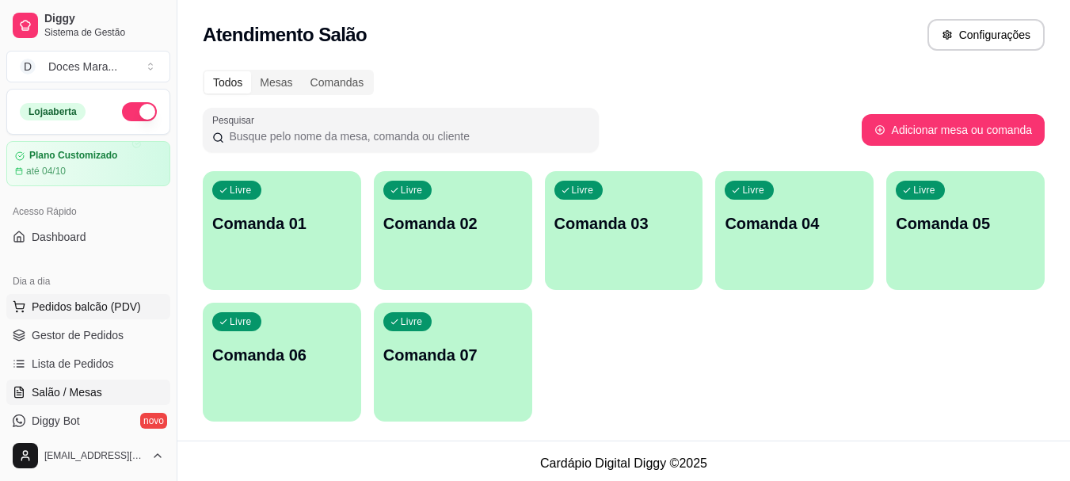
click at [101, 302] on span "Pedidos balcão (PDV)" at bounding box center [86, 307] width 109 height 16
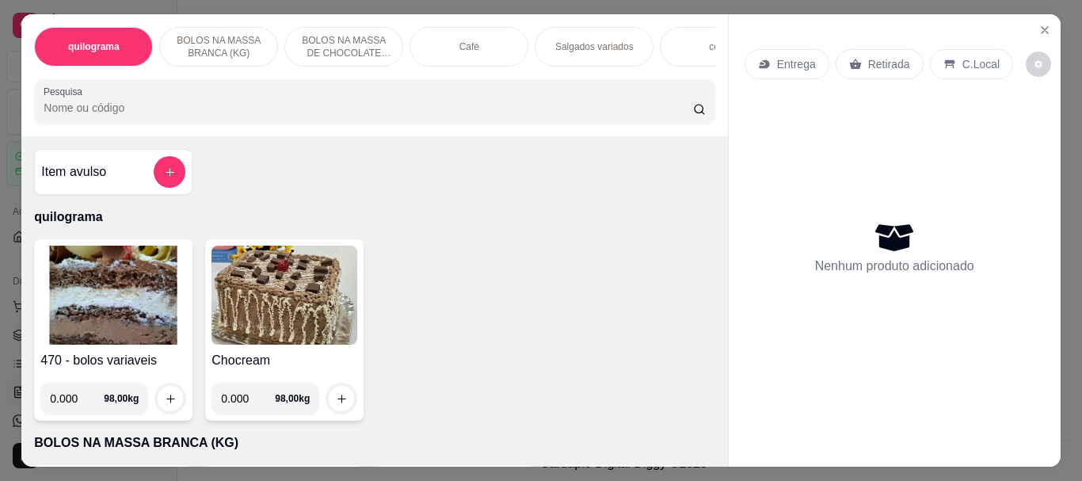
click at [107, 293] on img at bounding box center [113, 295] width 146 height 99
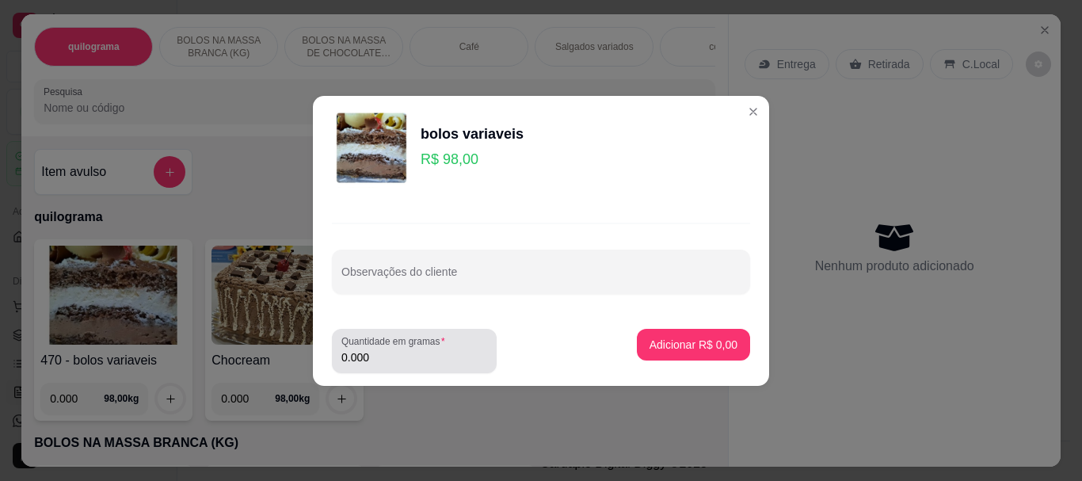
click at [400, 348] on div "0.000" at bounding box center [414, 351] width 146 height 32
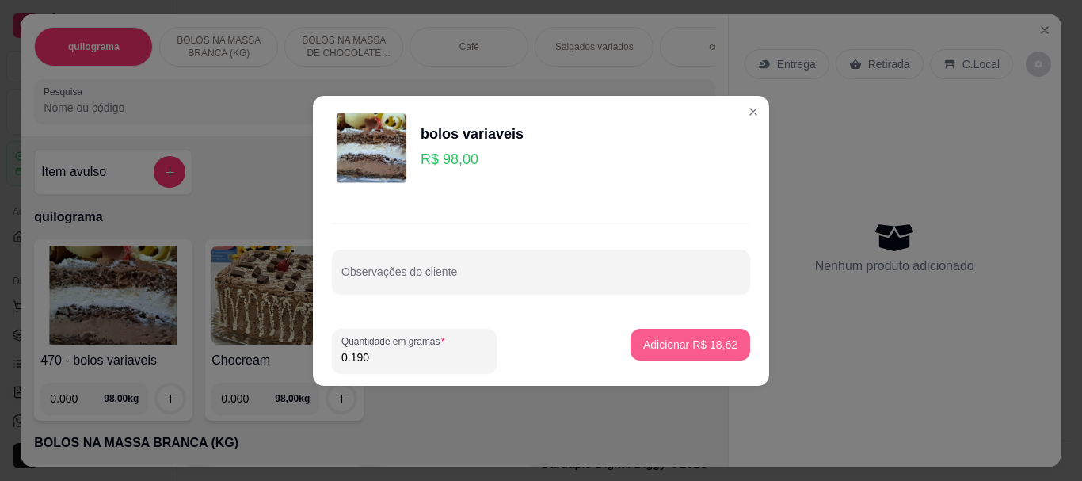
type input "0.190"
click at [682, 333] on button "Adicionar R$ 18,62" at bounding box center [690, 345] width 120 height 32
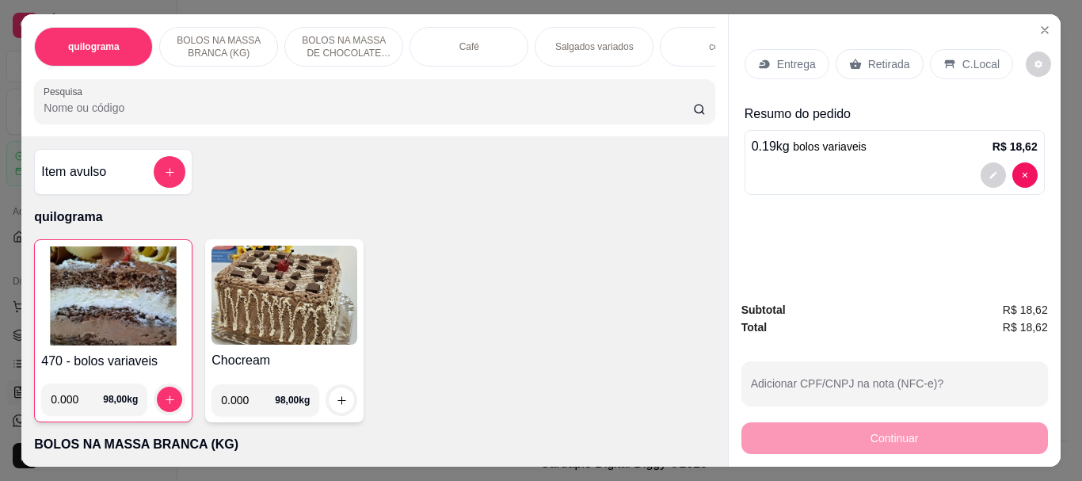
click at [858, 56] on div "Retirada" at bounding box center [880, 64] width 88 height 30
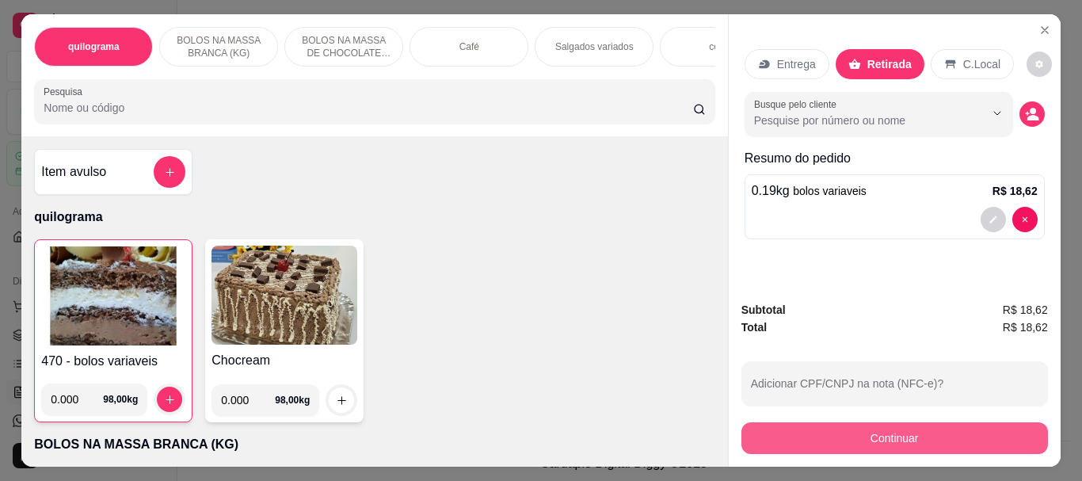
click at [879, 422] on button "Continuar" at bounding box center [894, 438] width 307 height 32
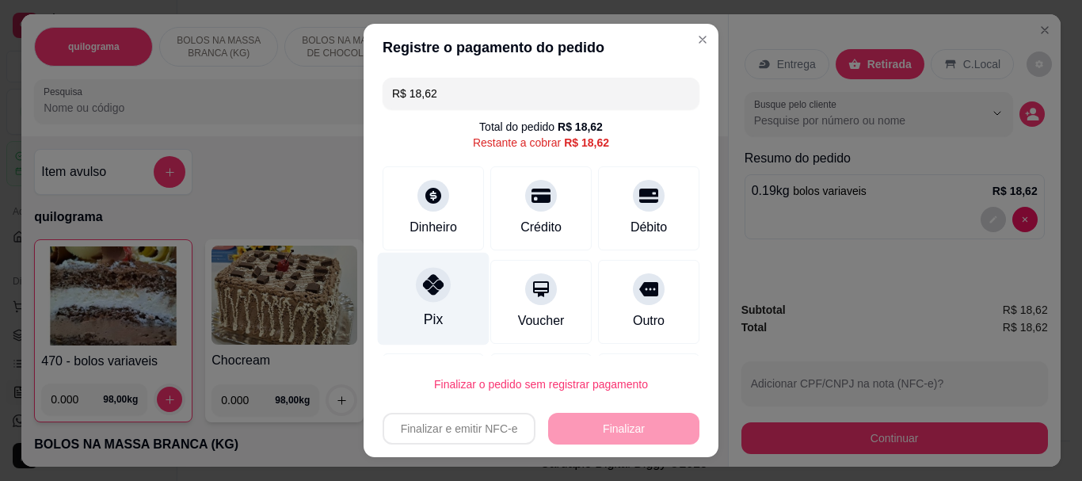
click at [425, 298] on div at bounding box center [433, 285] width 35 height 35
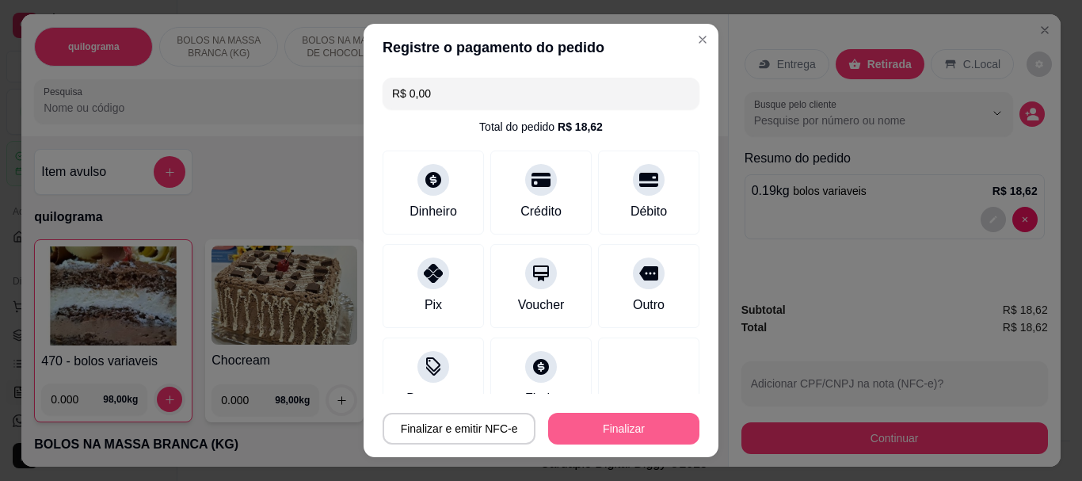
click at [589, 421] on button "Finalizar" at bounding box center [623, 429] width 151 height 32
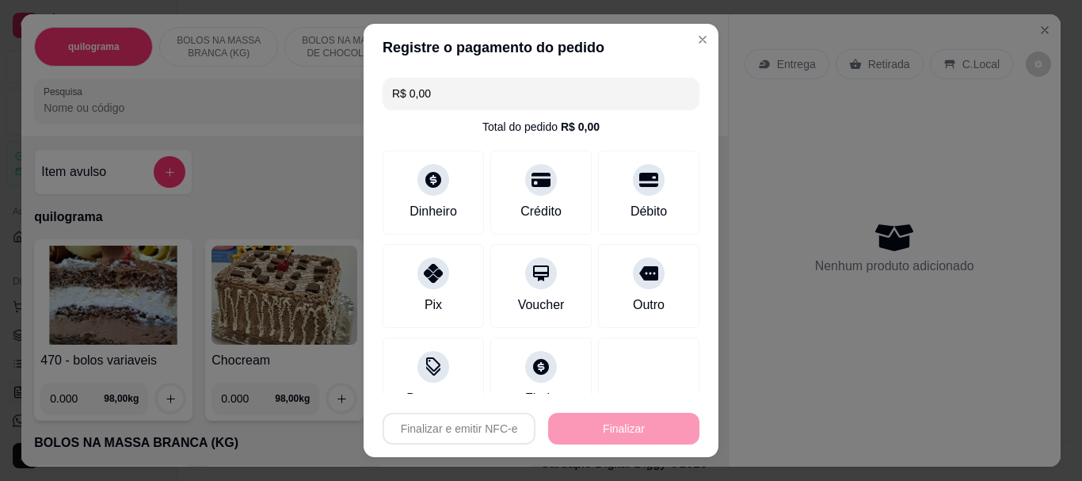
type input "-R$ 18,62"
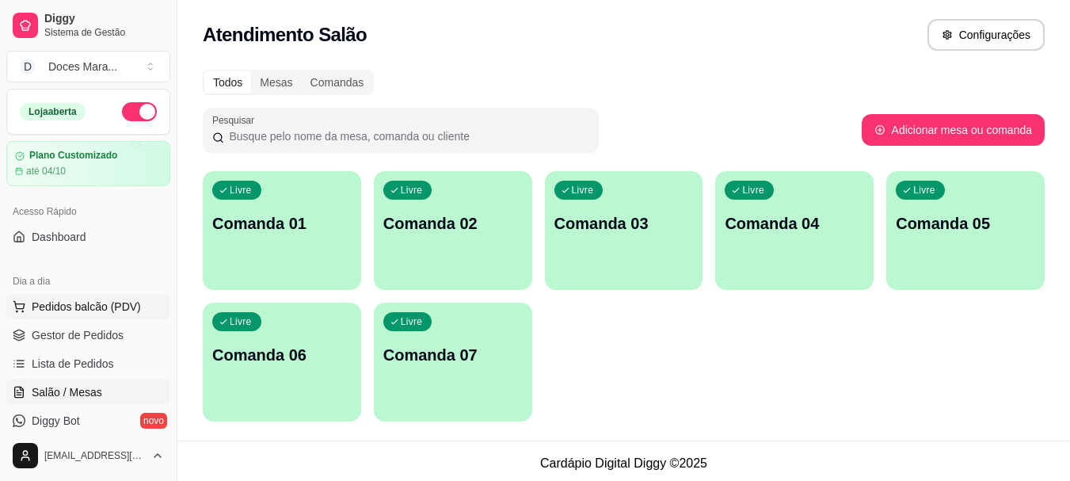
click at [124, 298] on button "Pedidos balcão (PDV)" at bounding box center [88, 306] width 164 height 25
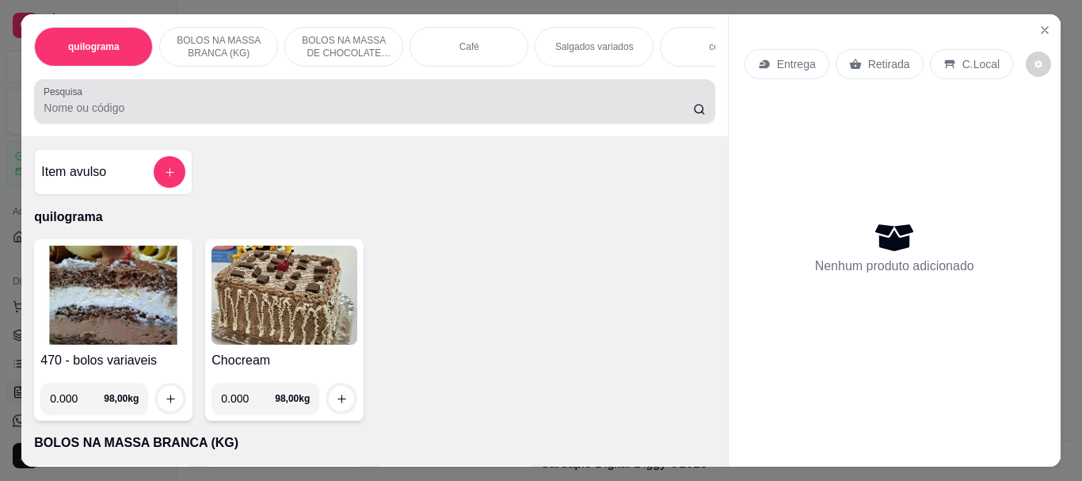
click at [98, 124] on div "Pesquisa" at bounding box center [374, 101] width 680 height 44
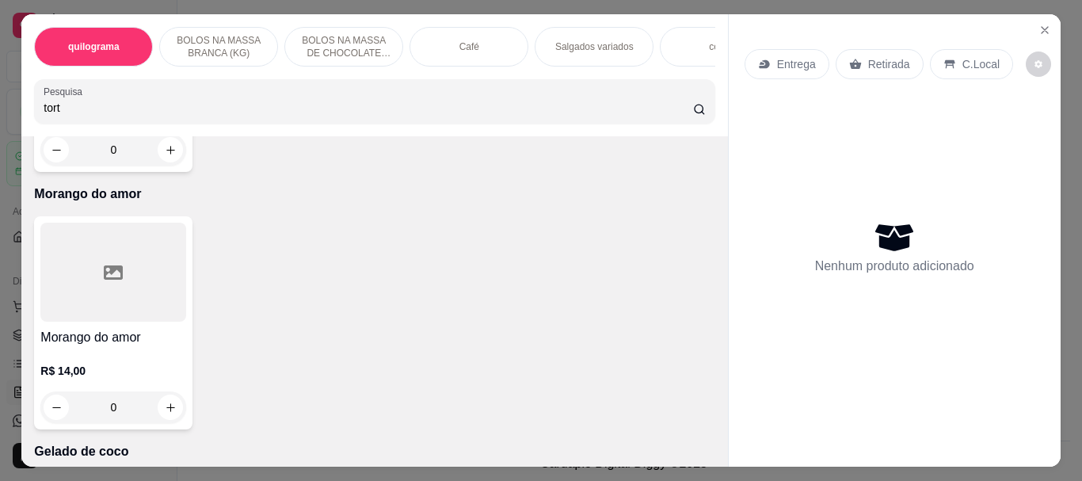
scroll to position [6495, 0]
type input "torta"
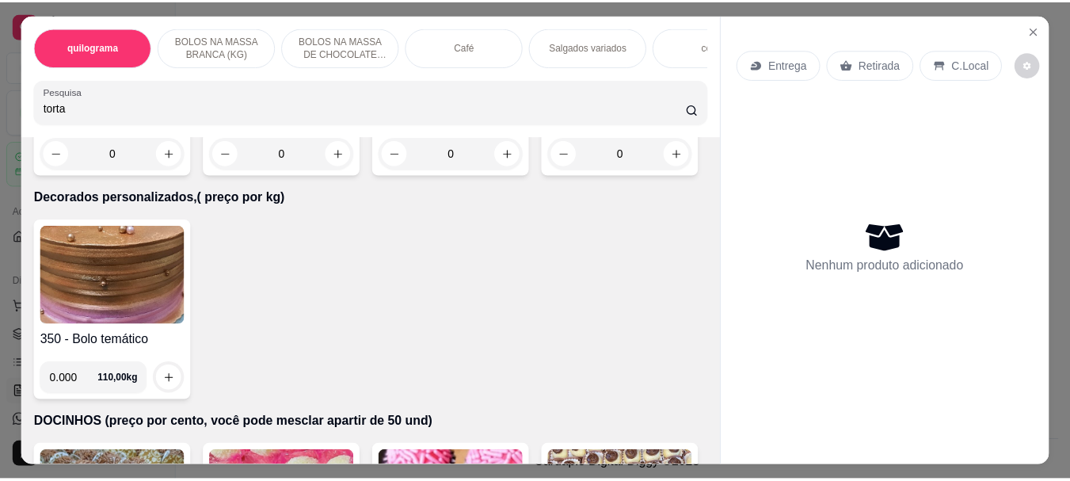
scroll to position [10614, 0]
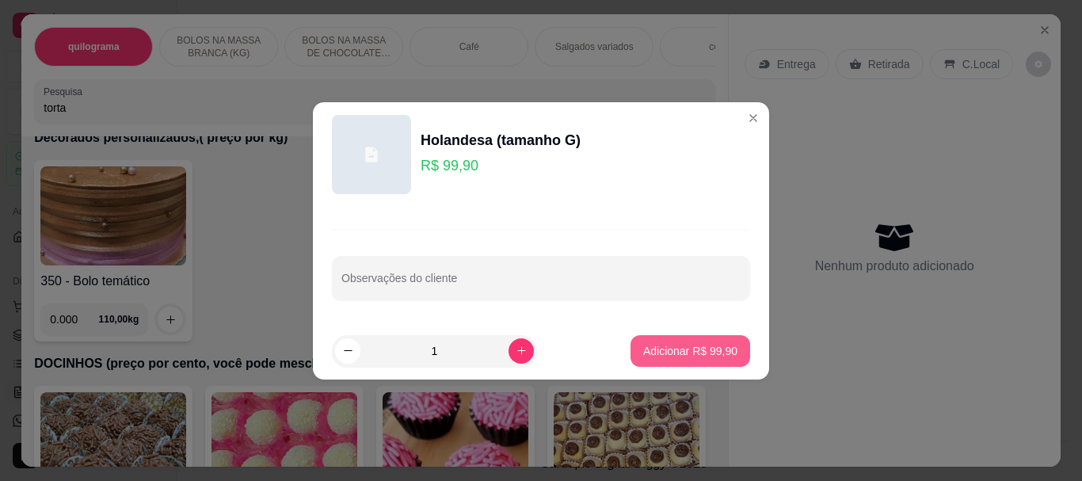
click at [703, 339] on button "Adicionar R$ 99,90" at bounding box center [690, 351] width 120 height 32
type input "1"
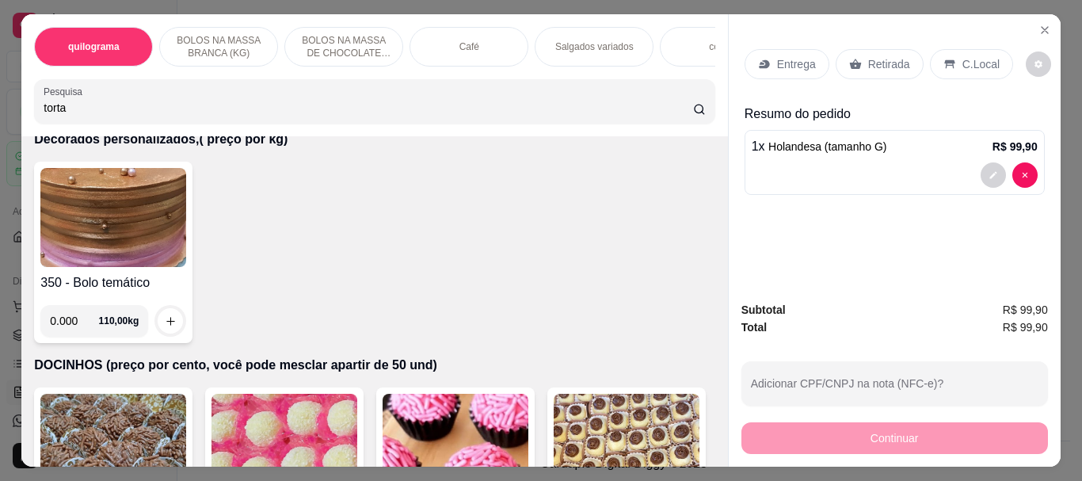
click at [876, 56] on p "Retirada" at bounding box center [889, 64] width 42 height 16
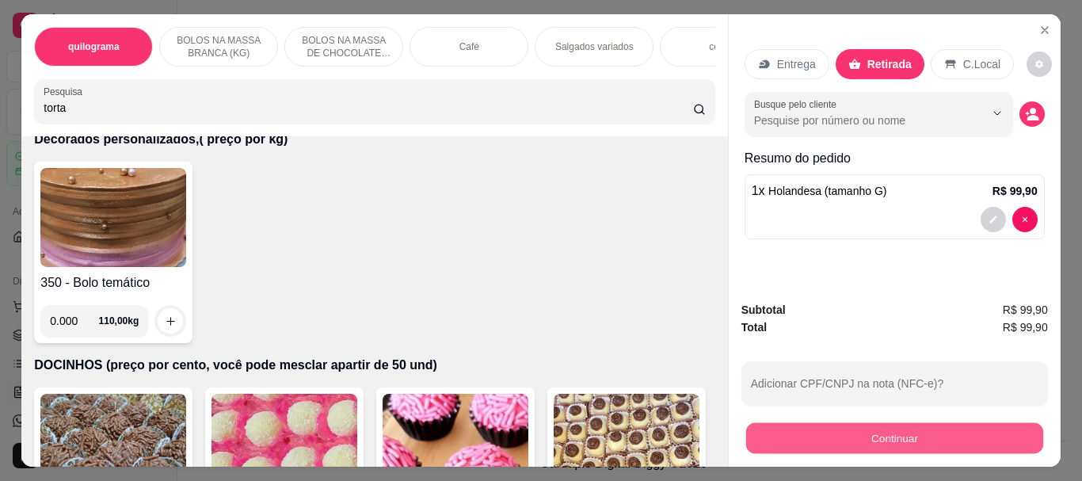
click at [952, 432] on button "Continuar" at bounding box center [893, 437] width 297 height 31
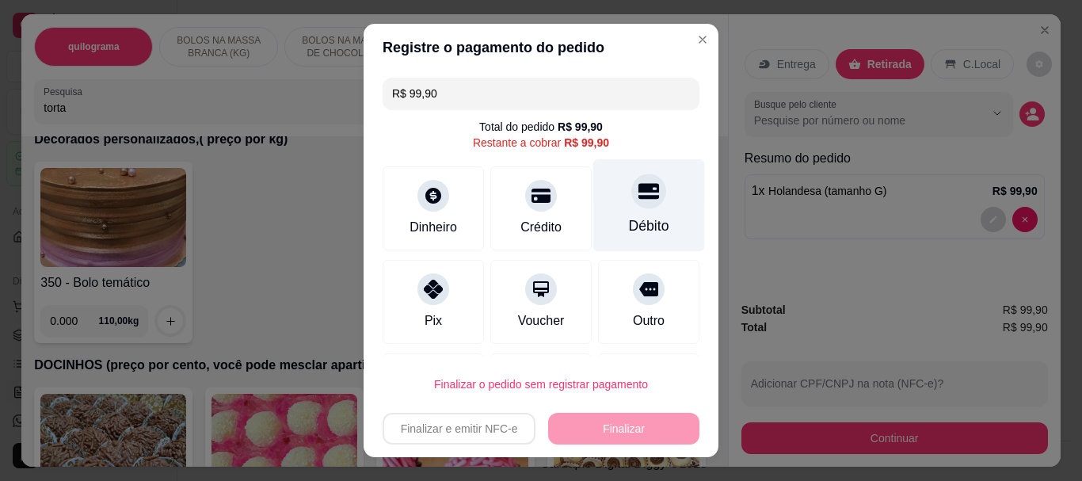
click at [638, 200] on icon at bounding box center [648, 191] width 21 height 21
type input "R$ 0,00"
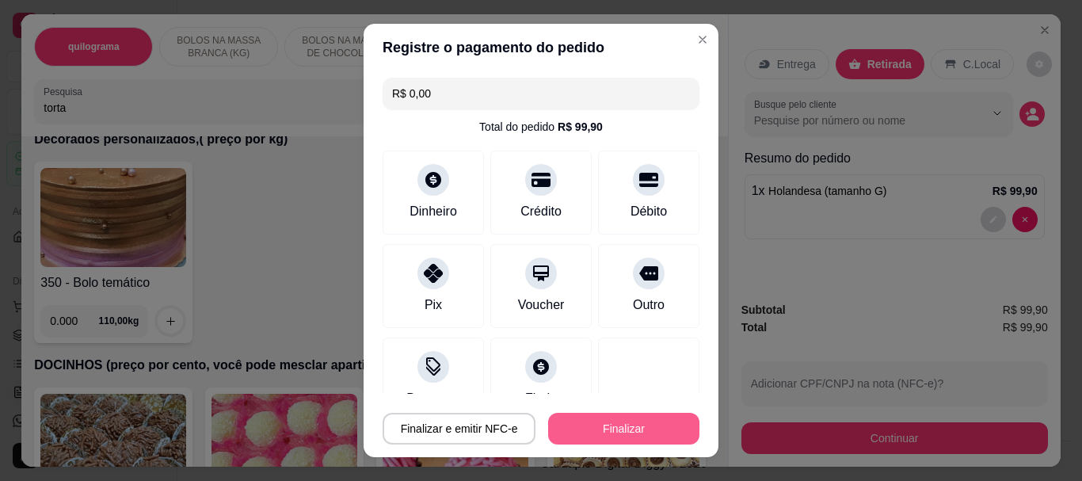
click at [629, 429] on button "Finalizar" at bounding box center [623, 429] width 151 height 32
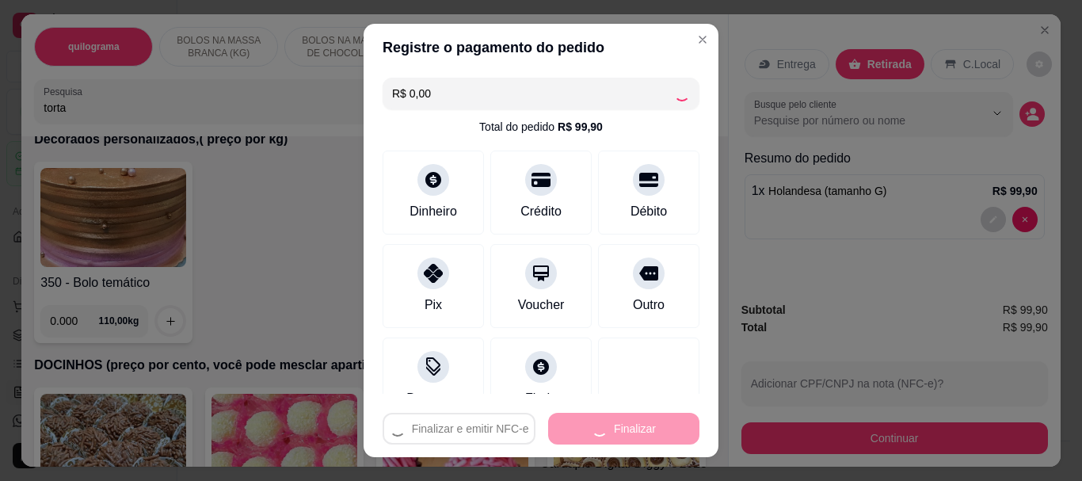
type input "0"
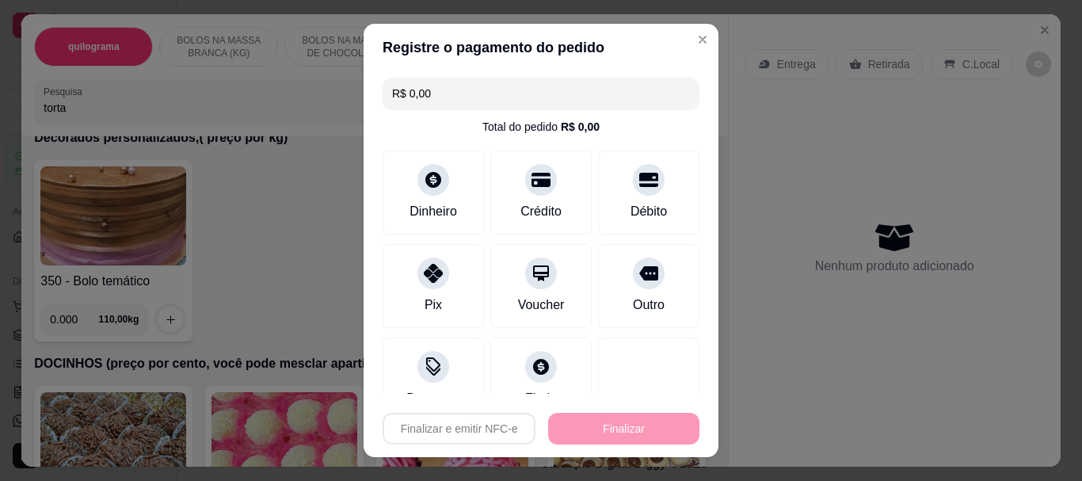
type input "-R$ 99,90"
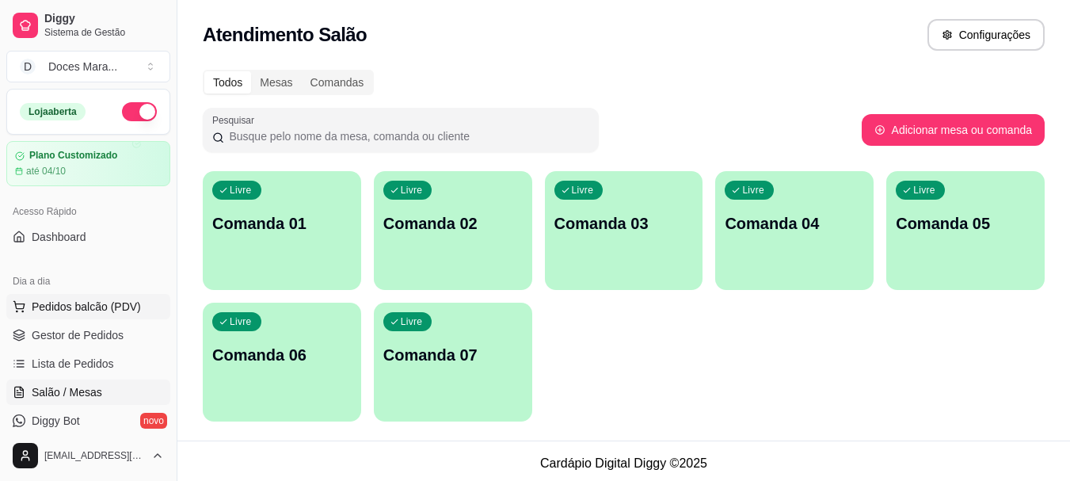
click at [127, 306] on span "Pedidos balcão (PDV)" at bounding box center [86, 307] width 109 height 16
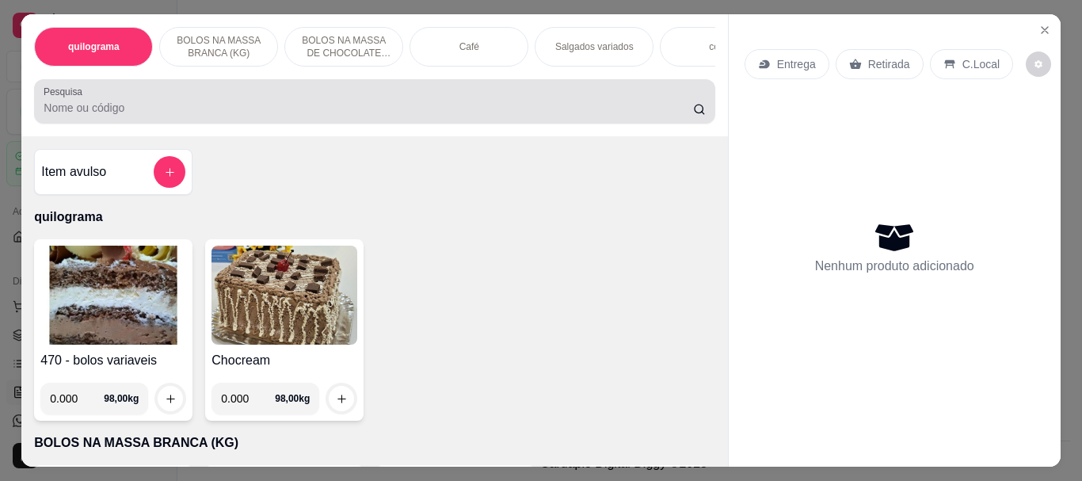
click at [123, 112] on input "Pesquisa" at bounding box center [368, 108] width 649 height 16
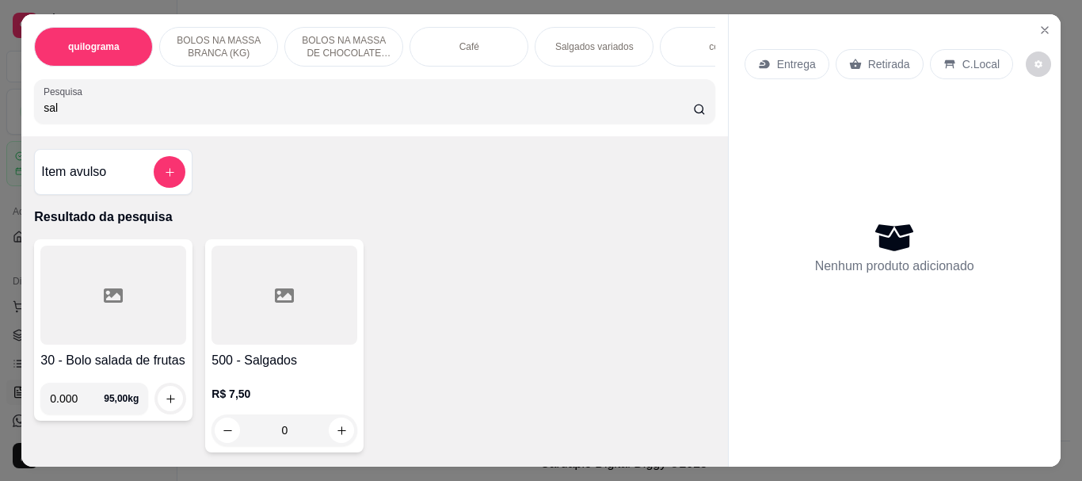
type input "sal"
click at [316, 316] on div at bounding box center [284, 295] width 146 height 99
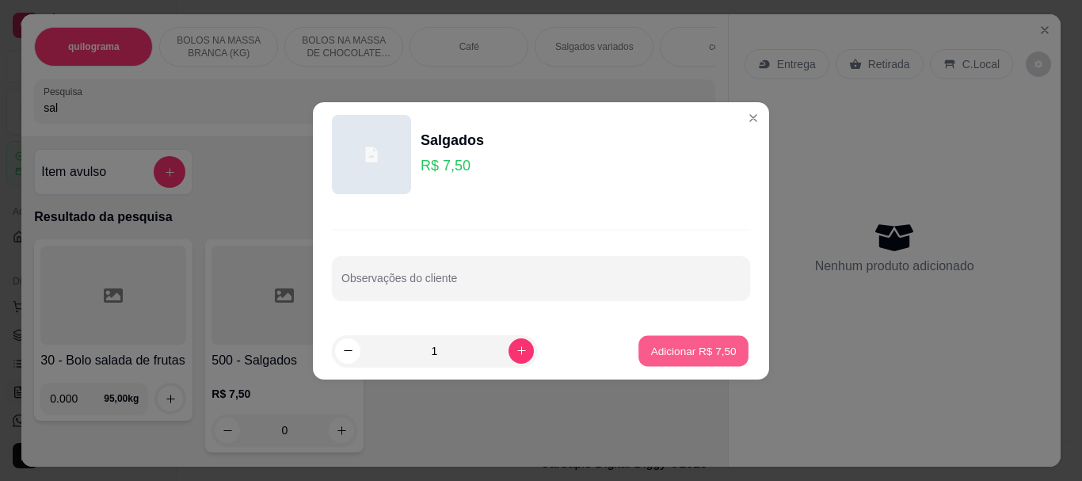
click at [717, 345] on p "Adicionar R$ 7,50" at bounding box center [693, 350] width 86 height 15
type input "1"
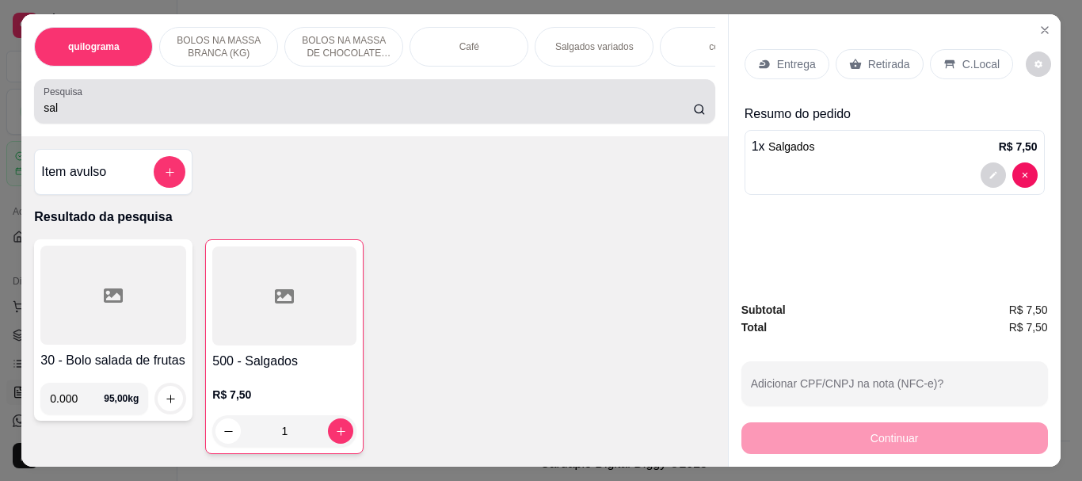
click at [169, 93] on div "sal" at bounding box center [374, 102] width 661 height 32
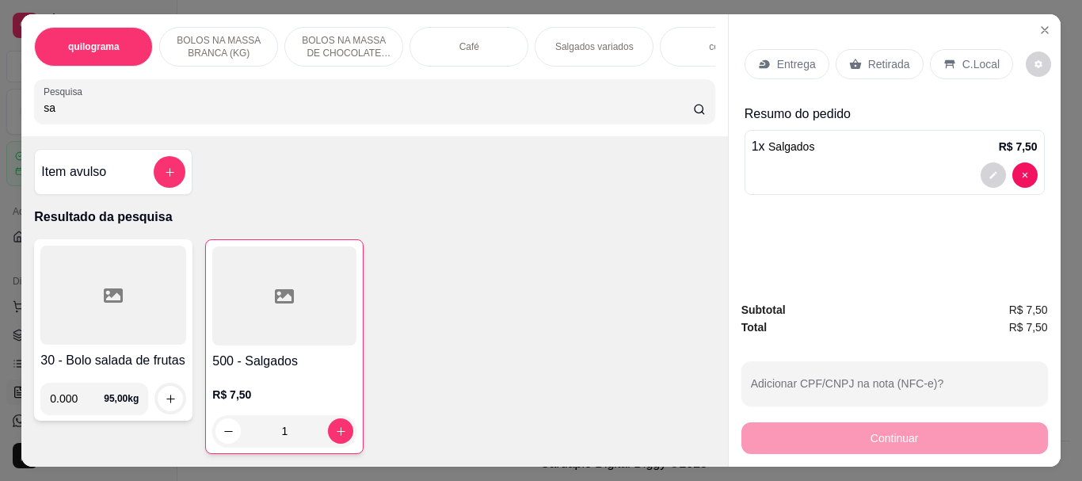
type input "s"
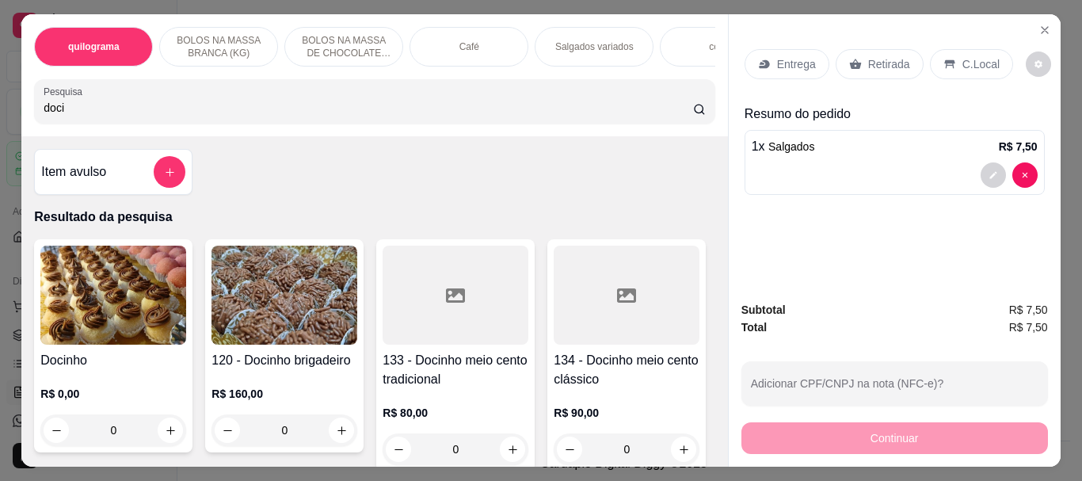
type input "doci"
click at [115, 308] on img at bounding box center [113, 295] width 146 height 99
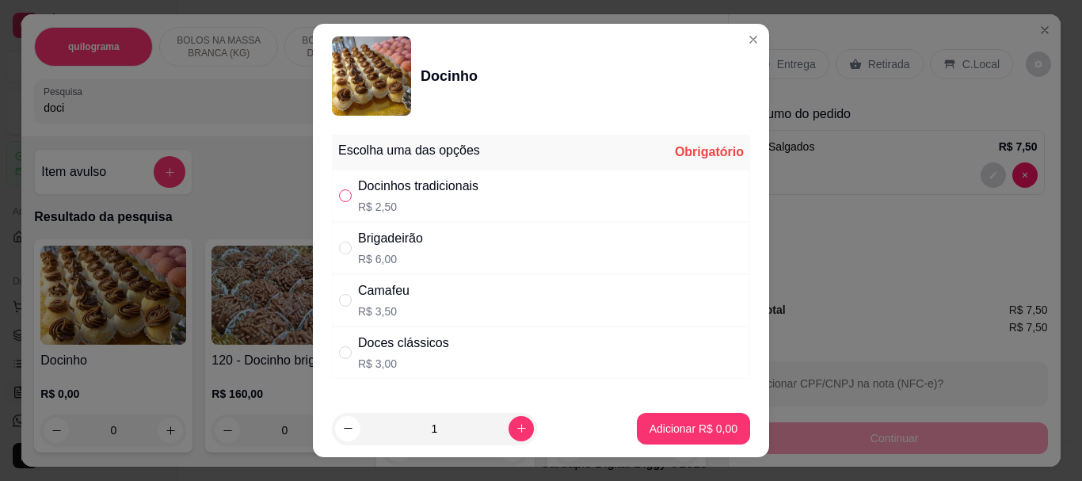
click at [339, 204] on label "" at bounding box center [345, 195] width 13 height 17
click at [339, 202] on input "" at bounding box center [345, 195] width 13 height 13
click at [341, 198] on input "" at bounding box center [345, 195] width 13 height 13
radio input "true"
click at [689, 415] on button "Adicionar R$ 2,50" at bounding box center [693, 428] width 110 height 31
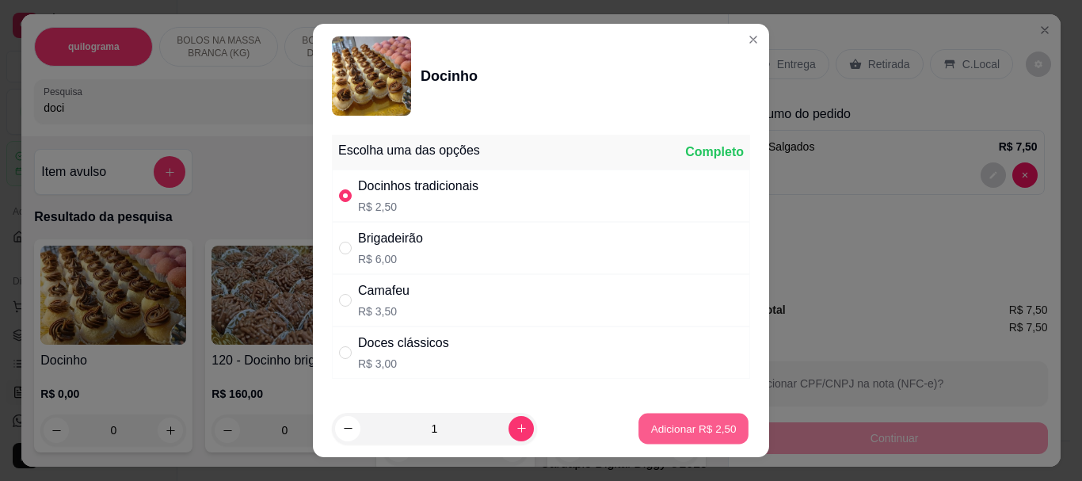
type input "1"
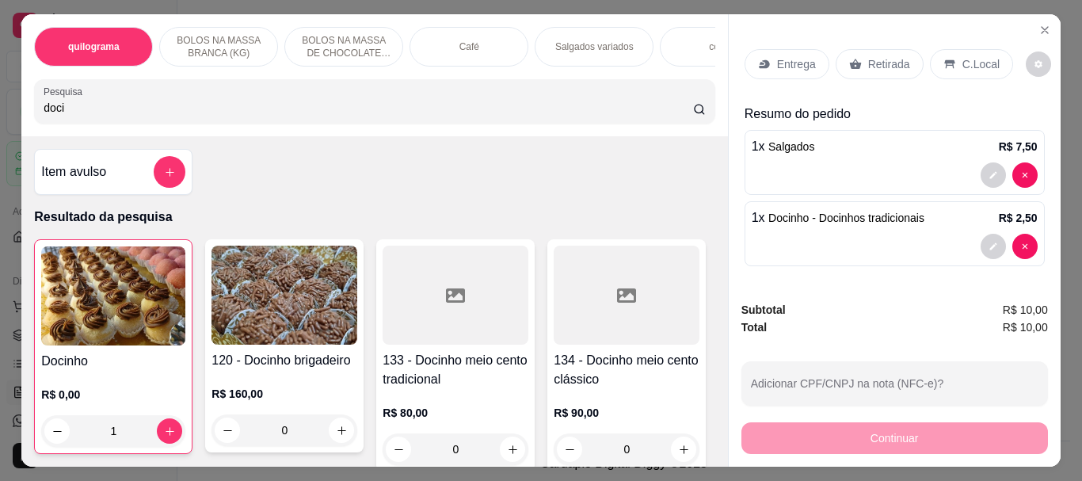
click at [886, 234] on div at bounding box center [895, 246] width 286 height 25
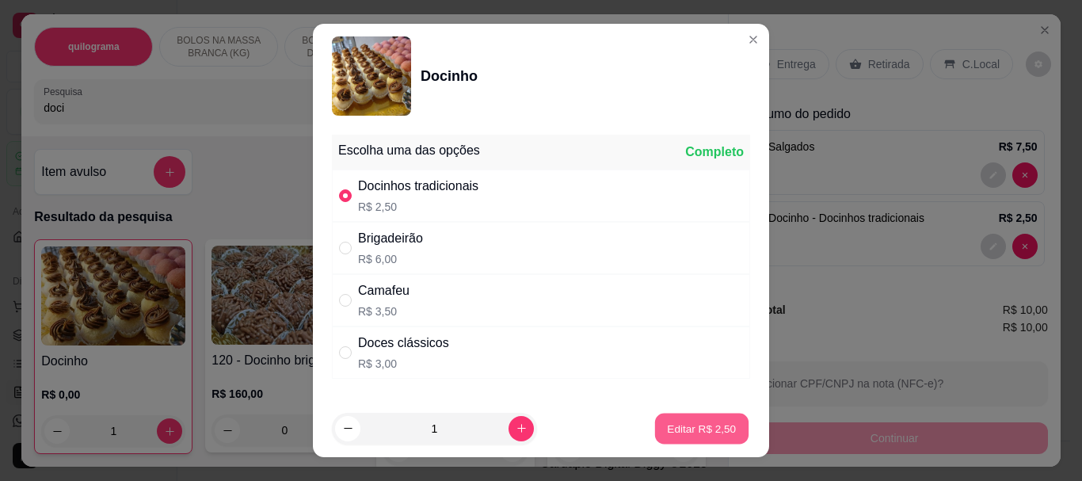
click at [672, 434] on p "Editar R$ 2,50" at bounding box center [702, 428] width 69 height 15
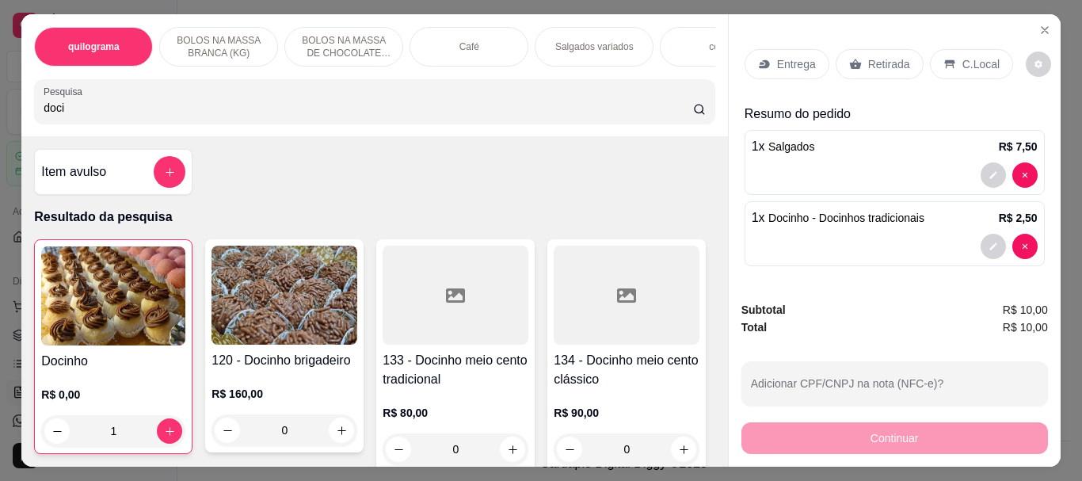
click at [899, 224] on div "1 x Docinho - Docinhos tradicionais R$ 2,50" at bounding box center [895, 233] width 300 height 65
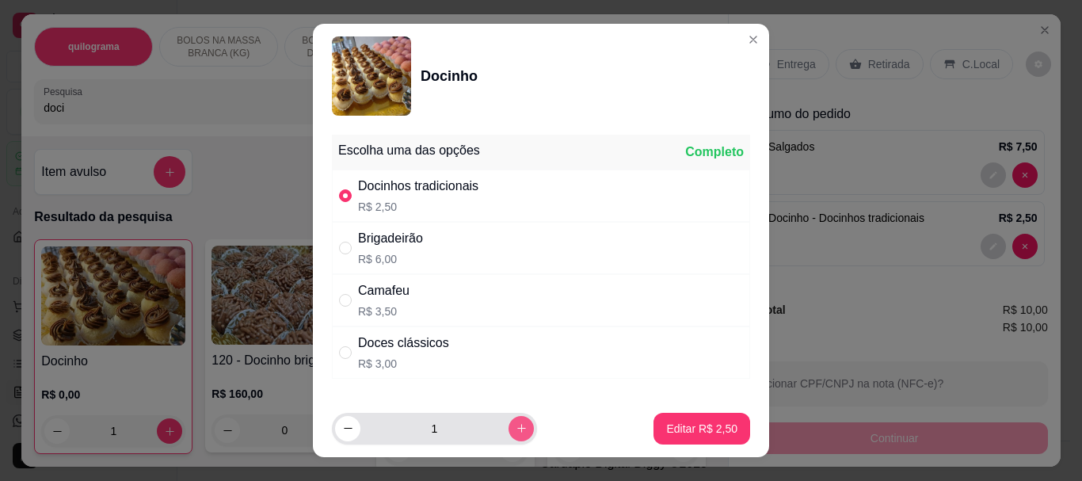
click at [516, 422] on icon "increase-product-quantity" at bounding box center [522, 428] width 12 height 12
type input "2"
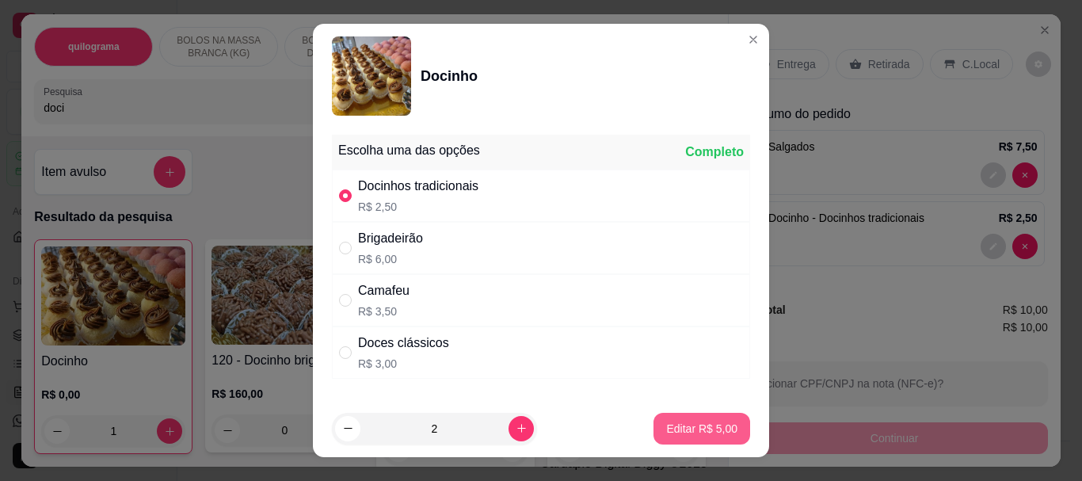
click at [708, 426] on p "Editar R$ 5,00" at bounding box center [701, 429] width 71 height 16
type input "2"
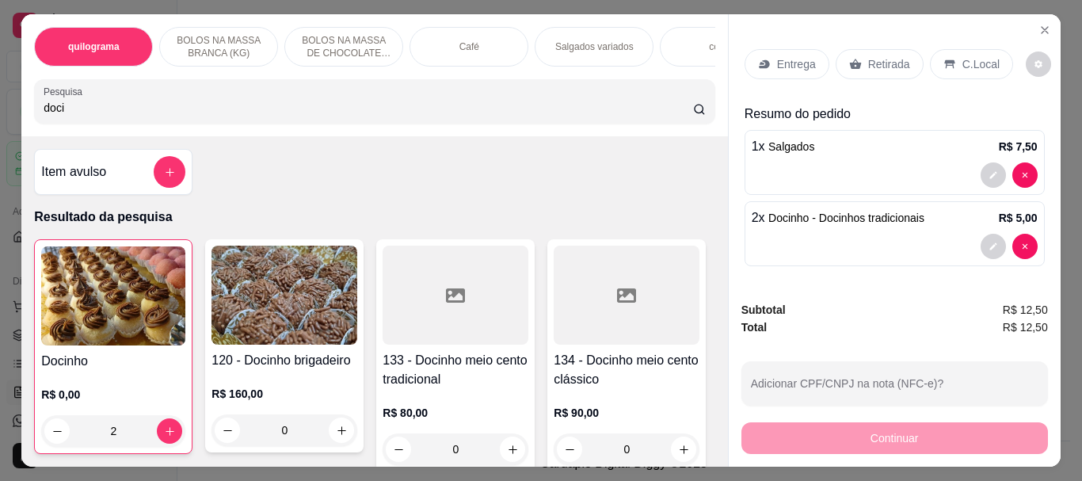
click at [882, 56] on p "Retirada" at bounding box center [889, 64] width 42 height 16
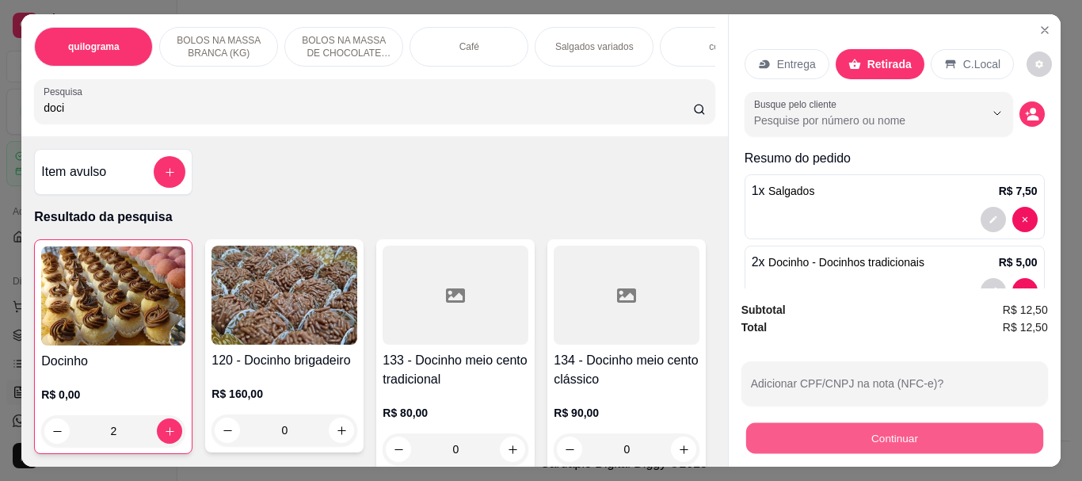
click at [885, 423] on button "Continuar" at bounding box center [893, 437] width 297 height 31
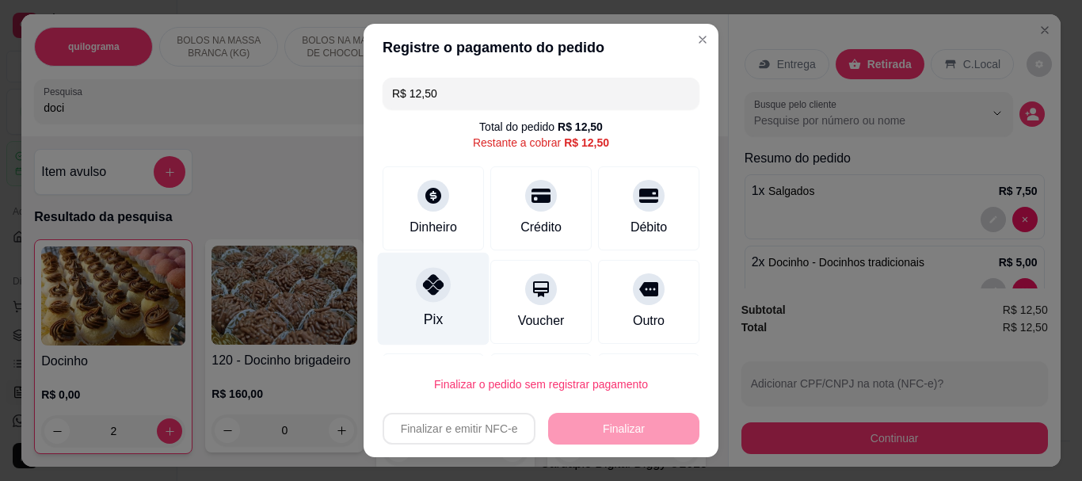
click at [423, 291] on icon at bounding box center [433, 285] width 21 height 21
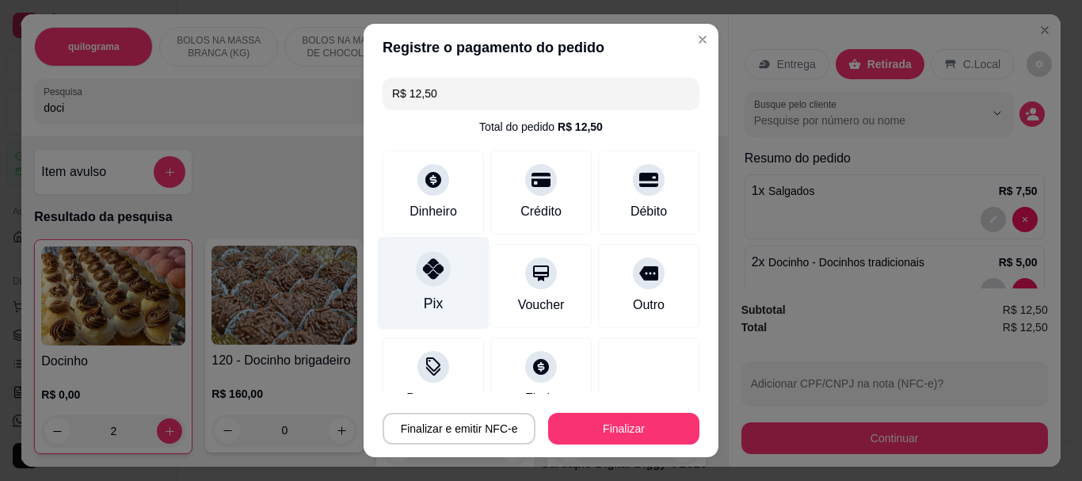
type input "R$ 0,00"
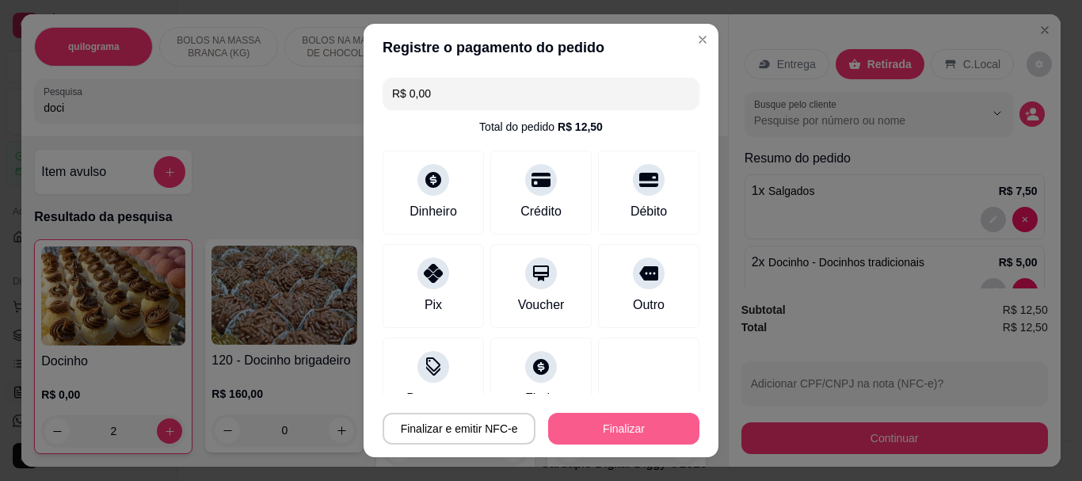
click at [598, 425] on button "Finalizar" at bounding box center [623, 429] width 151 height 32
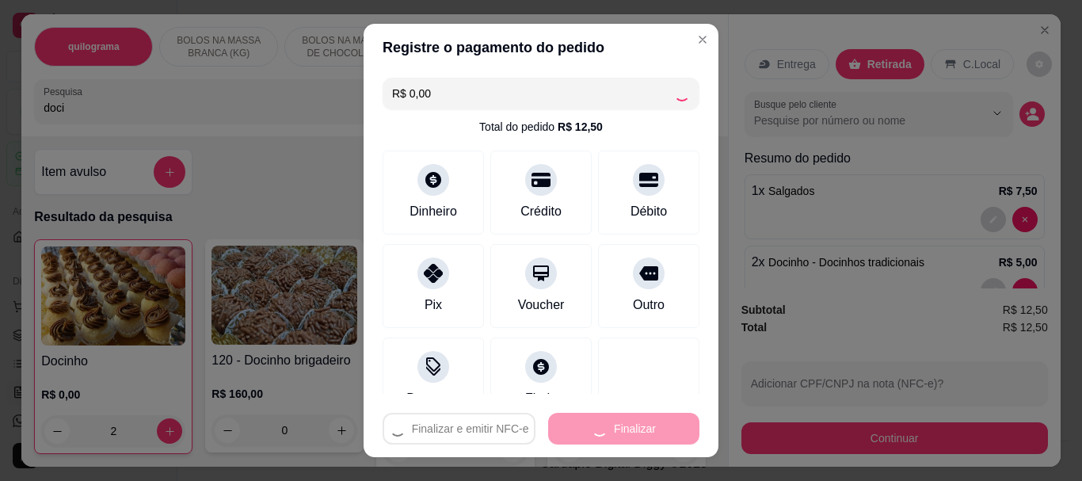
type input "0"
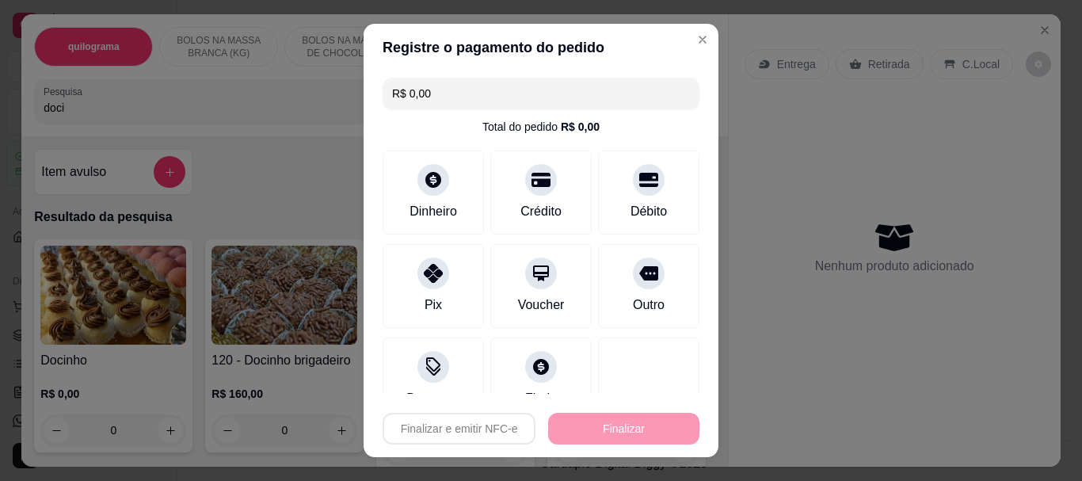
type input "-R$ 12,50"
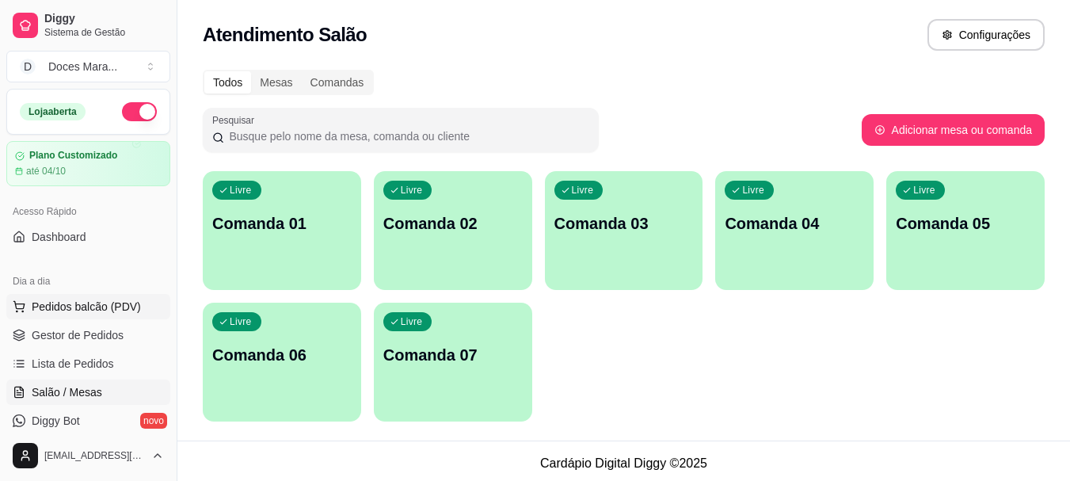
click at [85, 304] on span "Pedidos balcão (PDV)" at bounding box center [86, 307] width 109 height 16
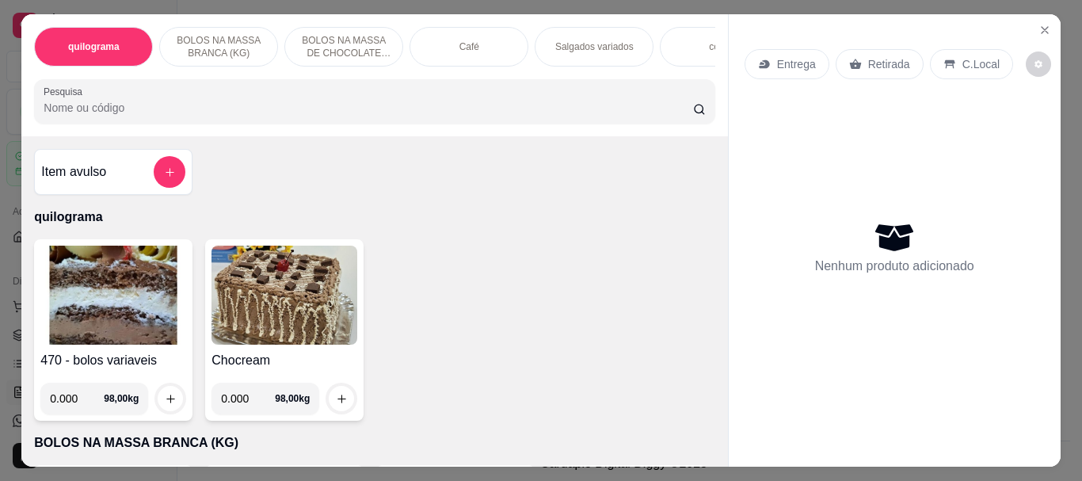
click at [87, 108] on input "Pesquisa" at bounding box center [368, 108] width 649 height 16
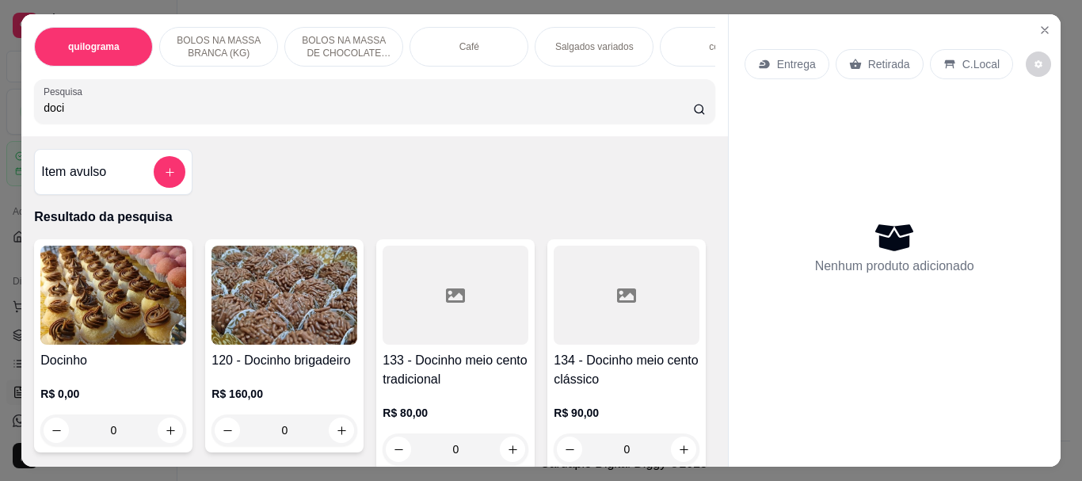
type input "doci"
click at [97, 295] on img at bounding box center [113, 295] width 146 height 99
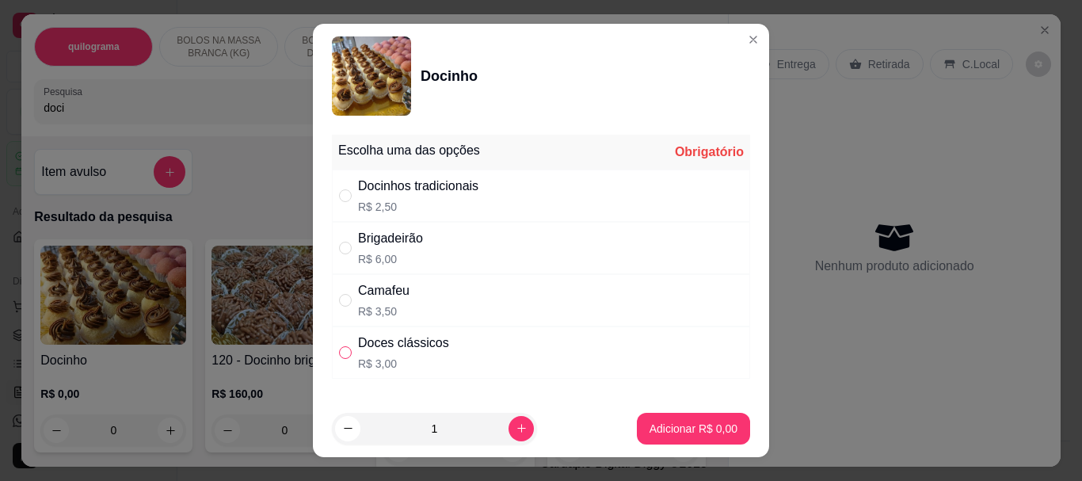
click at [341, 356] on input "" at bounding box center [345, 352] width 13 height 13
radio input "true"
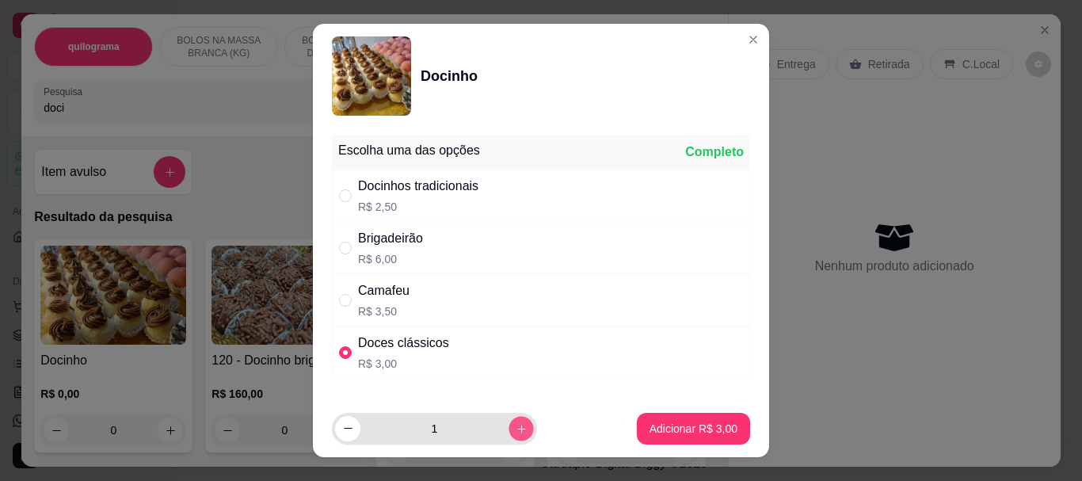
click at [516, 424] on icon "increase-product-quantity" at bounding box center [522, 428] width 12 height 12
type input "3"
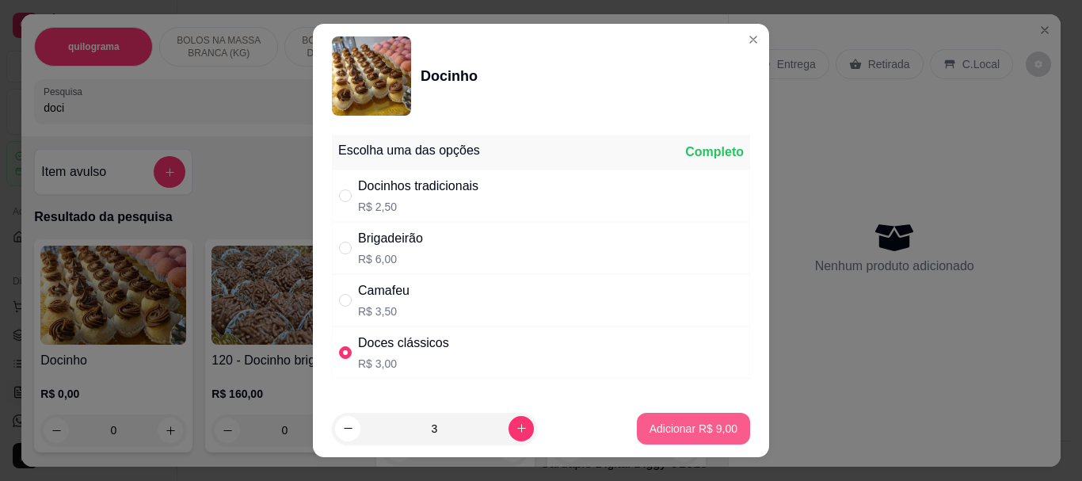
click at [649, 427] on p "Adicionar R$ 9,00" at bounding box center [693, 429] width 88 height 16
type input "3"
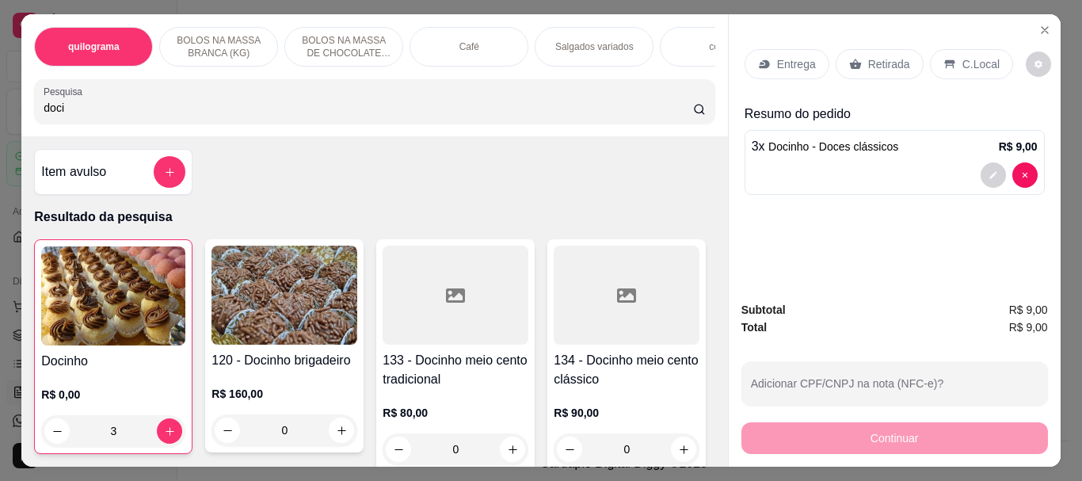
click at [868, 60] on p "Retirada" at bounding box center [889, 64] width 42 height 16
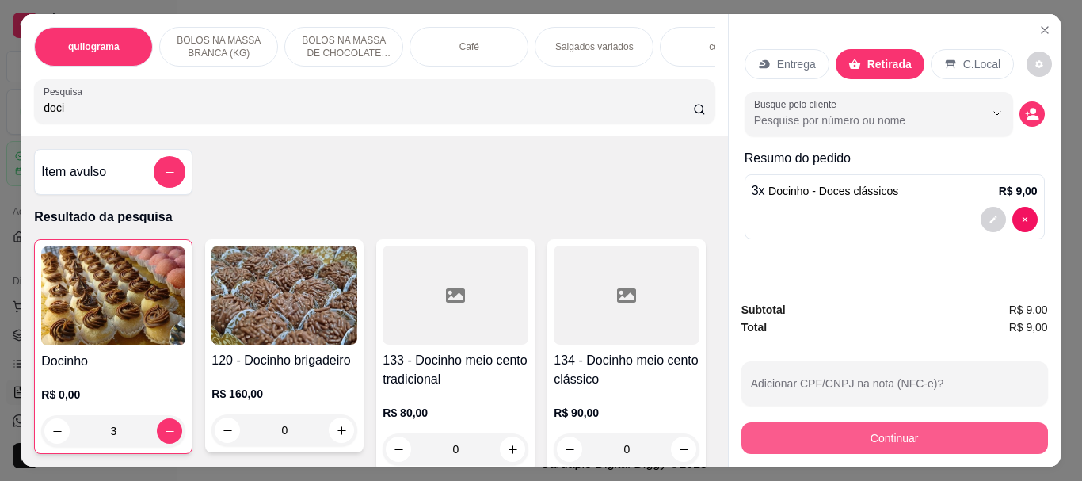
click at [886, 440] on button "Continuar" at bounding box center [894, 438] width 307 height 32
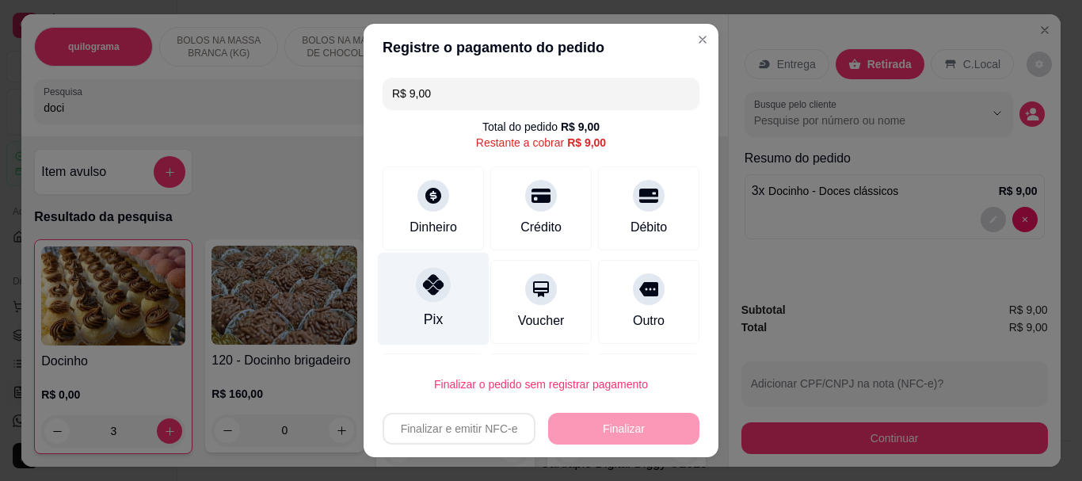
click at [423, 291] on icon at bounding box center [433, 285] width 21 height 21
type input "R$ 0,00"
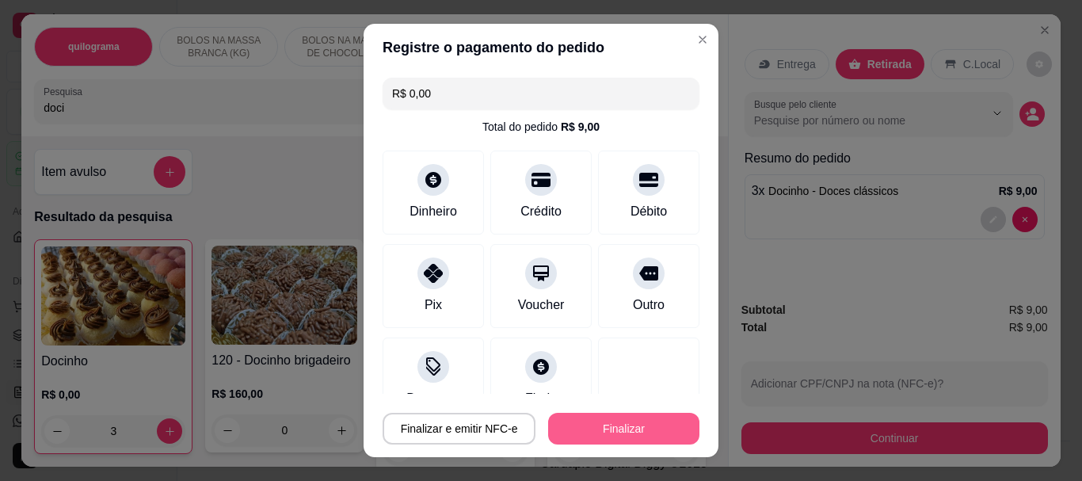
click at [608, 416] on button "Finalizar" at bounding box center [623, 429] width 151 height 32
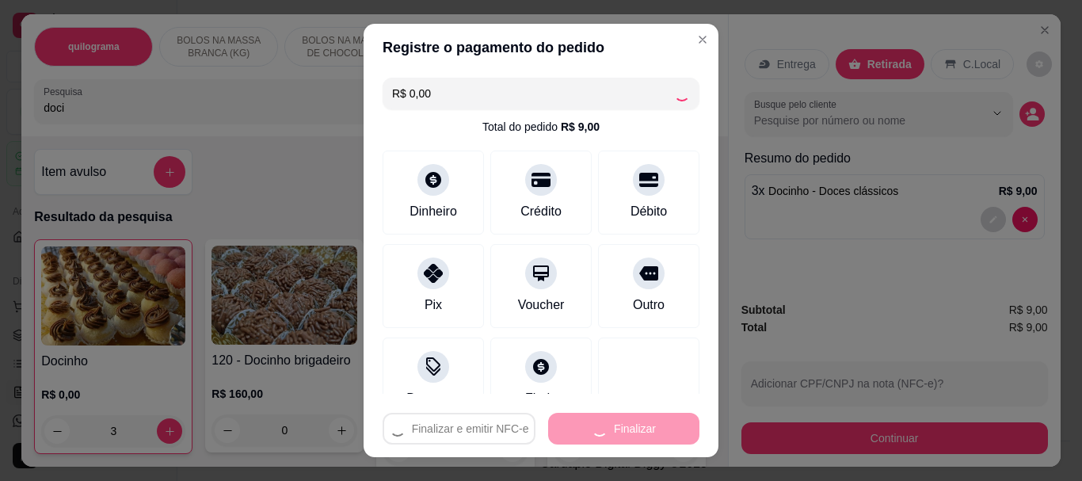
type input "0"
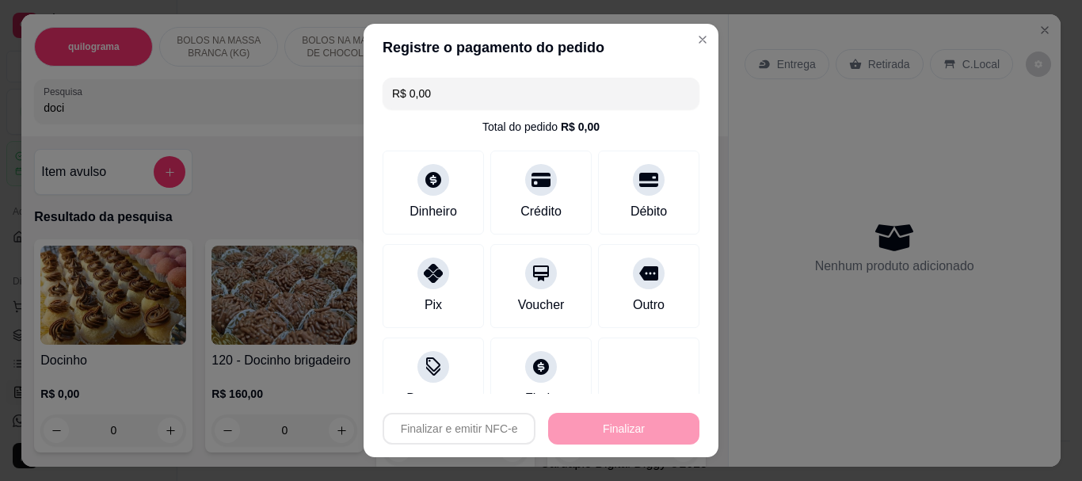
type input "-R$ 9,00"
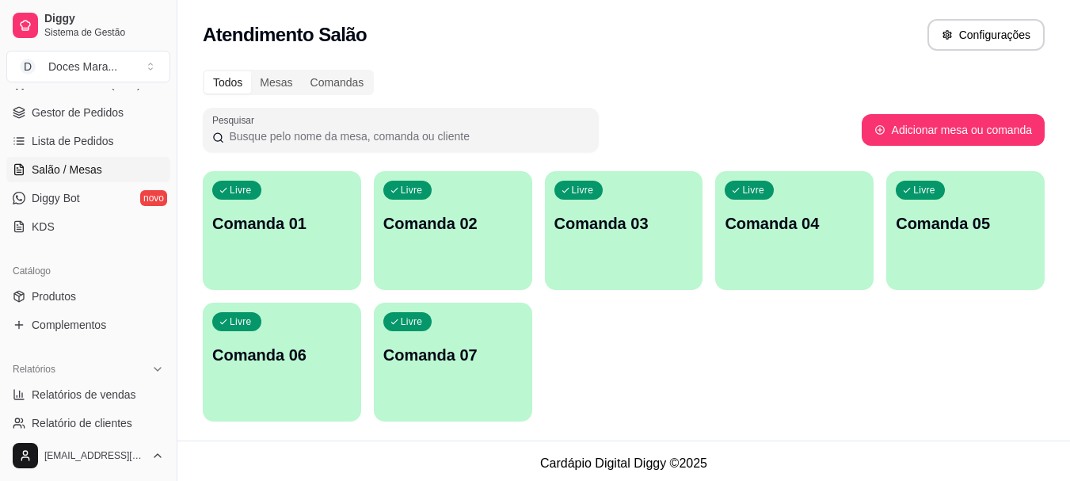
scroll to position [317, 0]
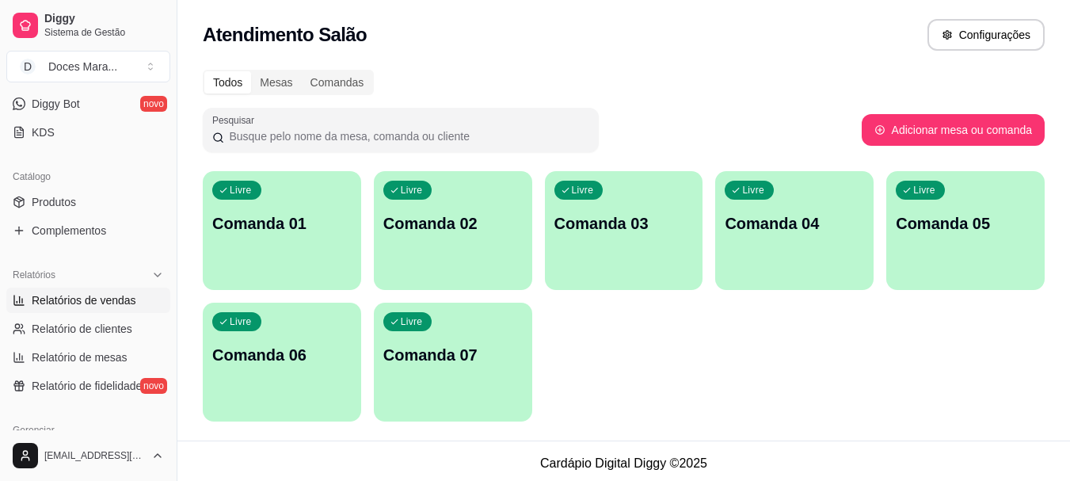
click at [112, 303] on span "Relatórios de vendas" at bounding box center [84, 300] width 105 height 16
select select "ALL"
select select "0"
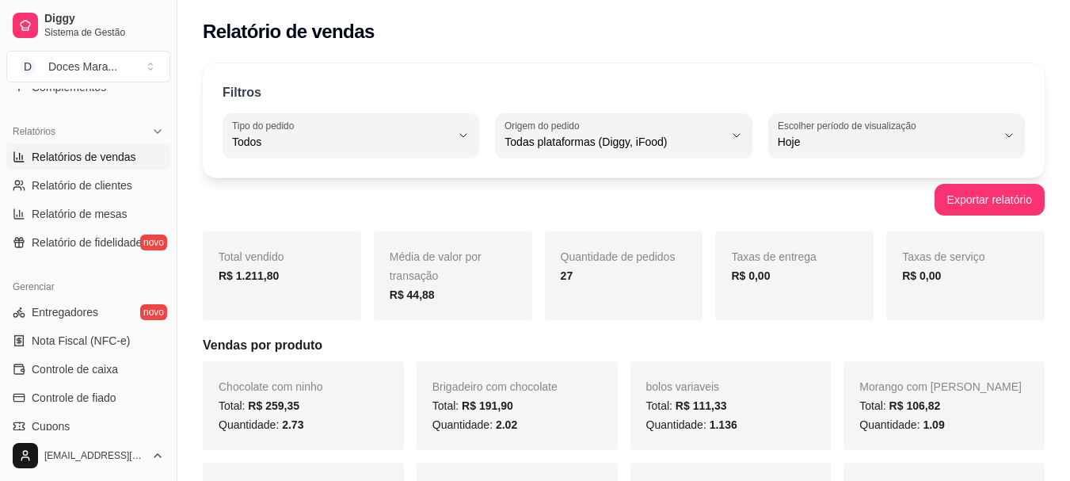
scroll to position [475, 0]
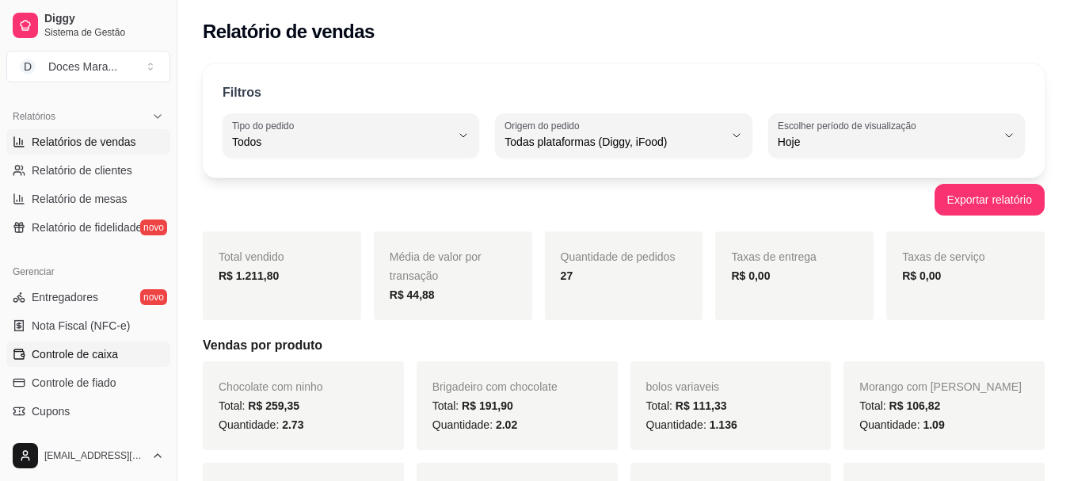
click at [89, 352] on span "Controle de caixa" at bounding box center [75, 354] width 86 height 16
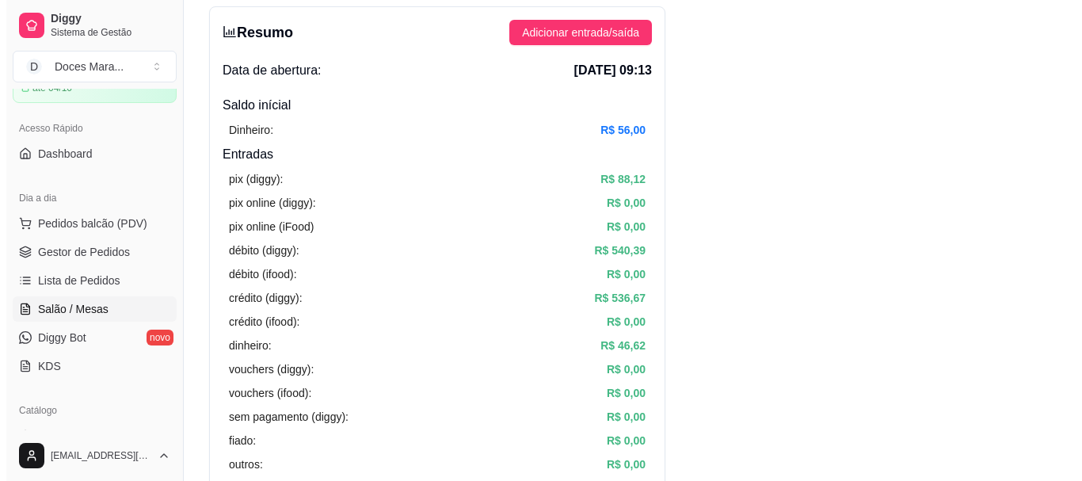
scroll to position [79, 0]
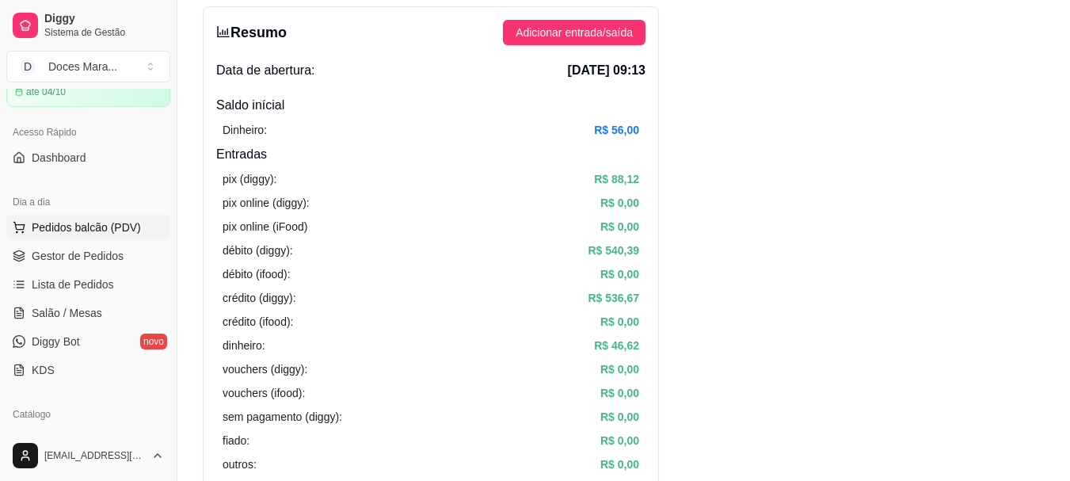
click at [104, 224] on span "Pedidos balcão (PDV)" at bounding box center [86, 227] width 109 height 16
